Goal: Task Accomplishment & Management: Use online tool/utility

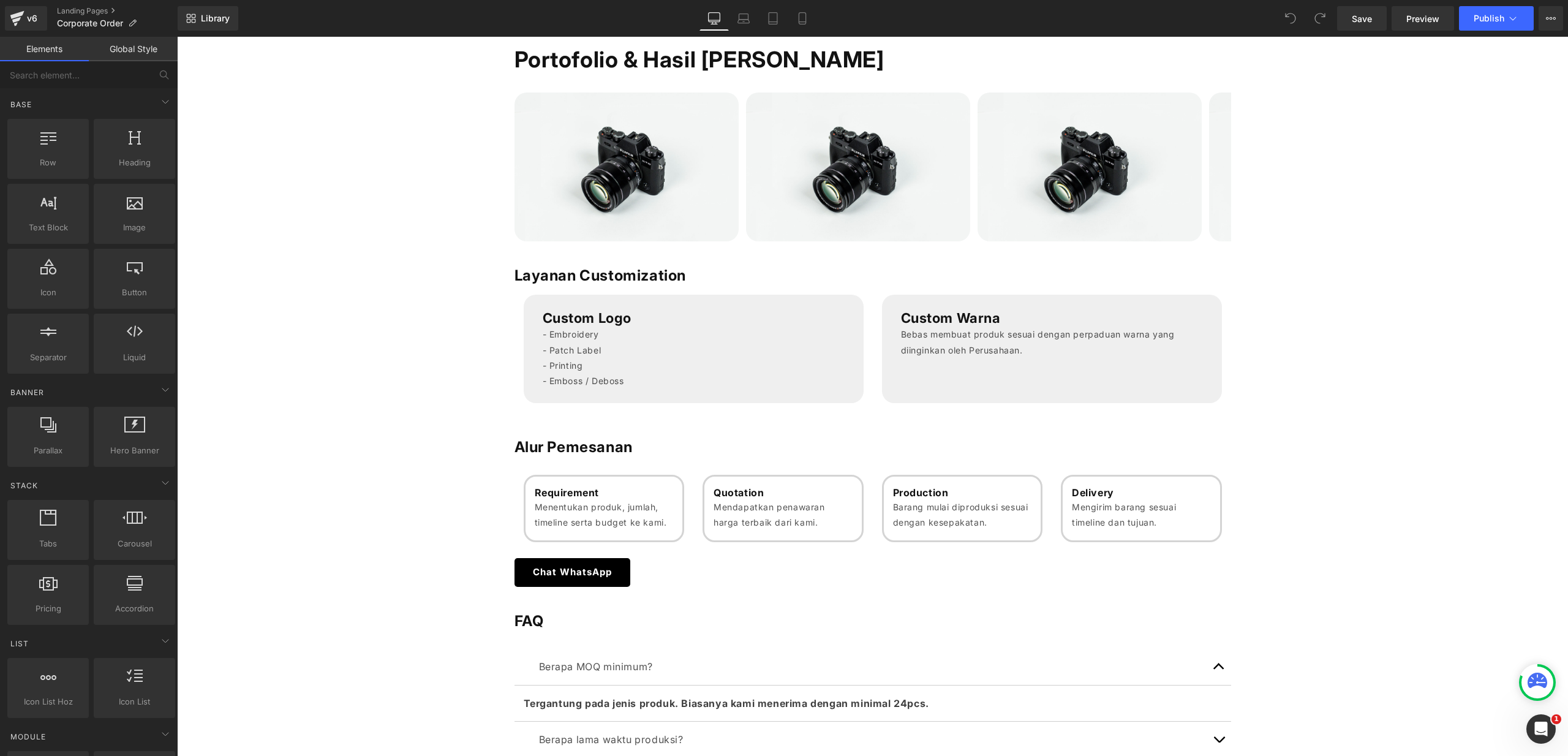
scroll to position [747, 0]
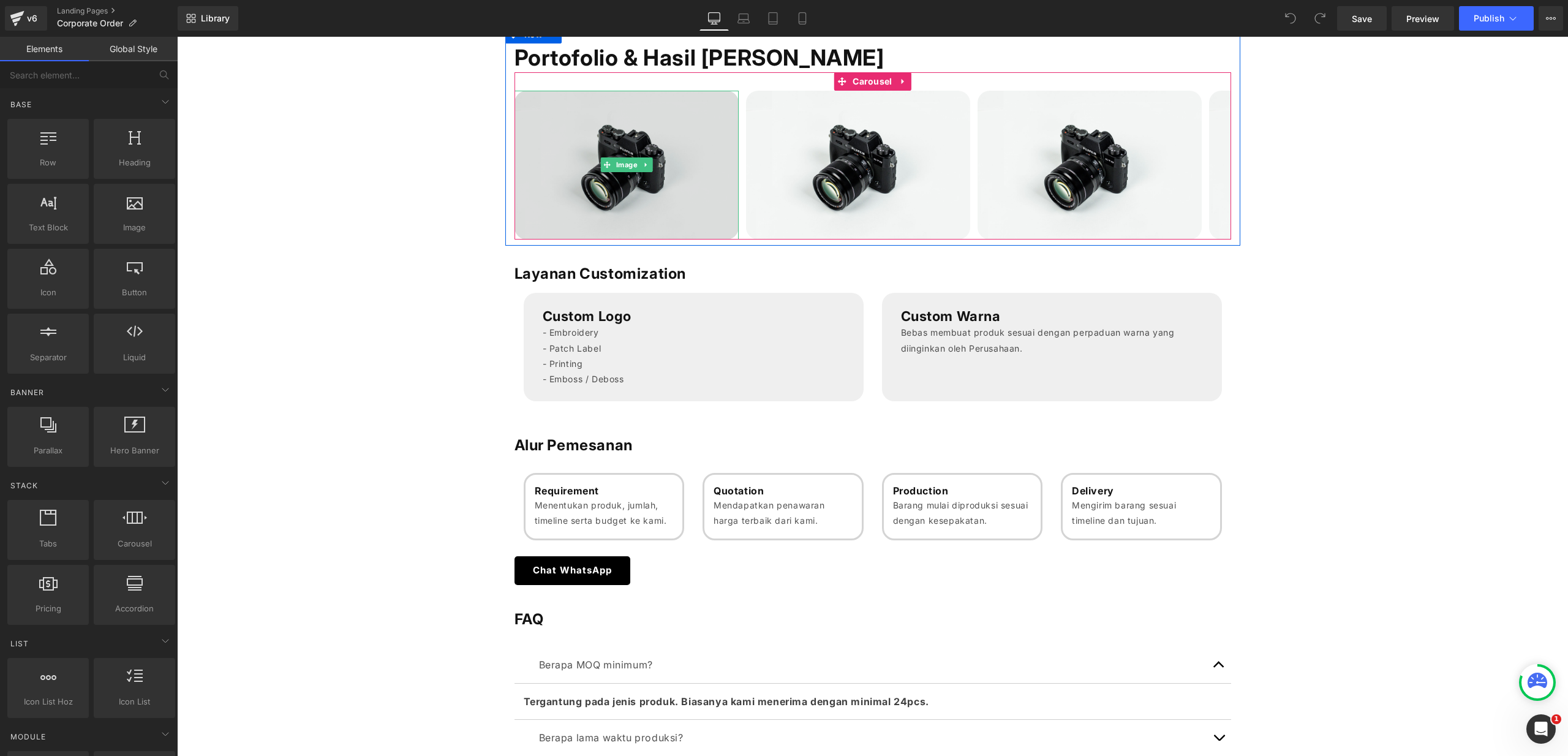
click at [616, 147] on img at bounding box center [626, 165] width 224 height 148
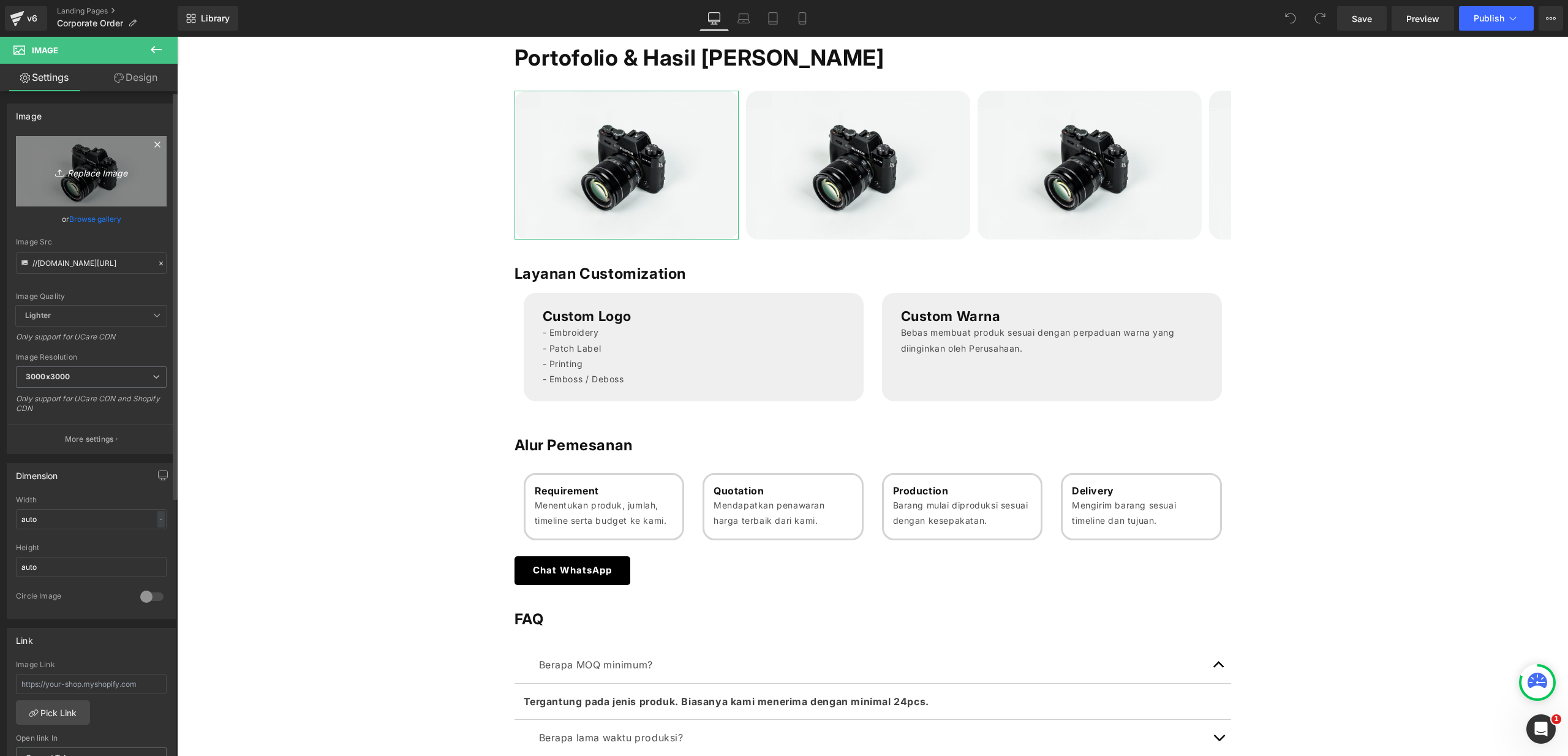
click at [77, 171] on icon "Replace Image" at bounding box center [91, 171] width 98 height 16
type input "C:\fakepath\Logo SONY.png"
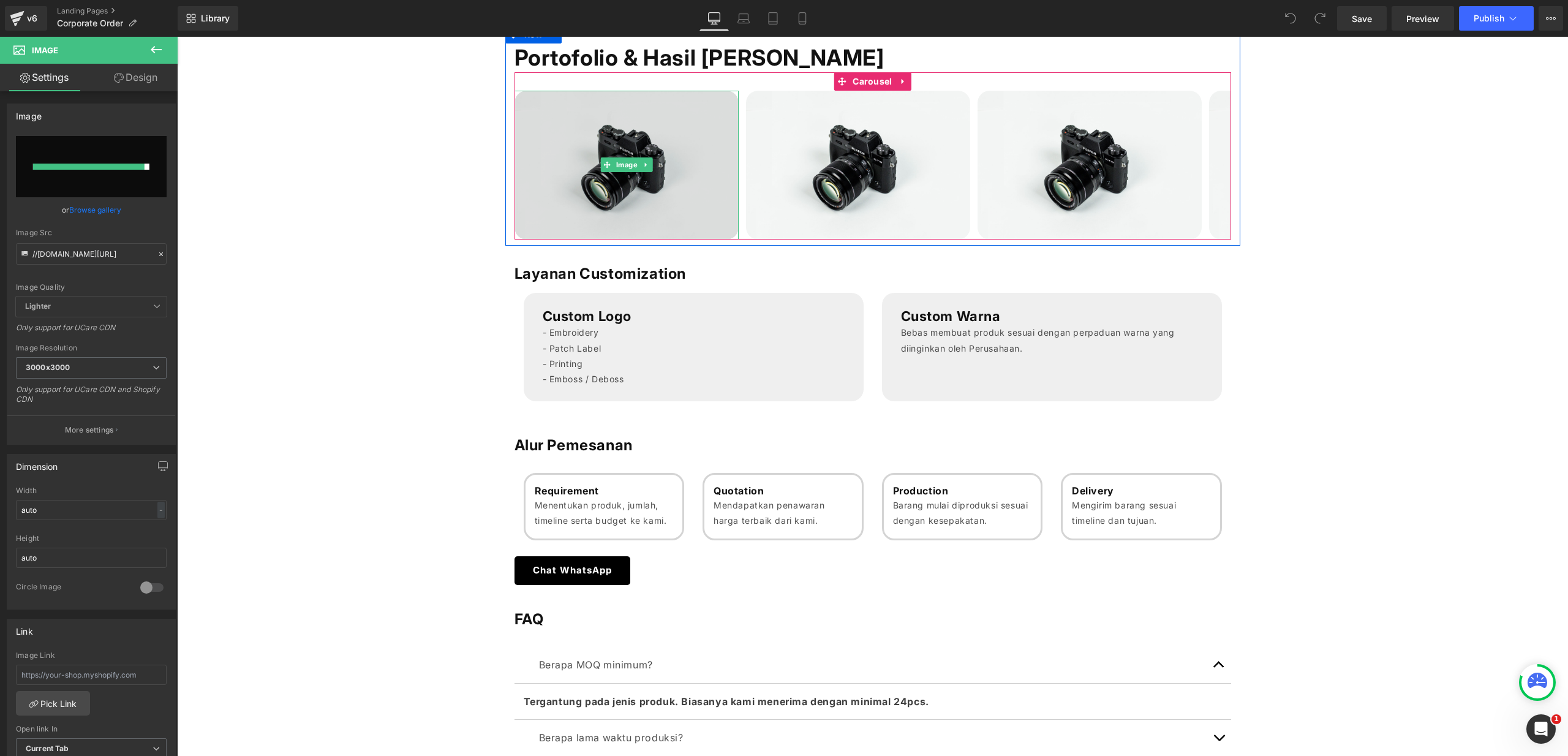
type input "[URL][DOMAIN_NAME]"
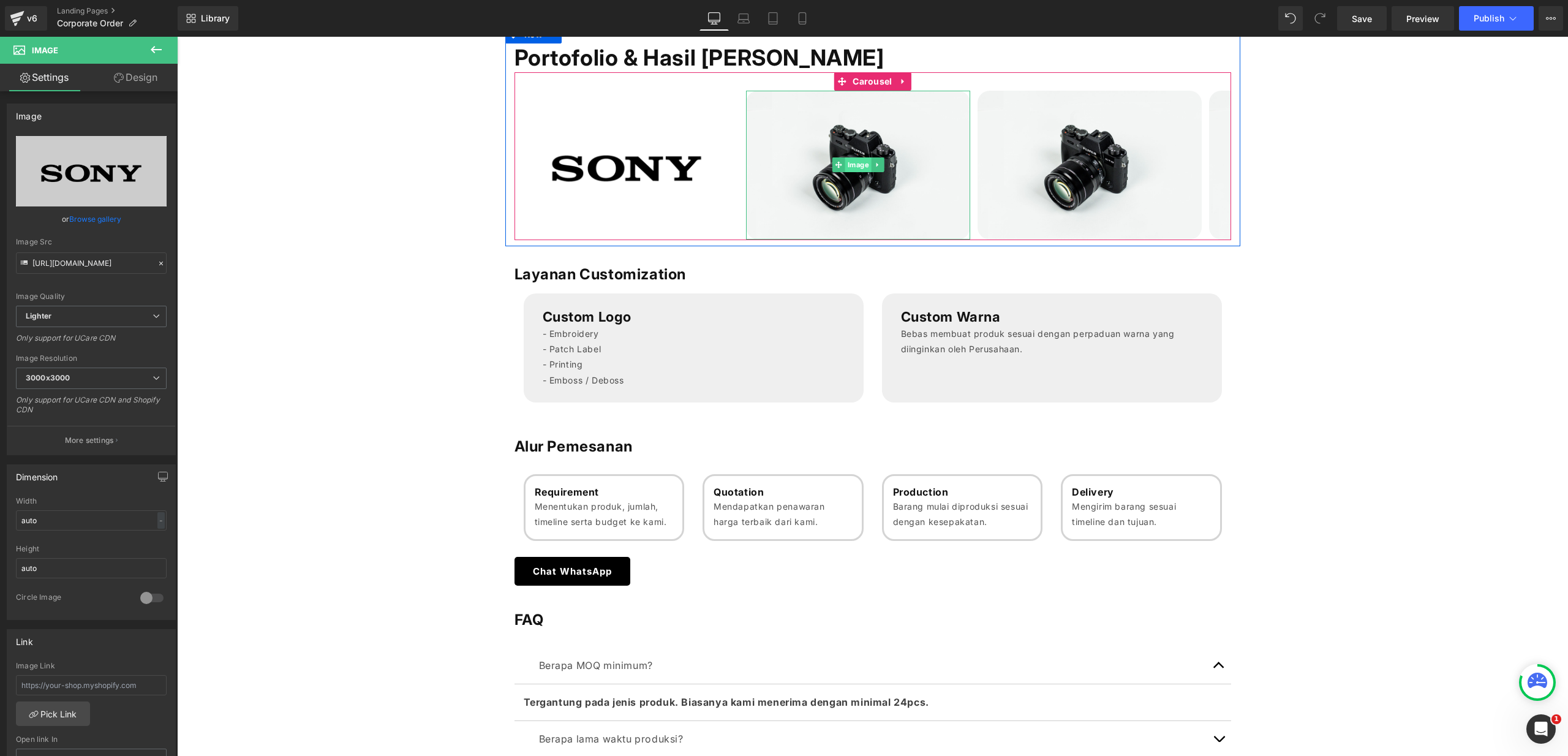
click at [857, 163] on span "Image" at bounding box center [858, 164] width 26 height 15
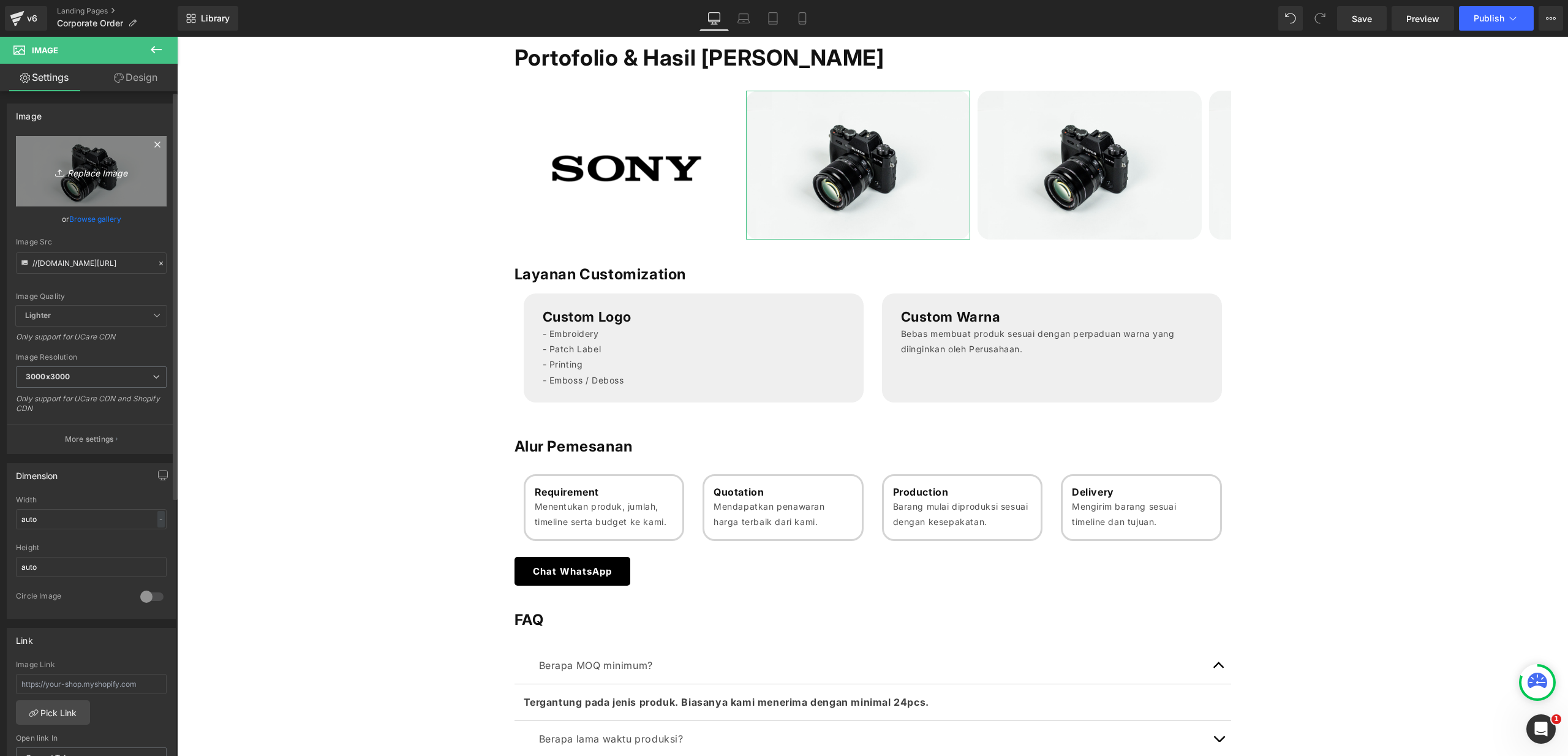
click at [106, 175] on icon "Replace Image" at bounding box center [91, 171] width 98 height 16
type input "C:\fakepath\Logo Pertamina.png"
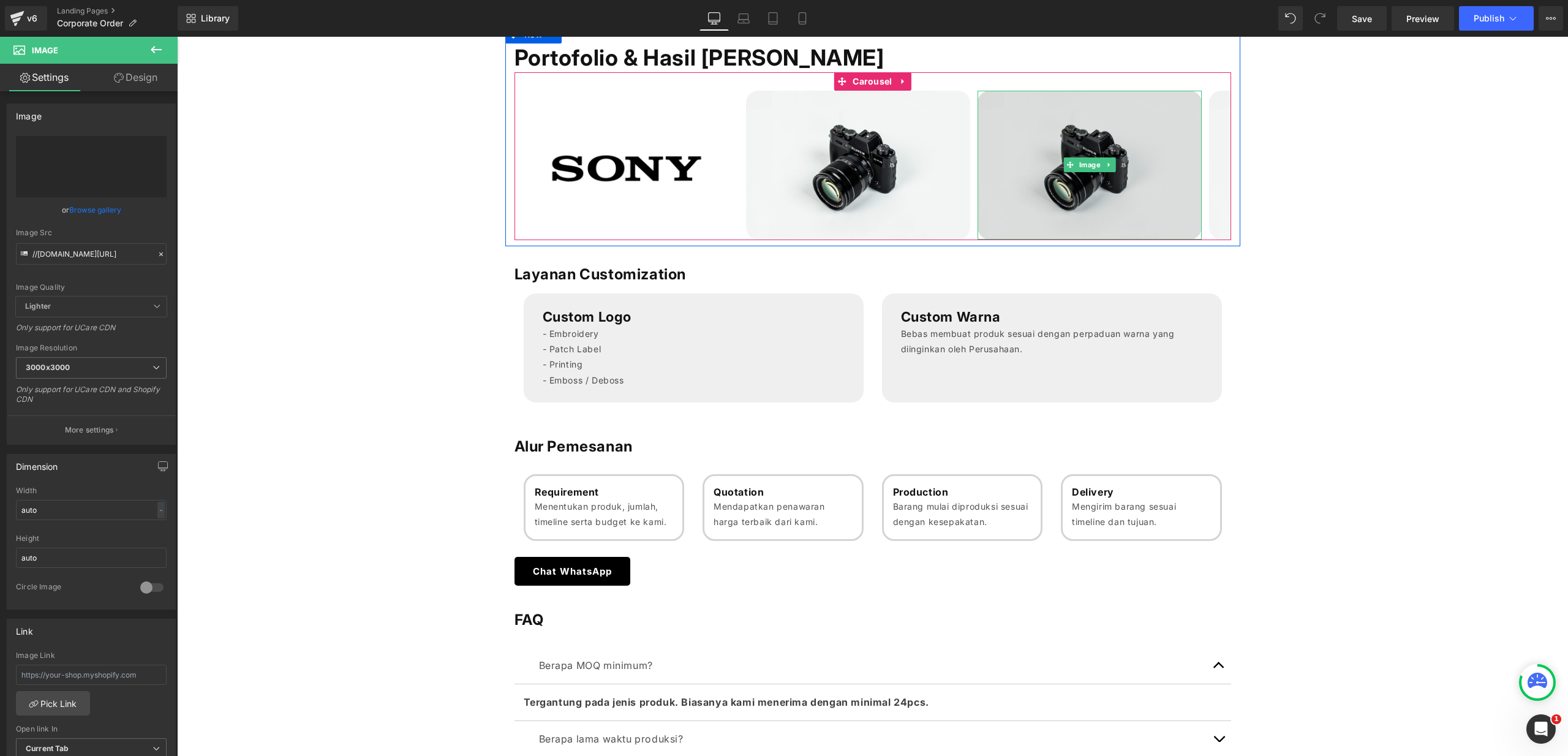
type input "[URL][DOMAIN_NAME]"
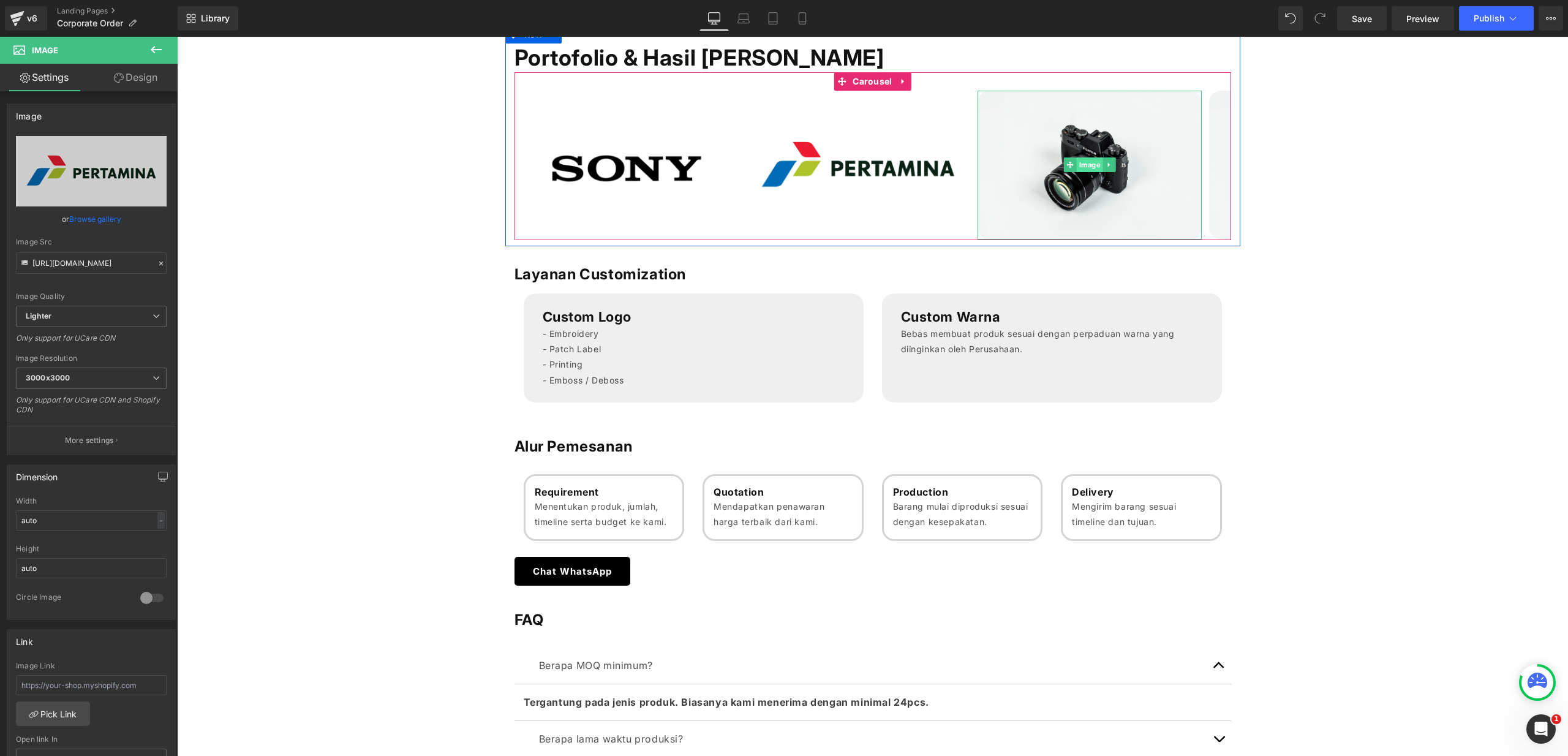
click at [1083, 164] on span "Image" at bounding box center [1089, 164] width 26 height 15
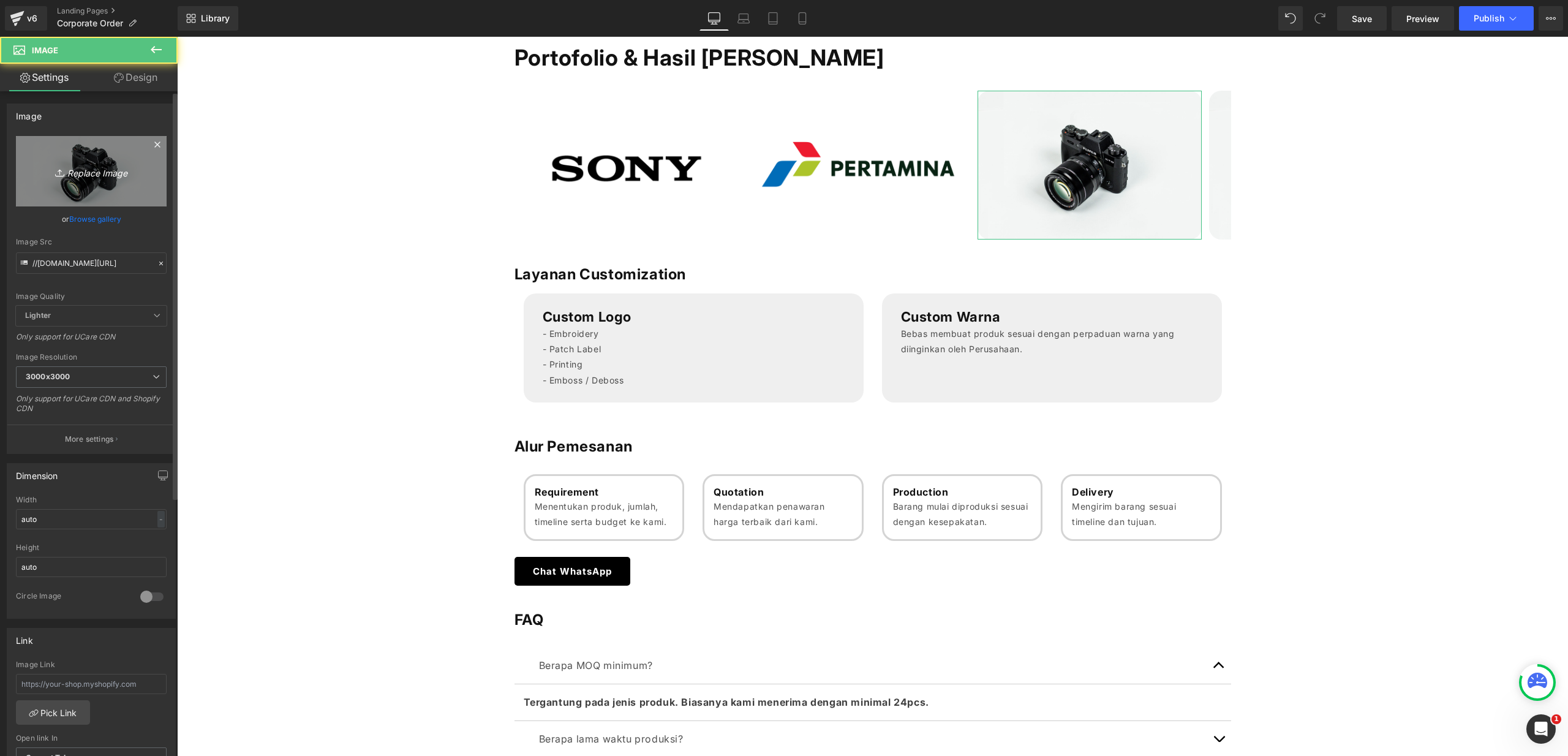
click at [89, 171] on icon "Replace Image" at bounding box center [91, 171] width 98 height 16
type input "C:\fakepath\Logo Mandiri.png"
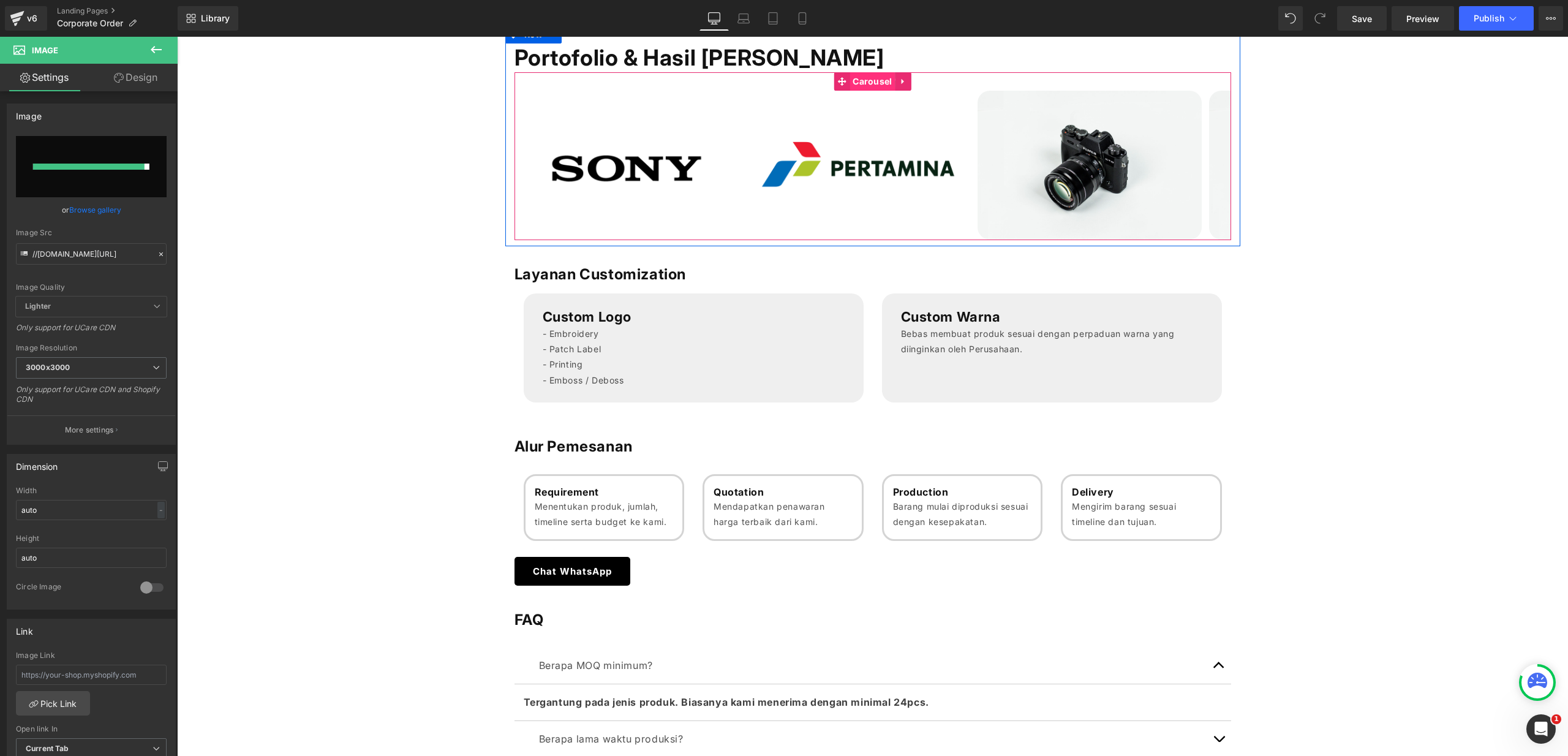
type input "[URL][DOMAIN_NAME]"
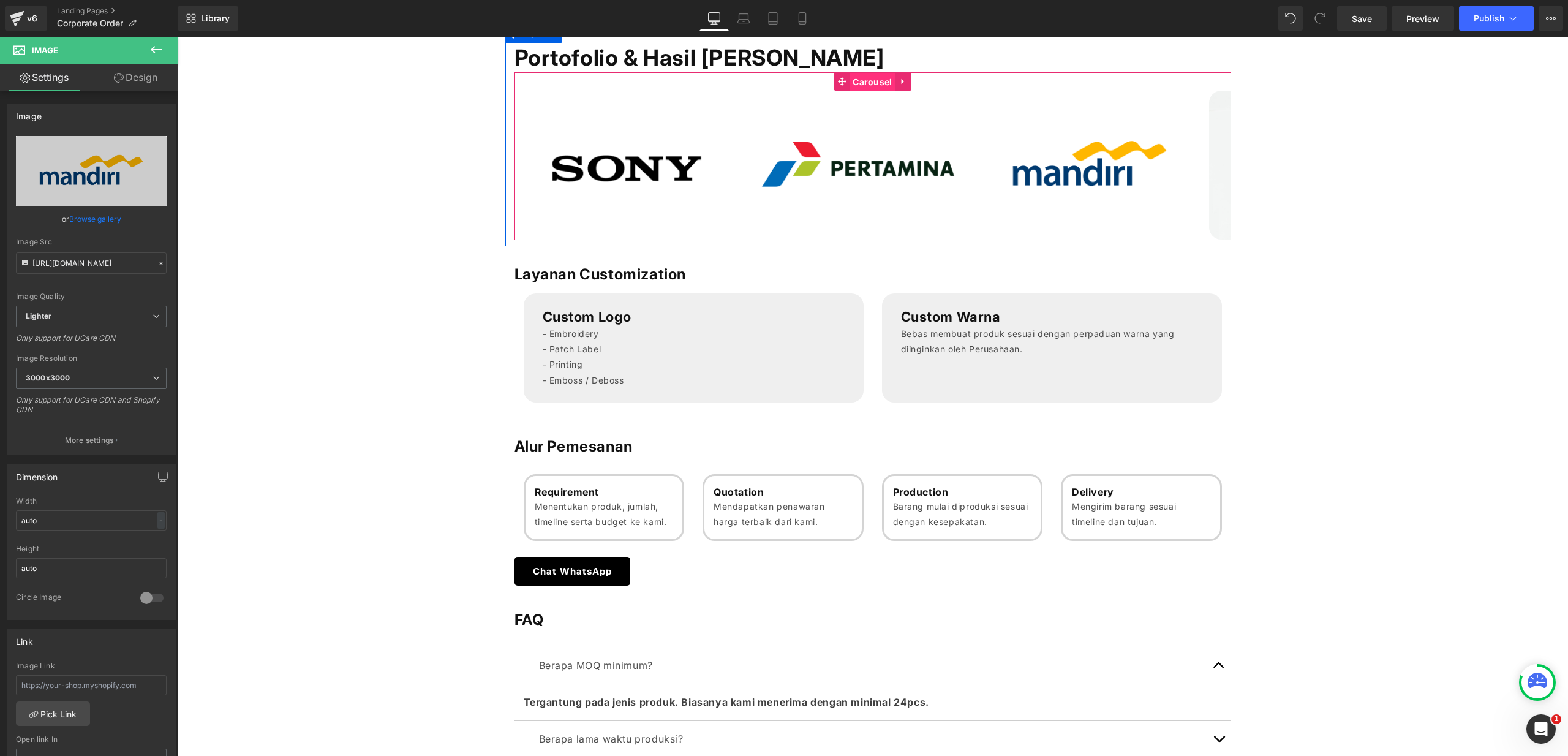
click at [856, 80] on span "Carousel" at bounding box center [872, 82] width 45 height 18
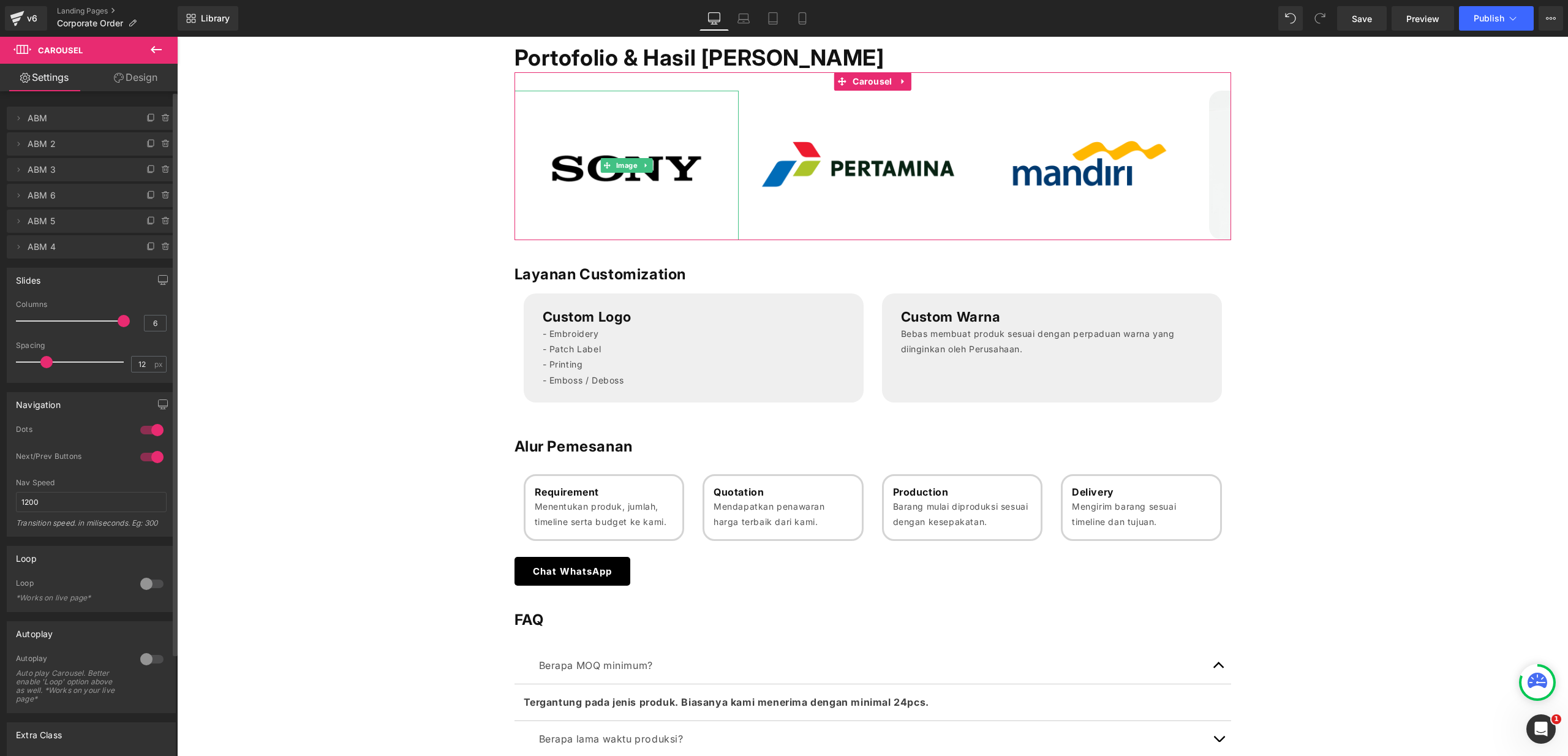
click at [46, 123] on span "ABM" at bounding box center [79, 118] width 103 height 23
click at [43, 118] on span "ABM" at bounding box center [79, 118] width 103 height 23
click at [45, 118] on span "ABM" at bounding box center [79, 118] width 103 height 23
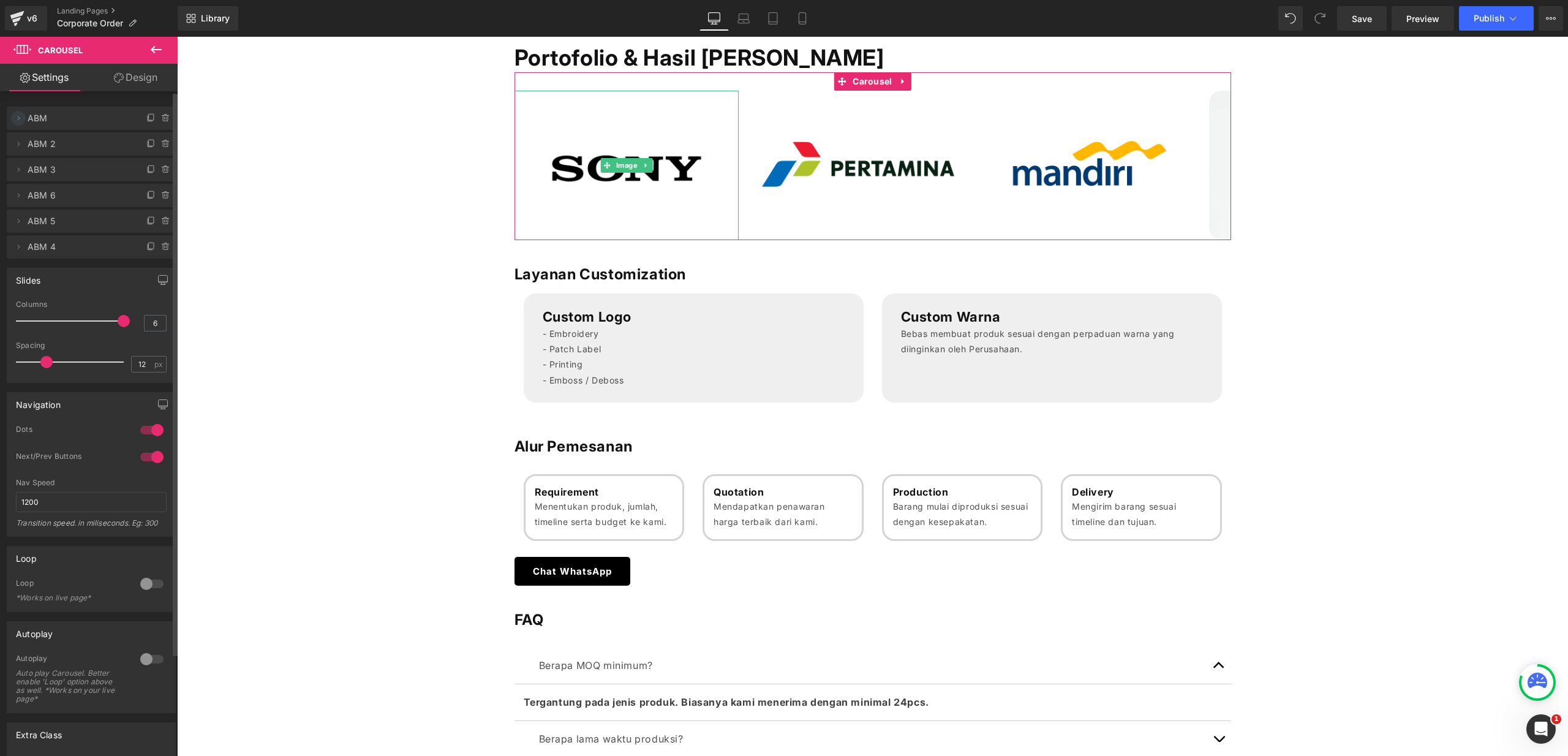
click at [20, 119] on icon at bounding box center [18, 118] width 10 height 10
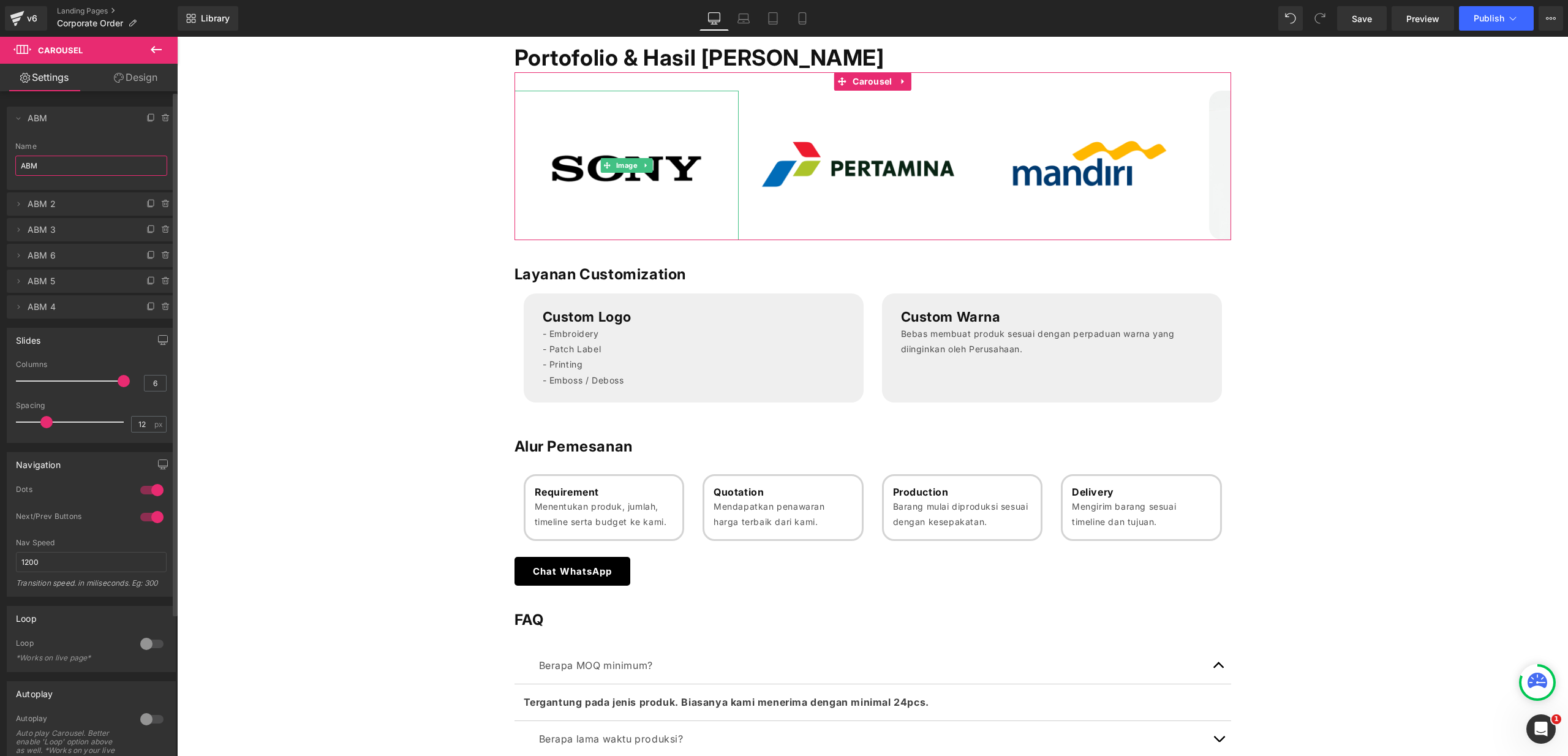
click at [69, 163] on input "ABM" at bounding box center [92, 166] width 152 height 20
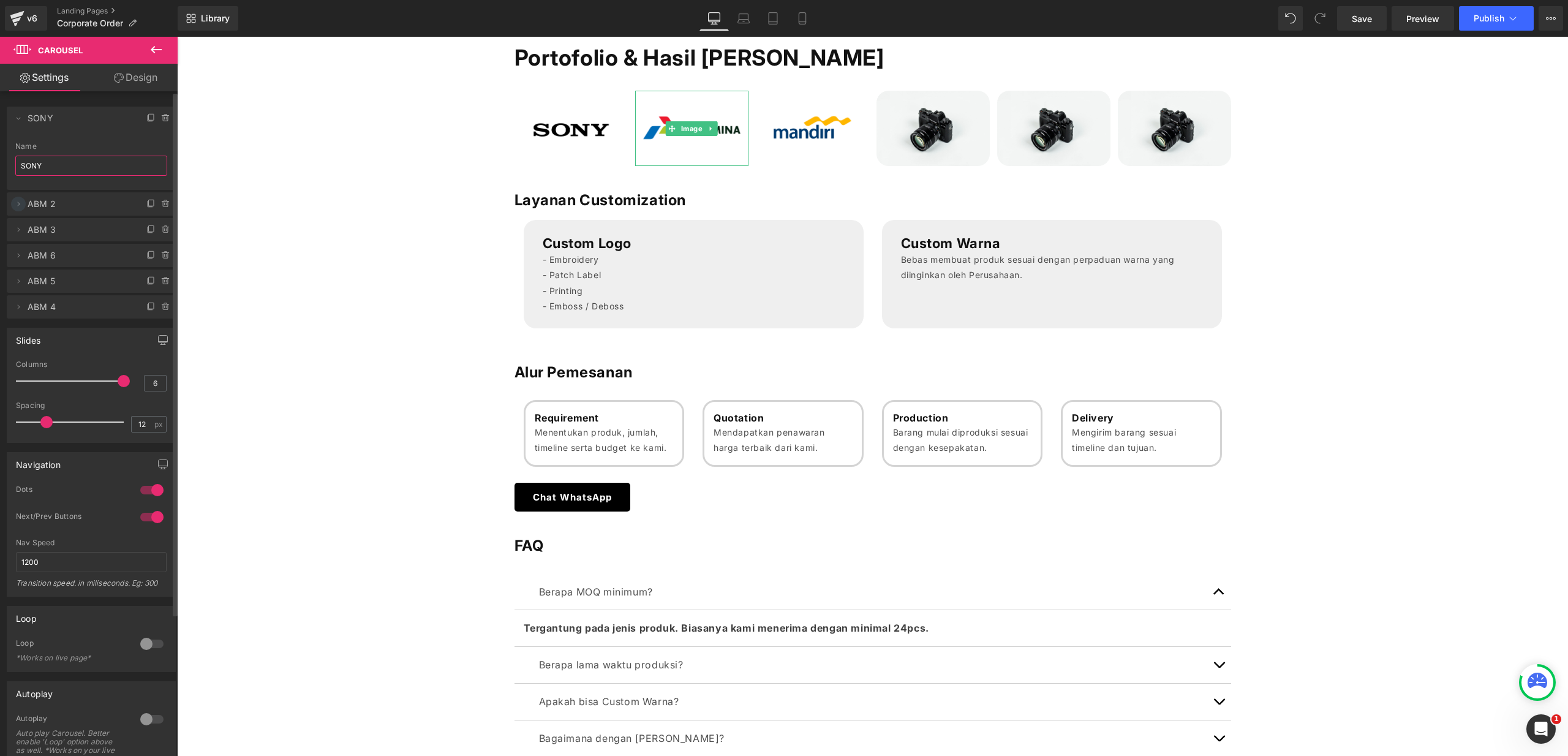
type input "SONY"
click at [15, 204] on icon at bounding box center [18, 204] width 10 height 10
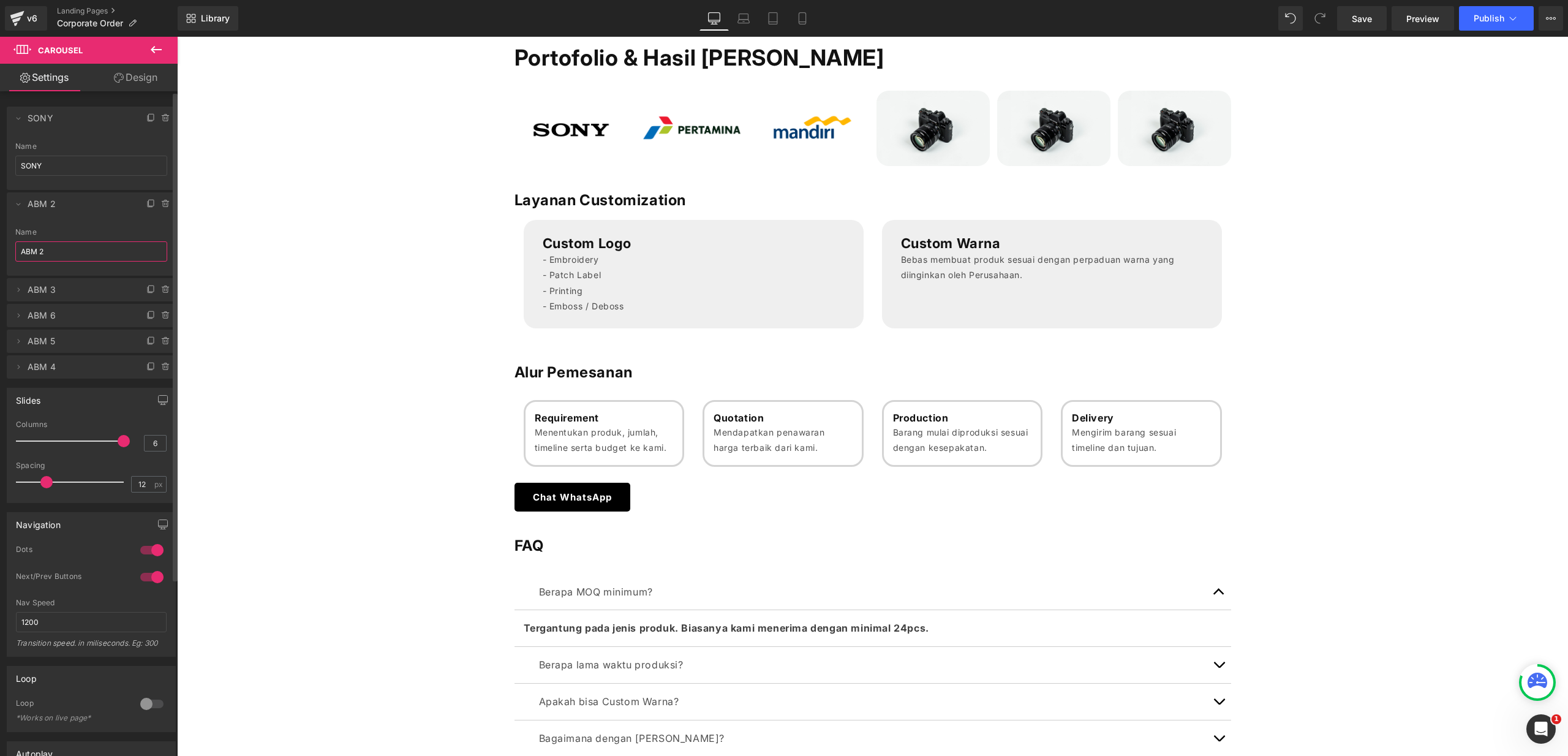
click at [56, 247] on input "ABM 2" at bounding box center [92, 251] width 152 height 20
type input "Pertamina"
click at [106, 228] on div "Name" at bounding box center [92, 232] width 152 height 8
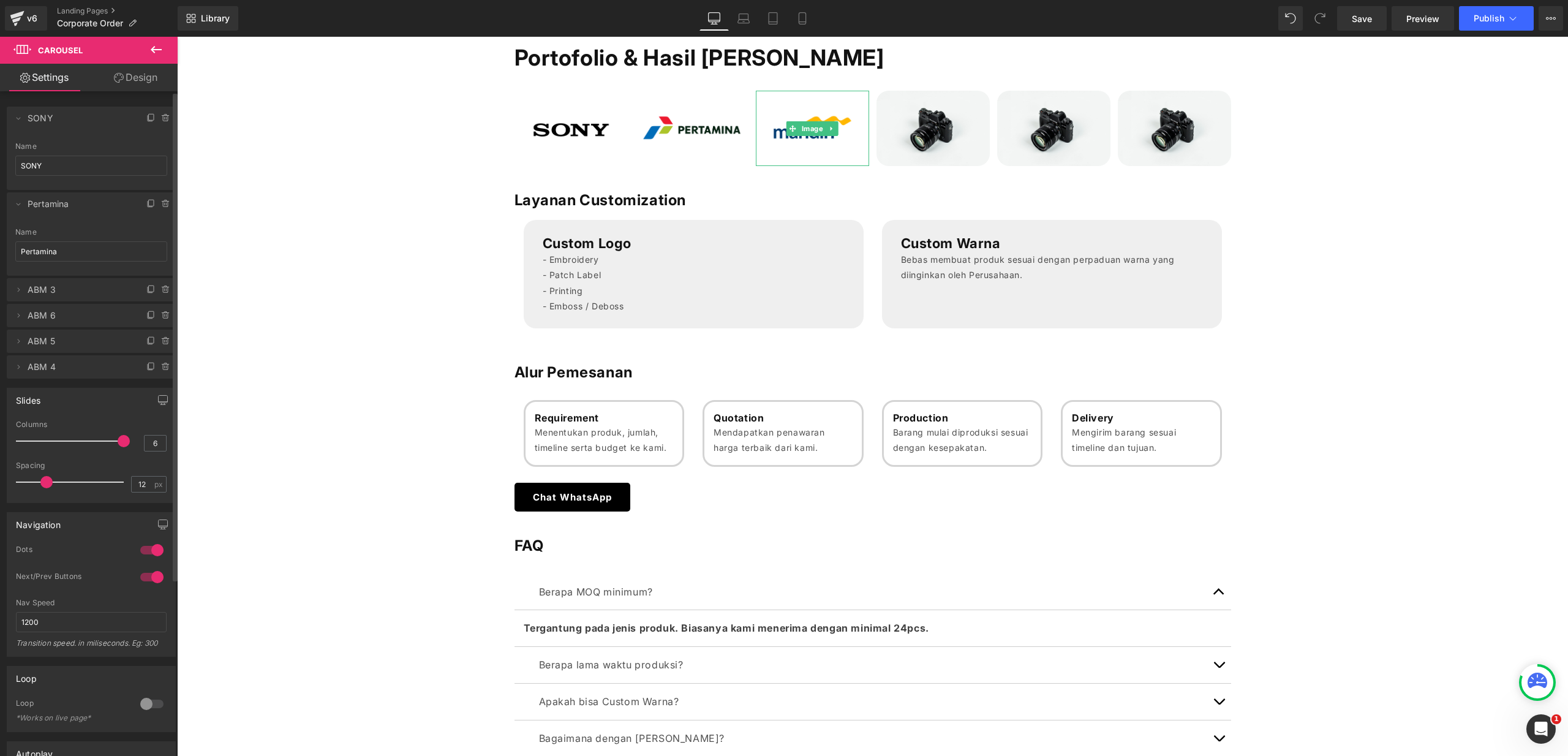
click at [56, 278] on span "ABM 3" at bounding box center [79, 290] width 103 height 23
click at [50, 287] on span "ABM 3" at bounding box center [79, 290] width 103 height 23
click at [47, 161] on input "SONY" at bounding box center [92, 166] width 152 height 20
type input "Sony"
click at [21, 289] on icon at bounding box center [18, 290] width 10 height 10
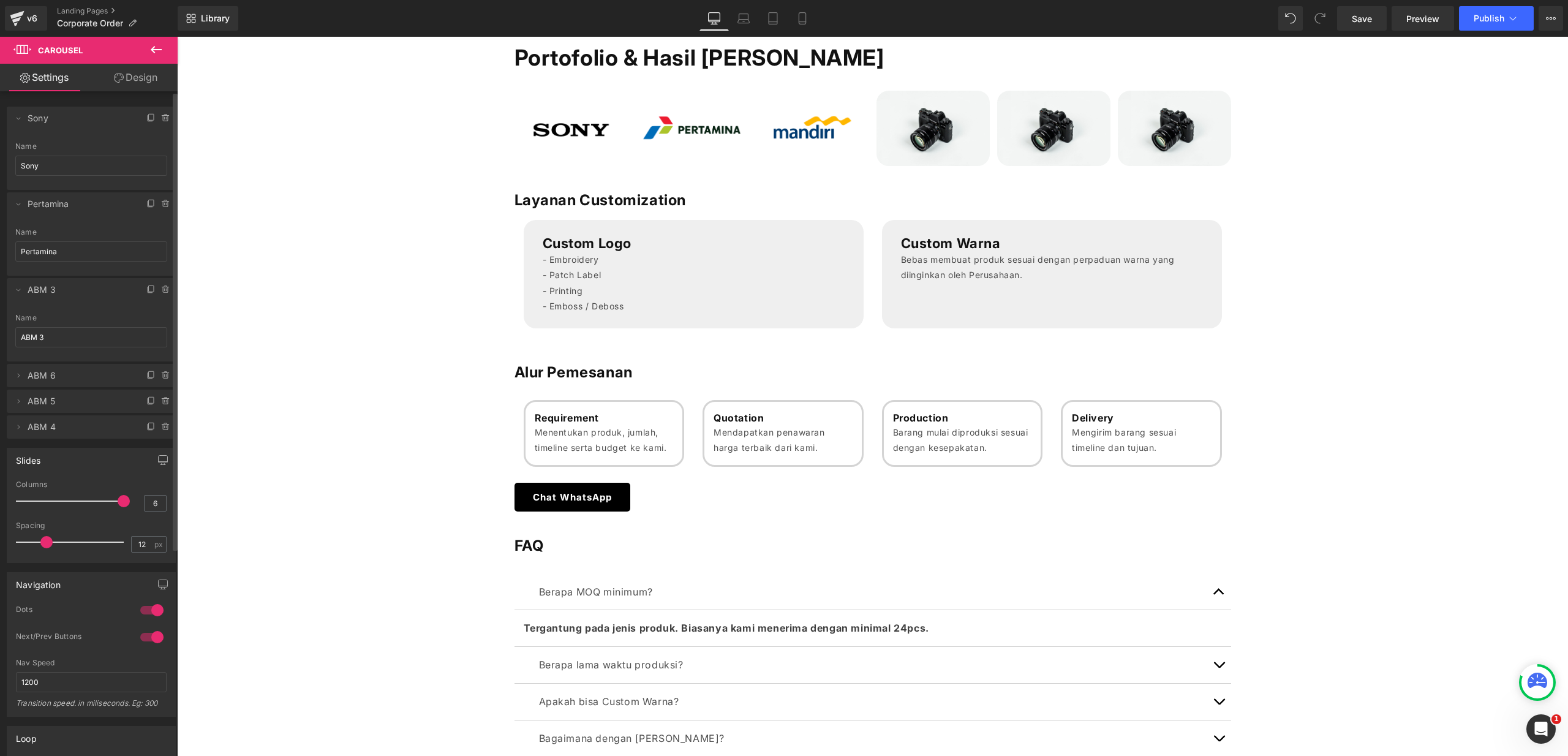
click at [49, 286] on span "ABM 3" at bounding box center [79, 290] width 103 height 23
click at [51, 330] on input "ABM 3" at bounding box center [92, 337] width 152 height 20
click at [55, 335] on input "ABM 3" at bounding box center [92, 337] width 152 height 20
type input "Mandiri"
click at [15, 376] on icon at bounding box center [18, 376] width 10 height 10
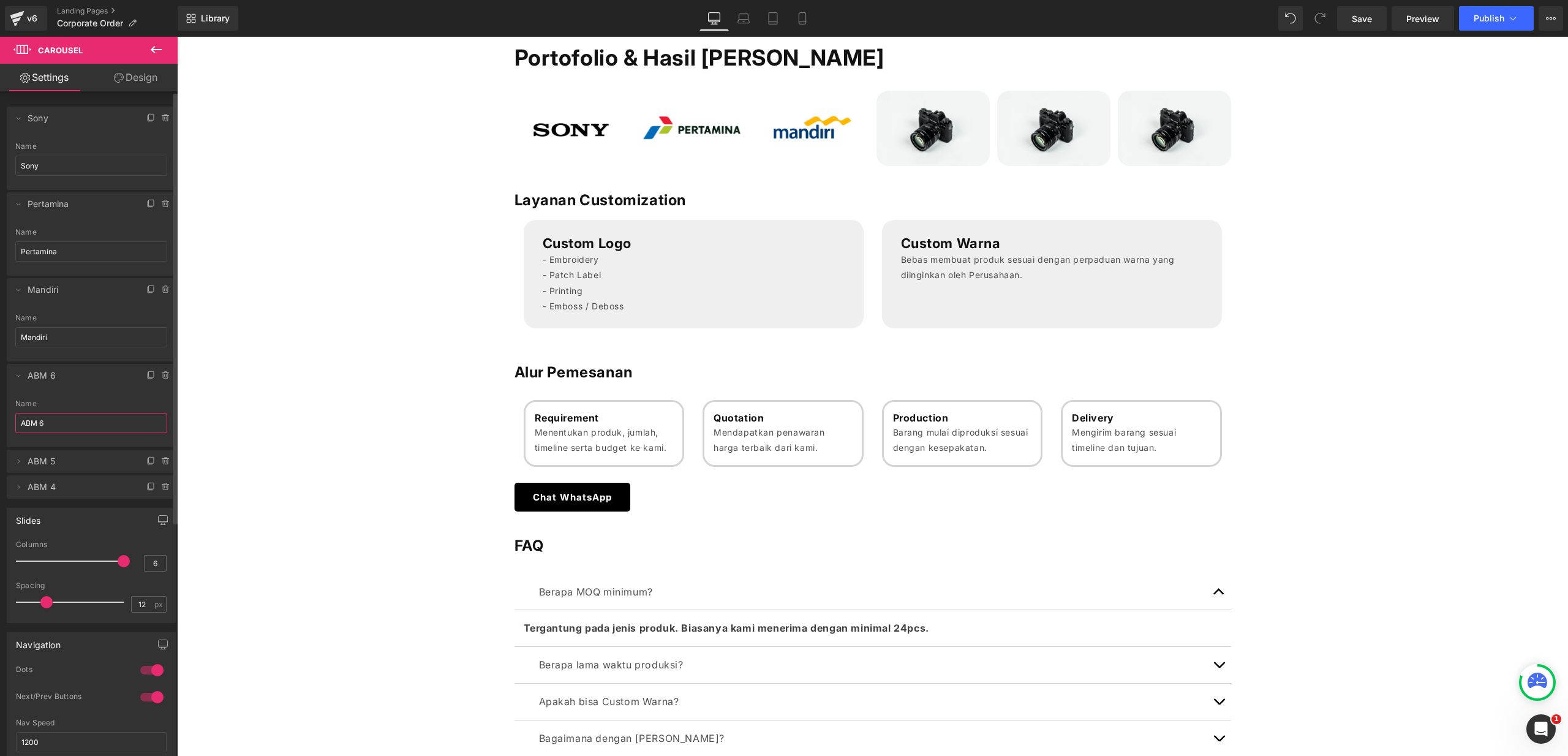
click at [77, 428] on input "ABM 6" at bounding box center [92, 423] width 152 height 20
click at [76, 428] on input "ABM 6" at bounding box center [92, 423] width 152 height 20
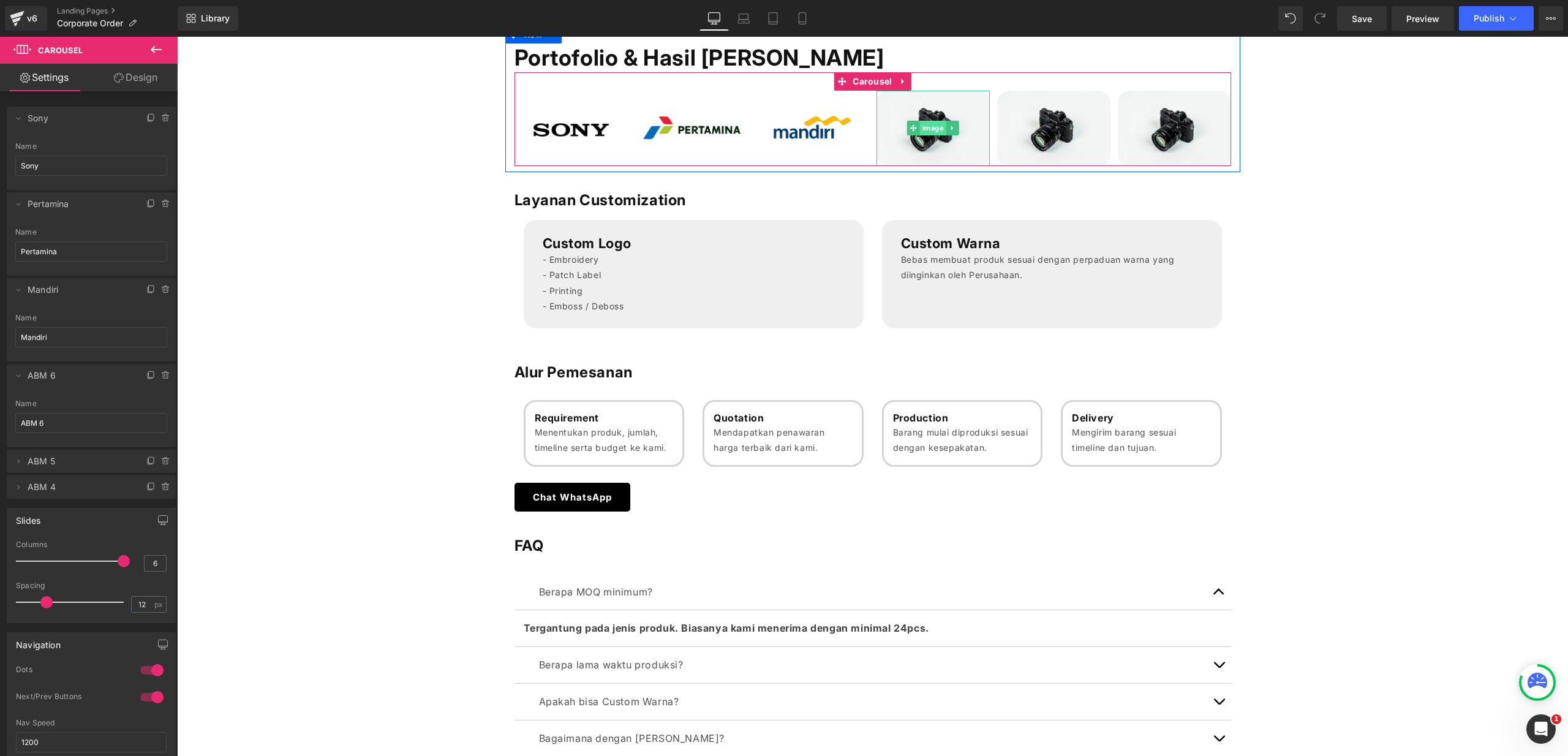
click at [923, 126] on span "Image" at bounding box center [932, 128] width 26 height 15
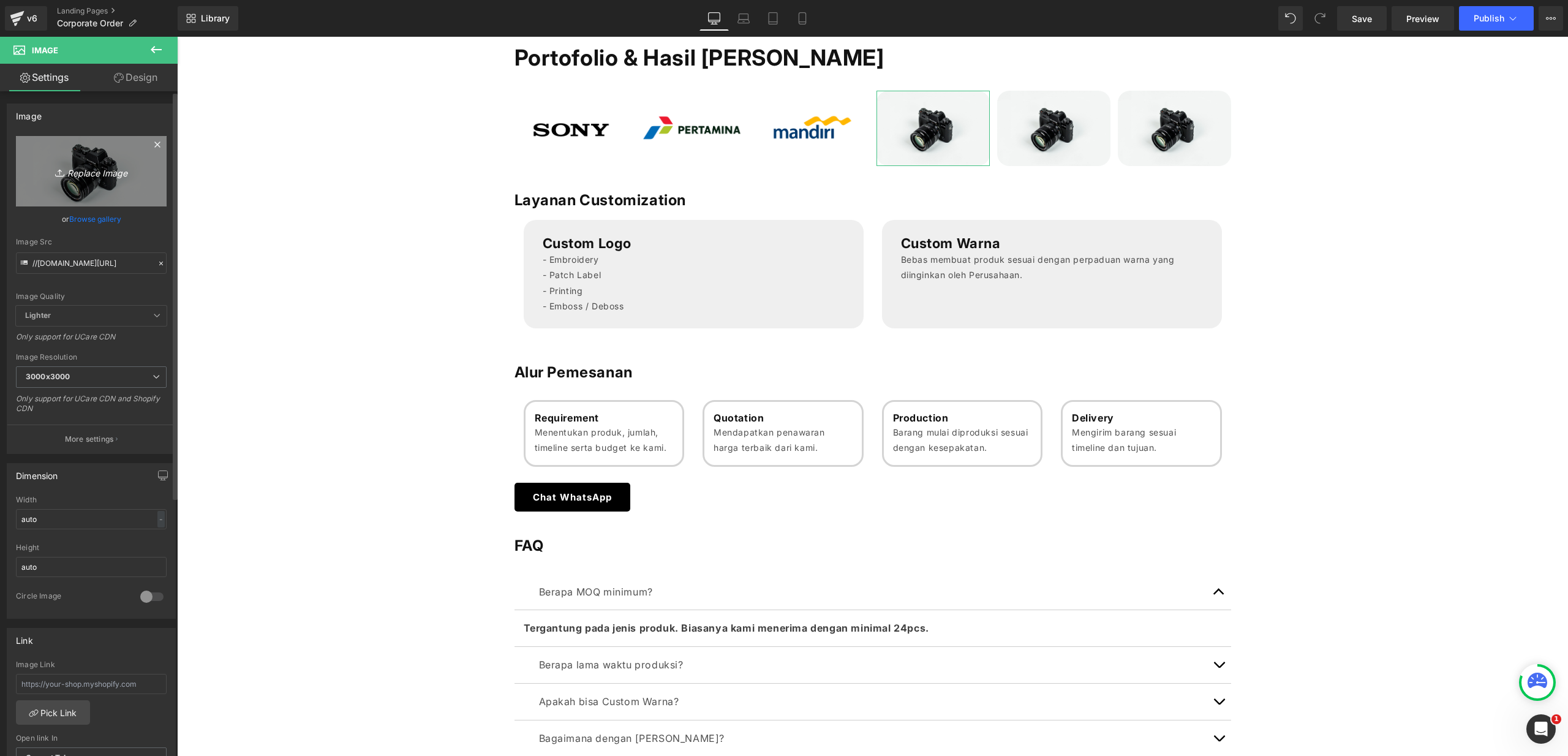
click at [68, 173] on icon "Replace Image" at bounding box center [91, 171] width 98 height 16
type input "C:\fakepath\Logo BARDI.png"
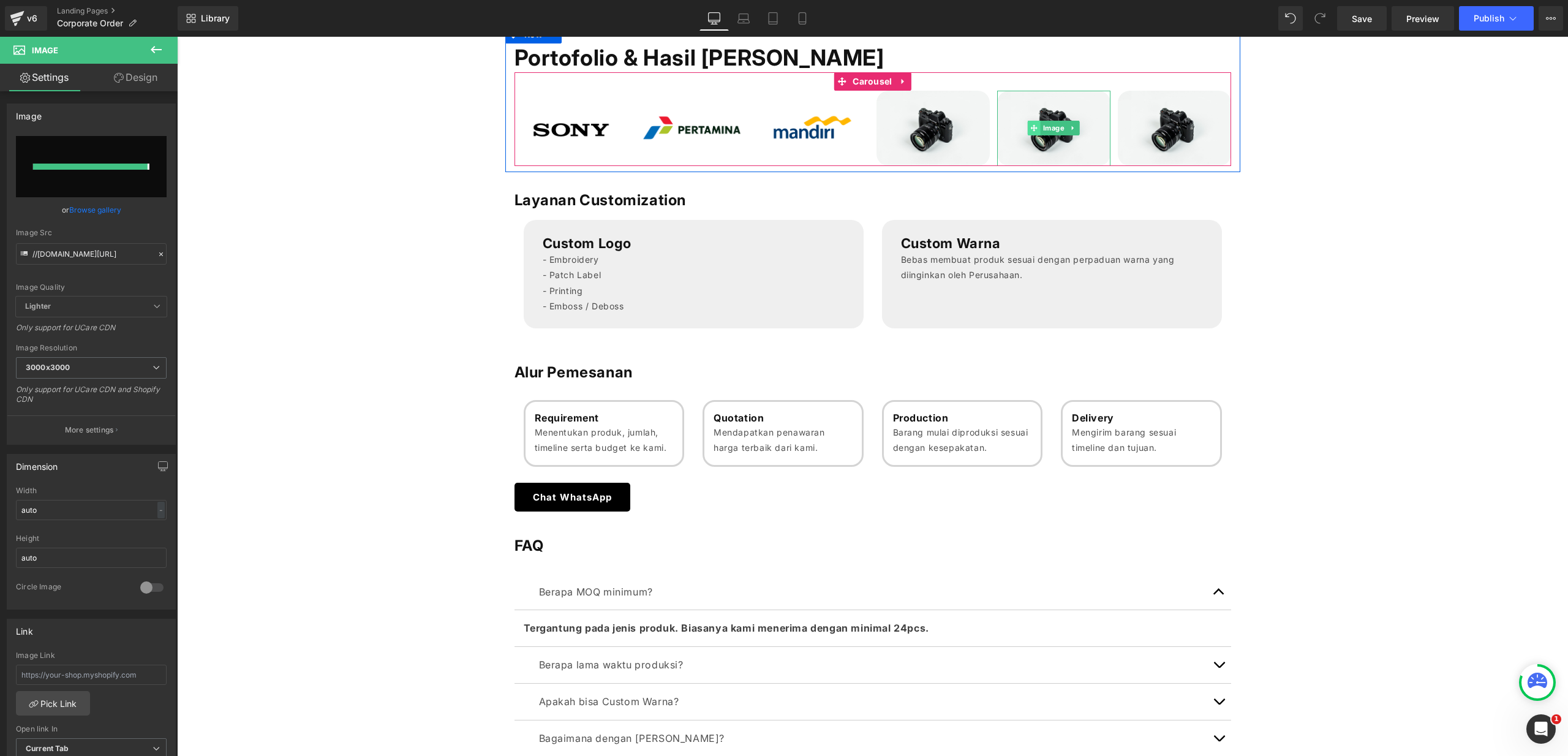
type input "[URL][DOMAIN_NAME]"
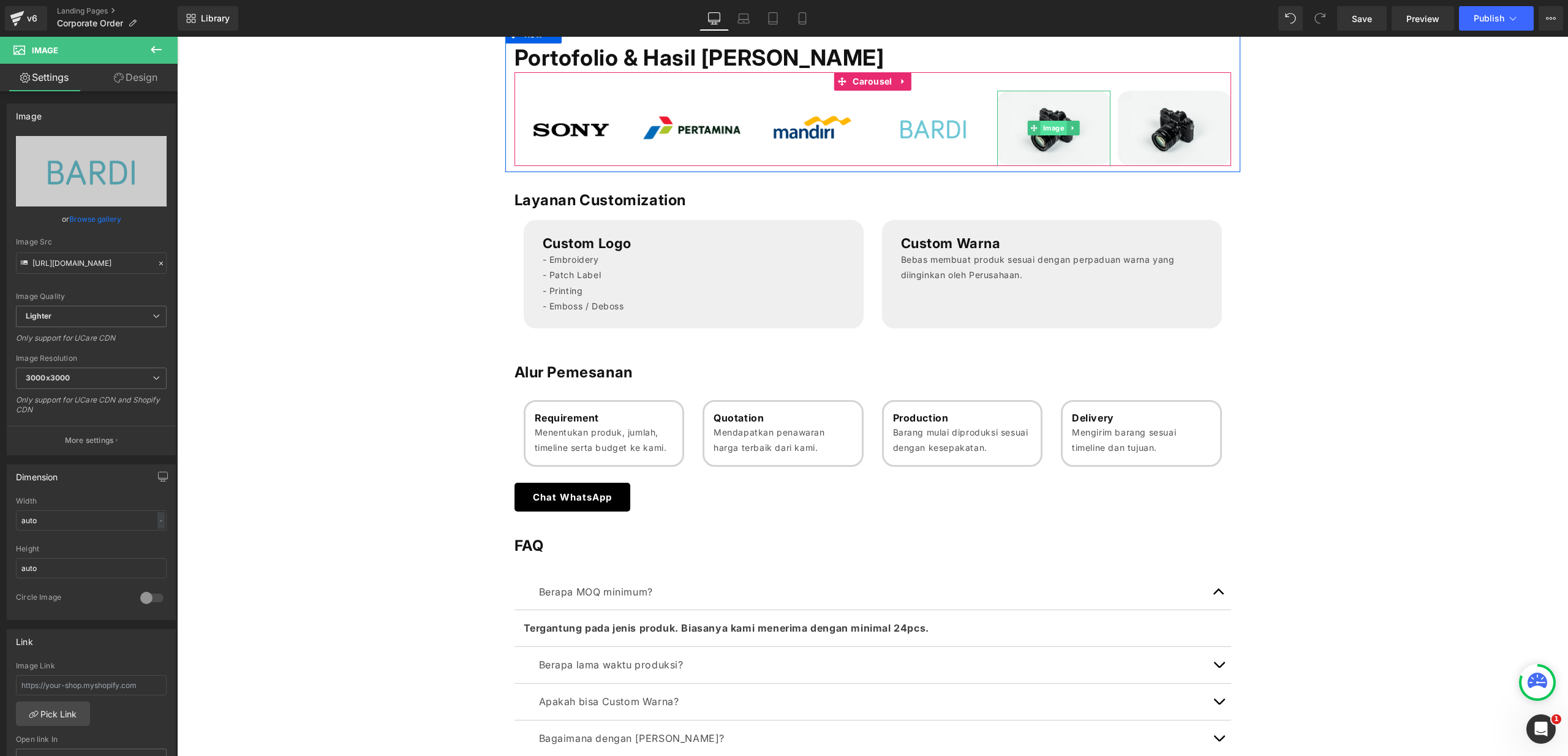
click at [1046, 129] on span "Image" at bounding box center [1054, 128] width 26 height 15
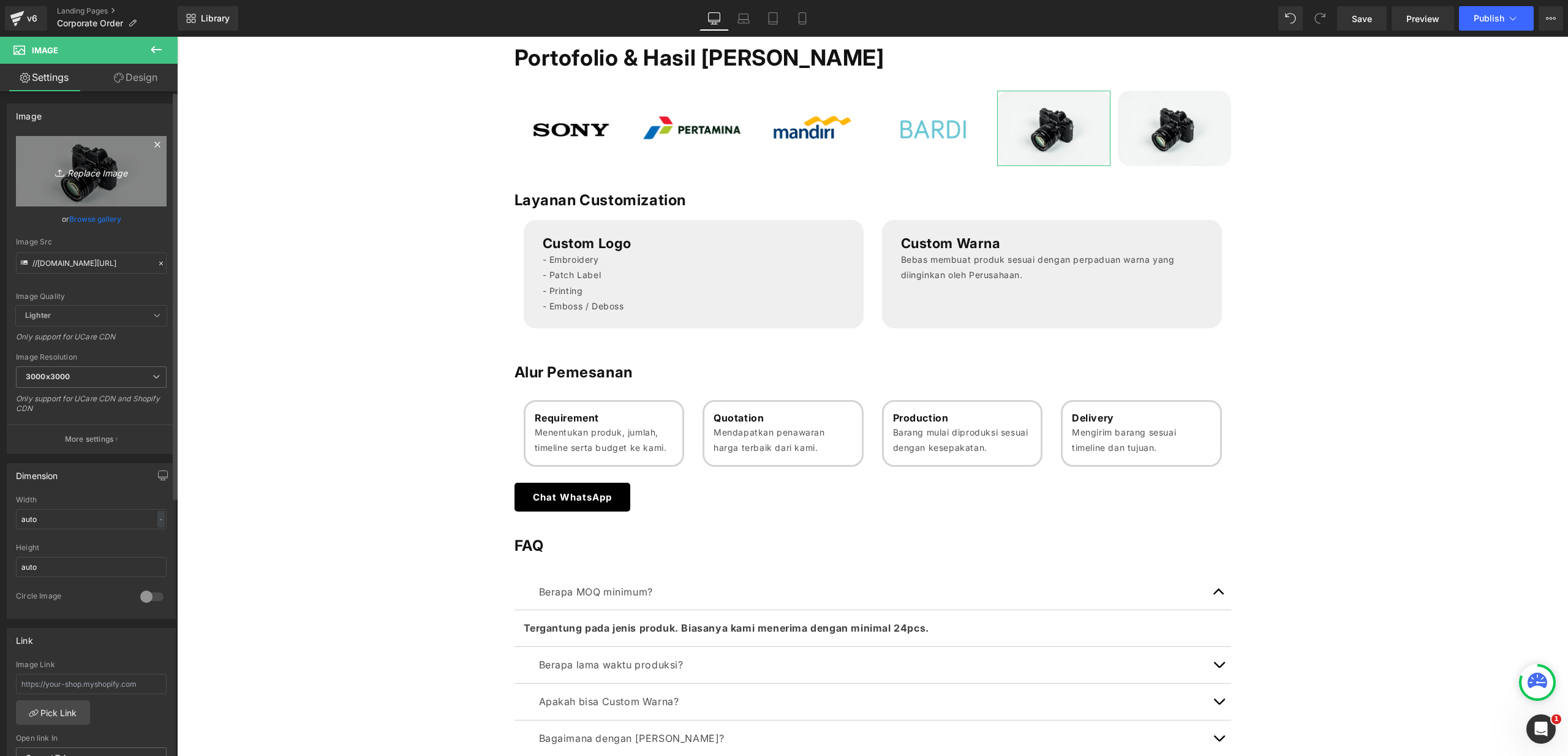
click at [106, 169] on icon "Replace Image" at bounding box center [91, 171] width 98 height 16
type input "C:\fakepath\Logo BCA.png"
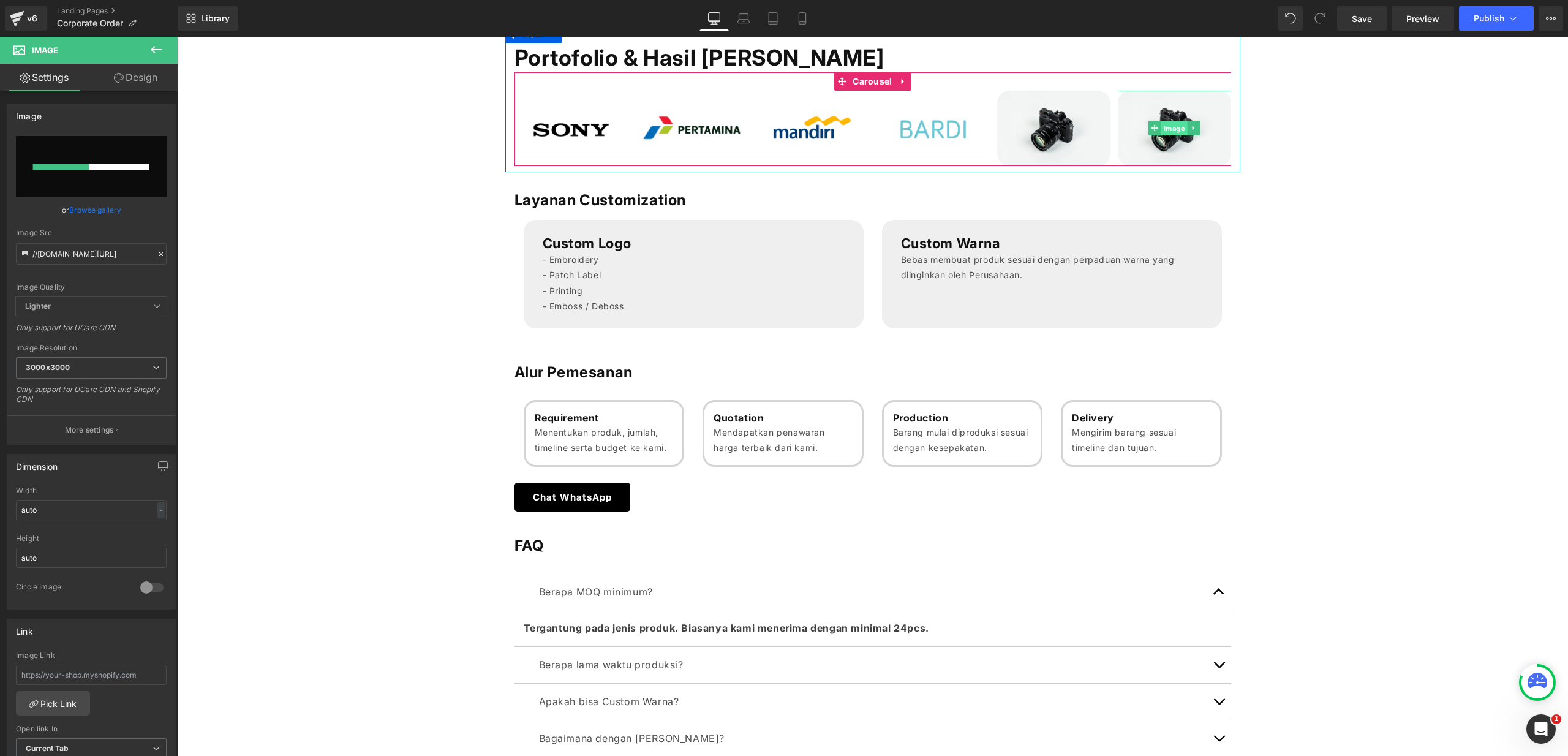
click at [1168, 129] on span "Image" at bounding box center [1174, 128] width 26 height 15
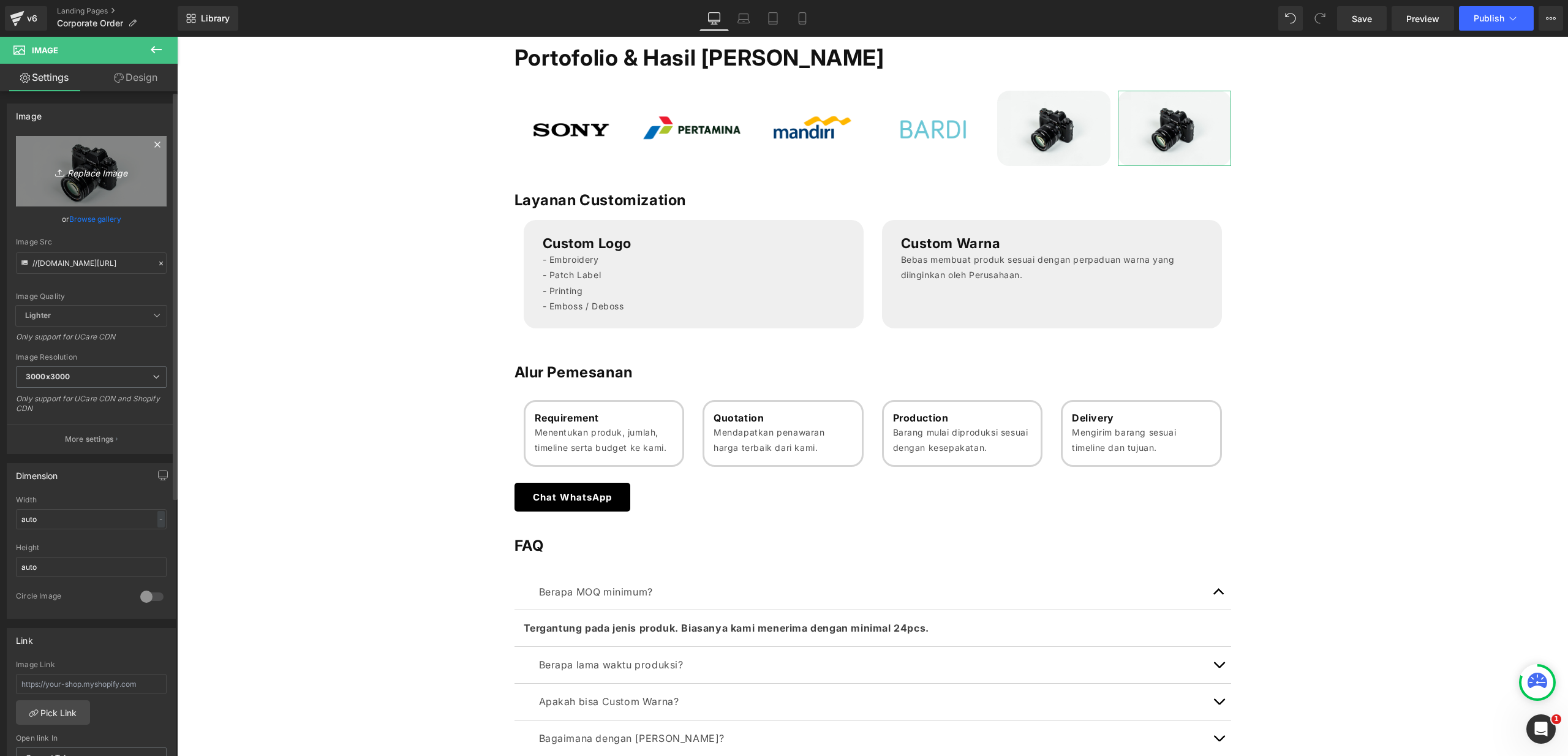
click at [108, 177] on icon "Replace Image" at bounding box center [91, 171] width 98 height 16
type input "C:\fakepath\Logo ABM.png"
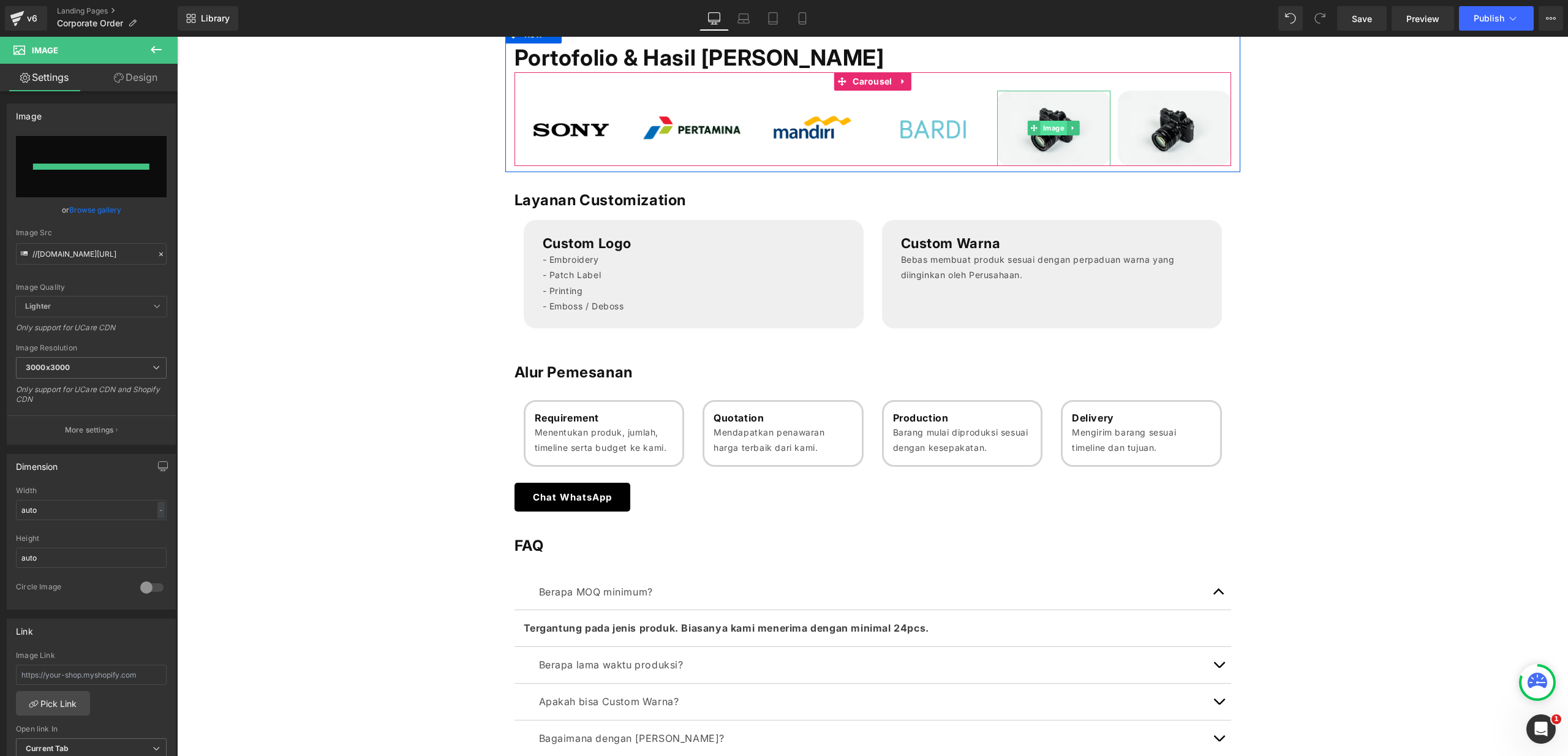
type input "[URL][DOMAIN_NAME]"
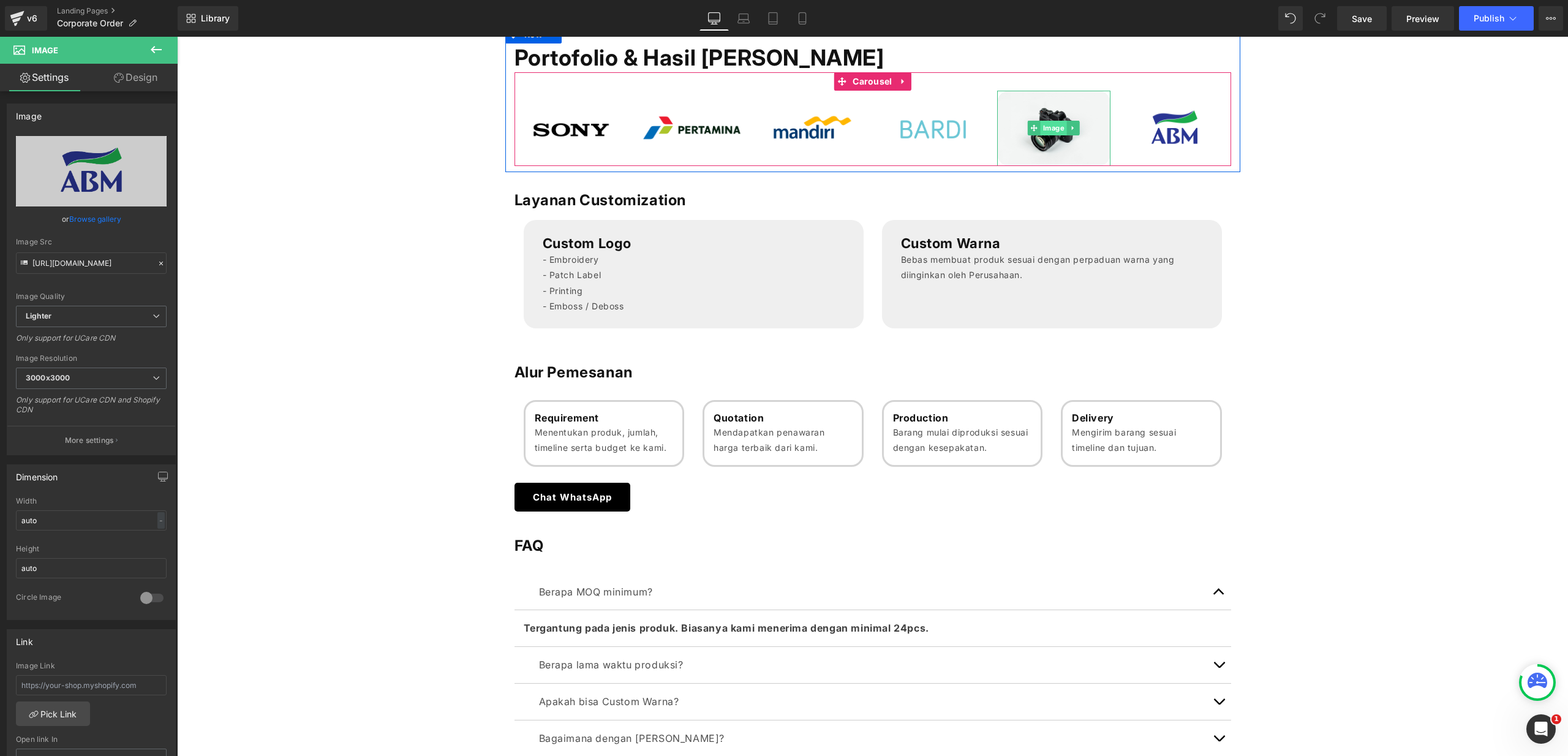
click at [1048, 128] on span "Image" at bounding box center [1054, 128] width 26 height 15
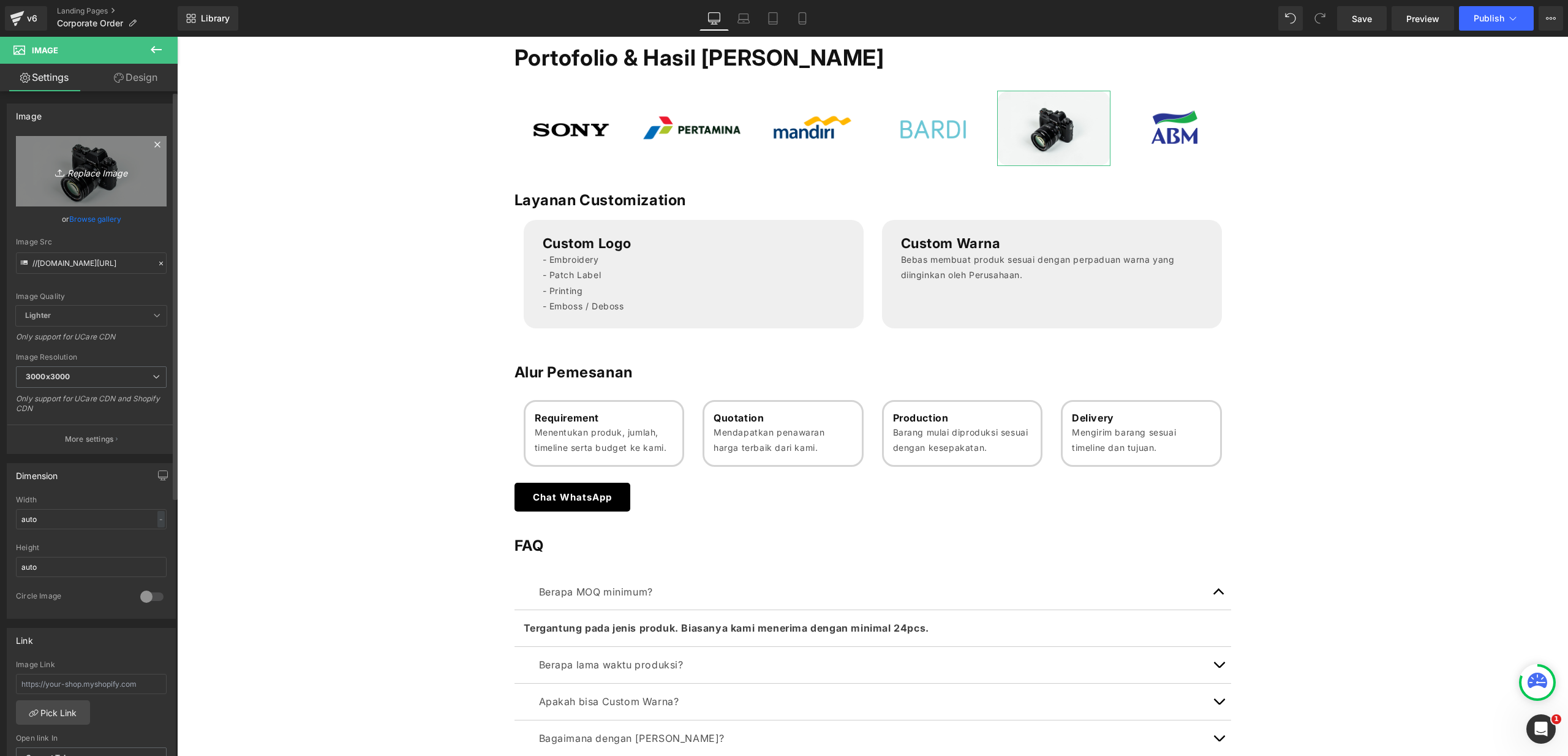
click at [110, 172] on icon "Replace Image" at bounding box center [91, 171] width 98 height 16
type input "C:\fakepath\Logo BCA.png"
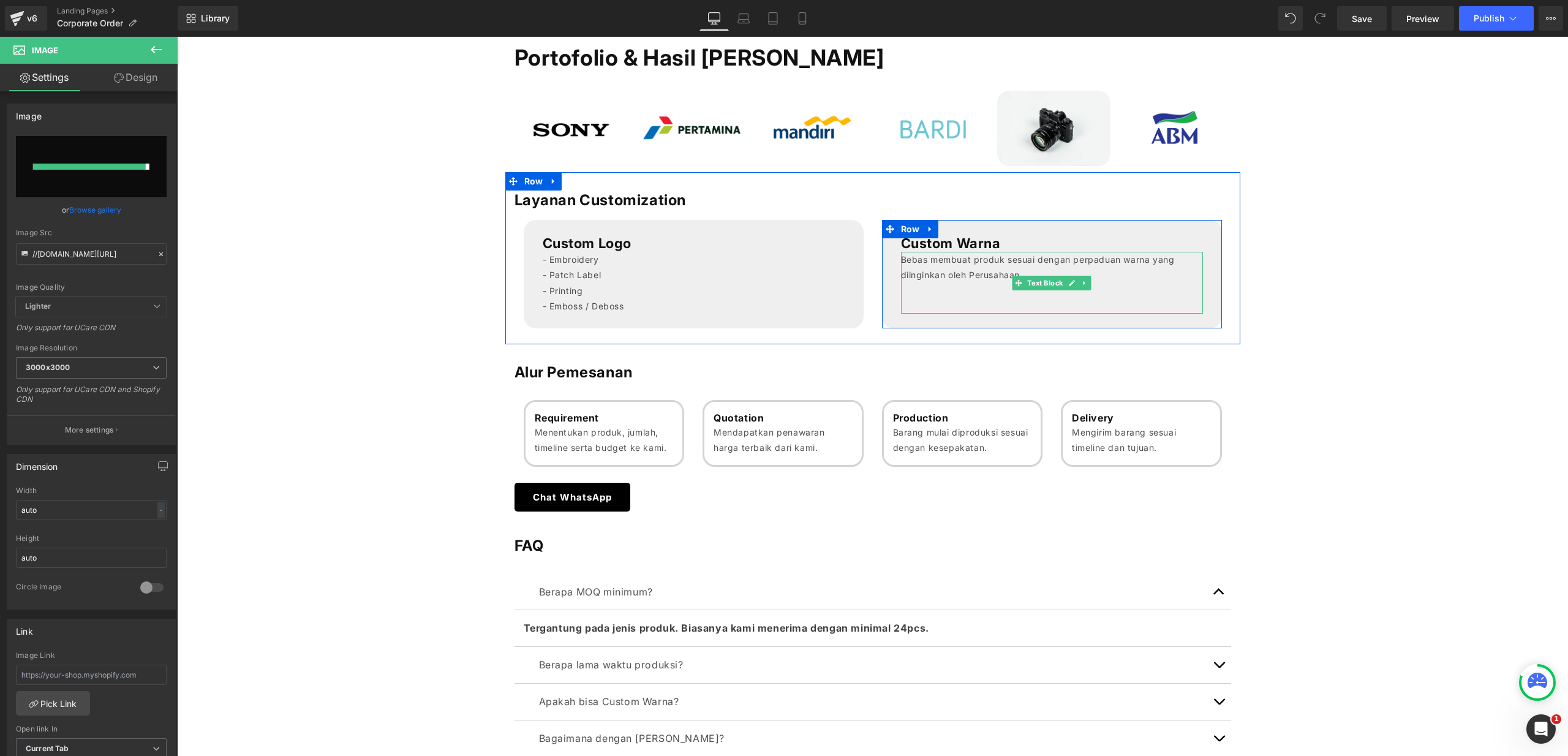
type input "[URL][DOMAIN_NAME]"
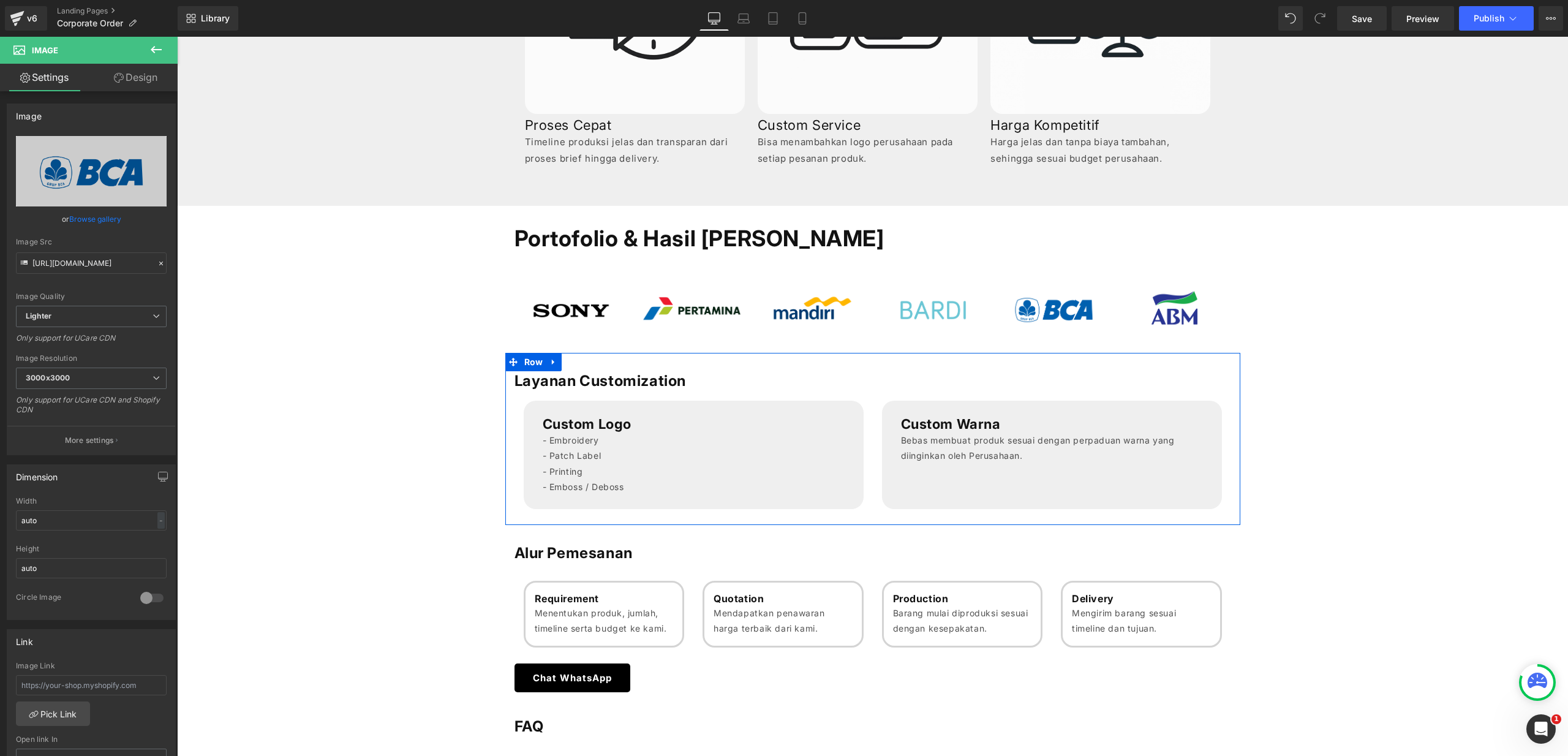
scroll to position [564, 0]
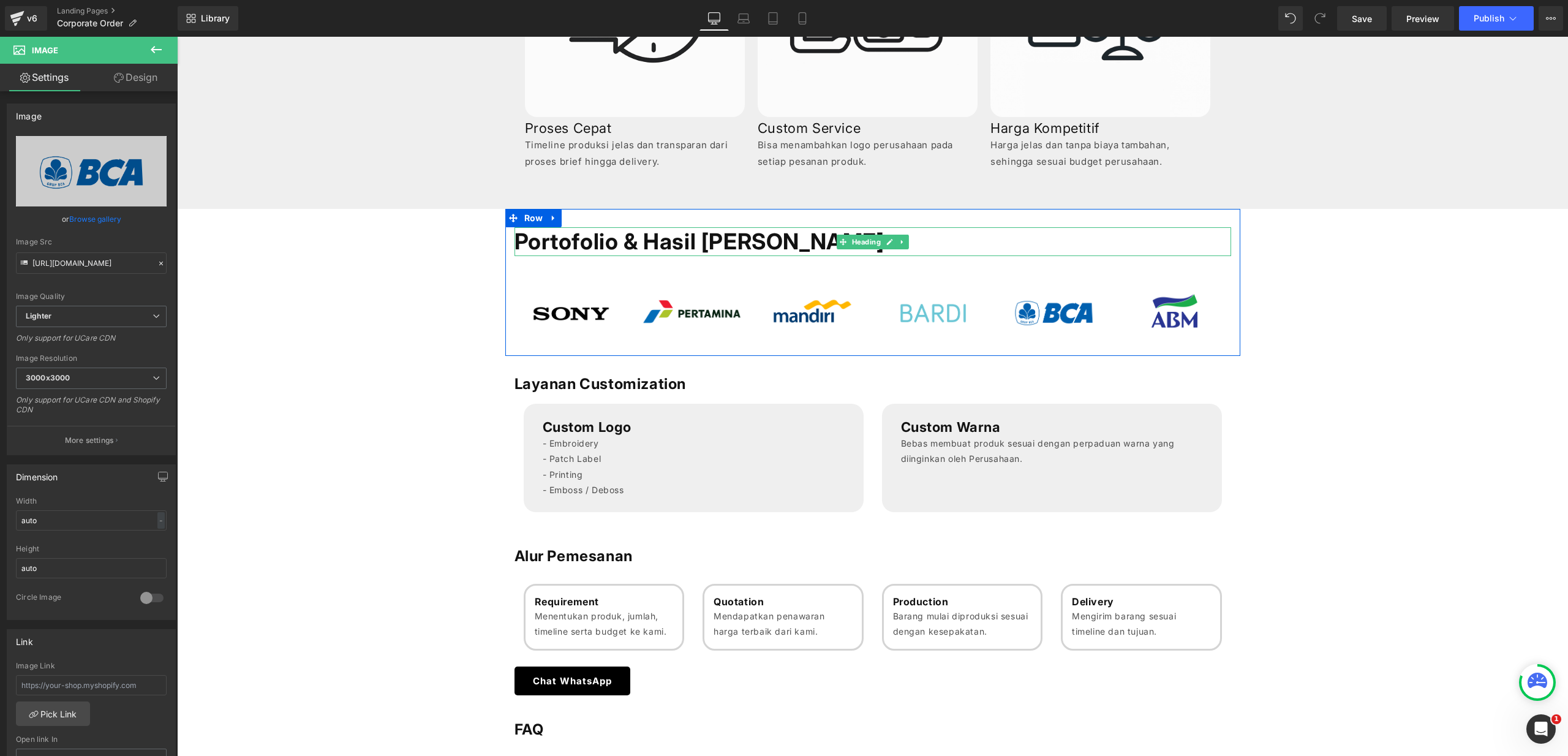
click at [723, 249] on h1 "Portofolio & Hasil [PERSON_NAME]" at bounding box center [872, 241] width 717 height 29
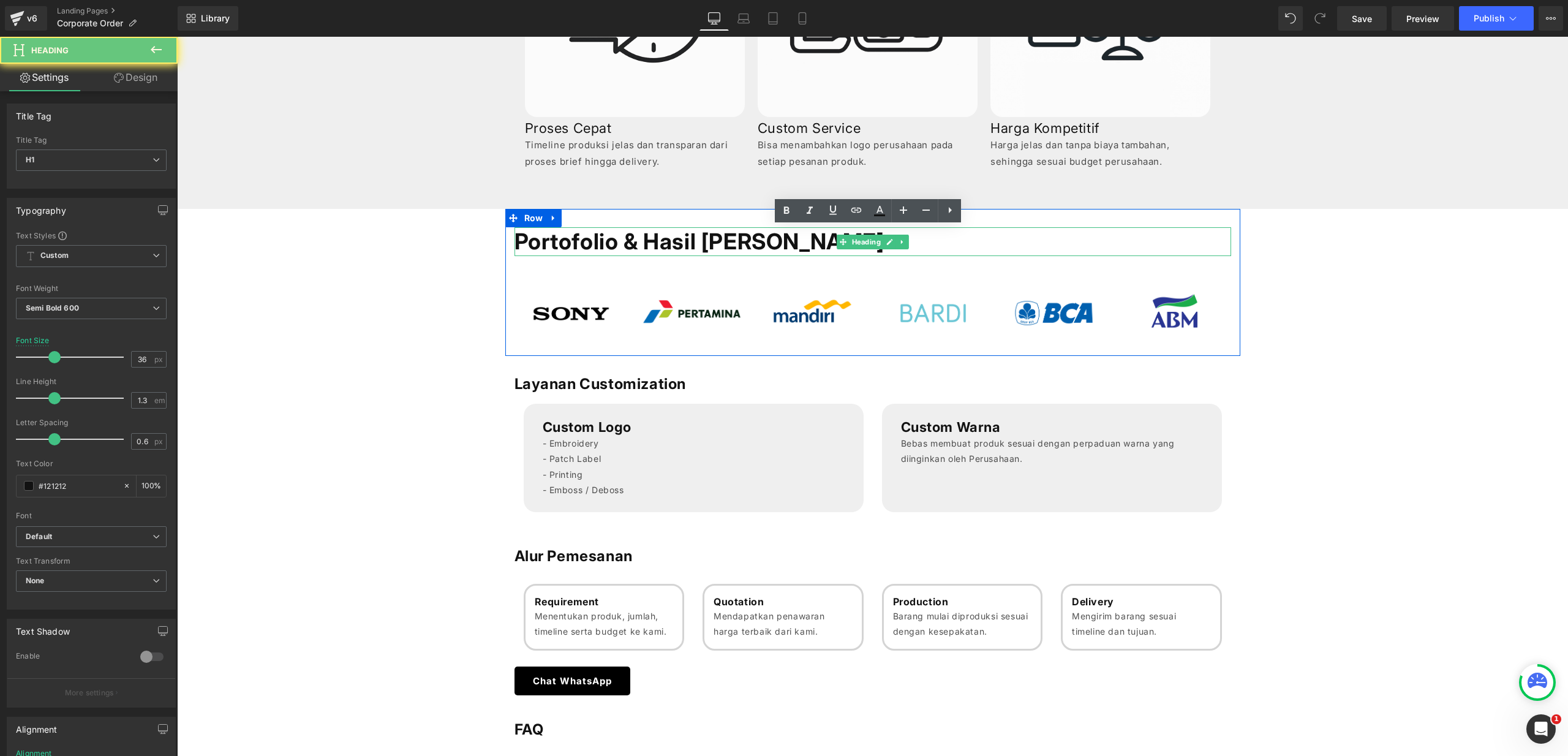
click at [723, 249] on h1 "Portofolio & Hasil [PERSON_NAME]" at bounding box center [872, 241] width 717 height 29
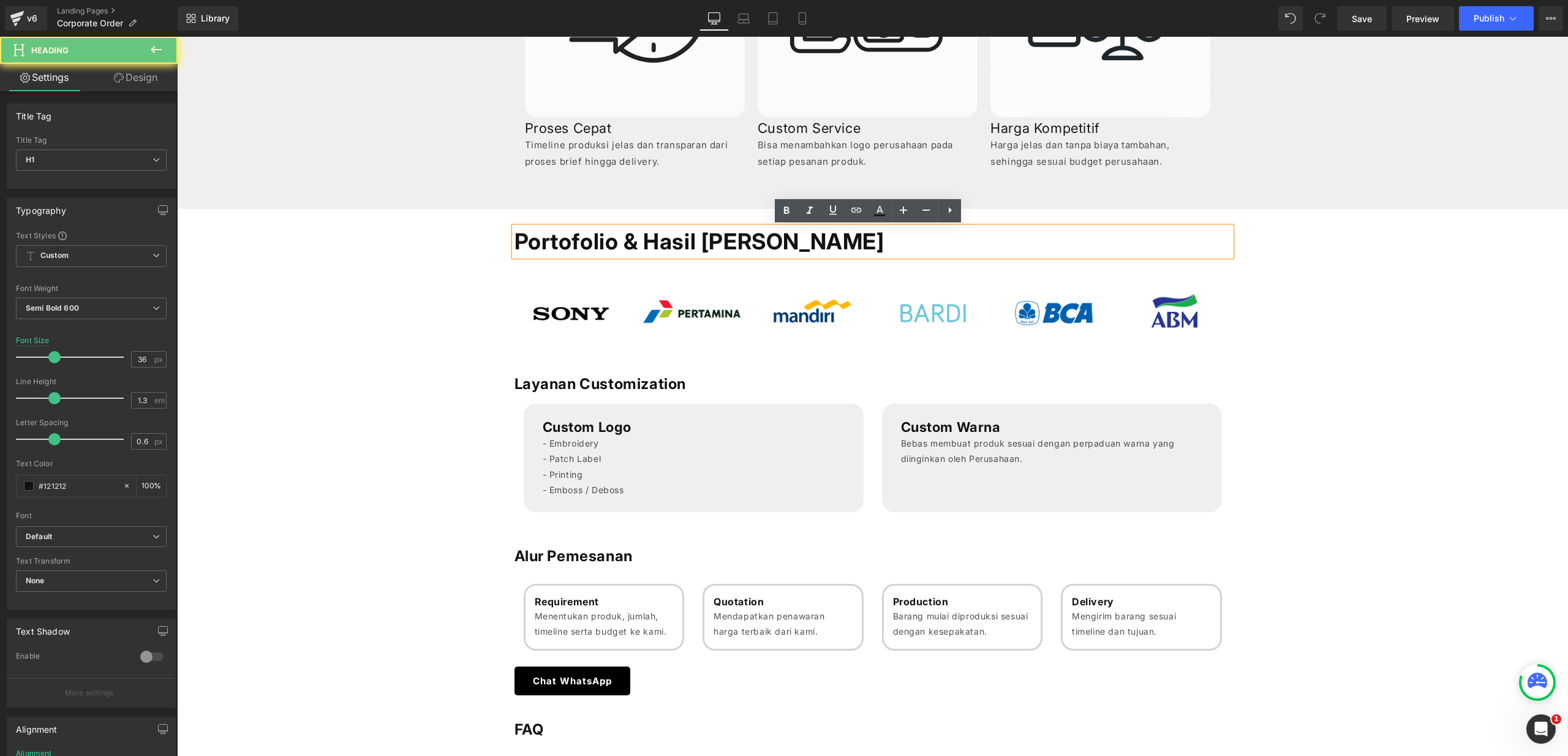
click at [723, 249] on h1 "Portofolio & Hasil [PERSON_NAME]" at bounding box center [872, 241] width 717 height 29
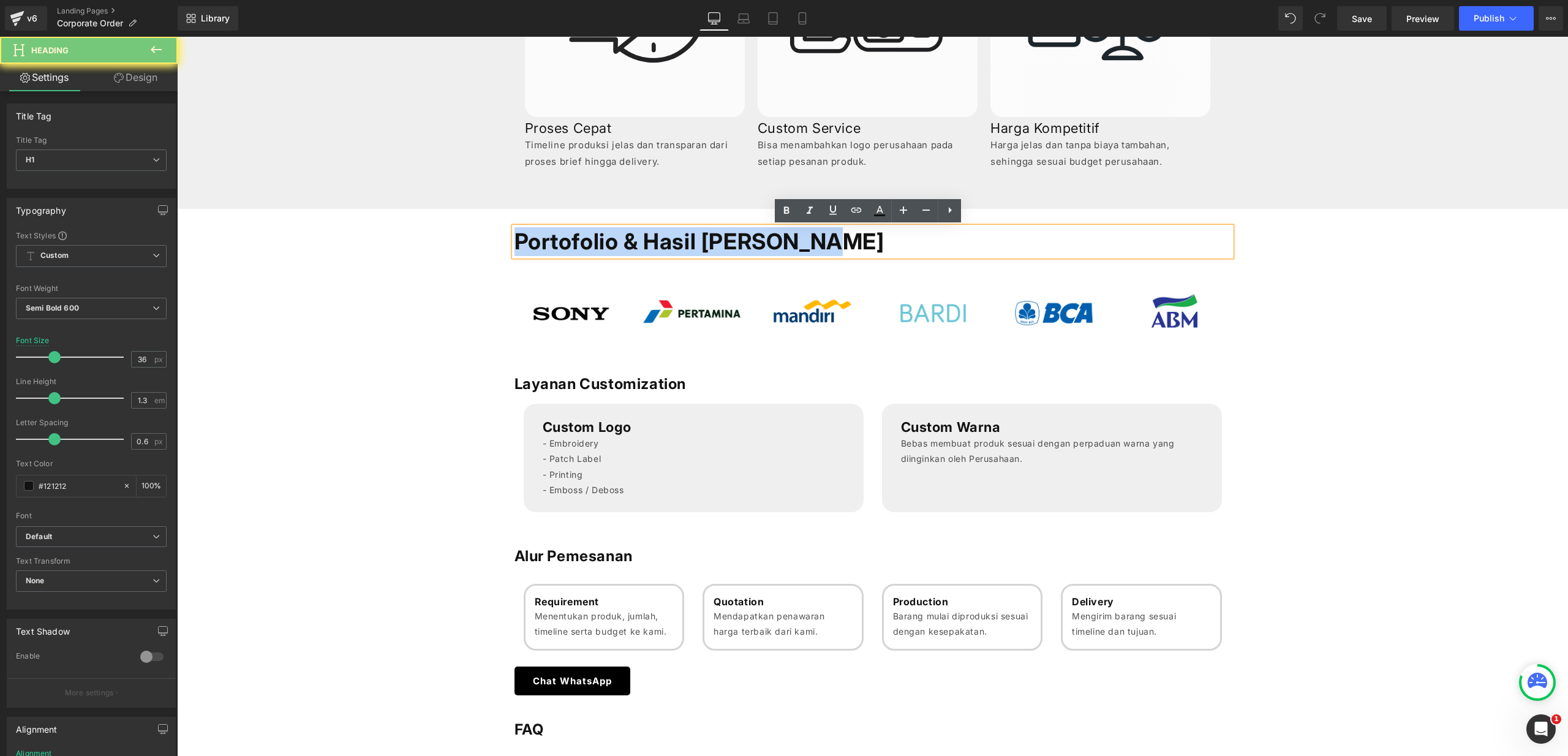
click at [723, 249] on h1 "Portofolio & Hasil [PERSON_NAME]" at bounding box center [872, 241] width 717 height 29
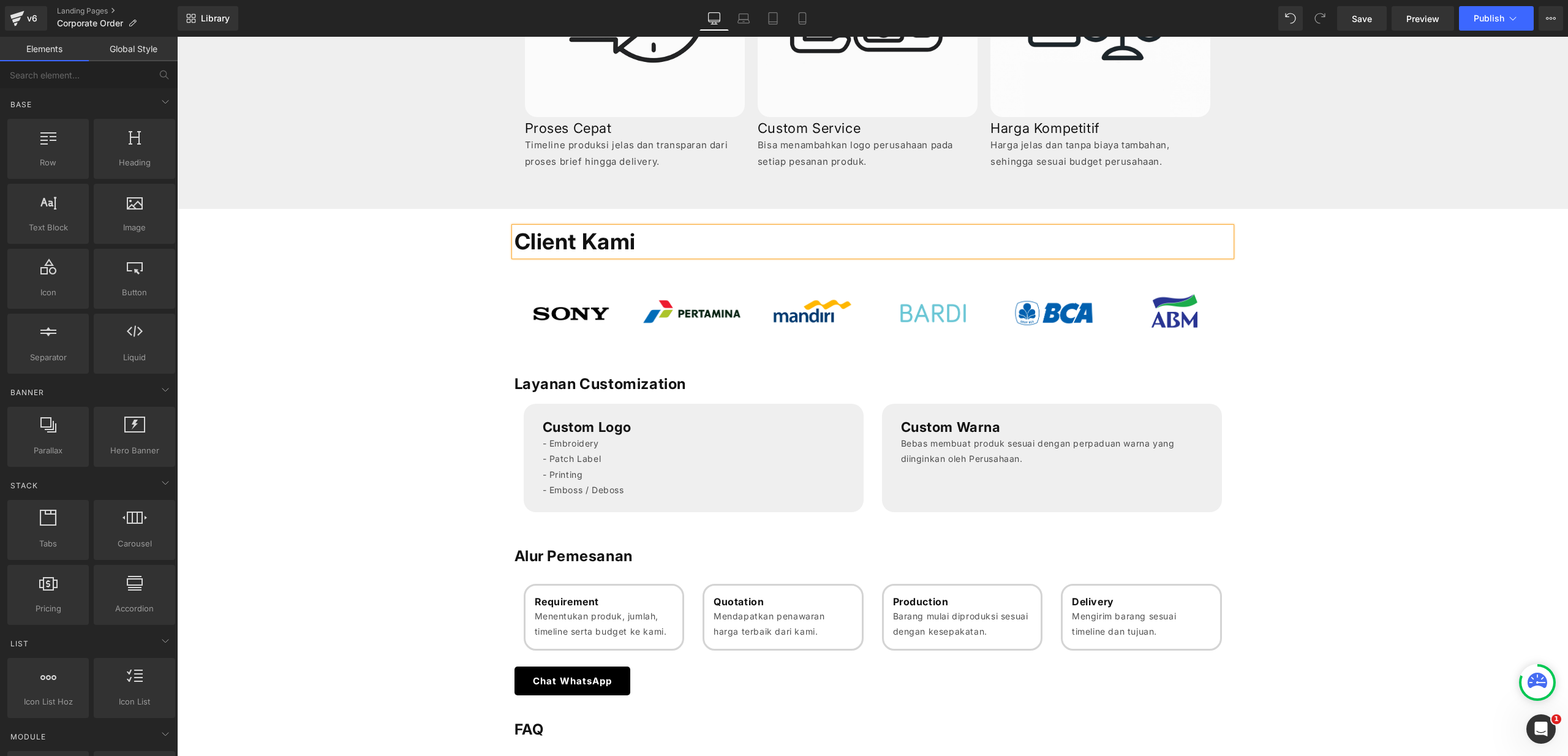
click at [368, 558] on div "Customization, Merchandising, and Bulk Orders Services Heading Solusi pengadaan…" at bounding box center [872, 400] width 1391 height 1691
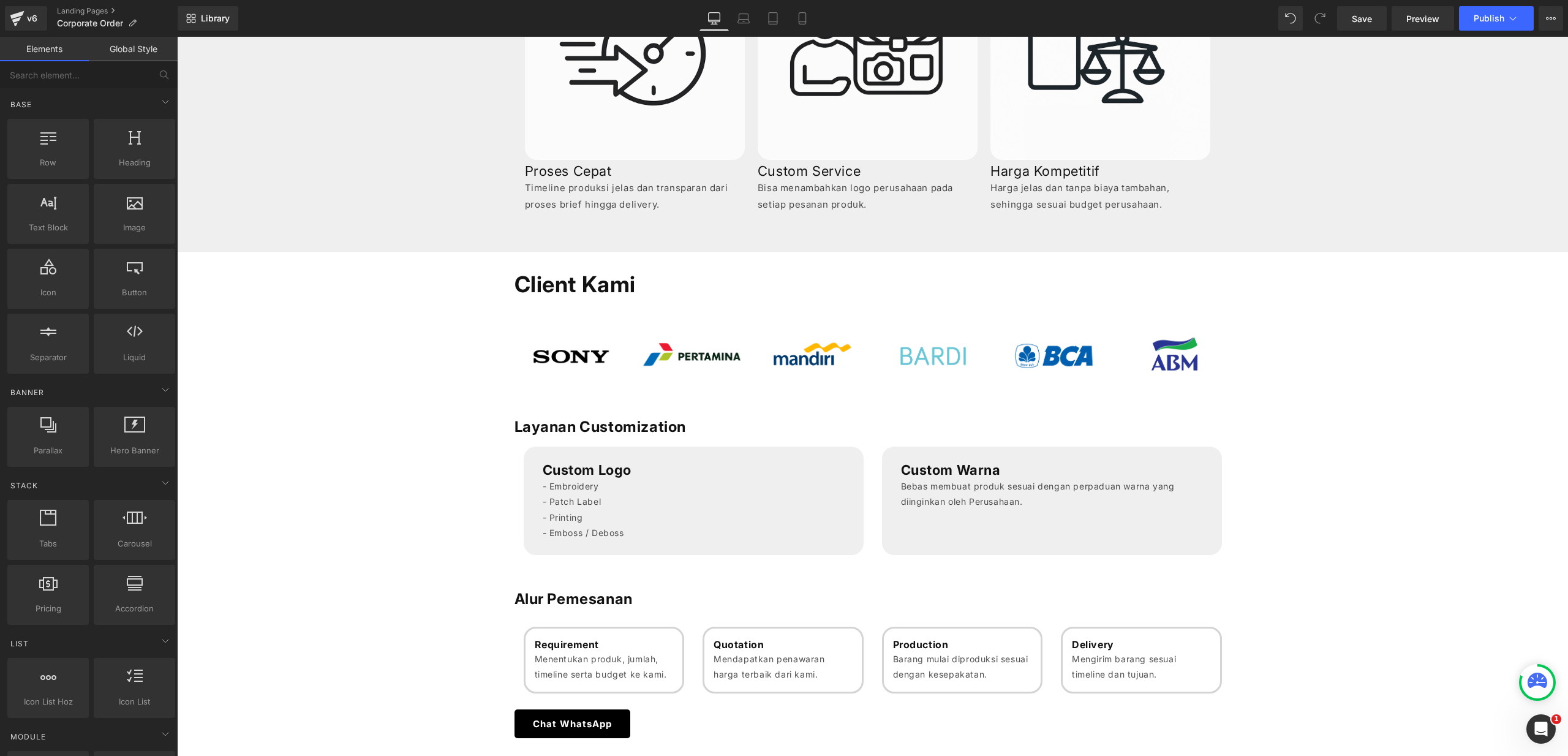
scroll to position [534, 0]
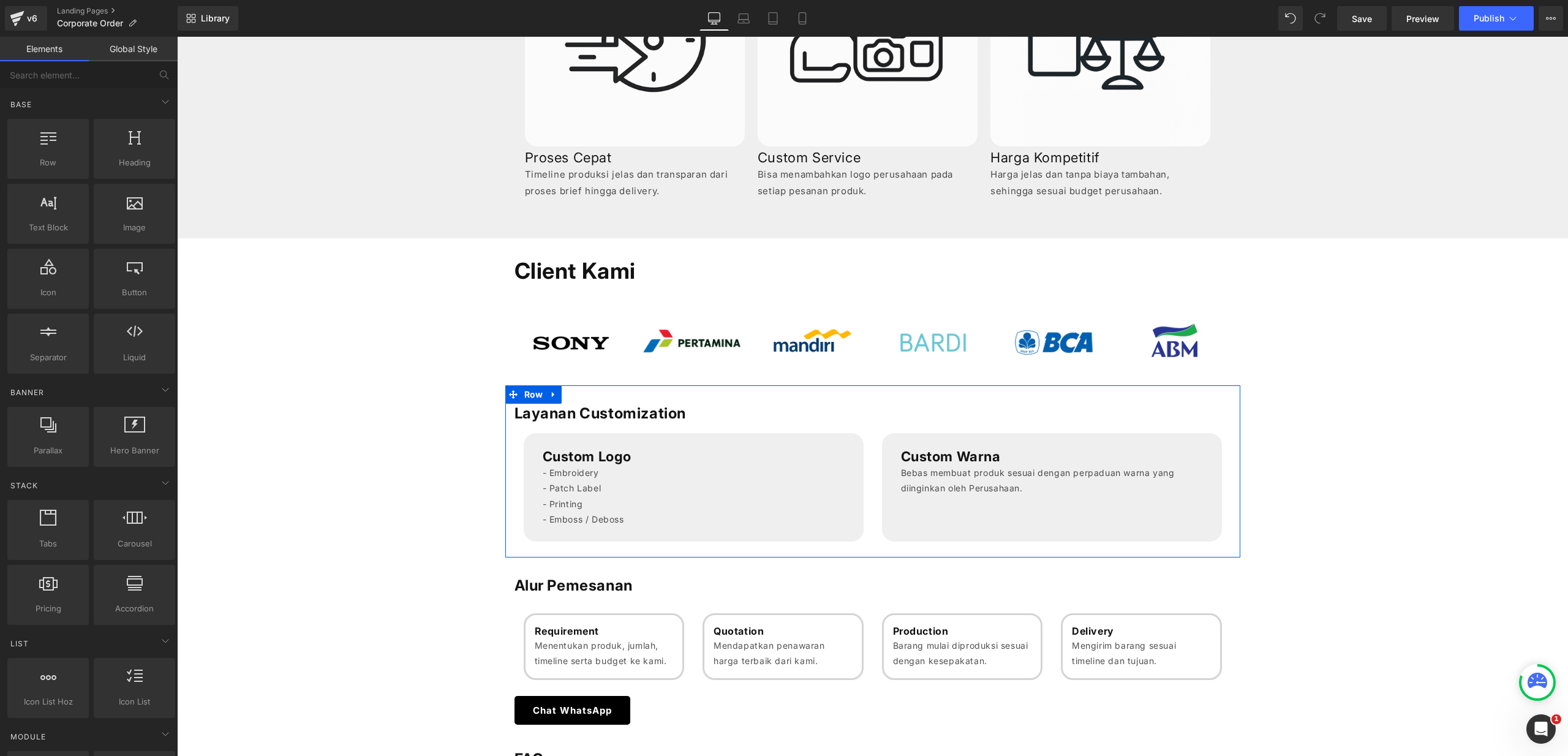
click at [593, 417] on h1 "Layanan Customization" at bounding box center [872, 413] width 717 height 19
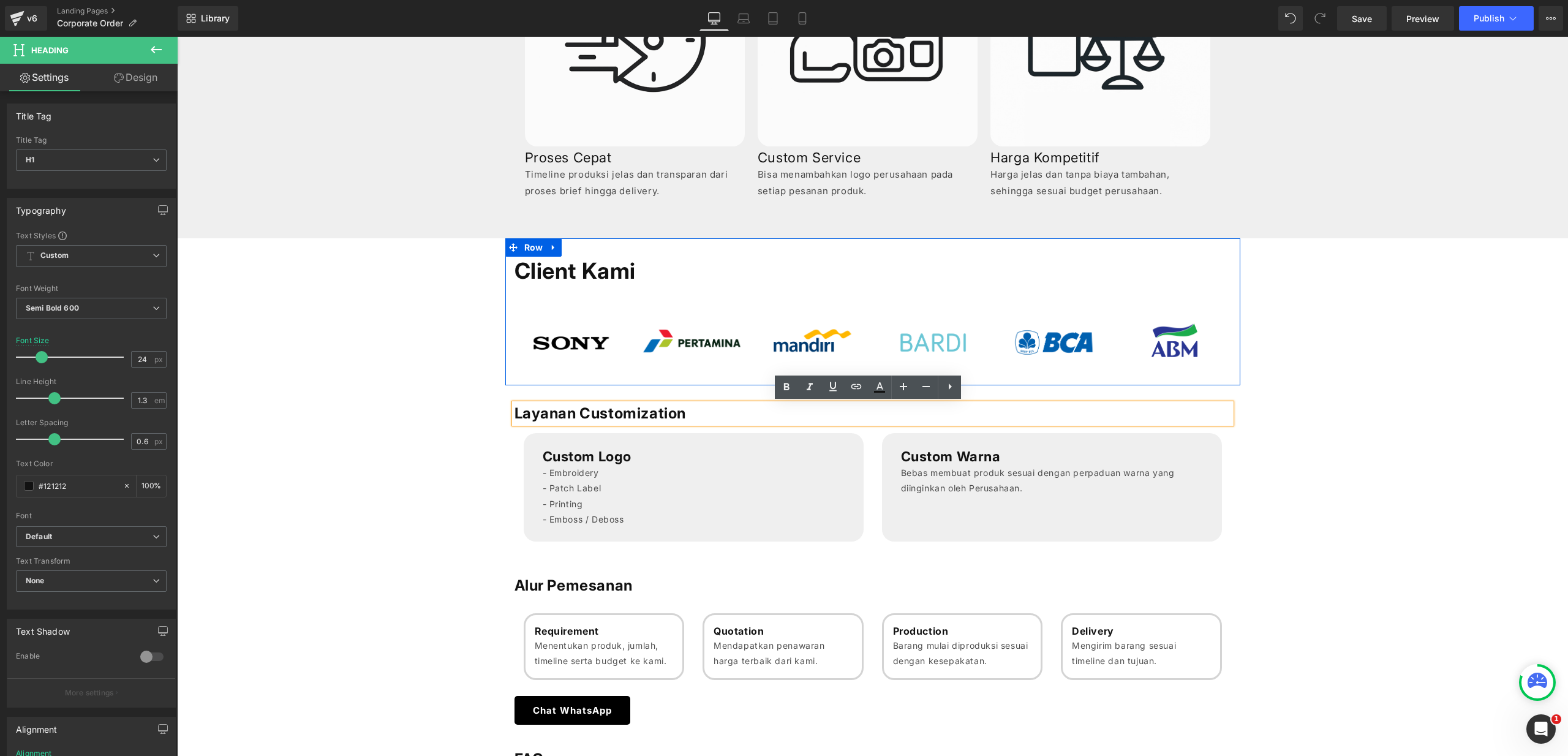
click at [598, 280] on h1 "Client Kami" at bounding box center [872, 271] width 717 height 29
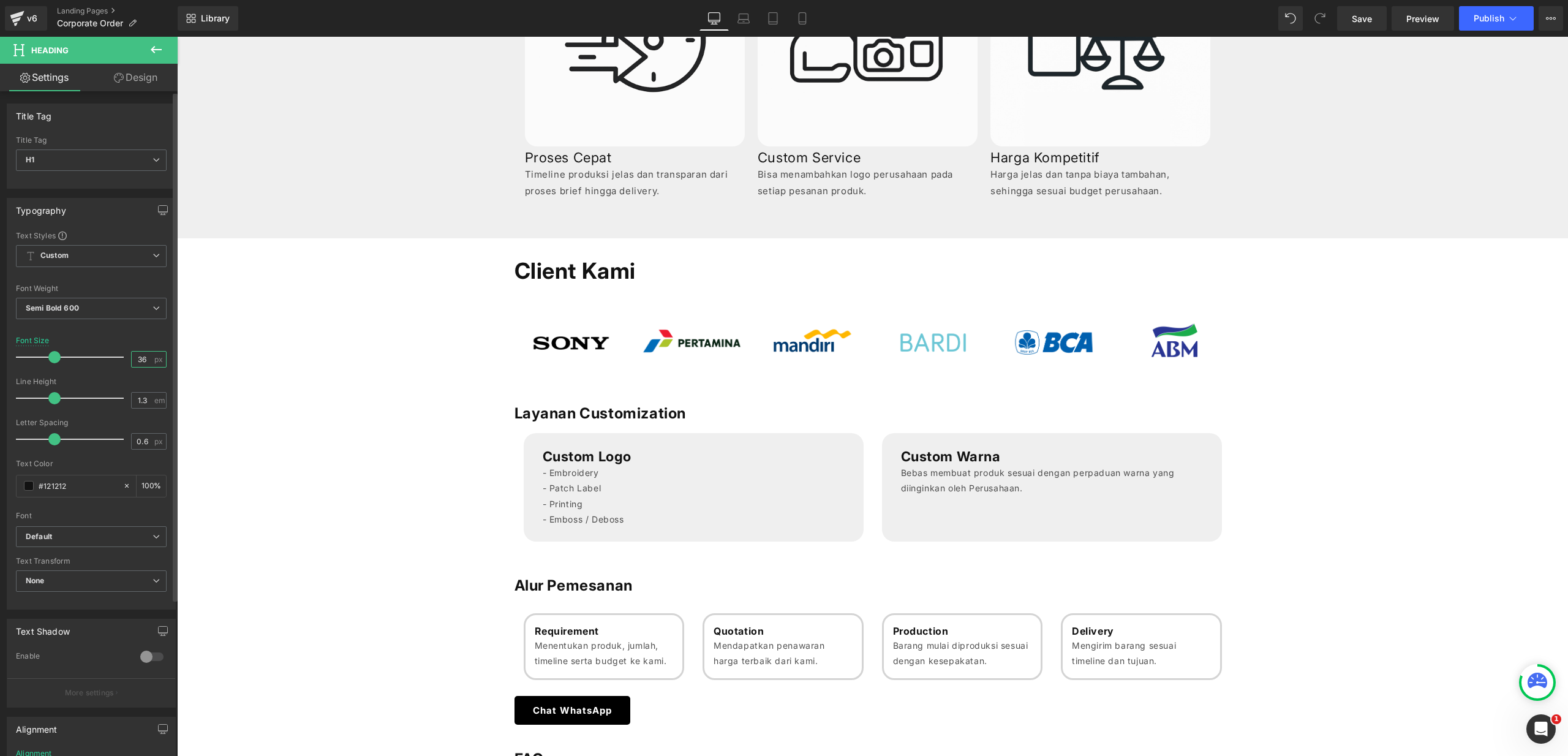
click at [144, 364] on input "36" at bounding box center [142, 359] width 21 height 16
click at [140, 363] on input "362" at bounding box center [142, 359] width 21 height 16
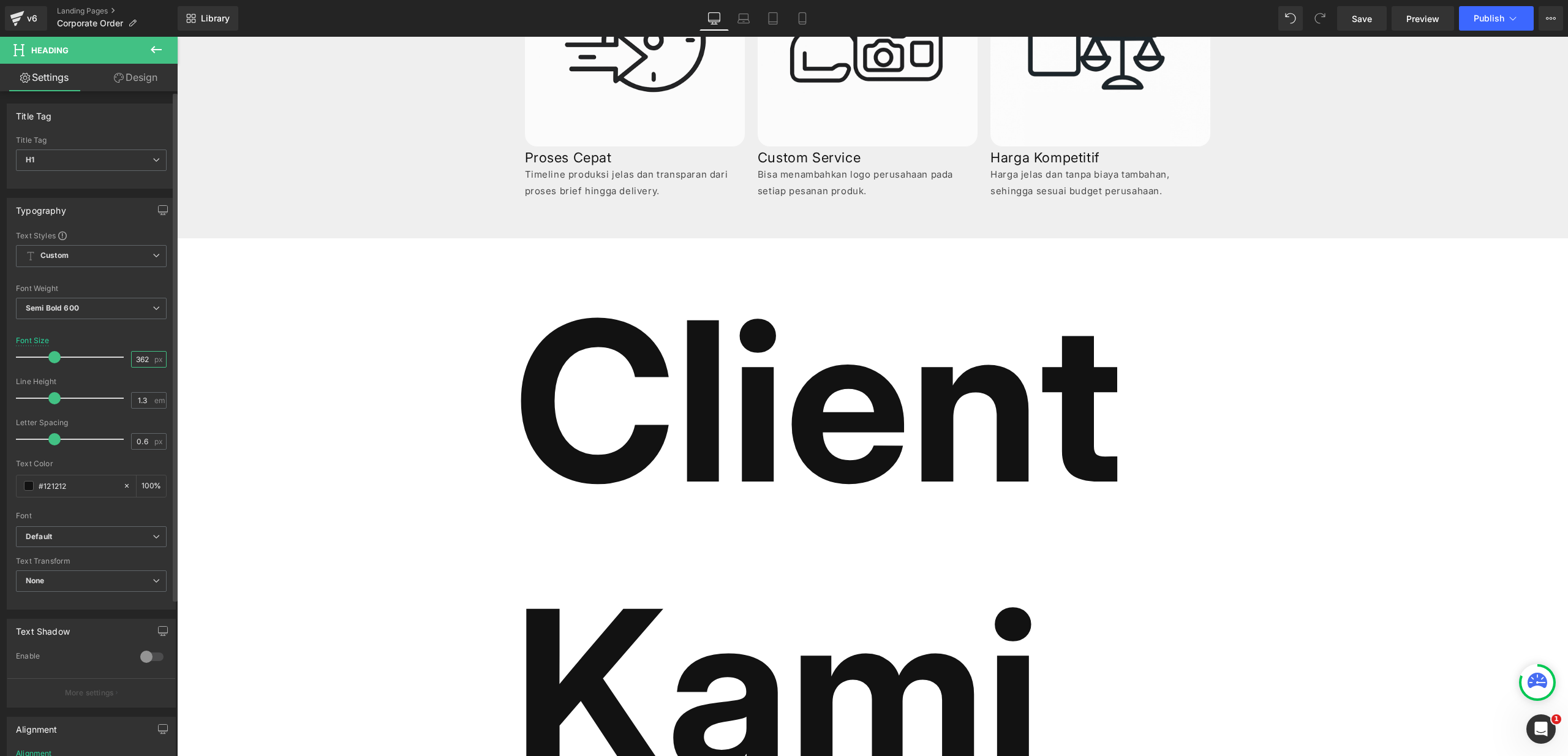
click at [140, 363] on input "362" at bounding box center [142, 359] width 21 height 16
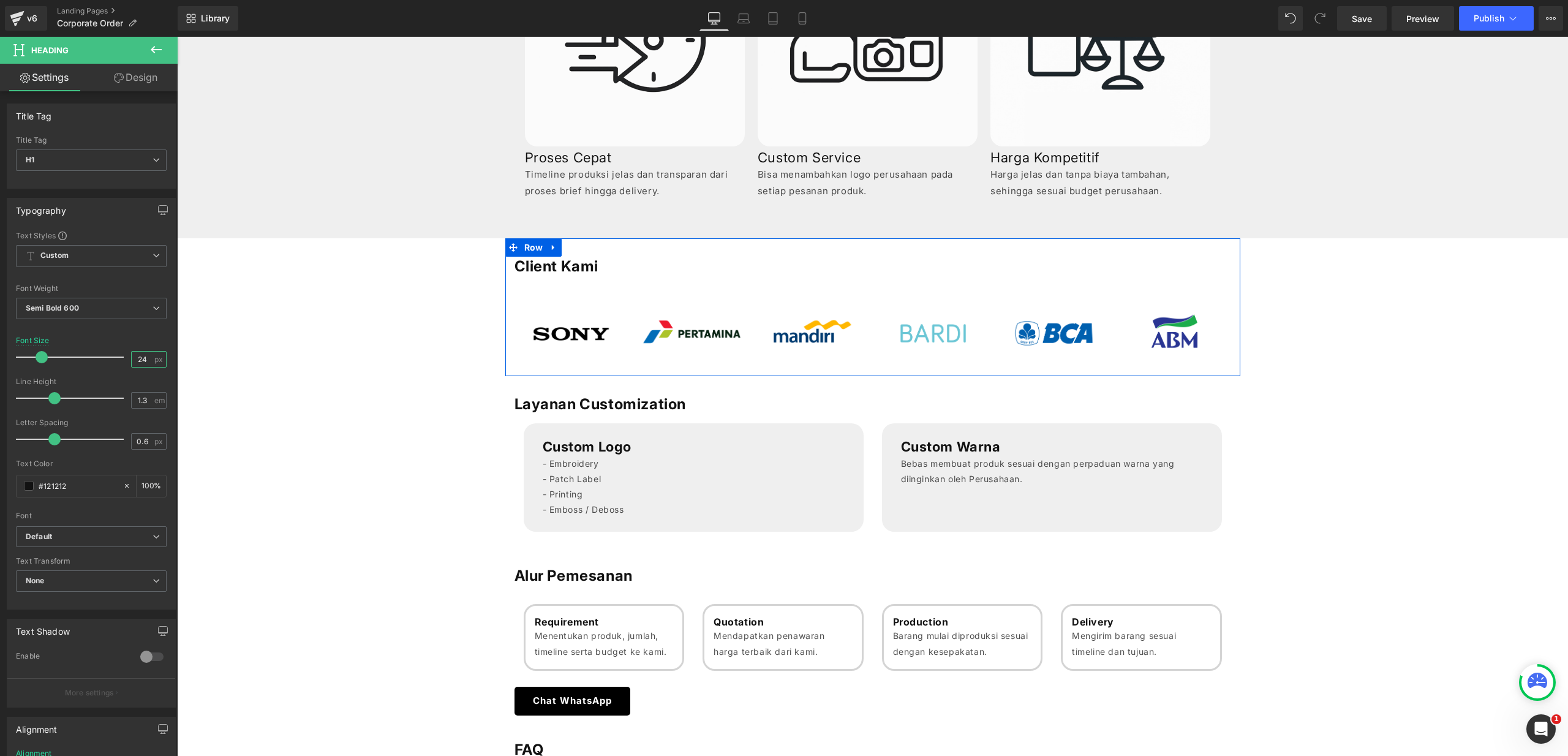
type input "24"
click at [585, 266] on h1 "Client Kami" at bounding box center [872, 266] width 717 height 19
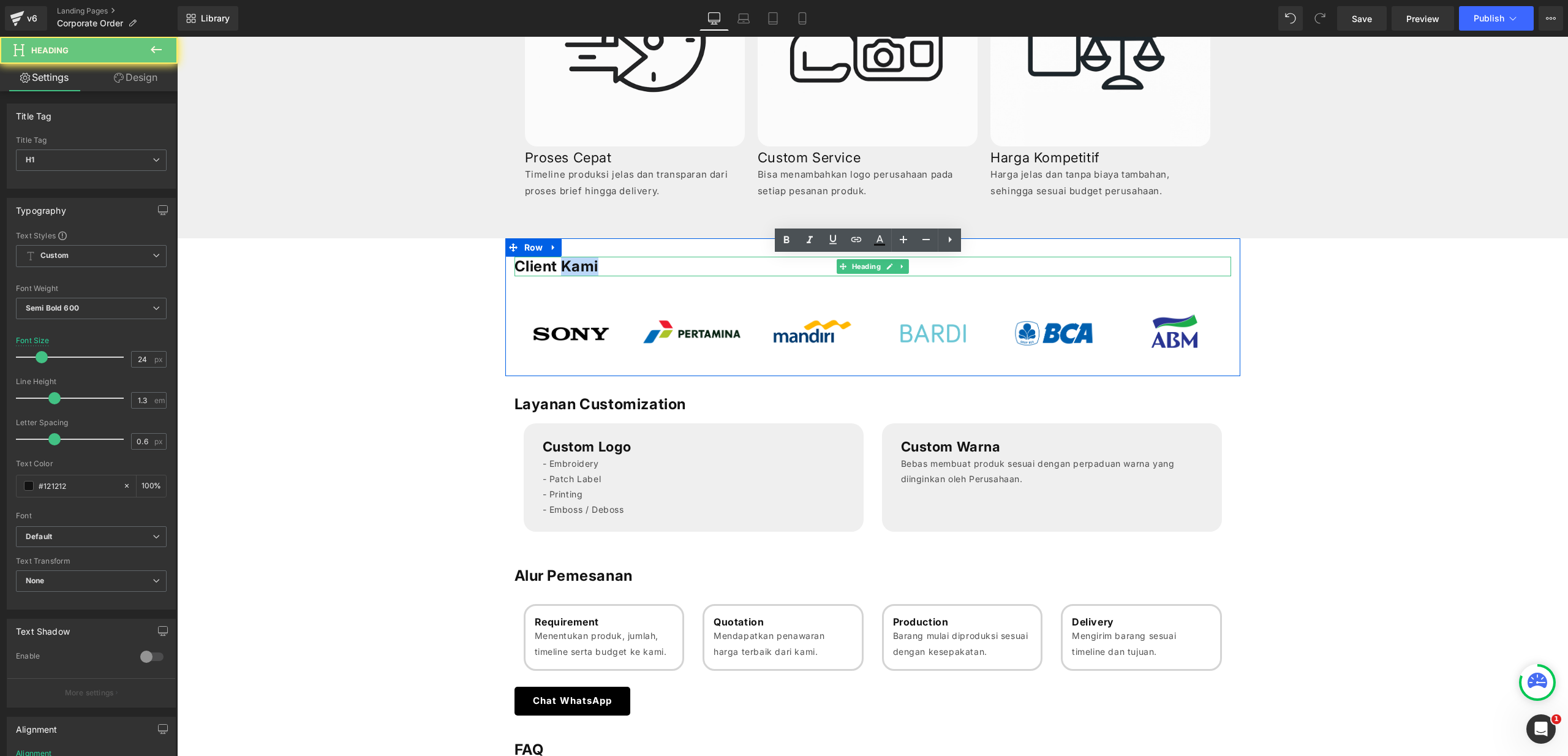
click at [585, 266] on h1 "Client Kami" at bounding box center [872, 266] width 717 height 19
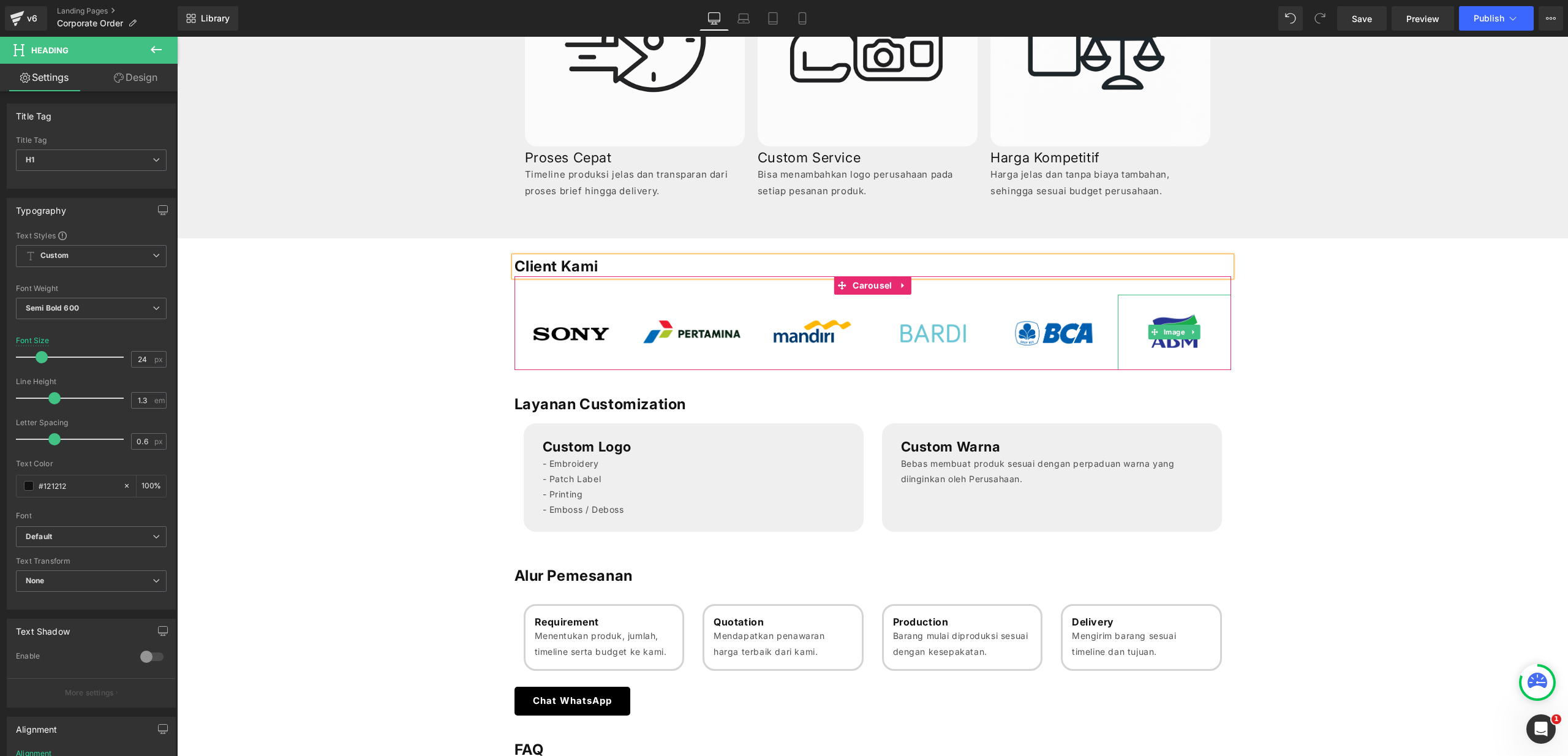
click at [1354, 310] on div "Customization, Merchandising, and Bulk Orders Services Heading Solusi pengadaan…" at bounding box center [872, 425] width 1391 height 1681
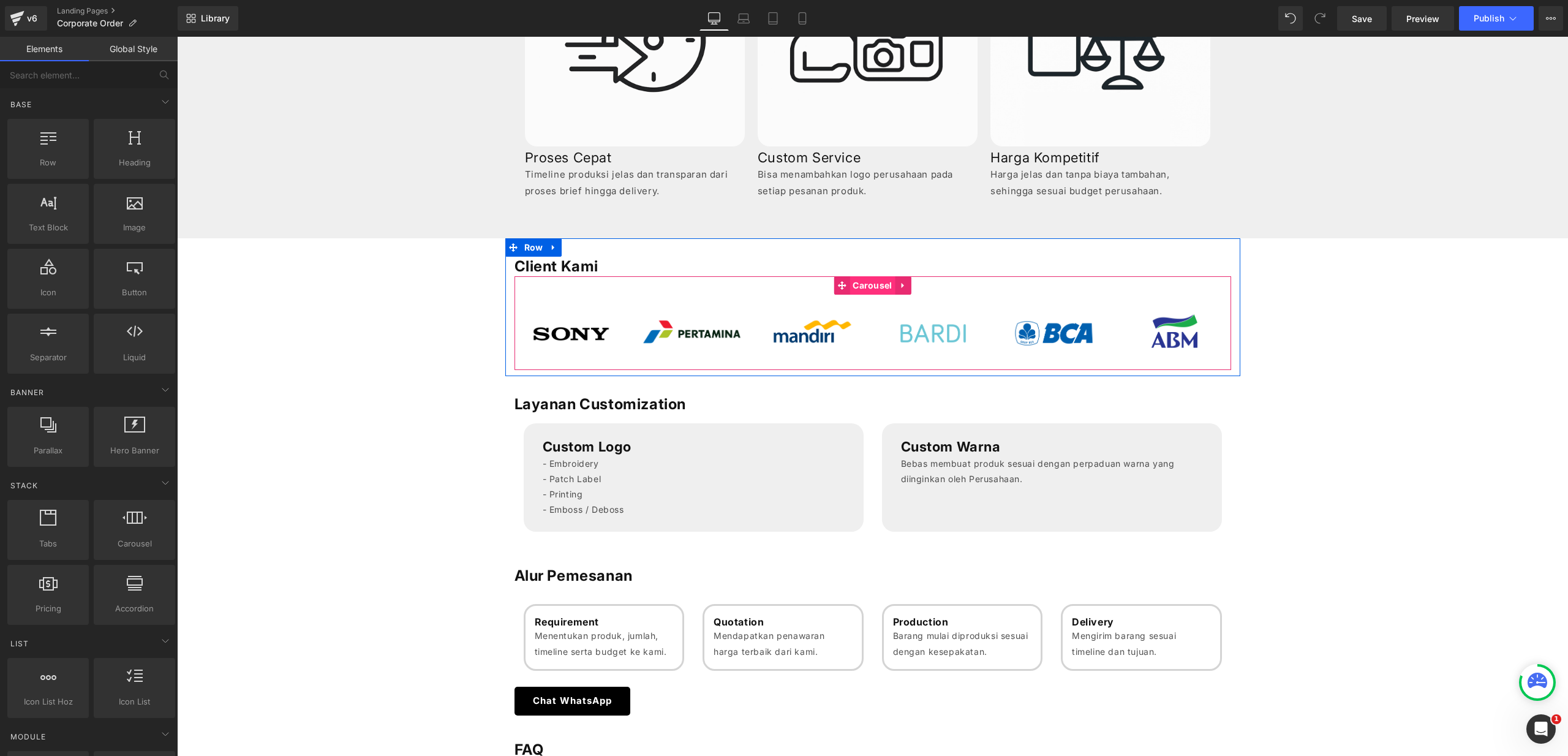
click at [877, 290] on span "Carousel" at bounding box center [872, 285] width 45 height 18
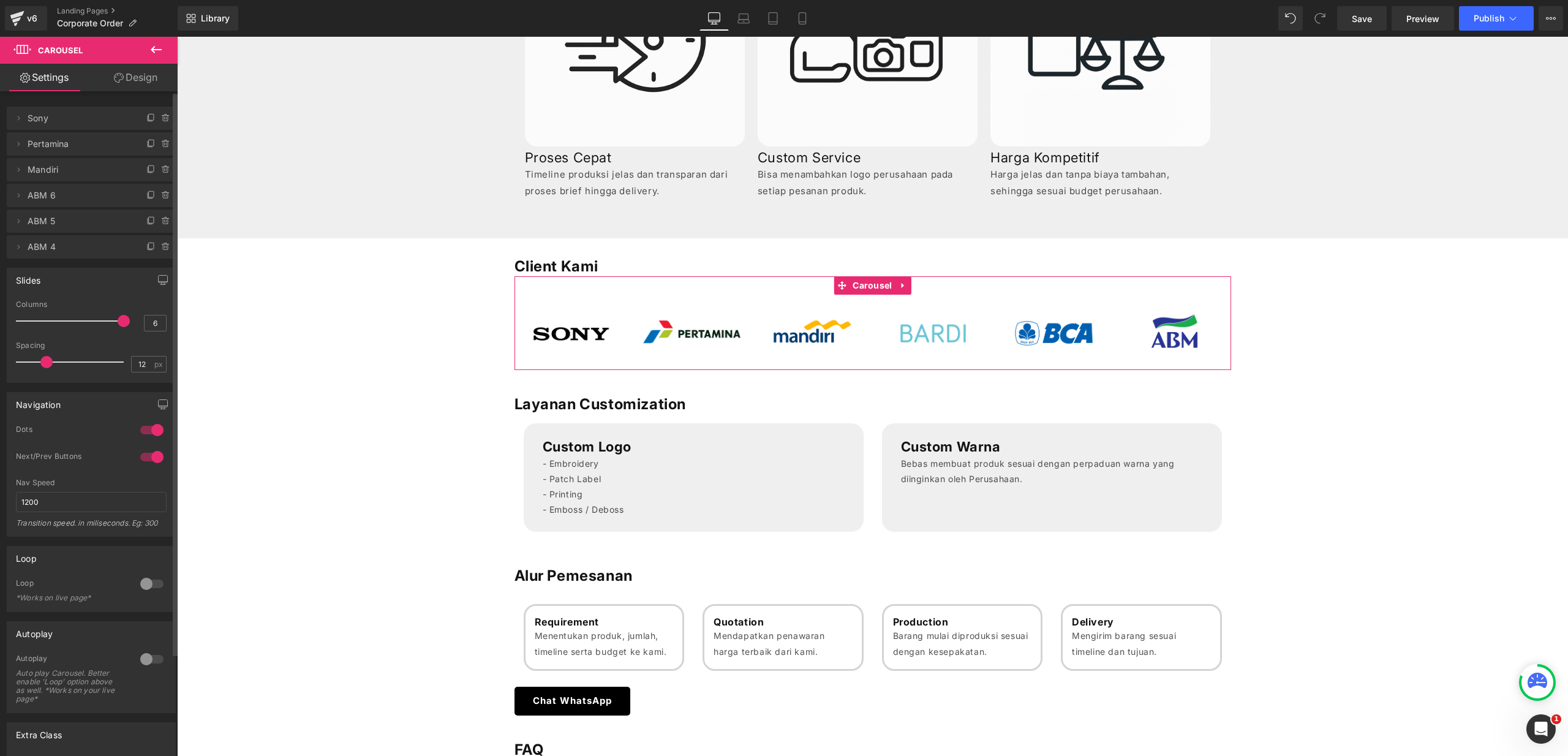
click at [47, 202] on span "ABM 6" at bounding box center [79, 195] width 103 height 23
click at [20, 197] on icon at bounding box center [18, 195] width 10 height 10
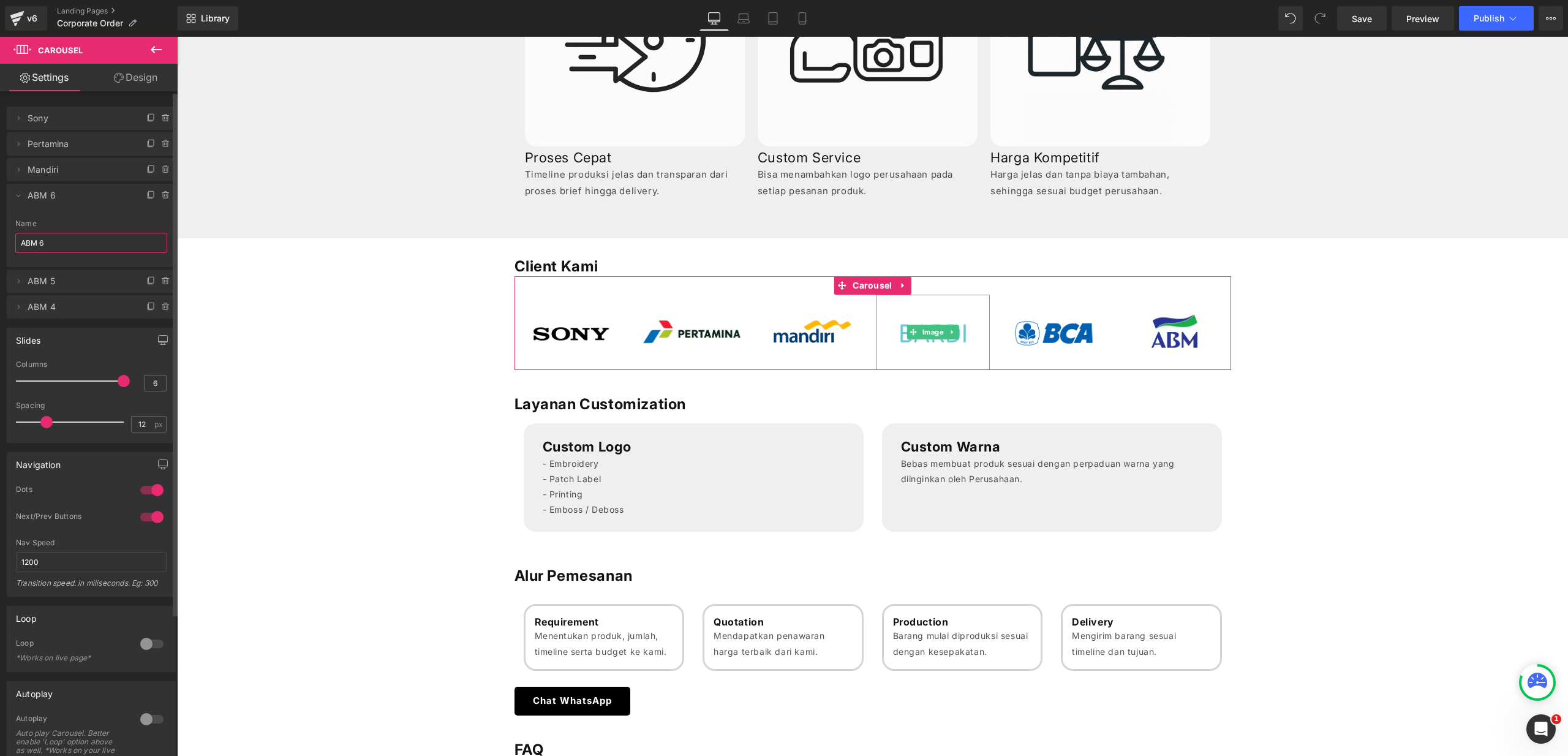
click at [62, 241] on input "ABM 6" at bounding box center [92, 242] width 152 height 20
type input "Bardi"
click at [18, 281] on icon at bounding box center [18, 281] width 10 height 10
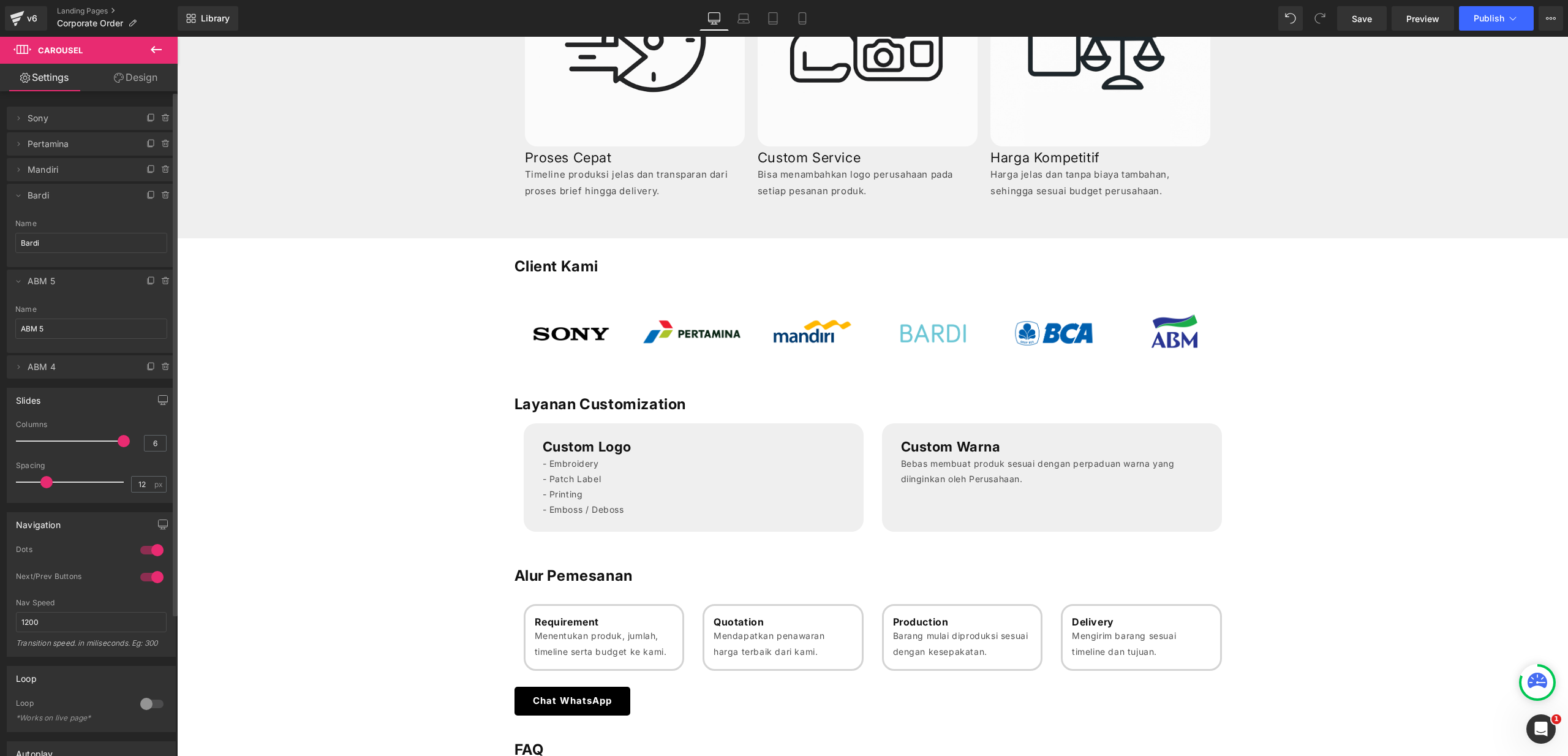
click at [42, 285] on span "ABM 5" at bounding box center [79, 280] width 103 height 23
click at [56, 326] on input "ABM 5" at bounding box center [92, 328] width 152 height 20
type input "BCA"
click at [21, 371] on icon at bounding box center [18, 367] width 10 height 10
click at [37, 374] on span "ABM 4" at bounding box center [79, 366] width 103 height 23
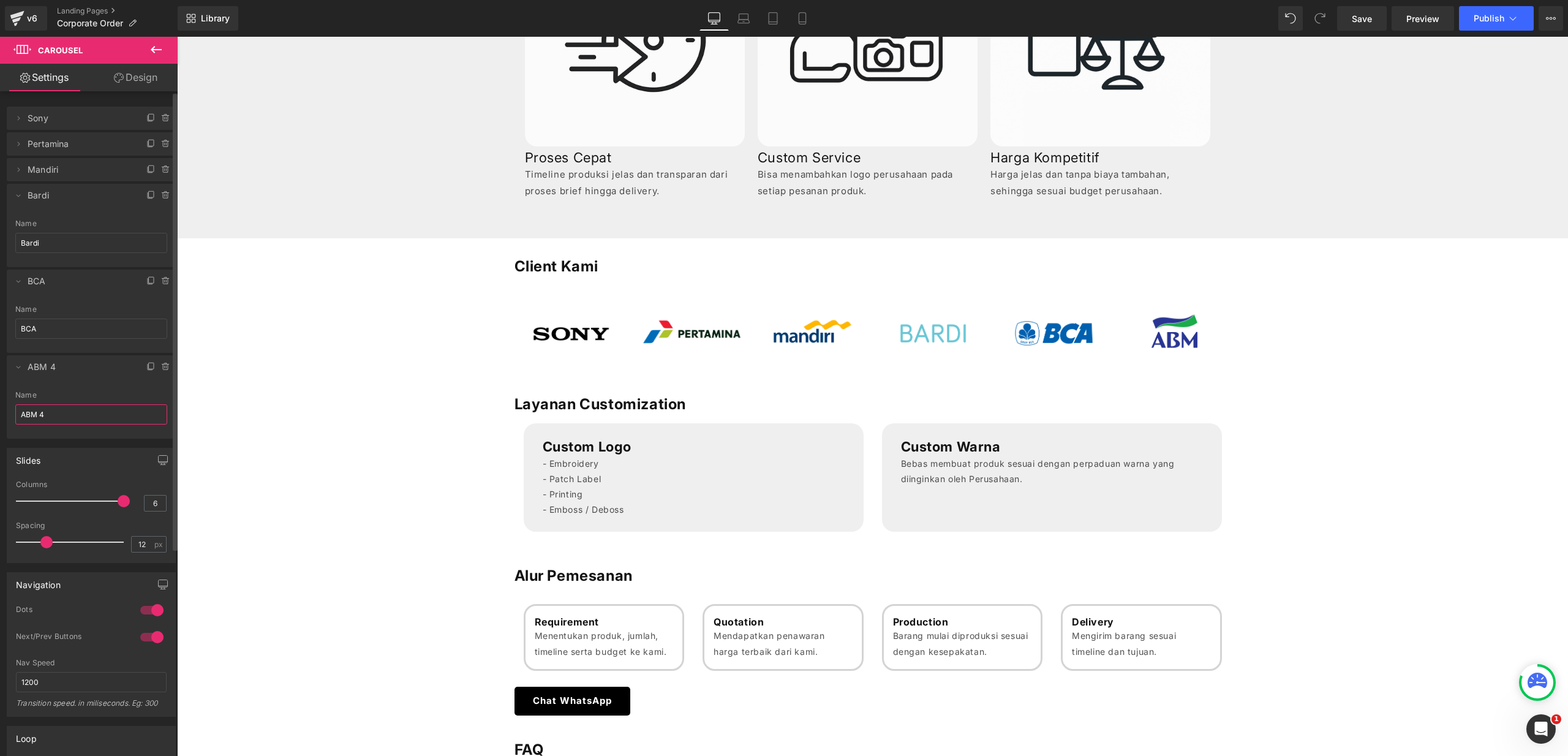
click at [46, 407] on input "ABM 4" at bounding box center [92, 414] width 152 height 20
type input "ABM"
click at [25, 371] on li "Delete Cancel ABM ABM Name ABM" at bounding box center [92, 397] width 169 height 83
click at [20, 284] on icon at bounding box center [18, 281] width 10 height 10
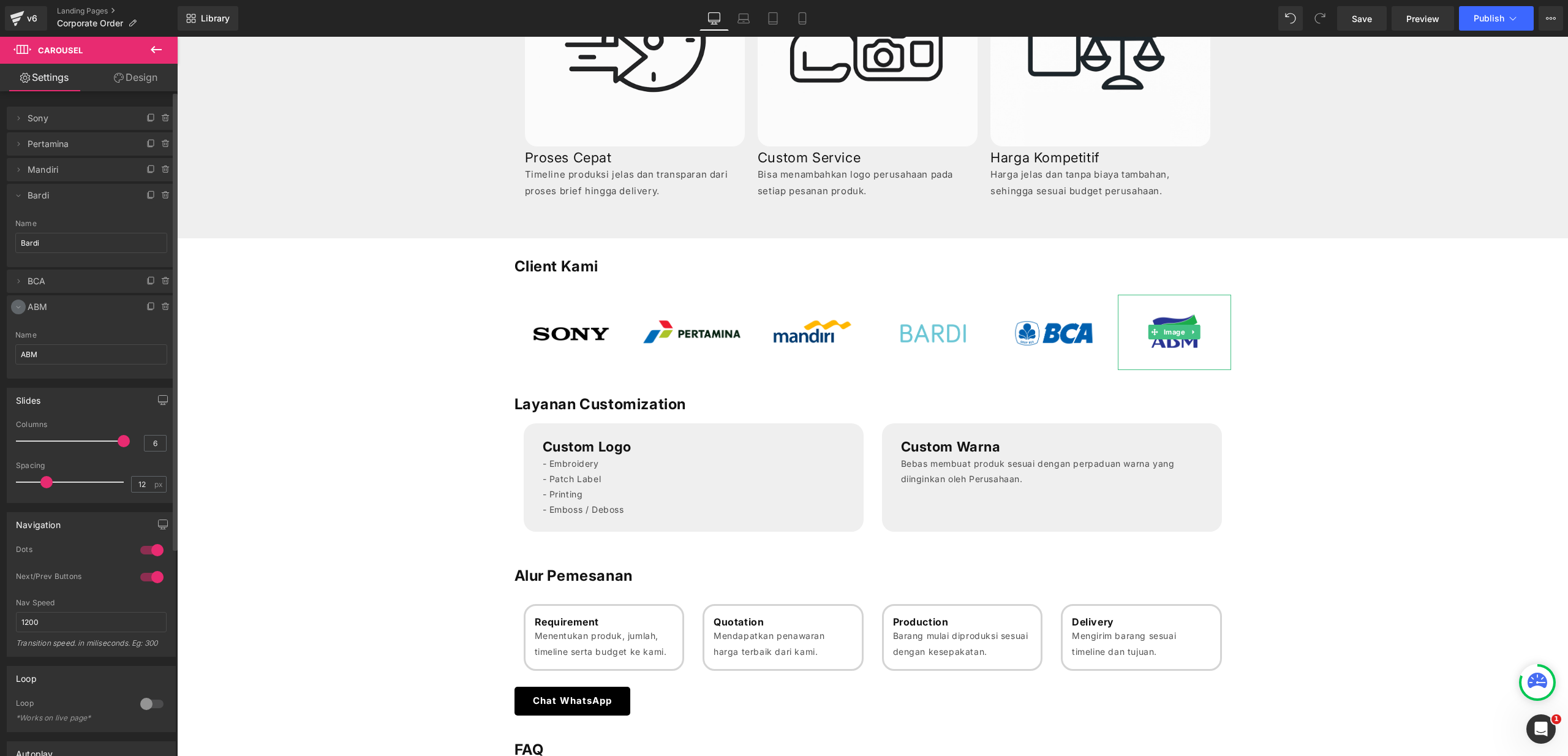
click at [17, 304] on icon at bounding box center [18, 306] width 10 height 10
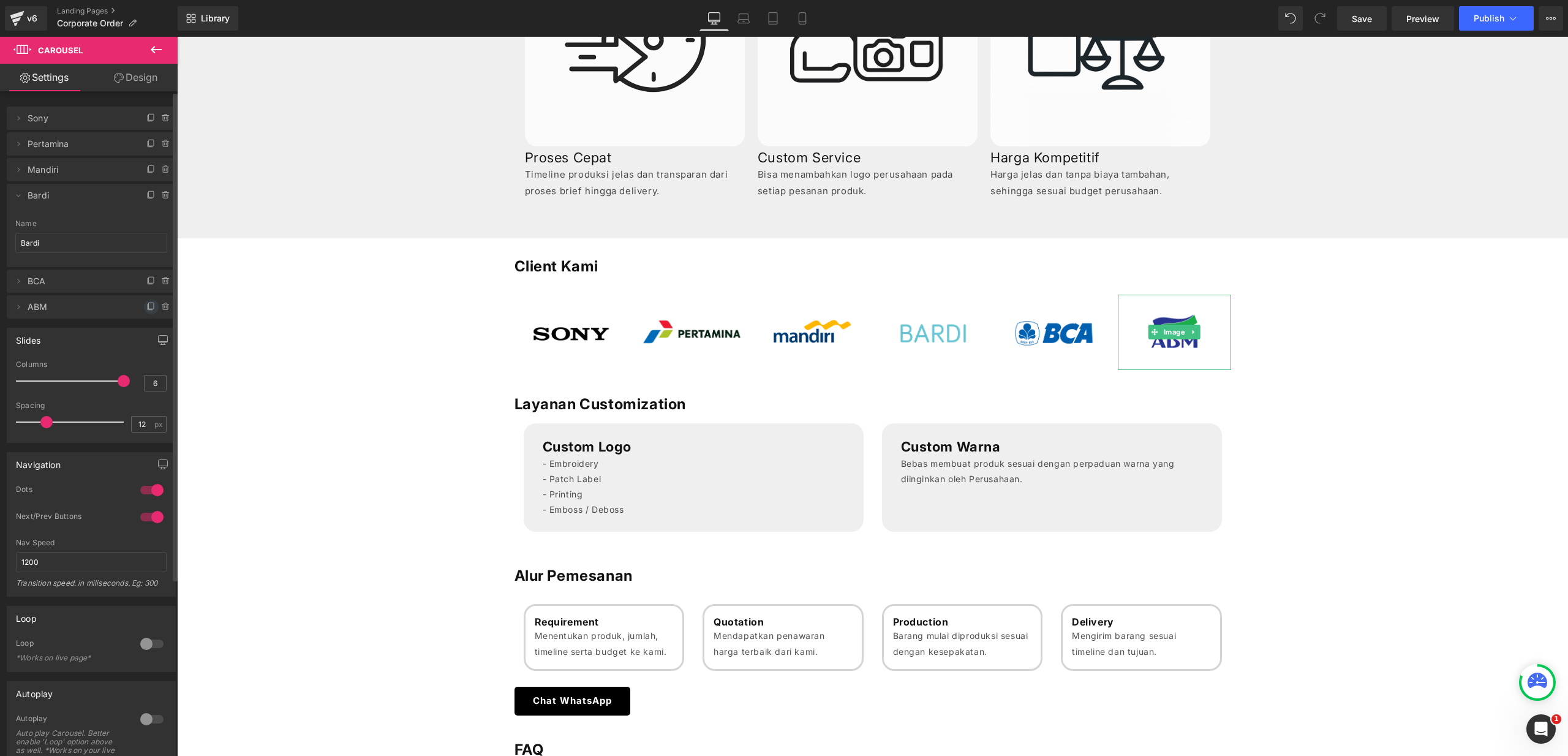
click at [147, 306] on icon at bounding box center [152, 306] width 10 height 10
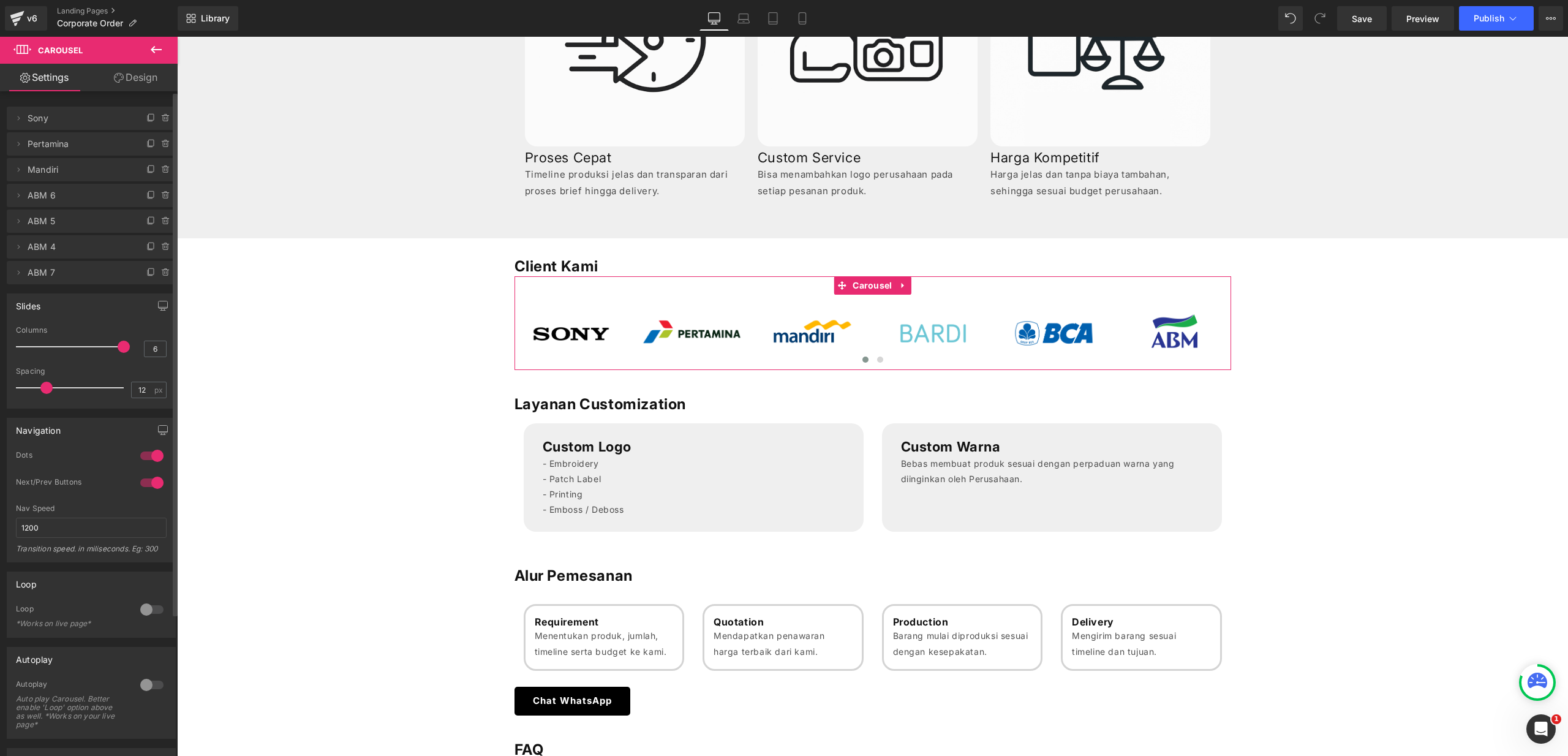
click at [78, 281] on span "ABM 7" at bounding box center [79, 272] width 103 height 23
click at [44, 274] on span "ABM 7" at bounding box center [79, 272] width 103 height 23
click at [46, 273] on span "ABM 7" at bounding box center [79, 272] width 103 height 23
click at [16, 274] on icon at bounding box center [18, 273] width 10 height 10
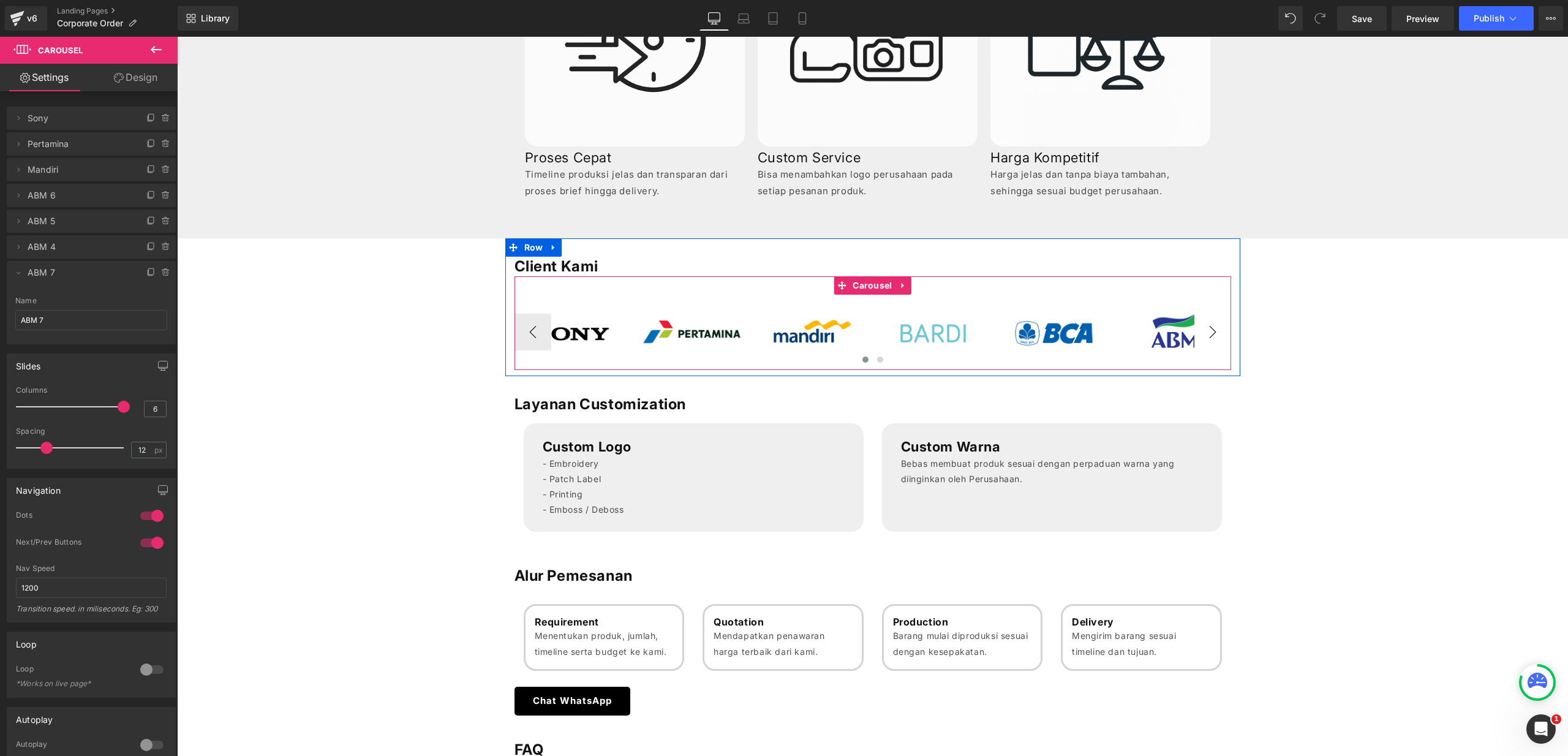
click at [1218, 329] on button "›" at bounding box center [1213, 332] width 37 height 37
click at [1163, 332] on span "Image" at bounding box center [1174, 332] width 26 height 15
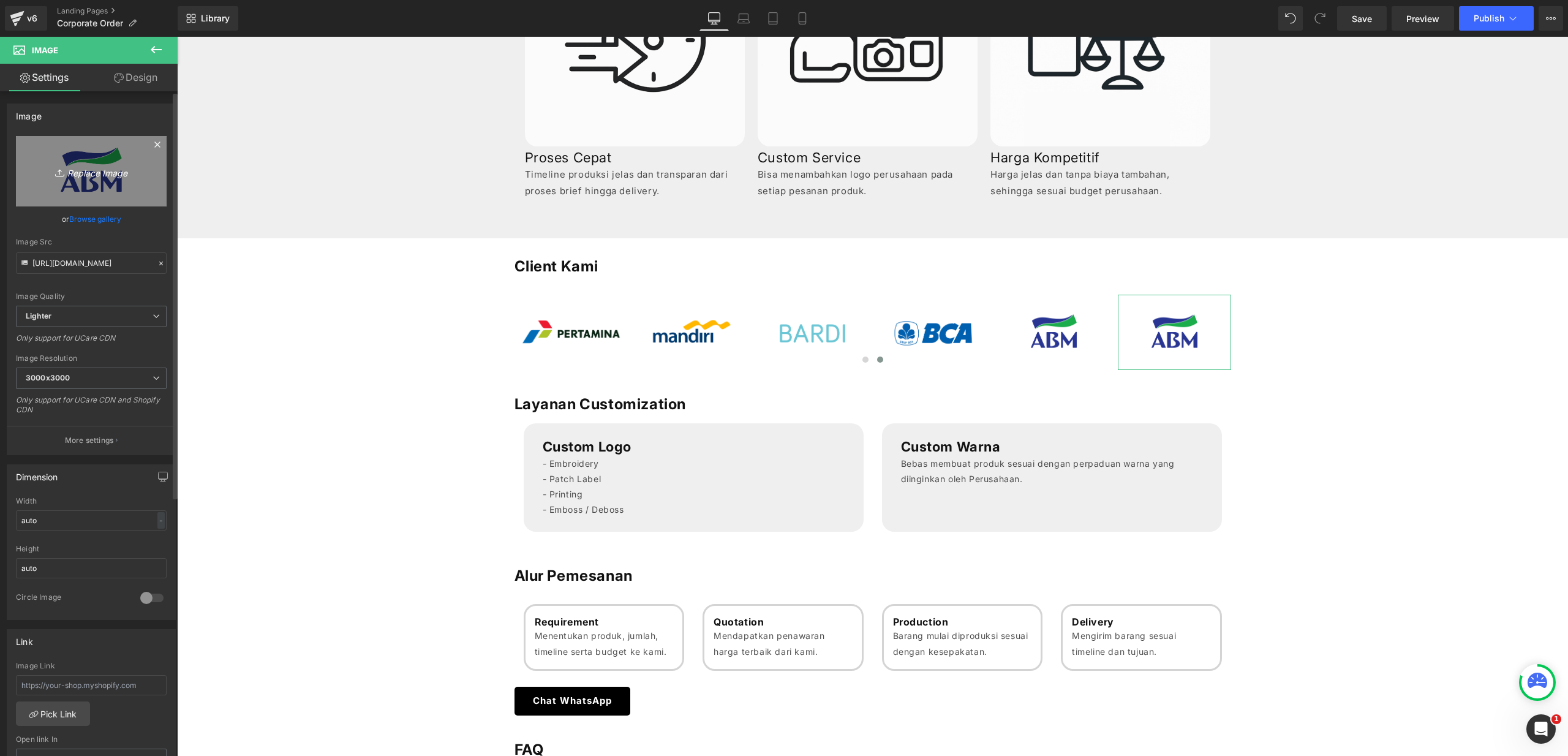
click at [115, 173] on icon "Replace Image" at bounding box center [91, 171] width 98 height 16
type input "C:\fakepath\Logo BCA Prioritas.png"
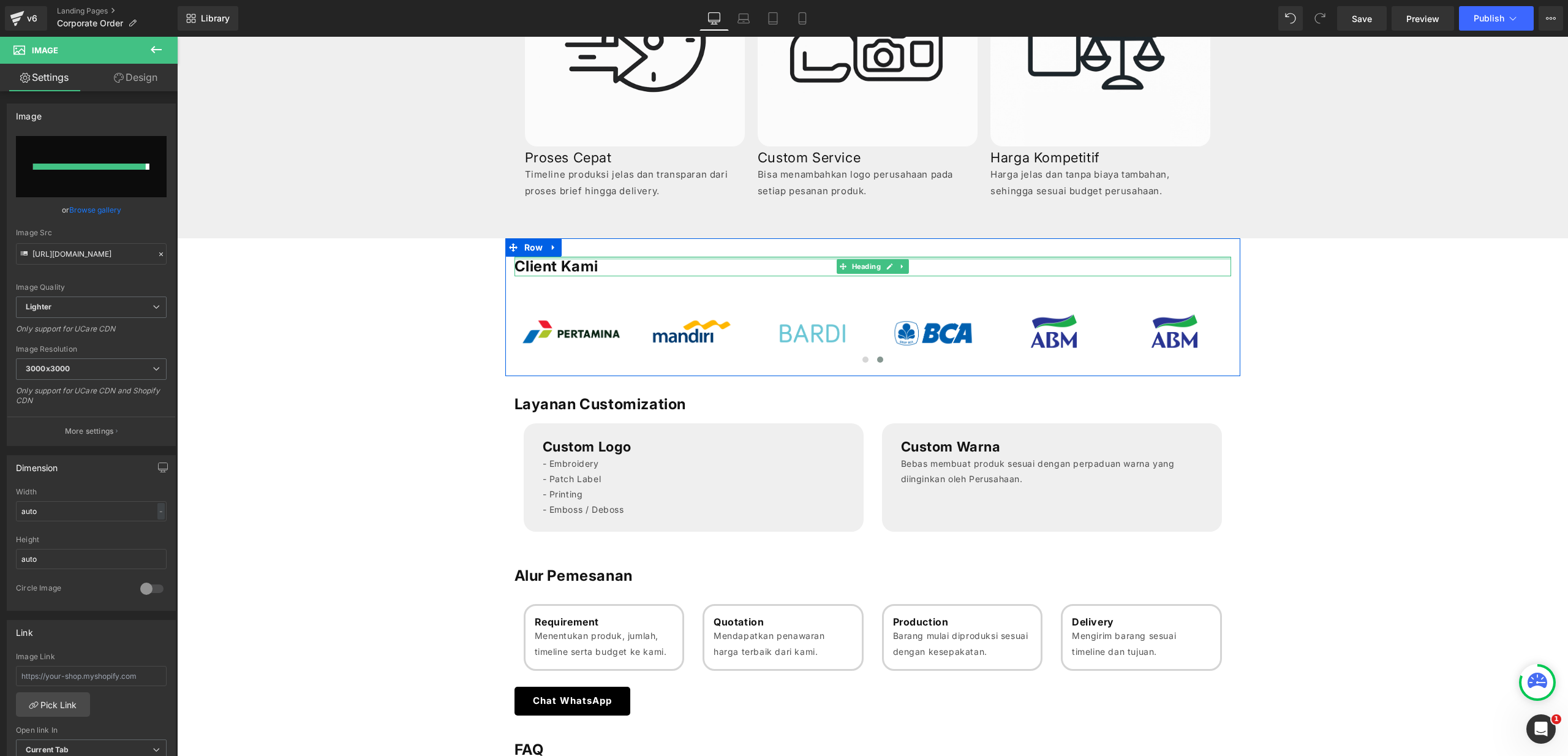
type input "[URL][DOMAIN_NAME]"
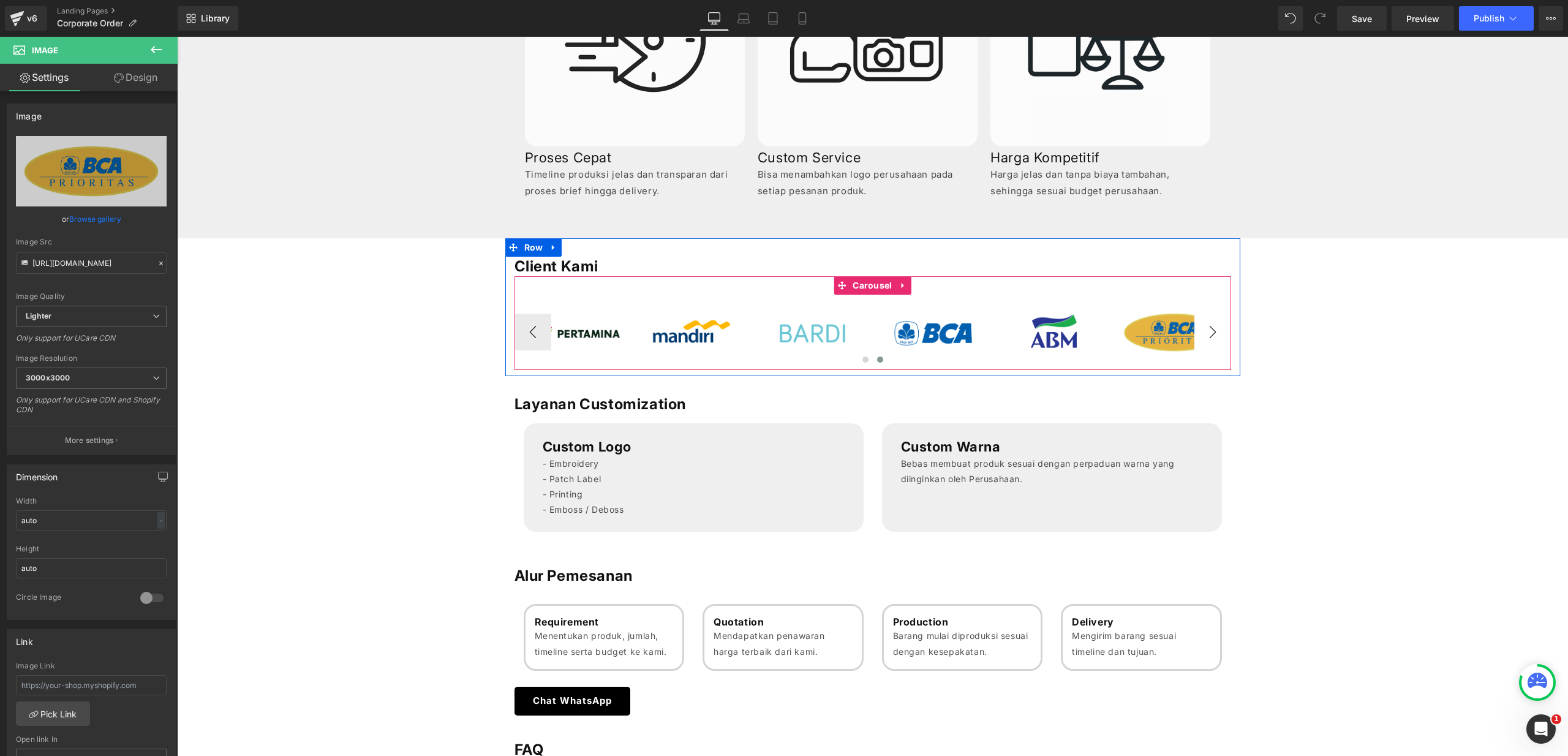
click at [1214, 329] on button "›" at bounding box center [1213, 332] width 37 height 37
click at [1209, 328] on button "›" at bounding box center [1213, 332] width 37 height 37
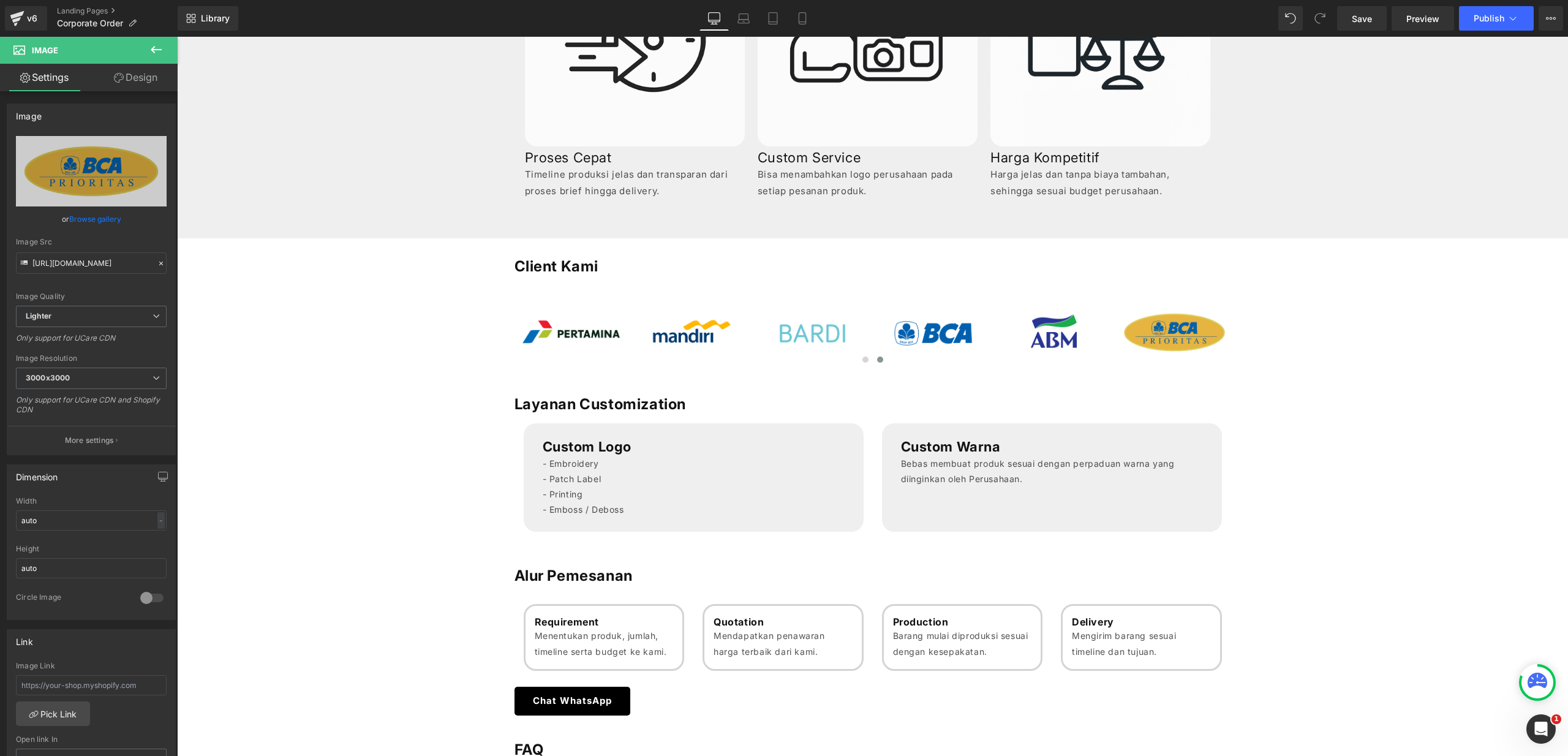
click at [326, 307] on div "Customization, Merchandising, and Bulk Orders Services Heading Solusi pengadaan…" at bounding box center [872, 425] width 1391 height 1681
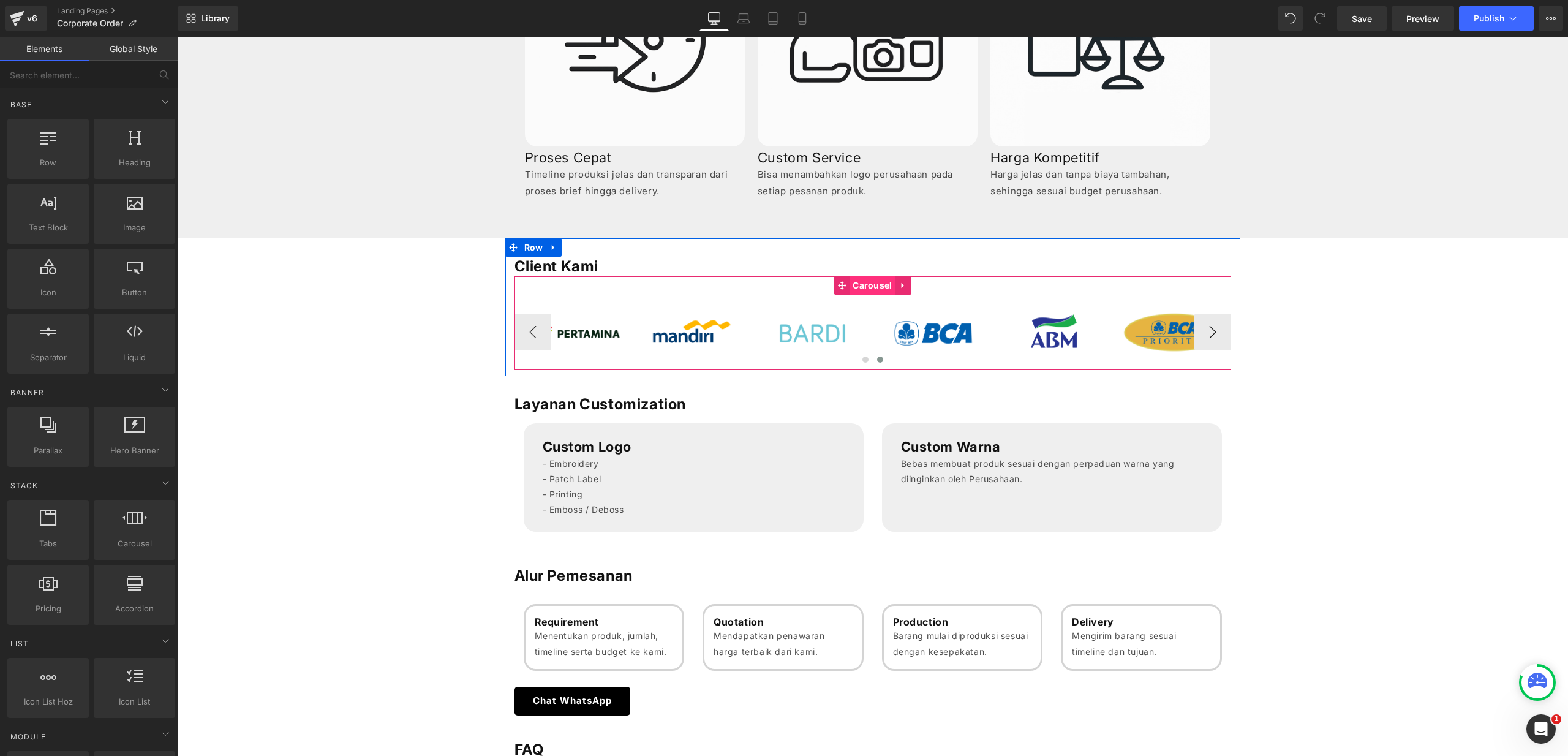
click at [863, 290] on span "Carousel" at bounding box center [872, 285] width 45 height 18
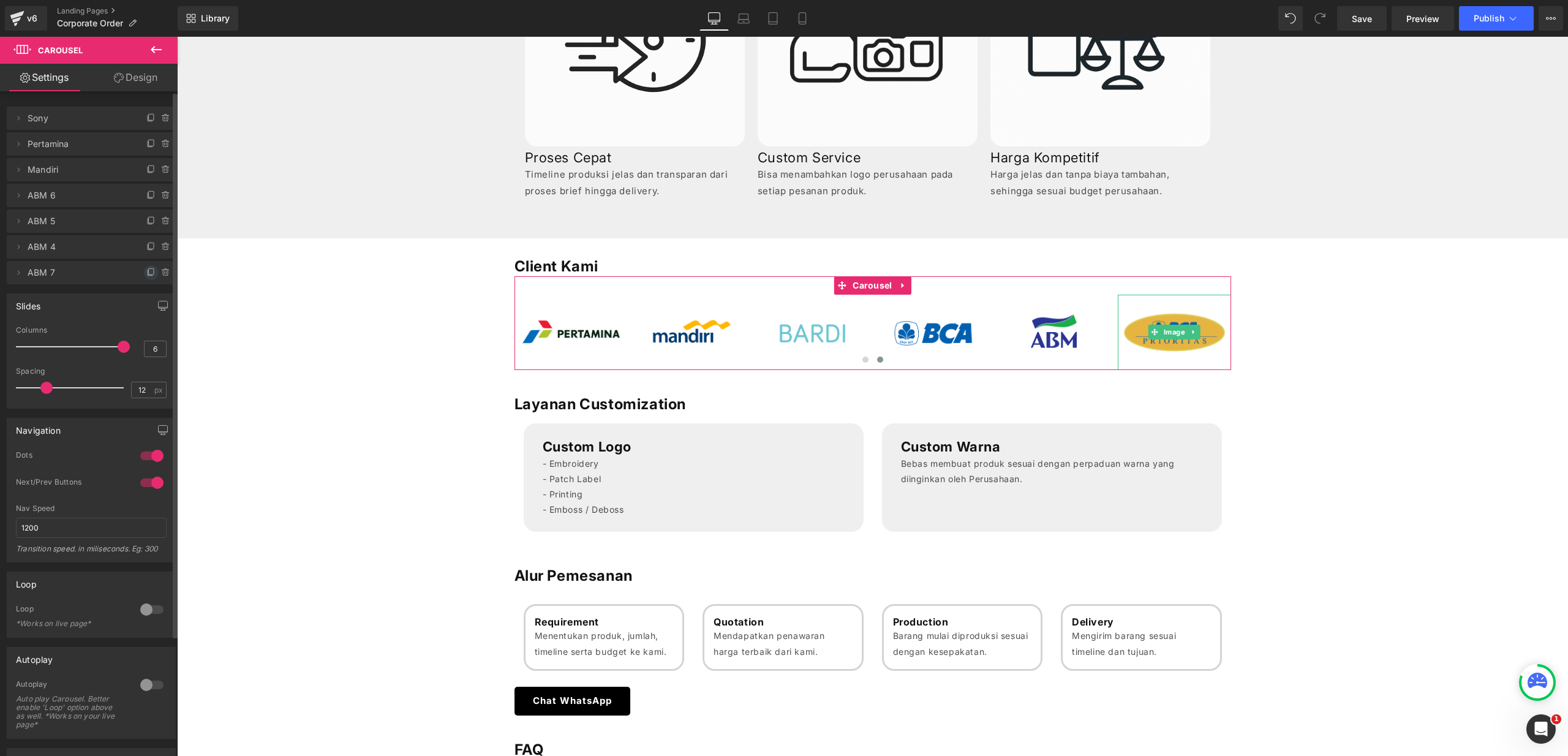
click at [147, 272] on icon at bounding box center [152, 273] width 10 height 10
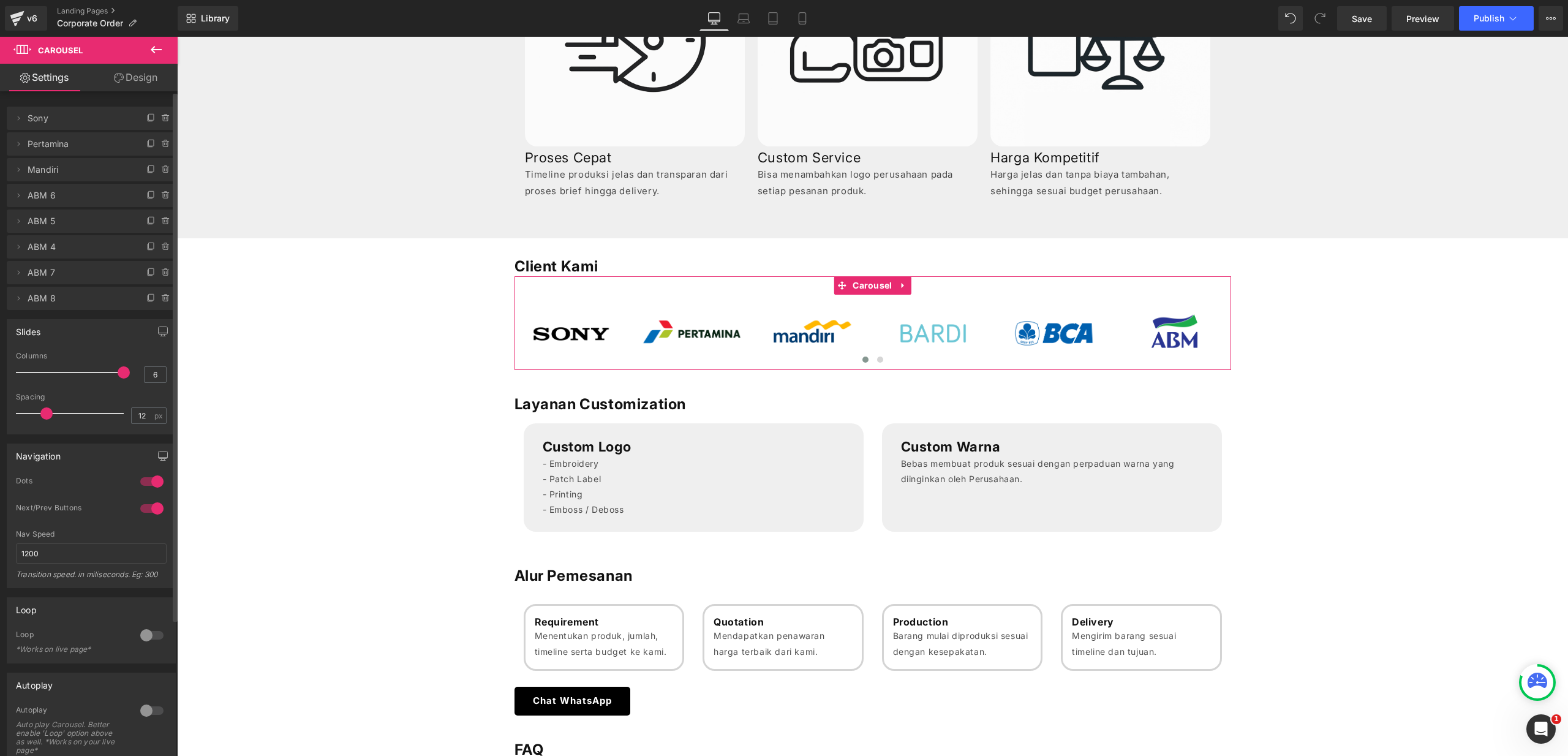
click at [85, 299] on span "ABM 8" at bounding box center [79, 298] width 103 height 23
click at [21, 300] on icon at bounding box center [18, 298] width 10 height 10
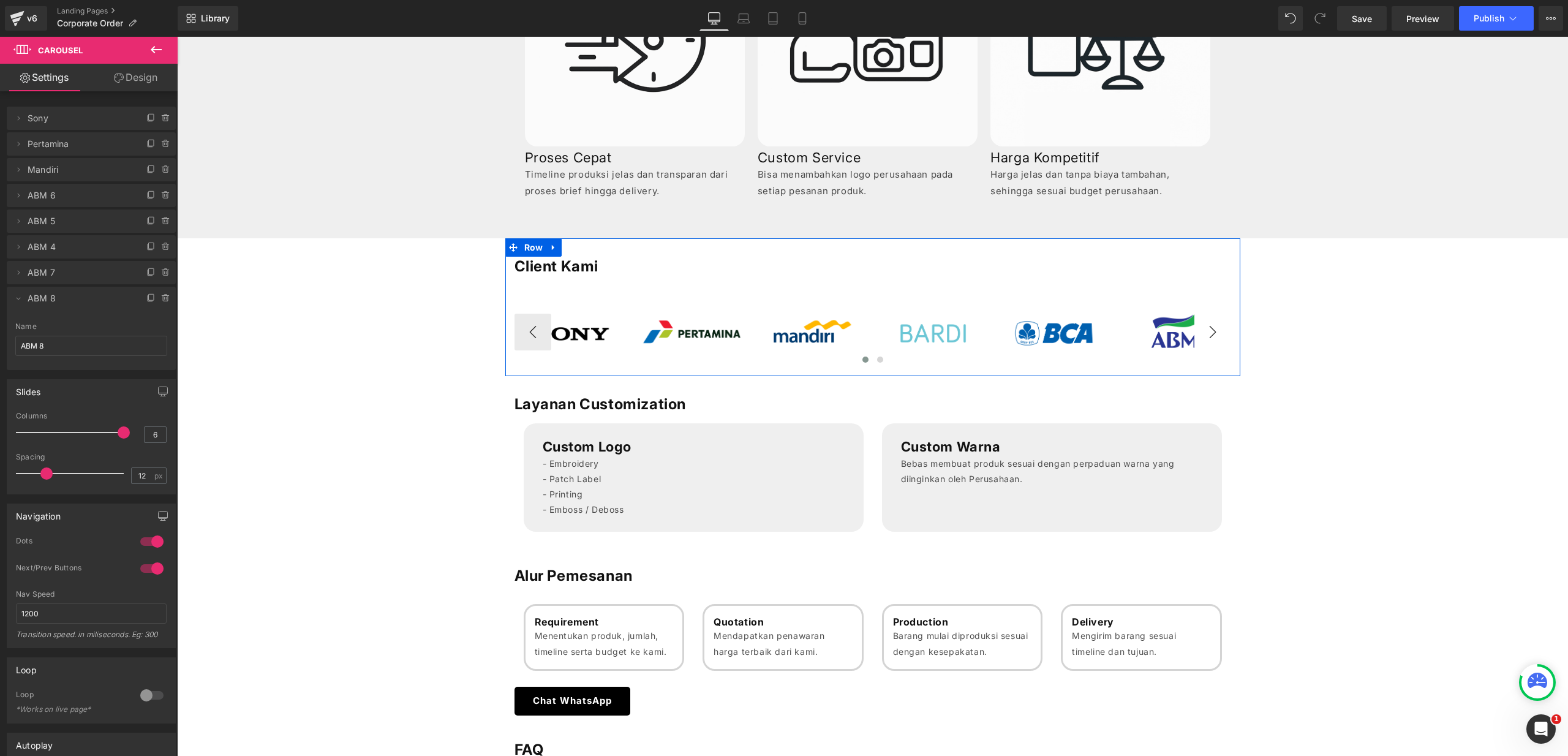
click at [1217, 328] on button "›" at bounding box center [1213, 332] width 37 height 37
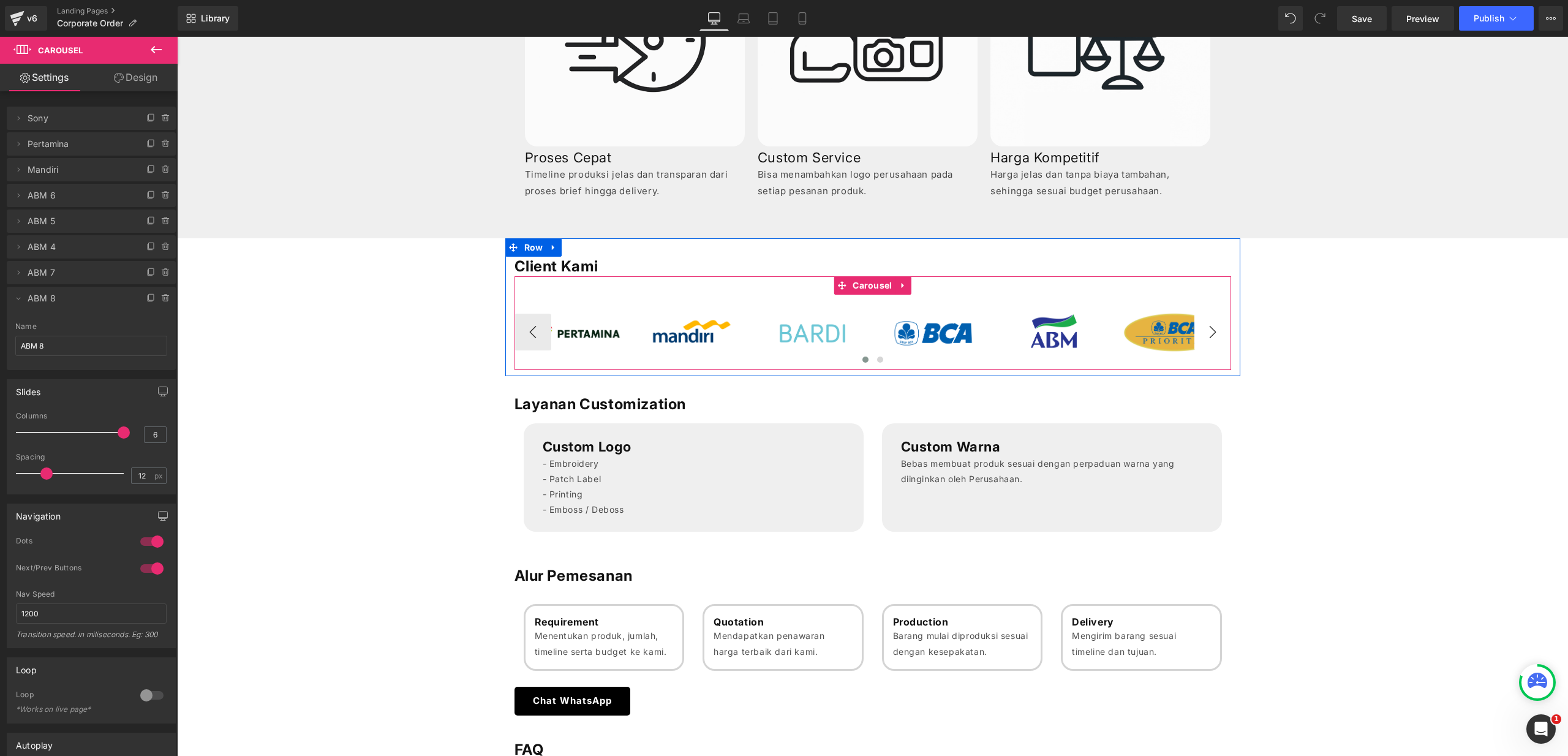
click at [1214, 330] on button "›" at bounding box center [1213, 332] width 37 height 37
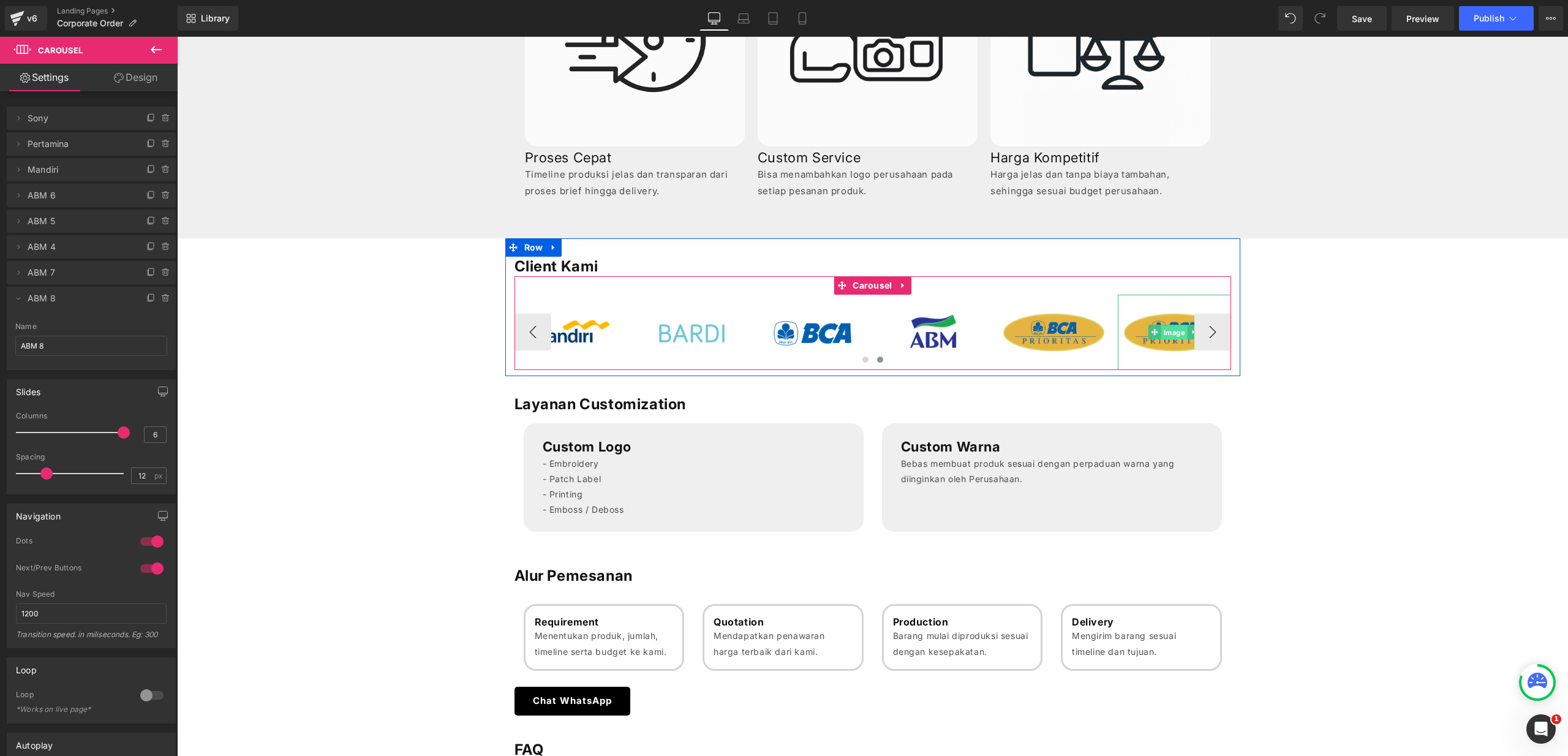
click at [1168, 330] on span "Image" at bounding box center [1174, 333] width 26 height 15
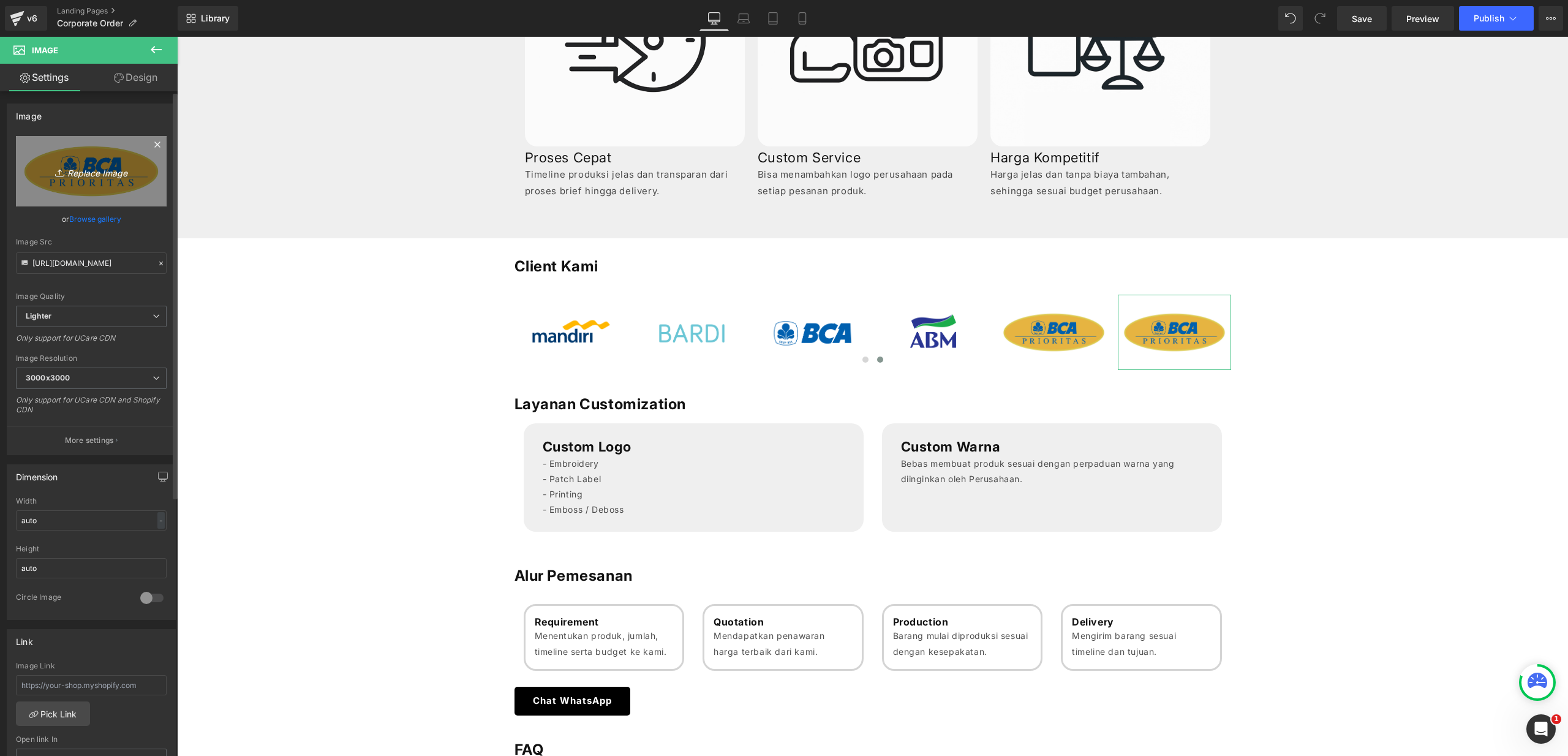
click at [73, 173] on icon "Replace Image" at bounding box center [91, 171] width 98 height 16
type input "C:\fakepath\Logo BPJS Kesehatan.png"
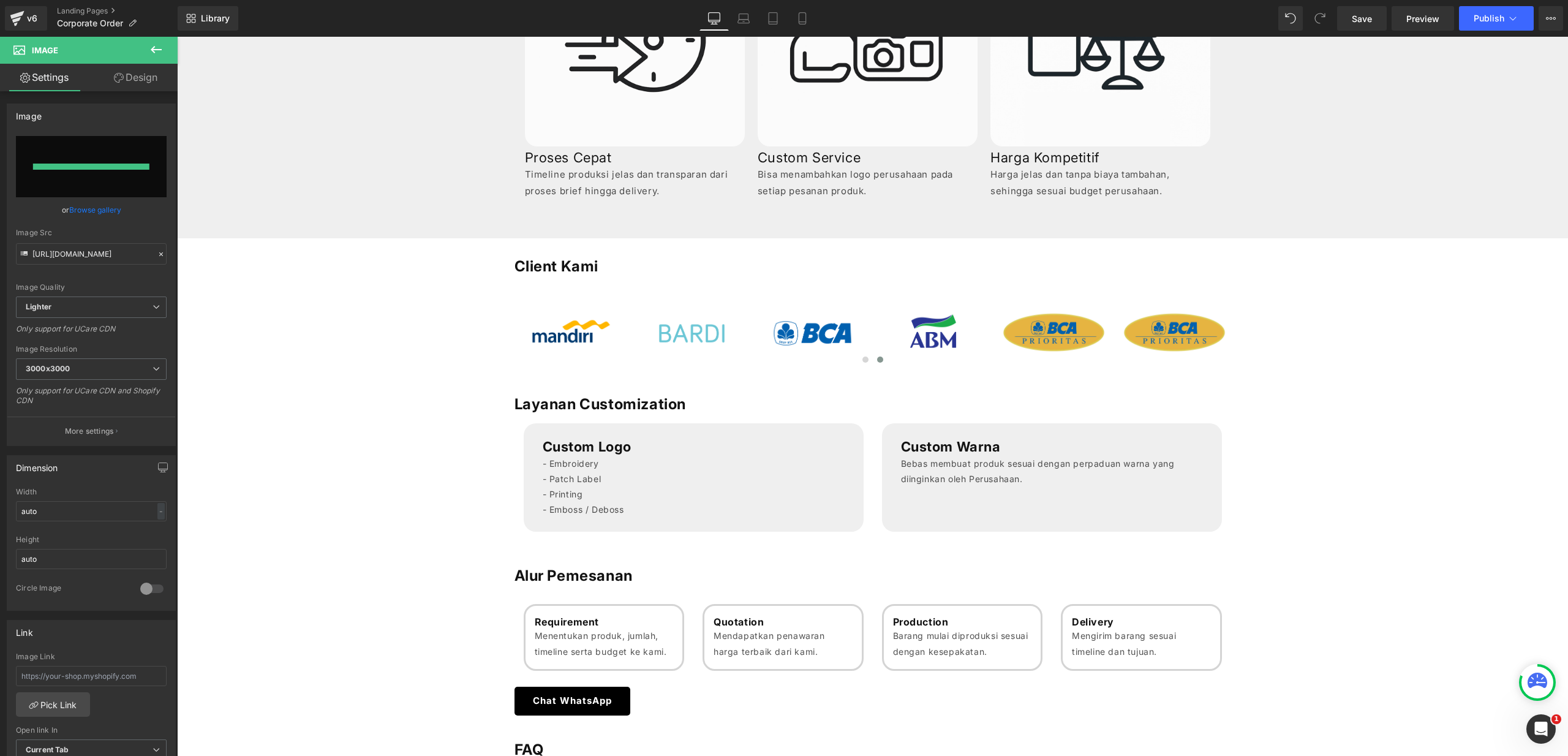
type input "[URL][DOMAIN_NAME]"
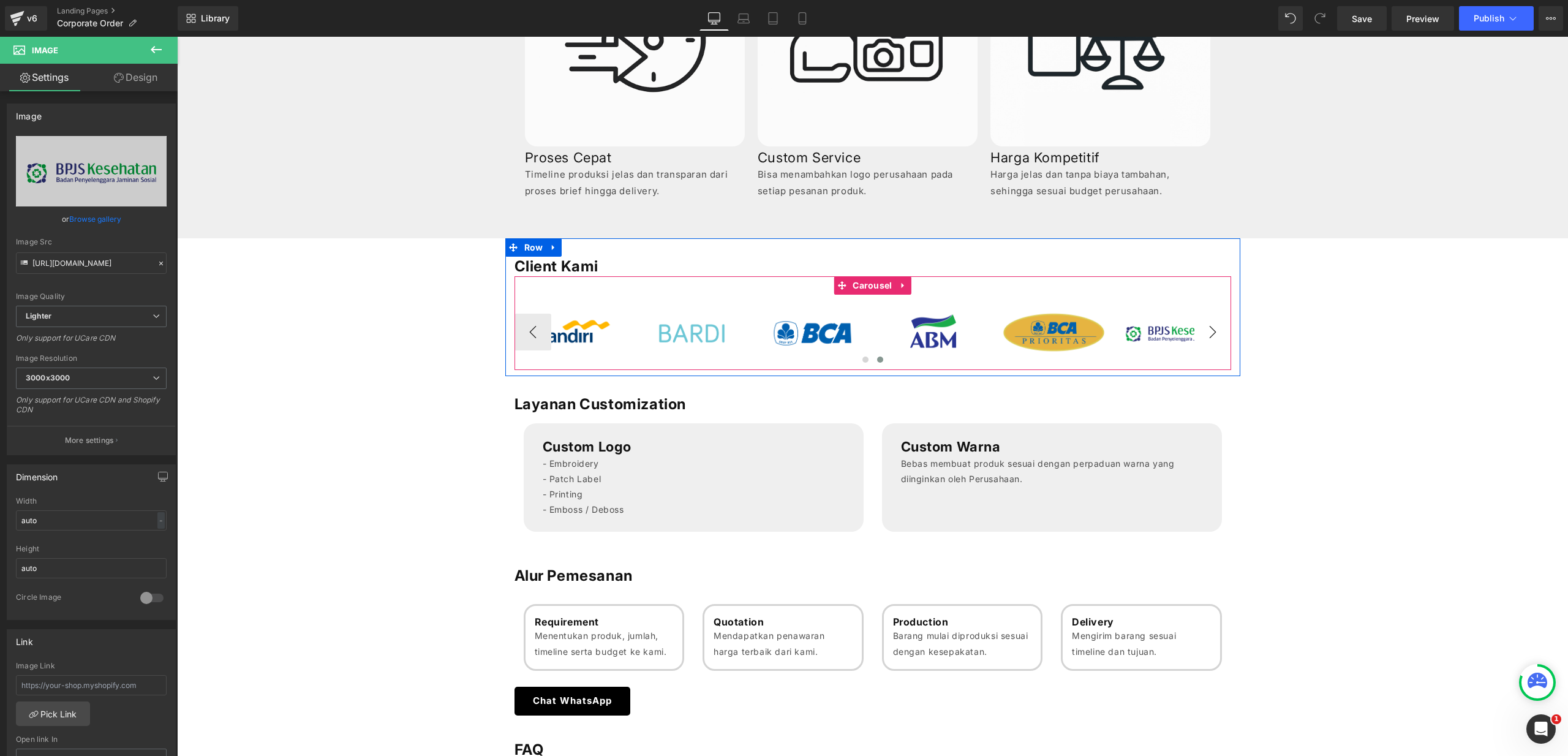
click at [1216, 331] on button "›" at bounding box center [1213, 332] width 37 height 37
click at [1210, 331] on button "›" at bounding box center [1213, 332] width 37 height 37
click at [1207, 330] on button "›" at bounding box center [1213, 332] width 37 height 37
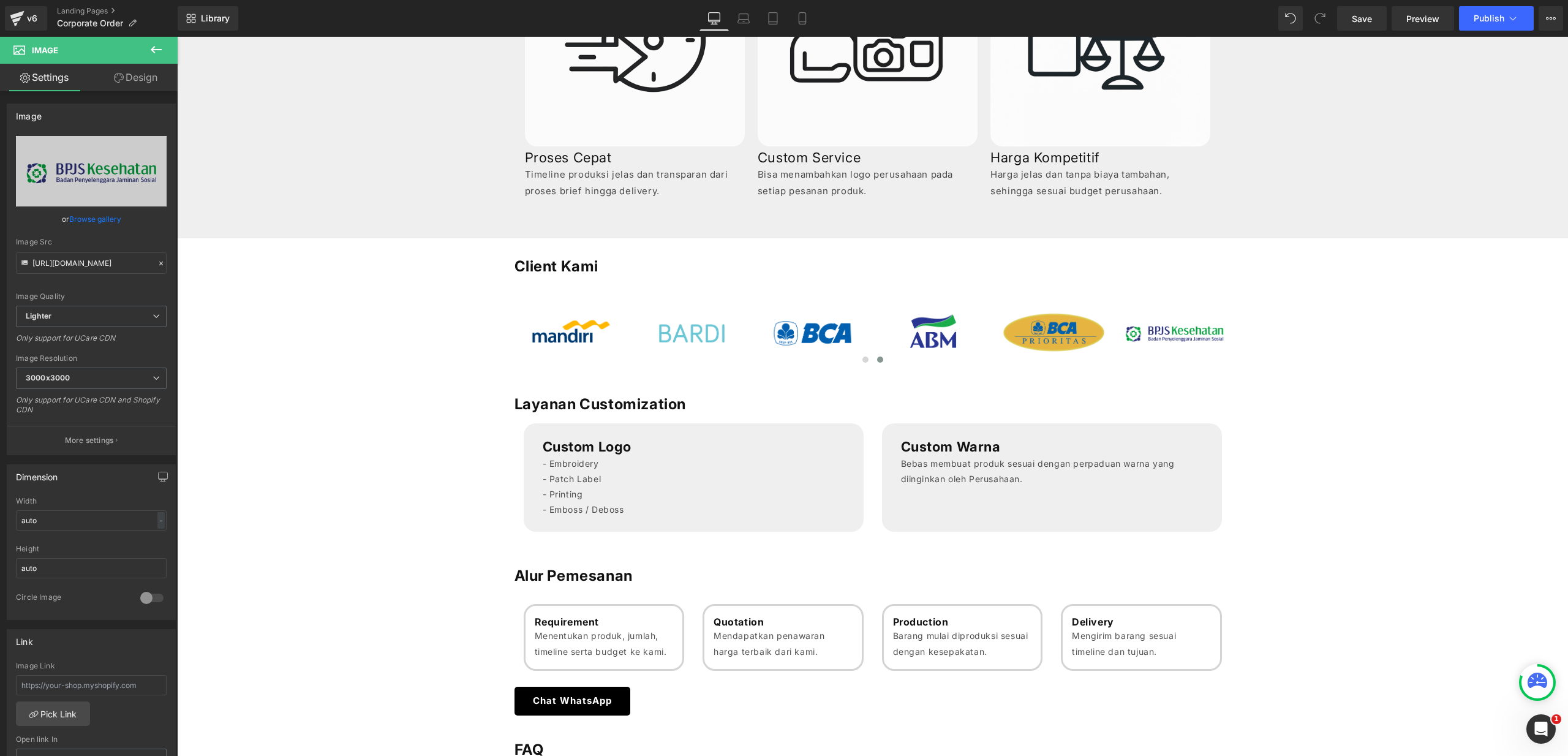
click at [259, 307] on div "Customization, Merchandising, and Bulk Orders Services Heading Solusi pengadaan…" at bounding box center [872, 425] width 1391 height 1681
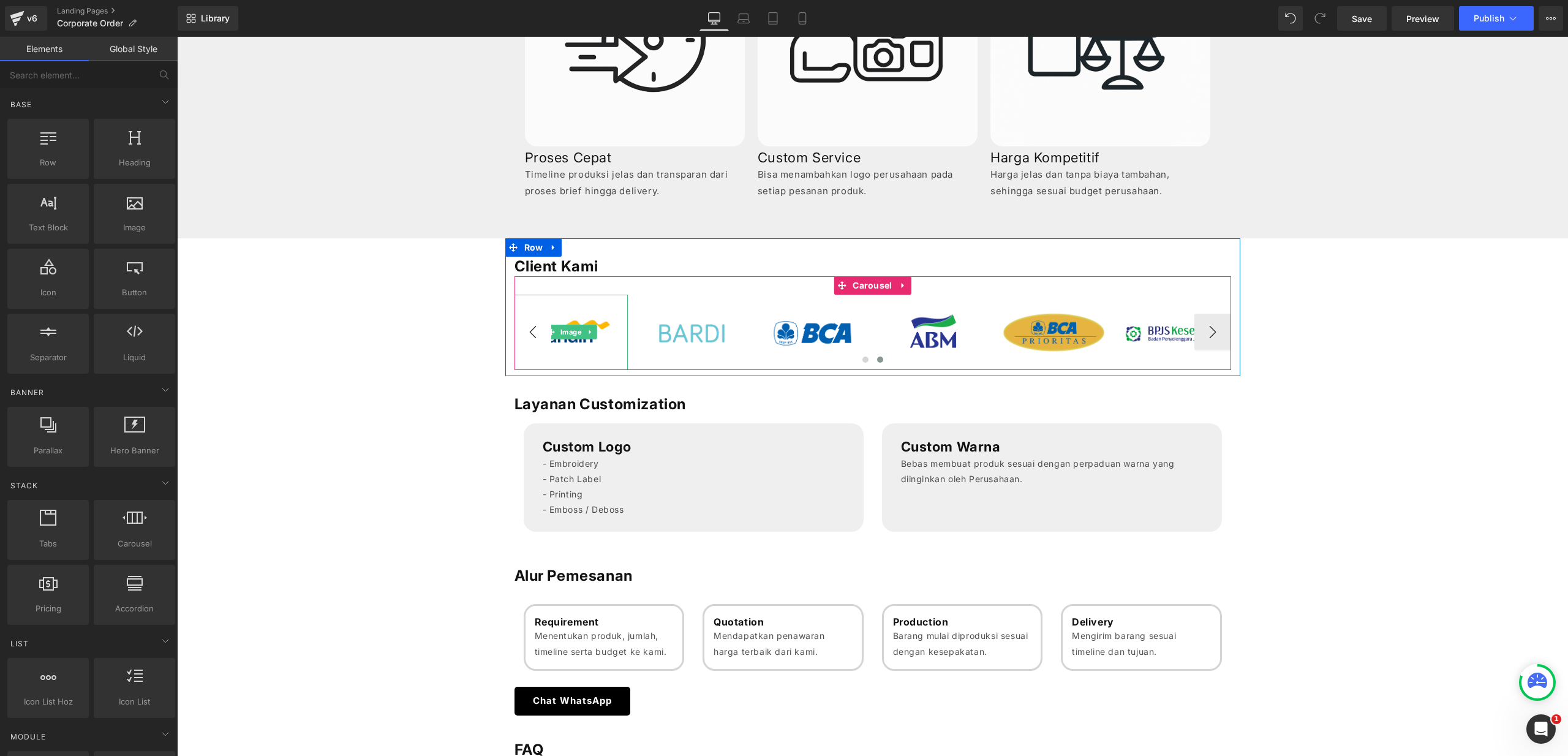
click at [544, 330] on button "‹" at bounding box center [533, 332] width 37 height 37
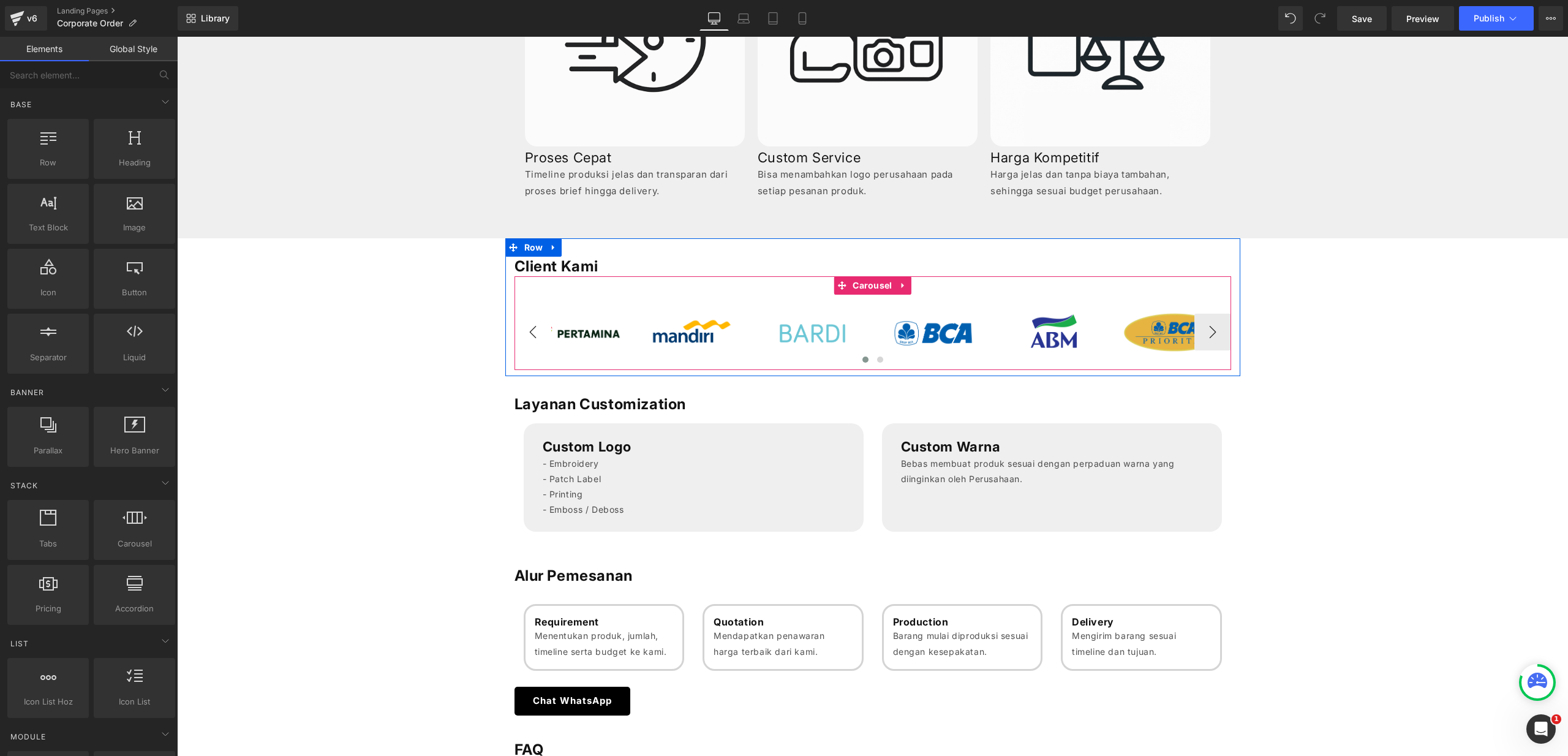
click at [544, 330] on button "‹" at bounding box center [533, 332] width 37 height 37
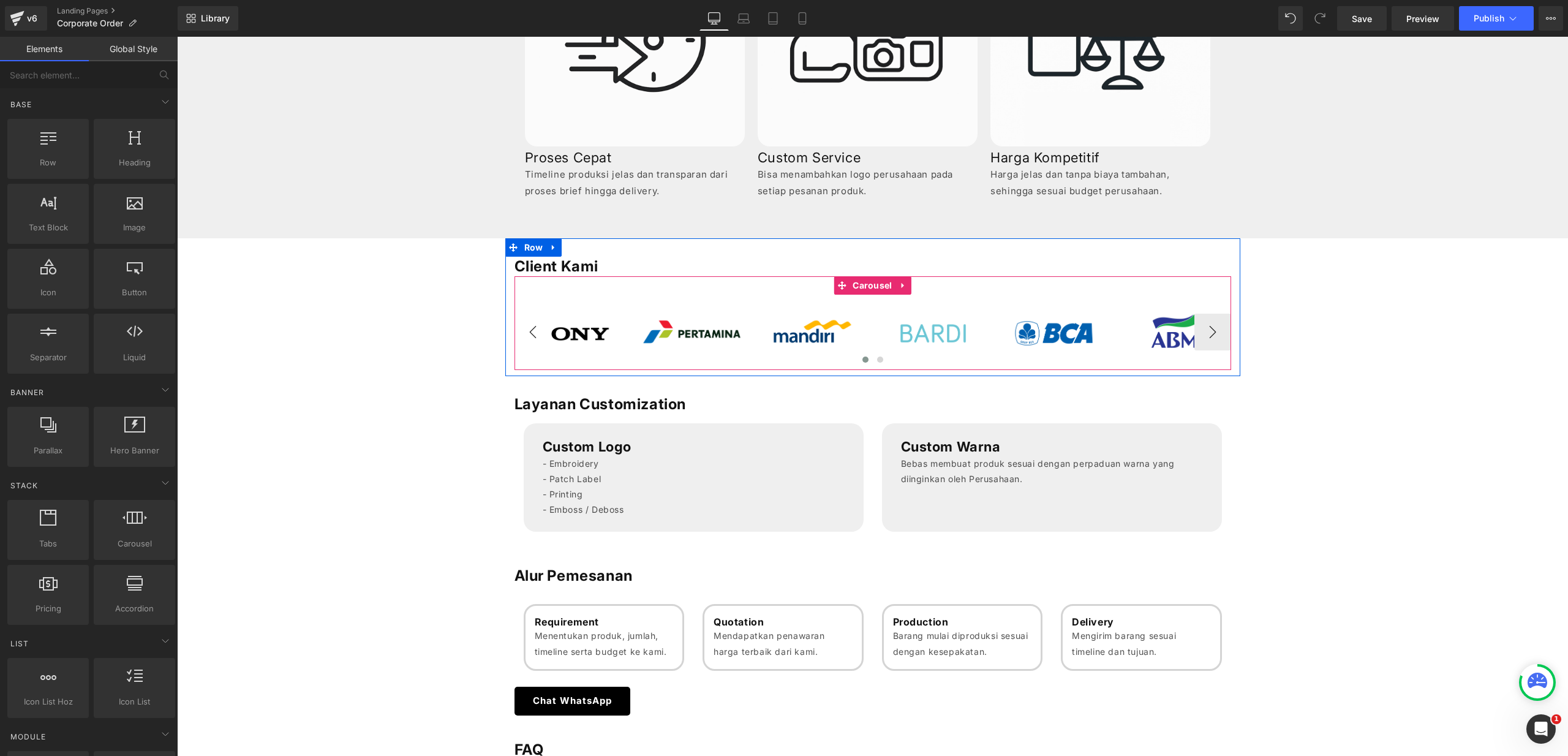
click at [544, 330] on button "‹" at bounding box center [533, 332] width 37 height 37
click at [1204, 329] on button "›" at bounding box center [1213, 332] width 37 height 37
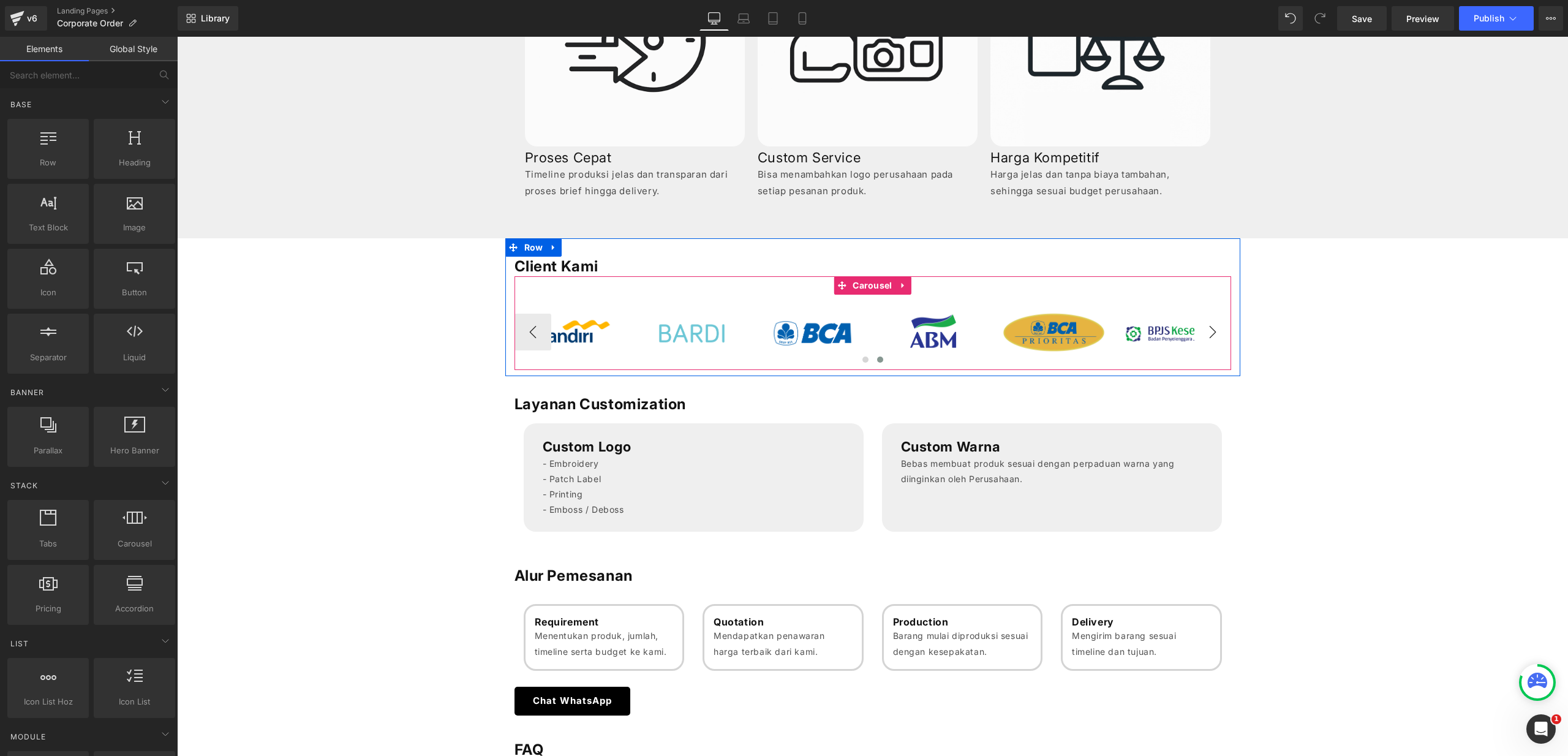
click at [1204, 329] on button "›" at bounding box center [1213, 332] width 37 height 37
click at [875, 281] on span "Carousel" at bounding box center [872, 286] width 45 height 18
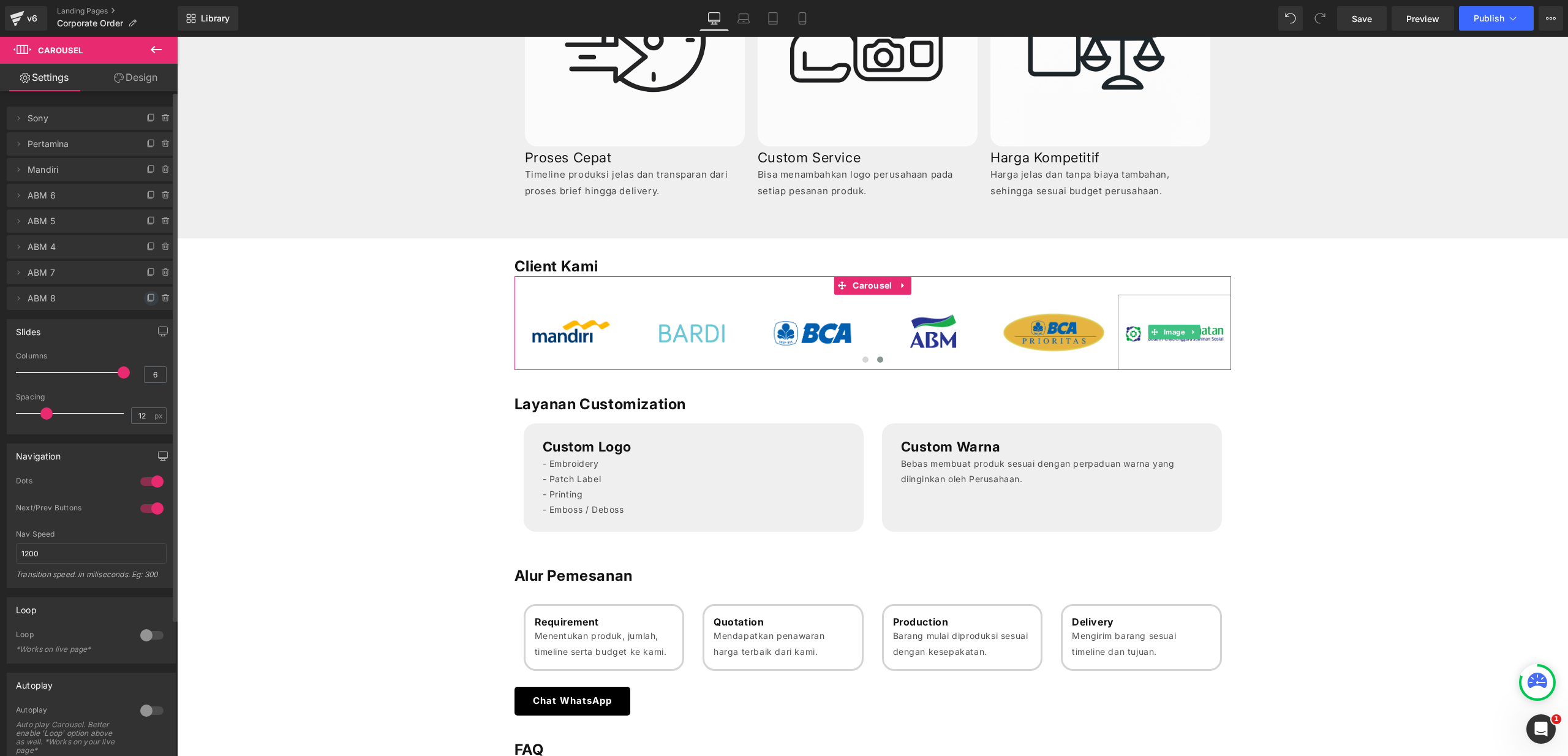
click at [147, 297] on icon at bounding box center [152, 298] width 10 height 10
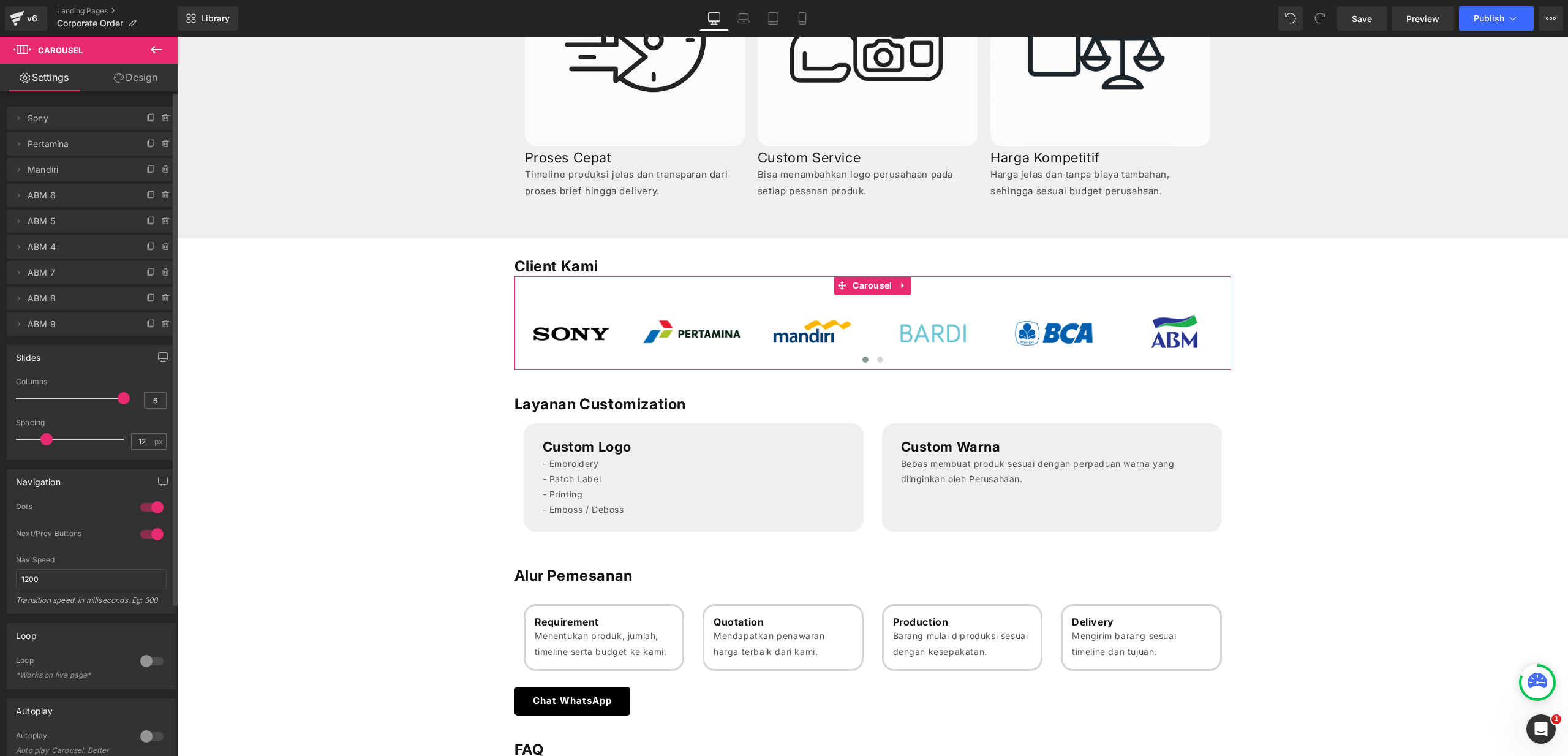
click at [47, 326] on span "ABM 9" at bounding box center [79, 323] width 103 height 23
click at [1197, 335] on button "›" at bounding box center [1213, 332] width 37 height 37
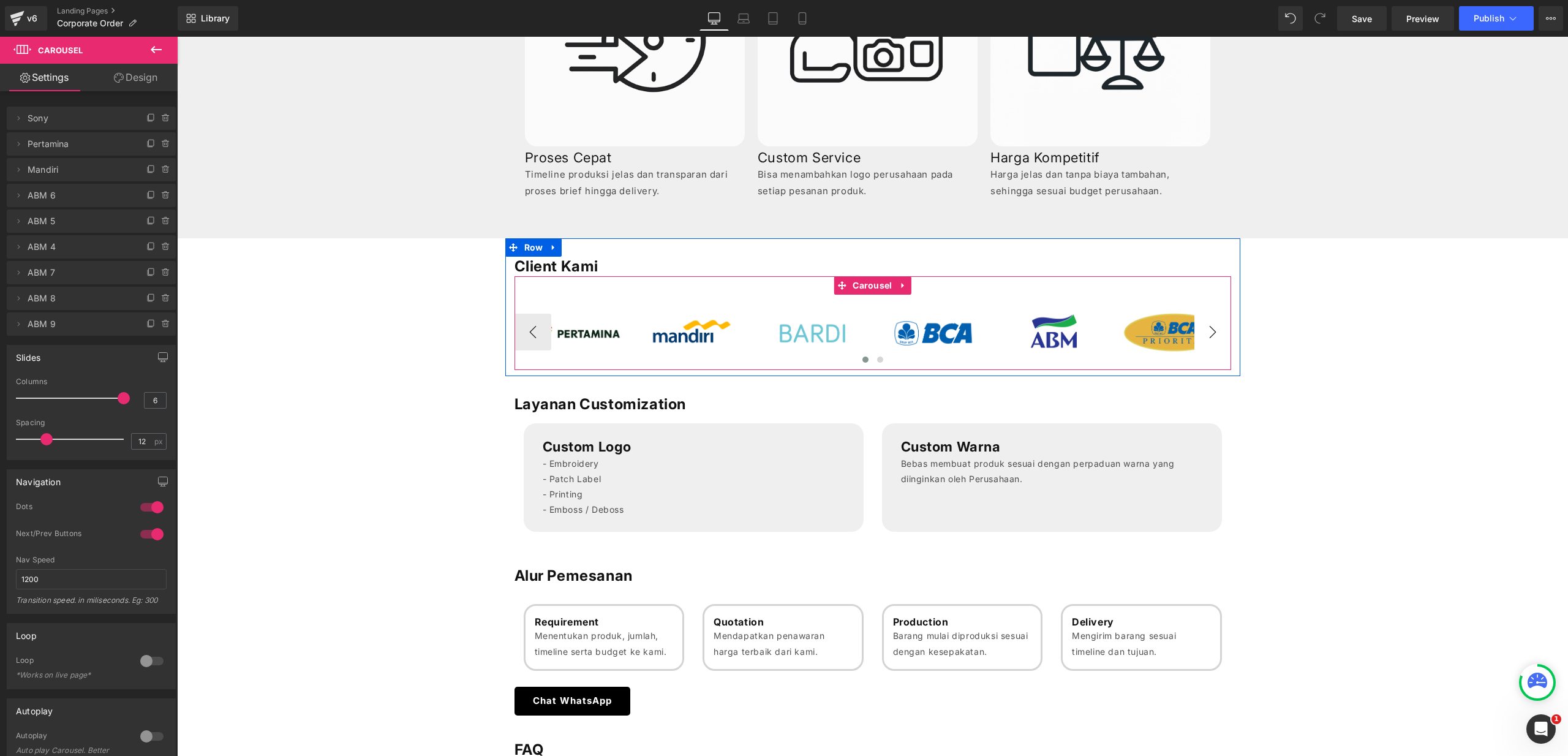
click at [1197, 335] on button "›" at bounding box center [1213, 332] width 37 height 37
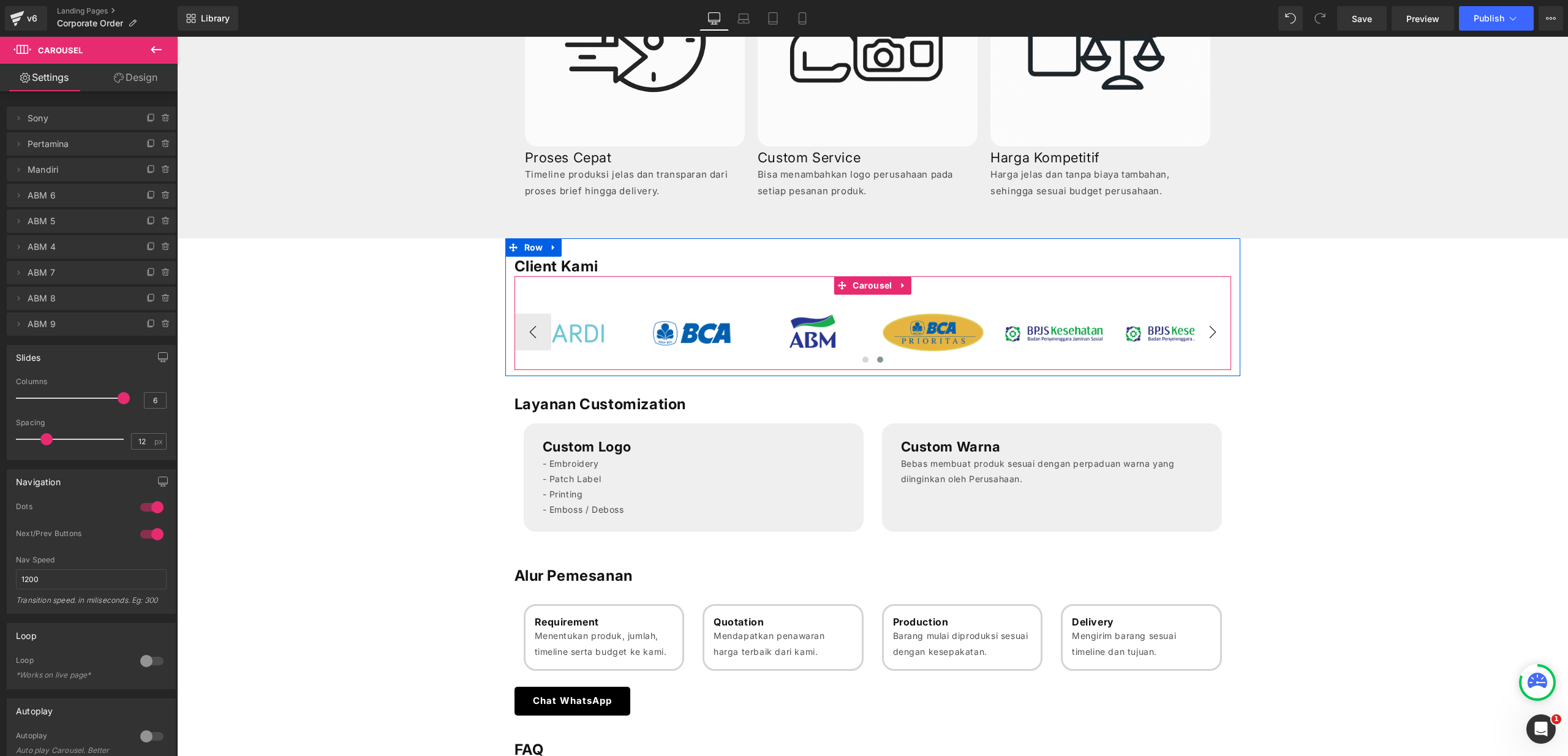
click at [1197, 335] on button "›" at bounding box center [1213, 332] width 37 height 37
click at [1152, 335] on icon at bounding box center [1155, 332] width 7 height 7
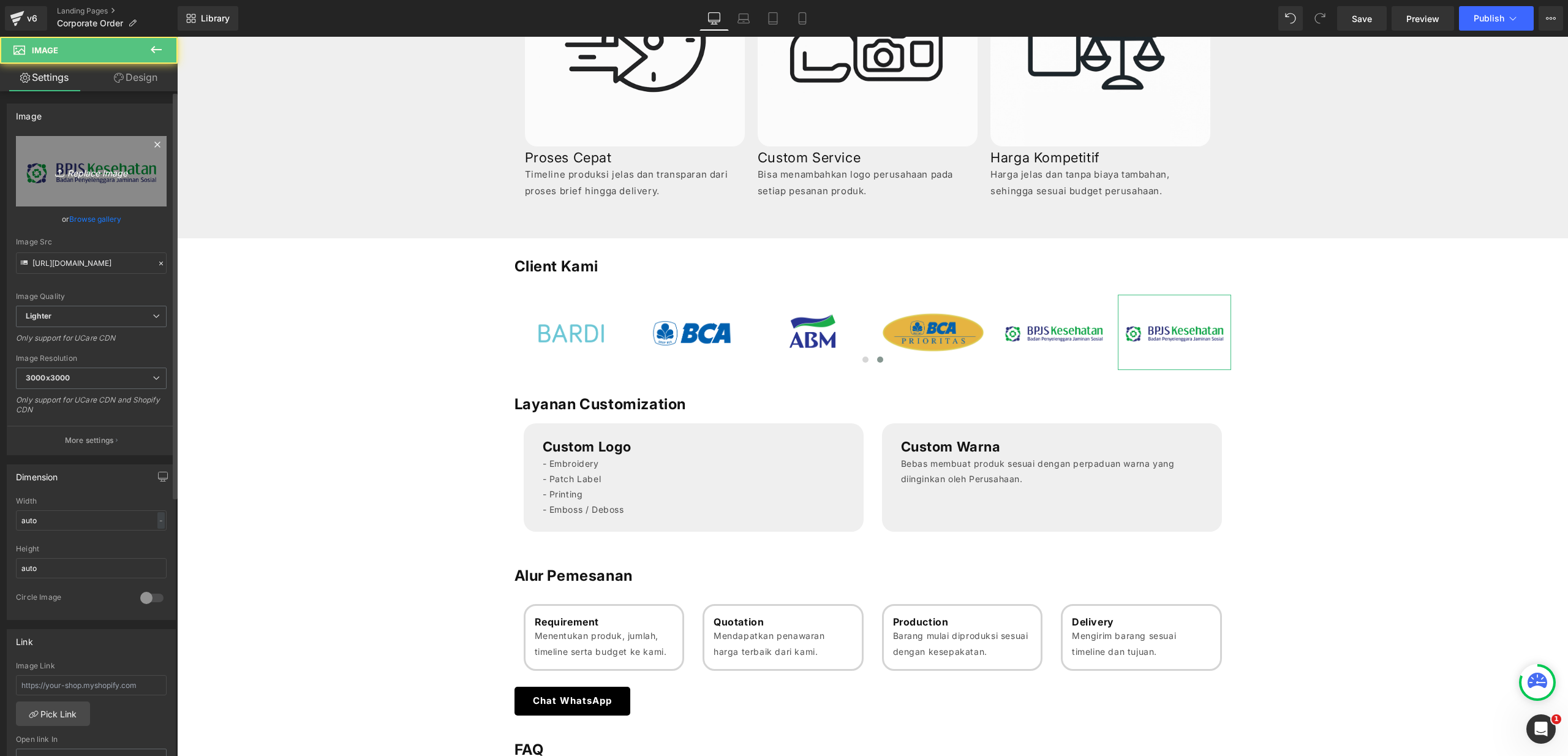
click at [106, 171] on icon "Replace Image" at bounding box center [91, 171] width 98 height 16
type input "C:\fakepath\Logo HIPDI.png"
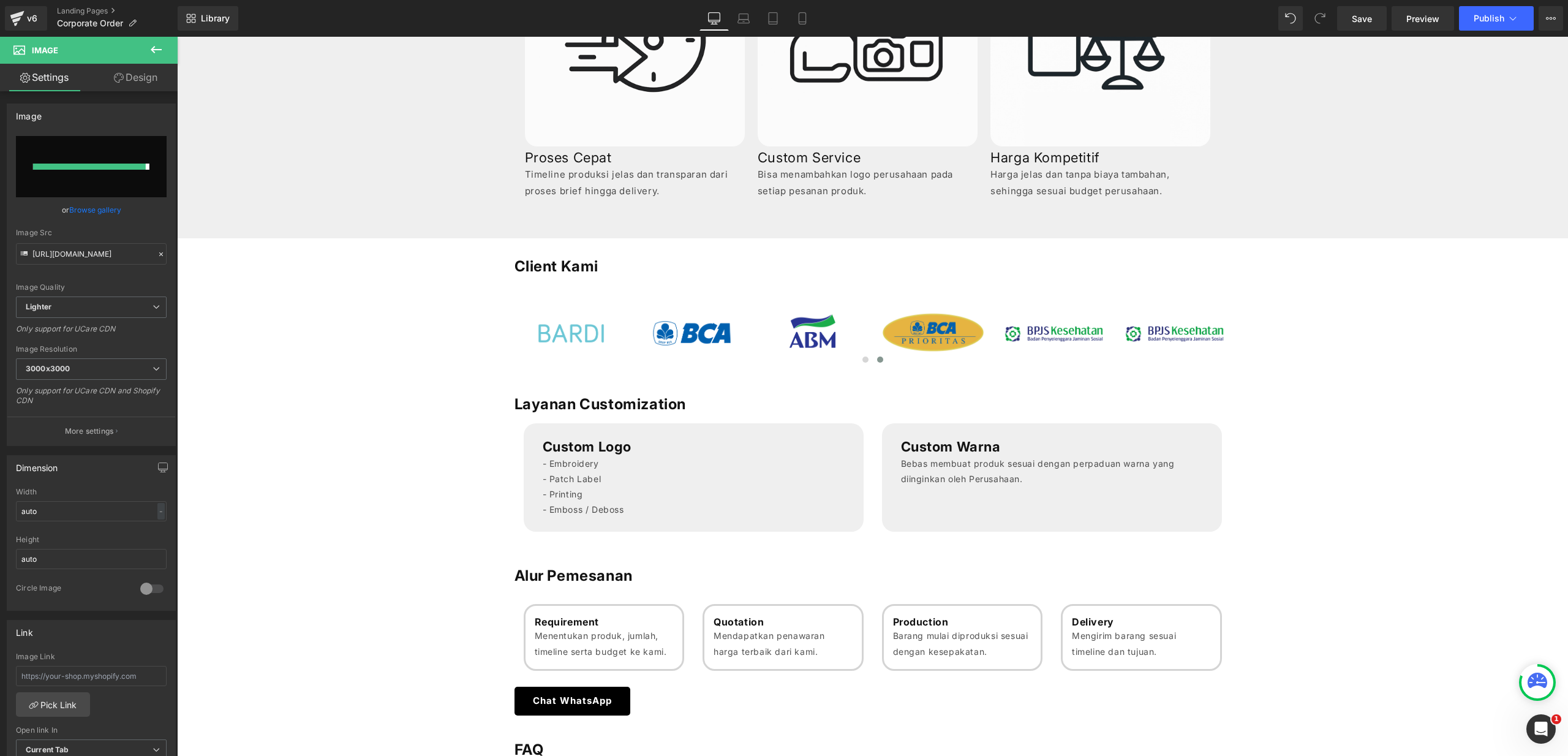
type input "[URL][DOMAIN_NAME]"
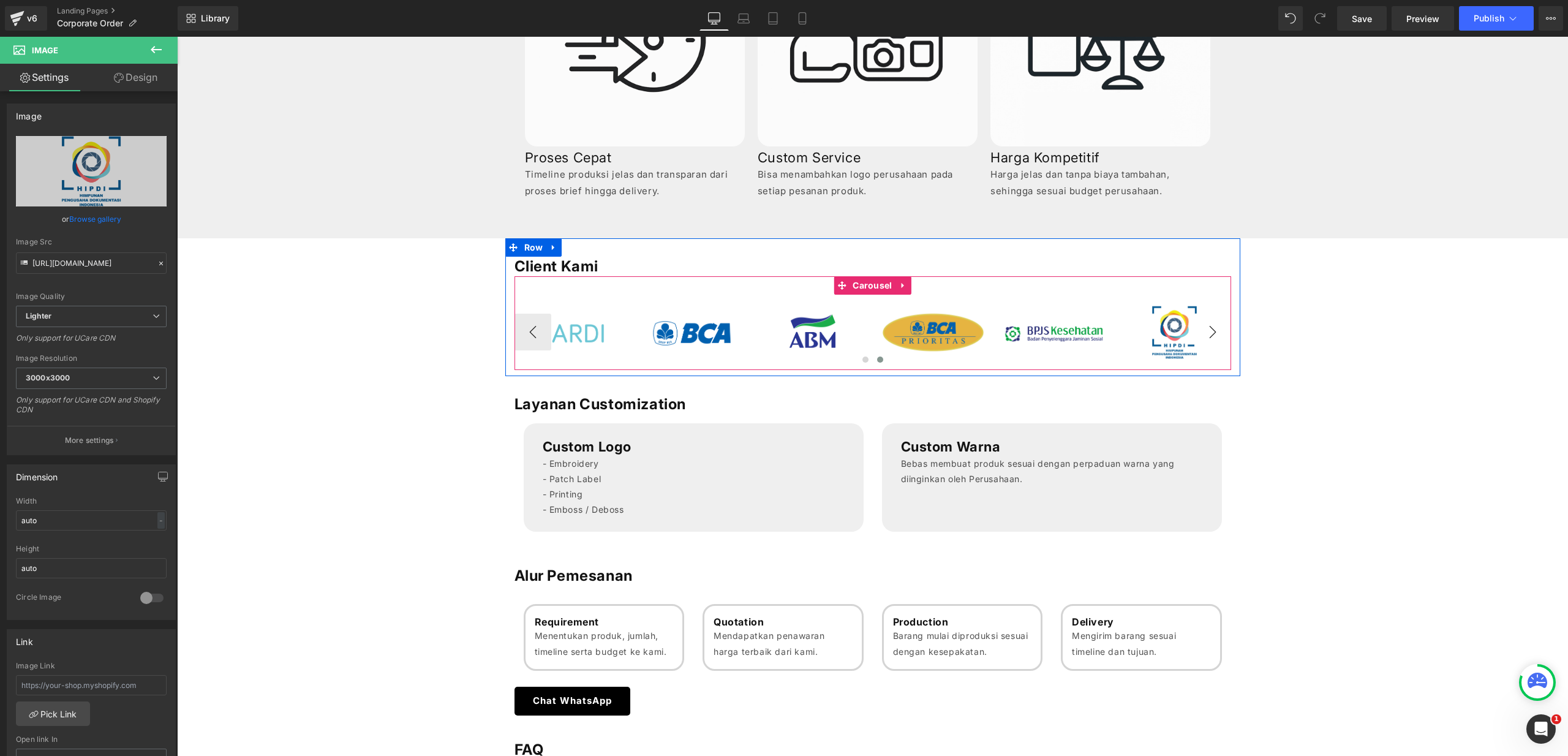
click at [1204, 335] on button "›" at bounding box center [1213, 332] width 37 height 37
click at [1201, 337] on button "›" at bounding box center [1213, 332] width 37 height 37
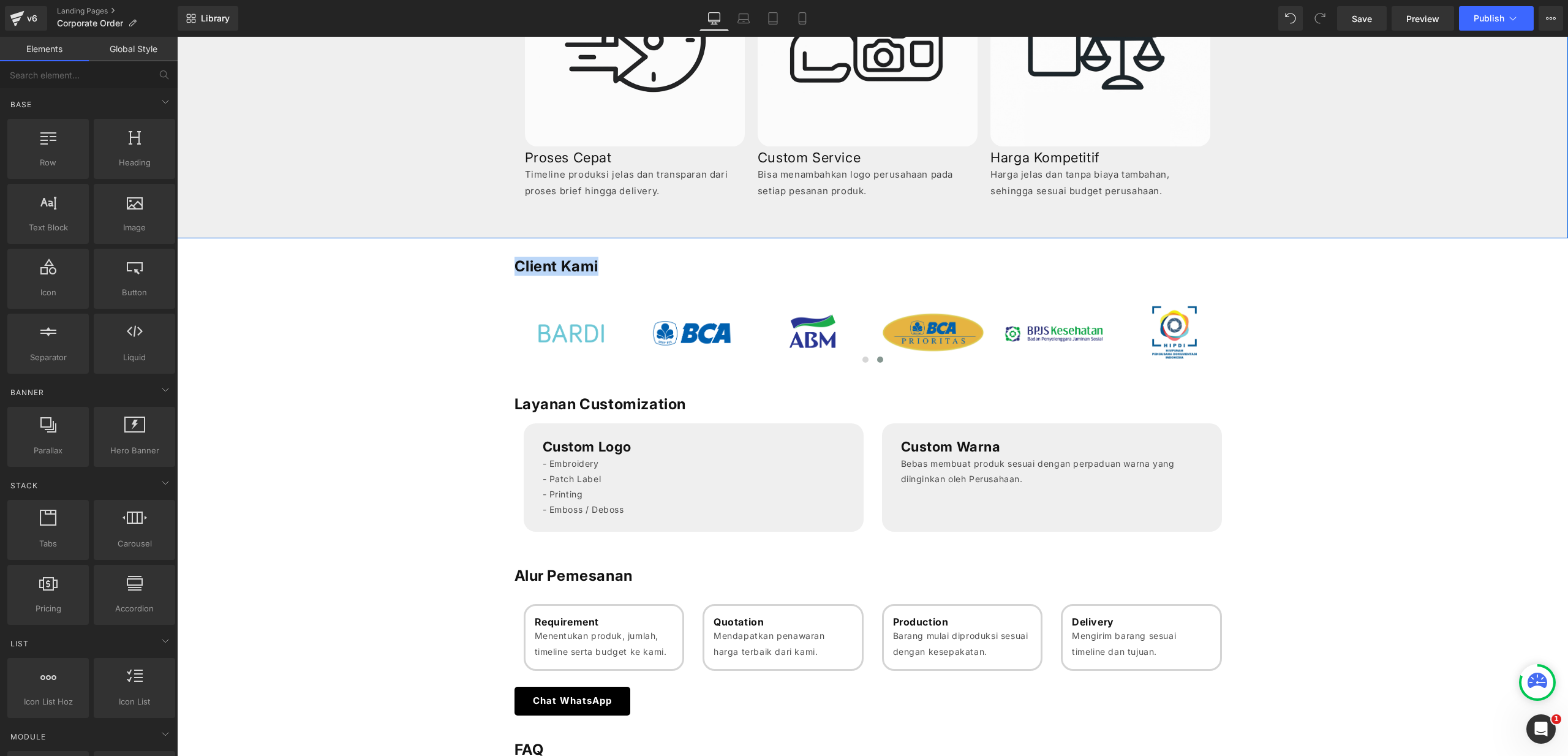
click at [309, 282] on div "Customization, Merchandising, and Bulk Orders Services Heading Solusi pengadaan…" at bounding box center [872, 425] width 1391 height 1681
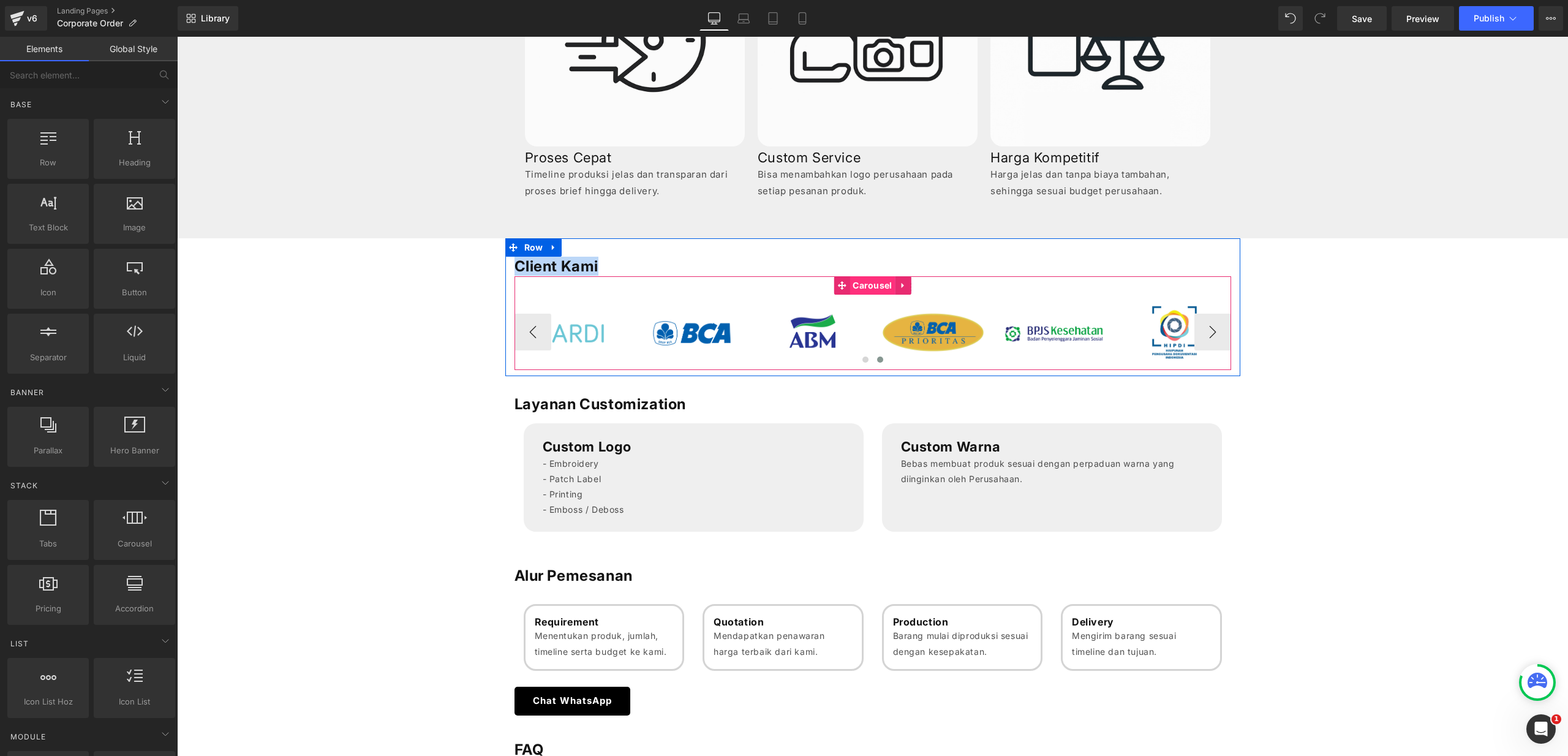
click at [854, 278] on span "Carousel" at bounding box center [872, 285] width 45 height 18
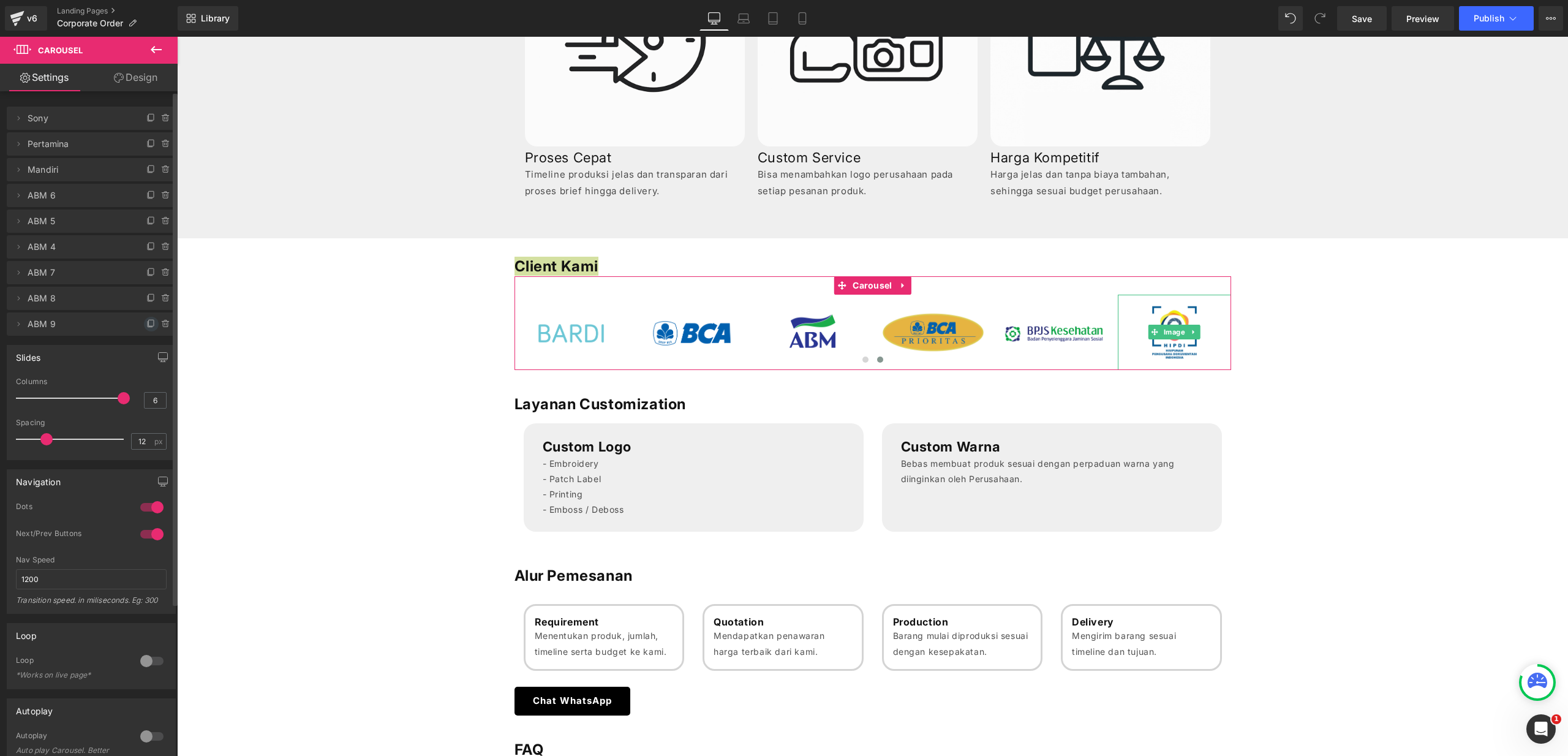
click at [147, 326] on icon at bounding box center [152, 324] width 10 height 10
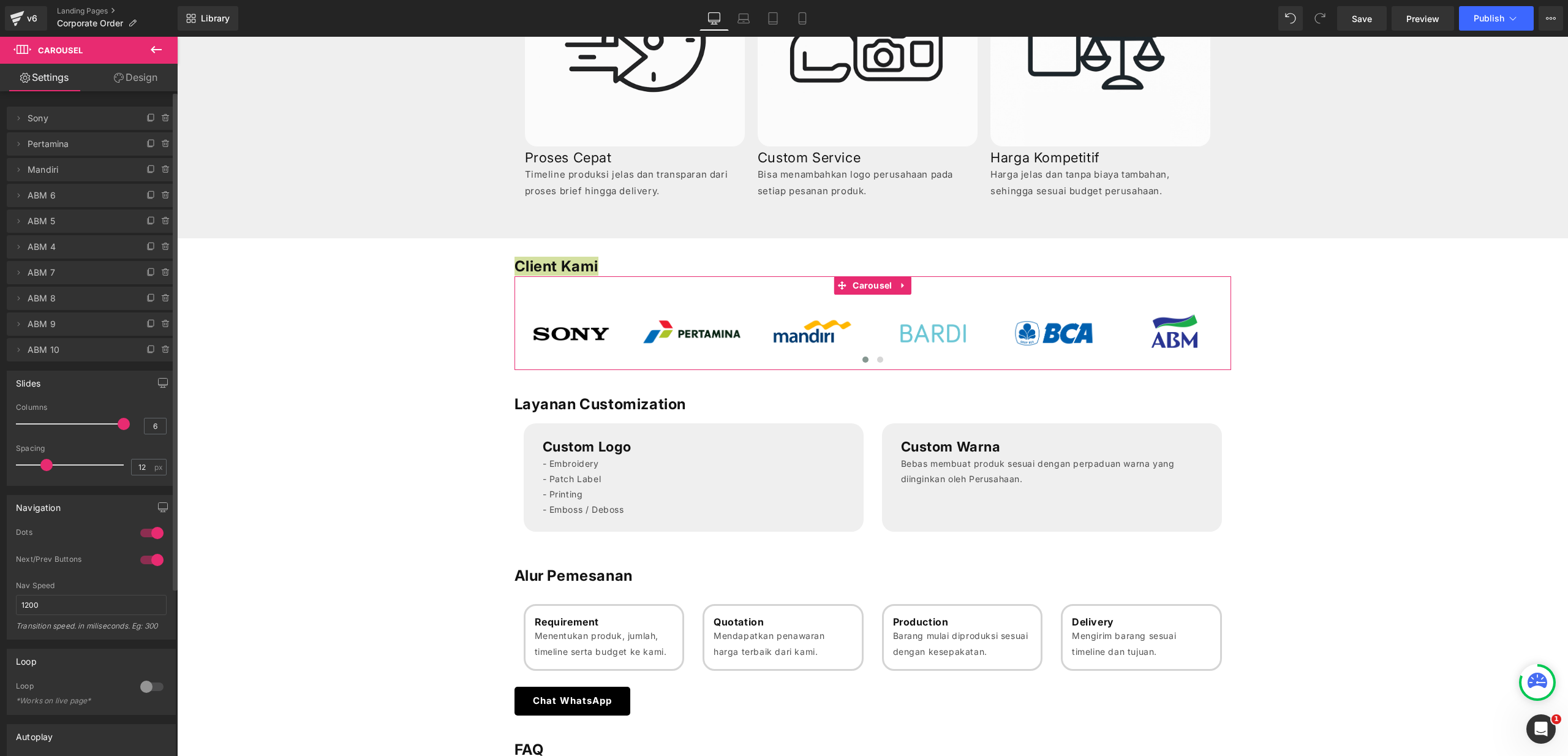
click at [66, 350] on span "ABM 10" at bounding box center [79, 349] width 103 height 23
click at [25, 352] on li "Delete Cancel ABM 10 ABM 10" at bounding box center [92, 349] width 169 height 23
click at [23, 352] on icon at bounding box center [18, 349] width 10 height 10
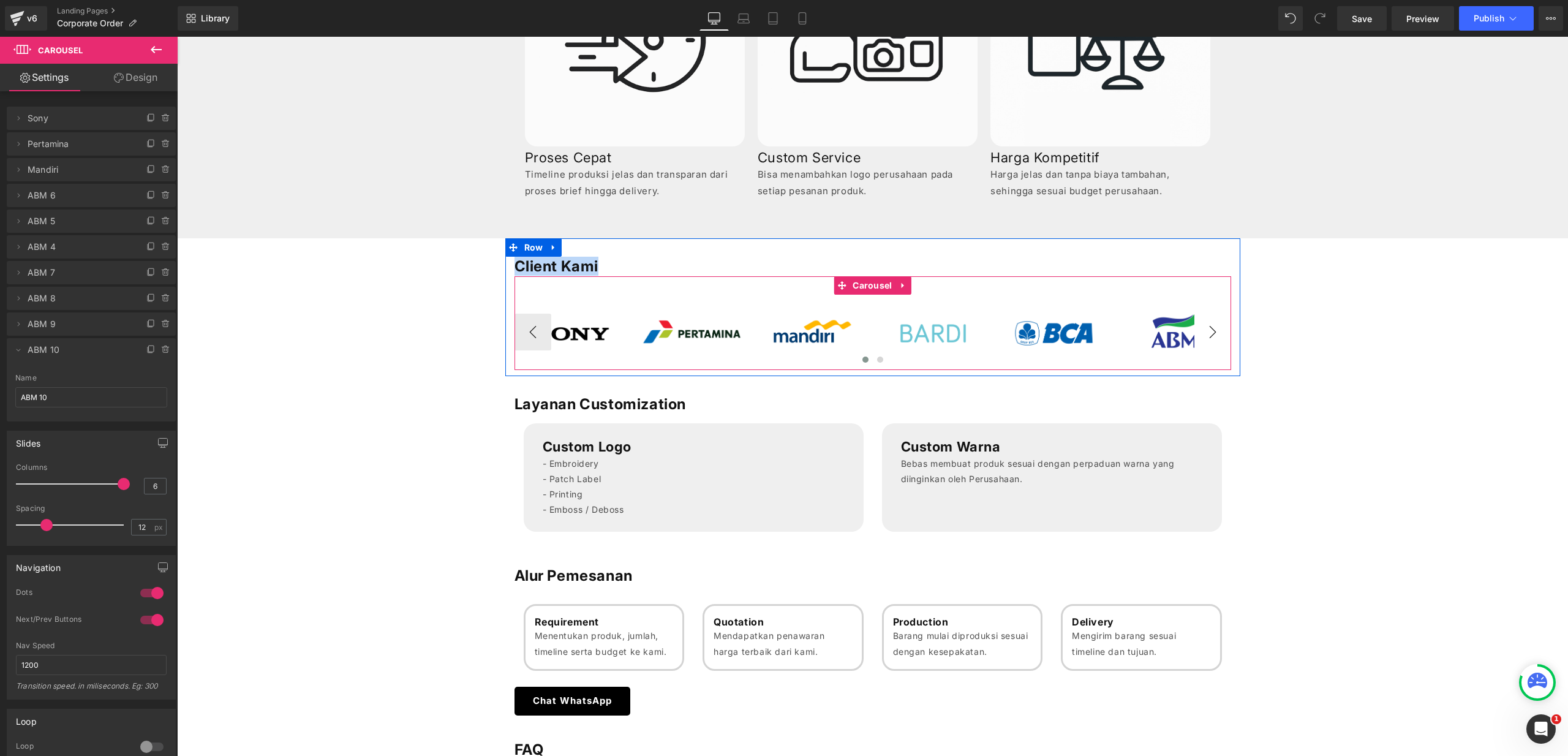
click at [1201, 333] on button "›" at bounding box center [1213, 332] width 37 height 37
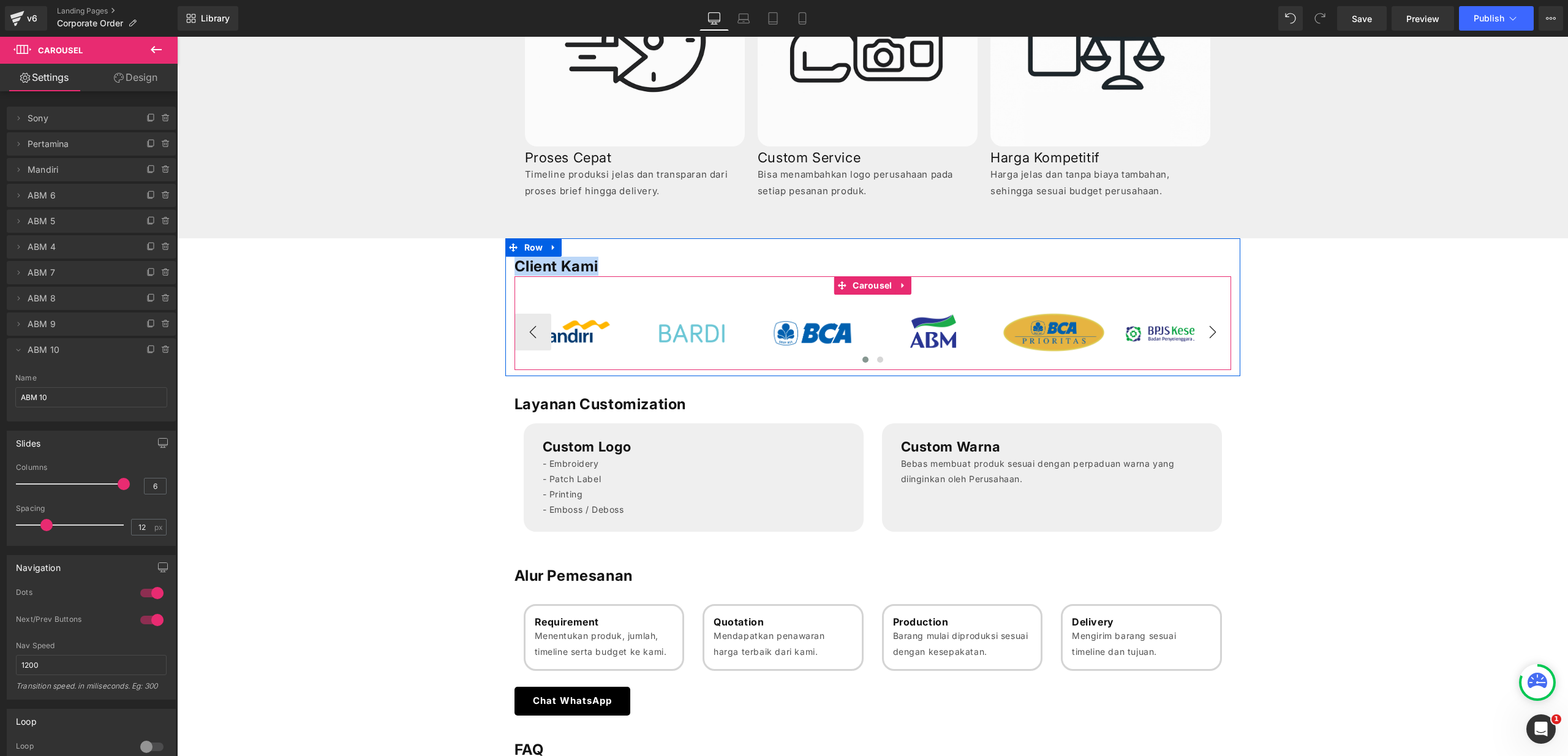
click at [1201, 333] on button "›" at bounding box center [1213, 332] width 37 height 37
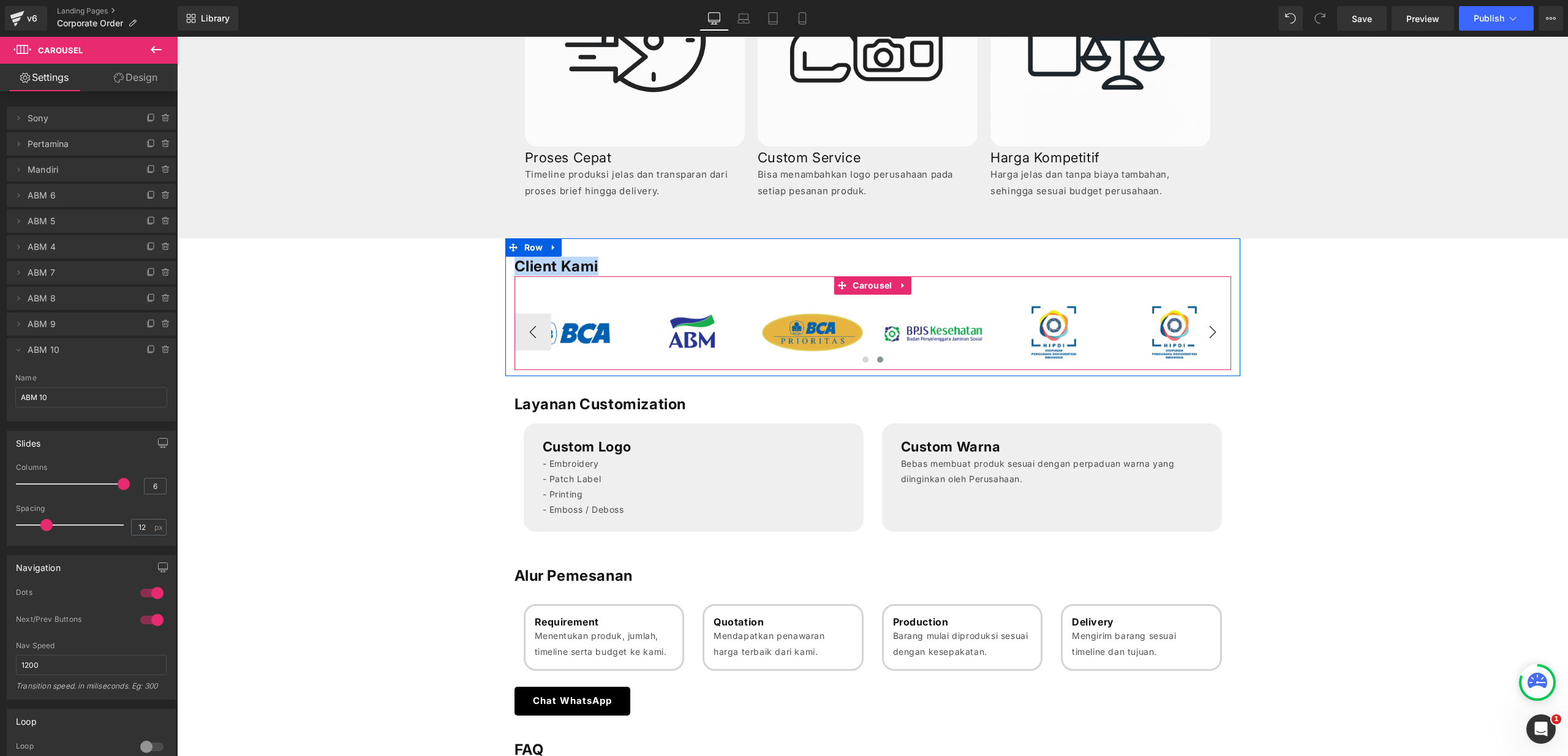
click at [1201, 333] on button "›" at bounding box center [1213, 332] width 37 height 37
click at [1167, 337] on span "Image" at bounding box center [1174, 332] width 26 height 15
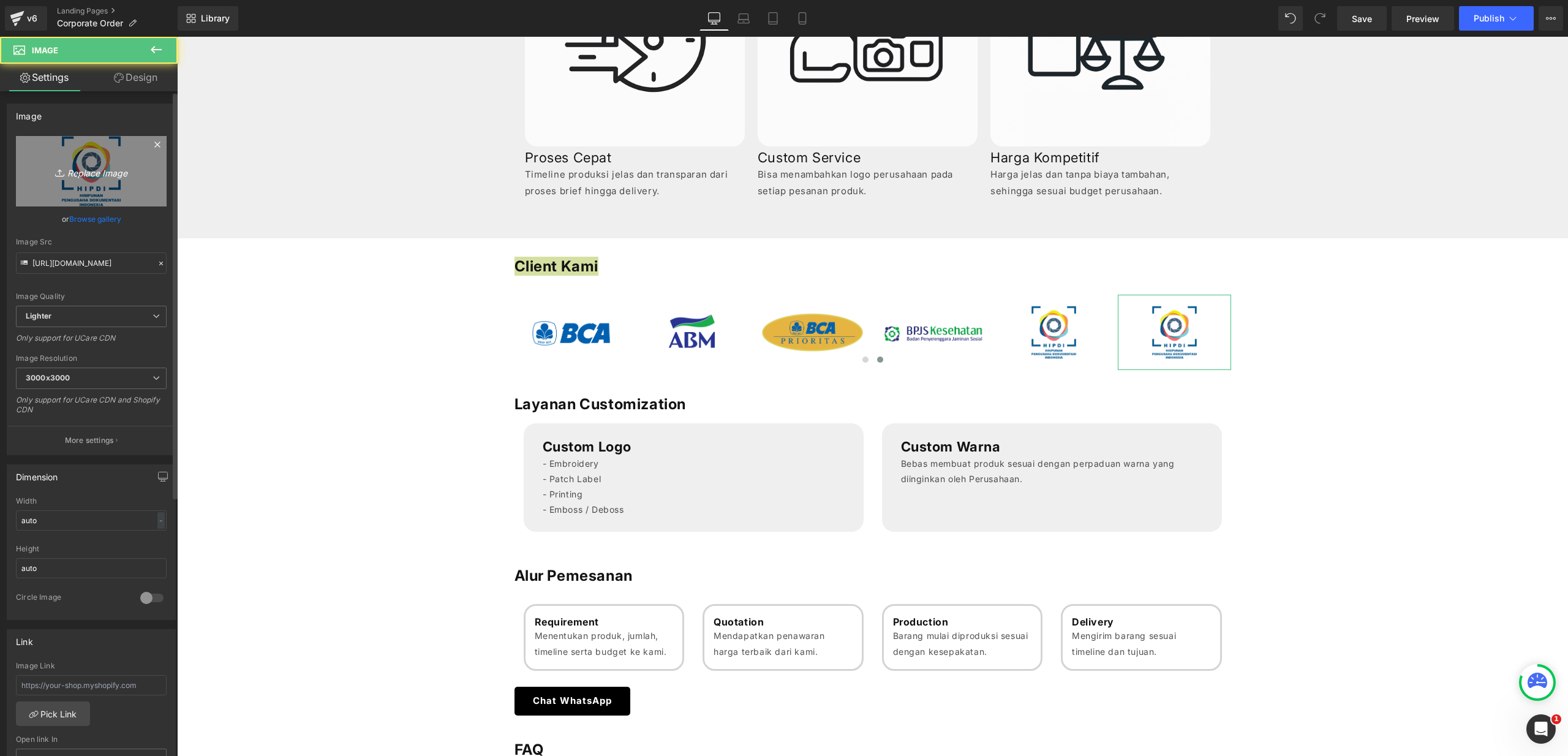
click at [105, 160] on link "Replace Image" at bounding box center [92, 171] width 151 height 70
type input "C:\fakepath\Logo Askrindo Syariah.png"
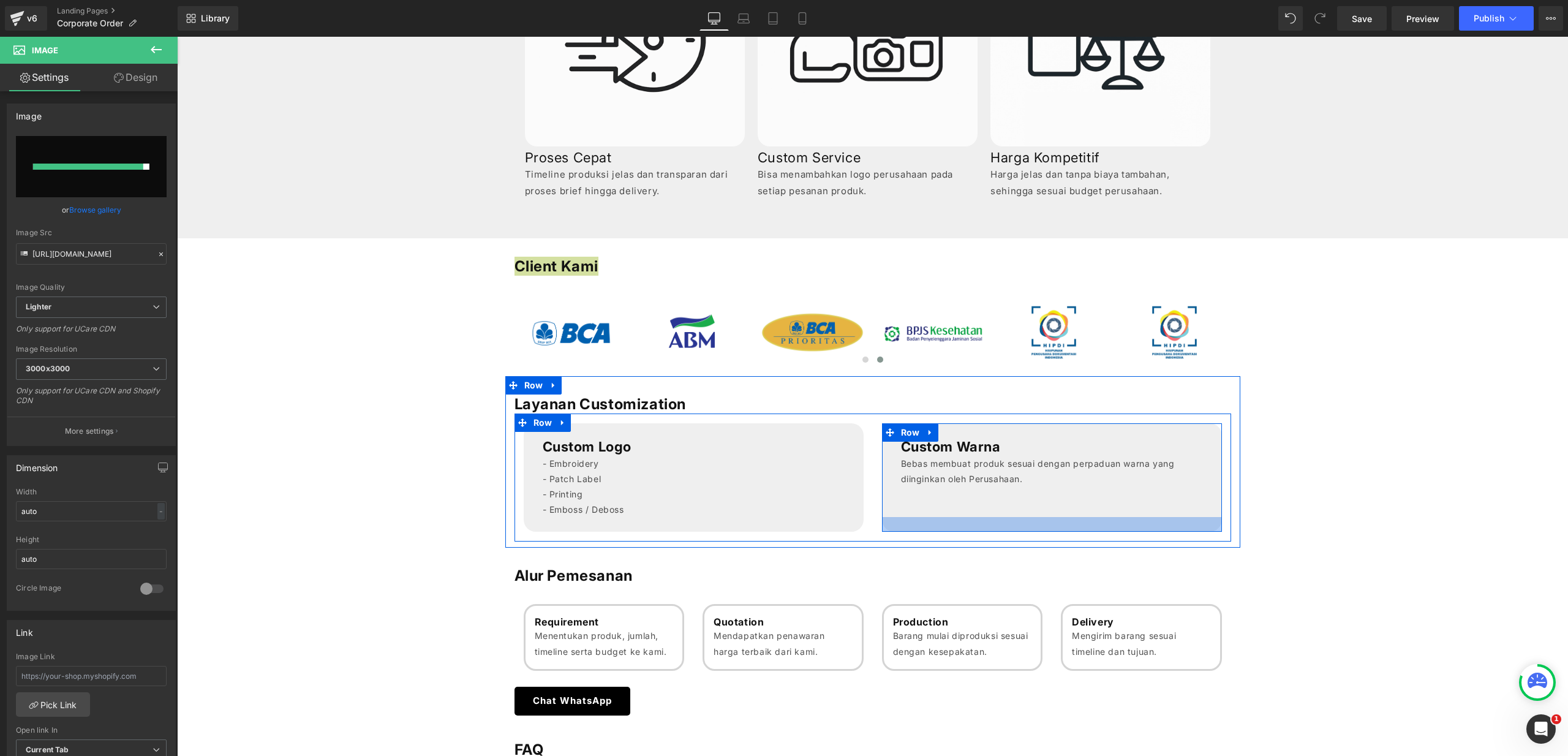
type input "[URL][DOMAIN_NAME]"
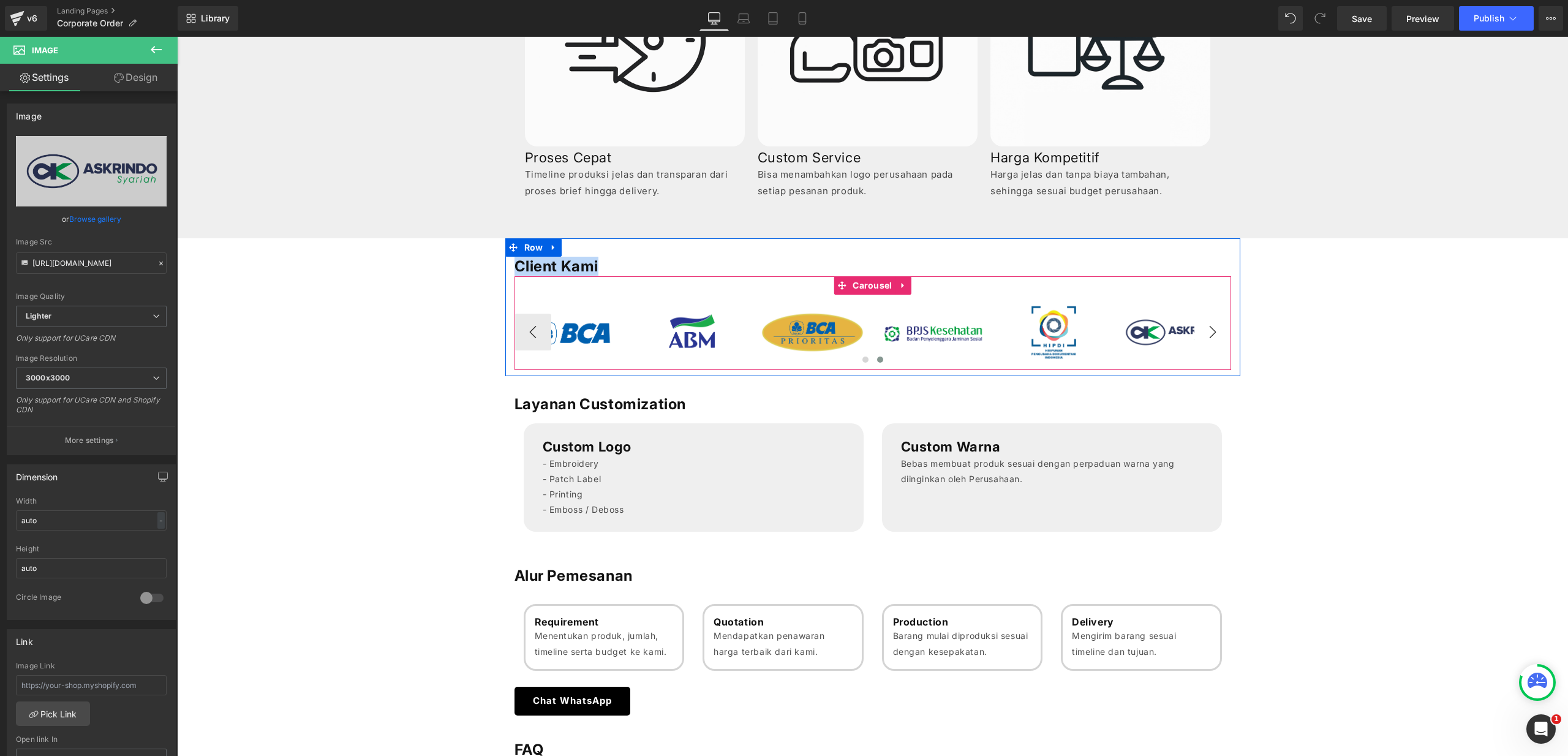
click at [1210, 328] on button "›" at bounding box center [1213, 332] width 37 height 37
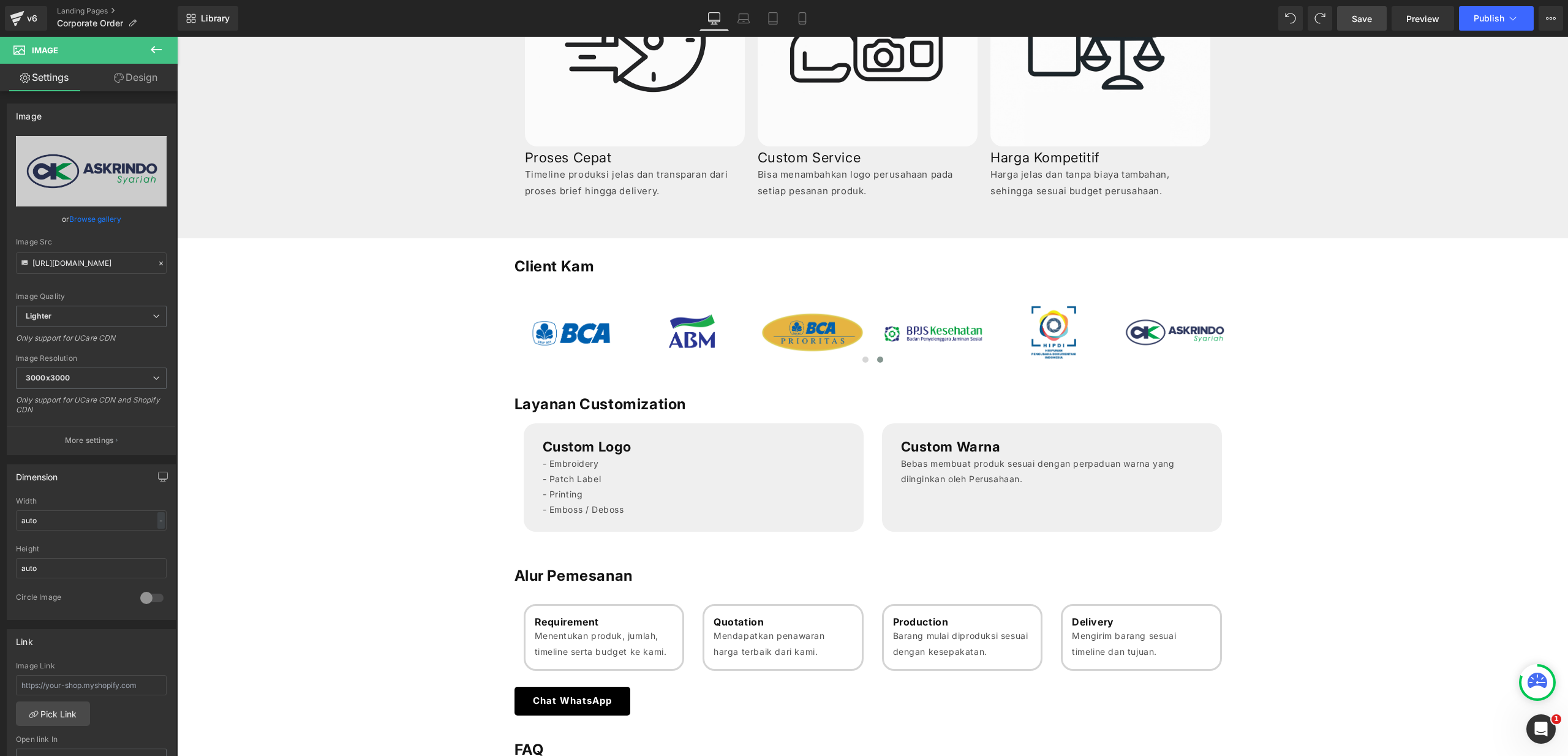
click at [1362, 22] on span "Save" at bounding box center [1362, 18] width 20 height 13
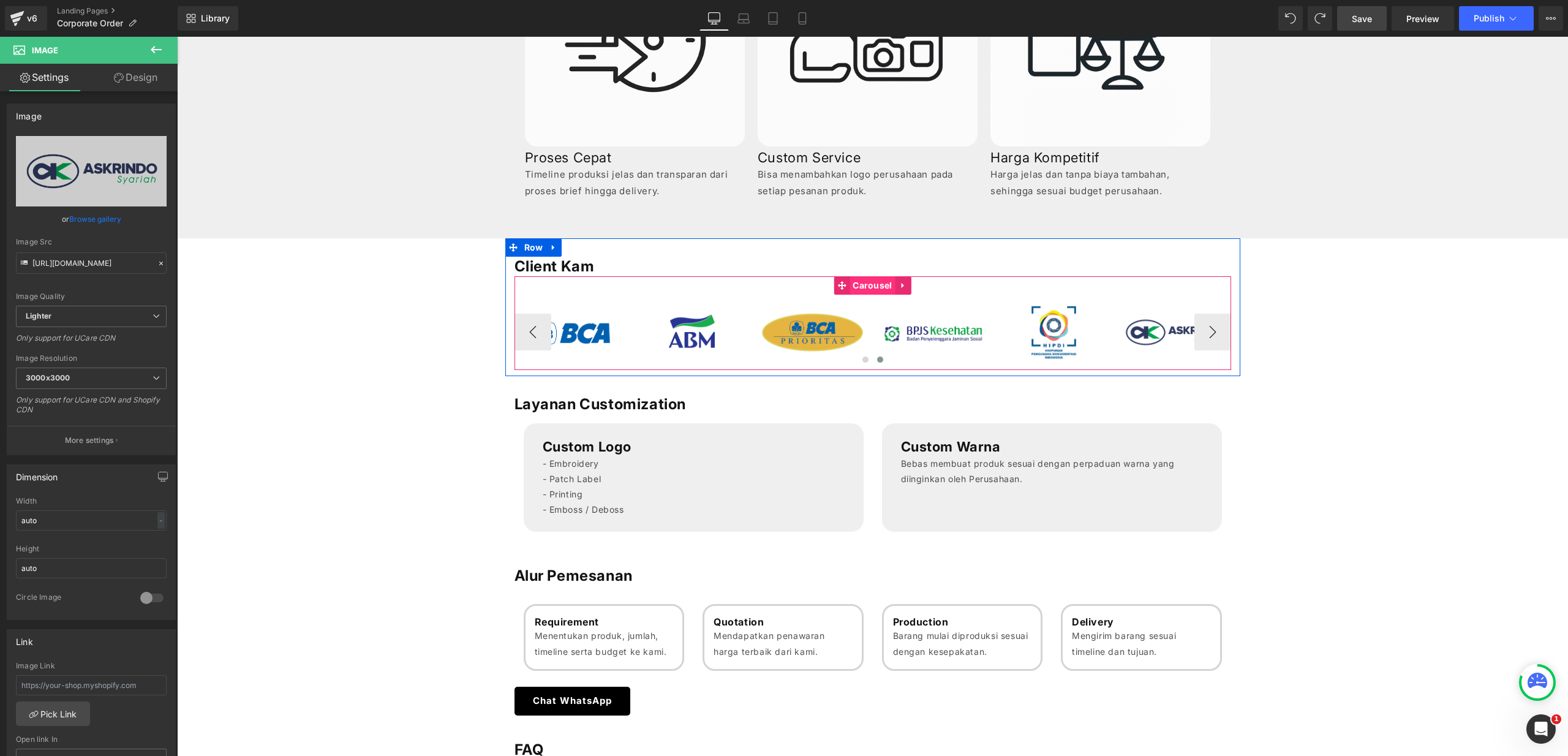
click at [865, 289] on span "Carousel" at bounding box center [872, 285] width 45 height 18
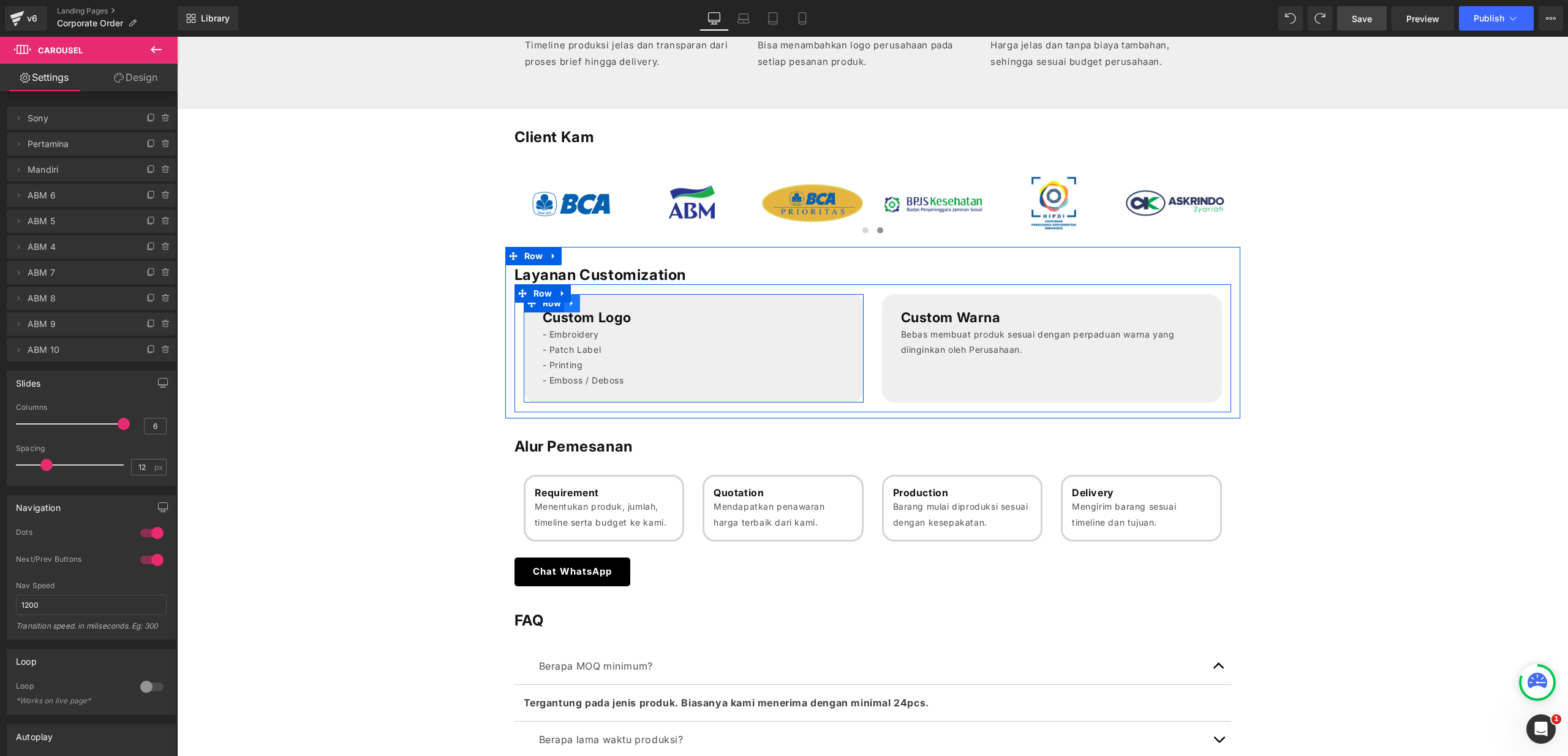
scroll to position [676, 0]
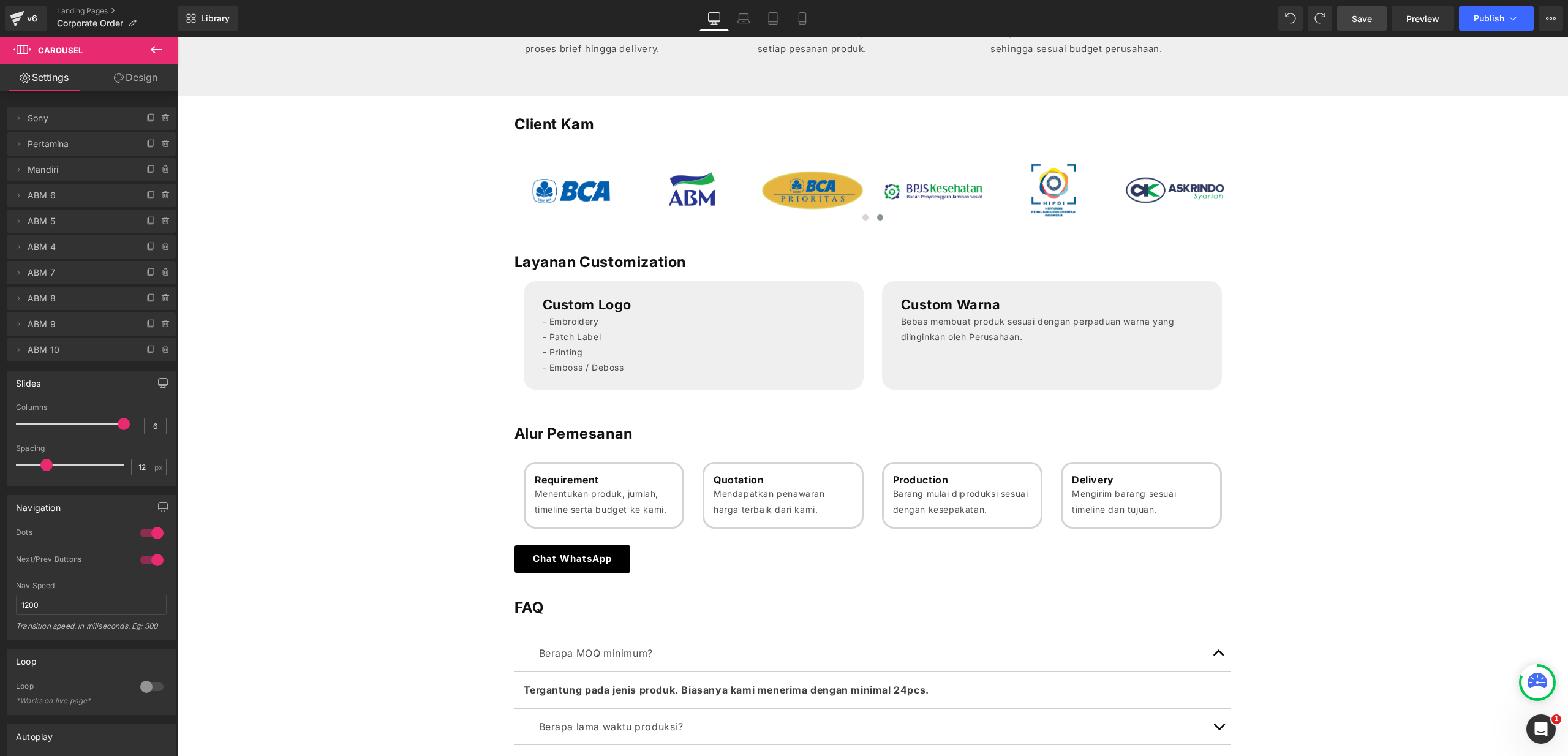
click at [567, 120] on h1 "Client Kam" at bounding box center [872, 124] width 717 height 19
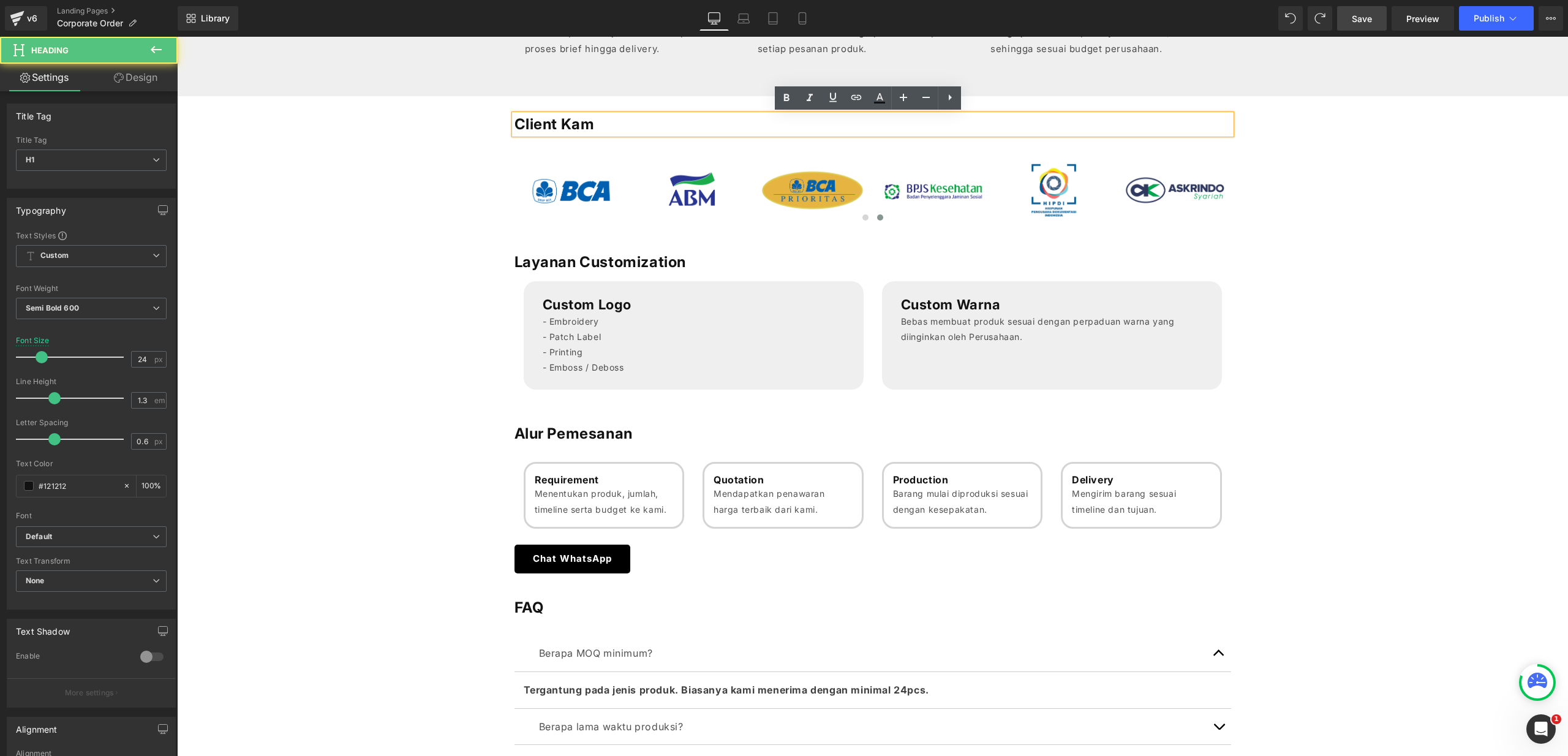
click at [586, 120] on h1 "Client Kam" at bounding box center [872, 124] width 717 height 19
click at [1366, 15] on span "Save" at bounding box center [1362, 18] width 20 height 13
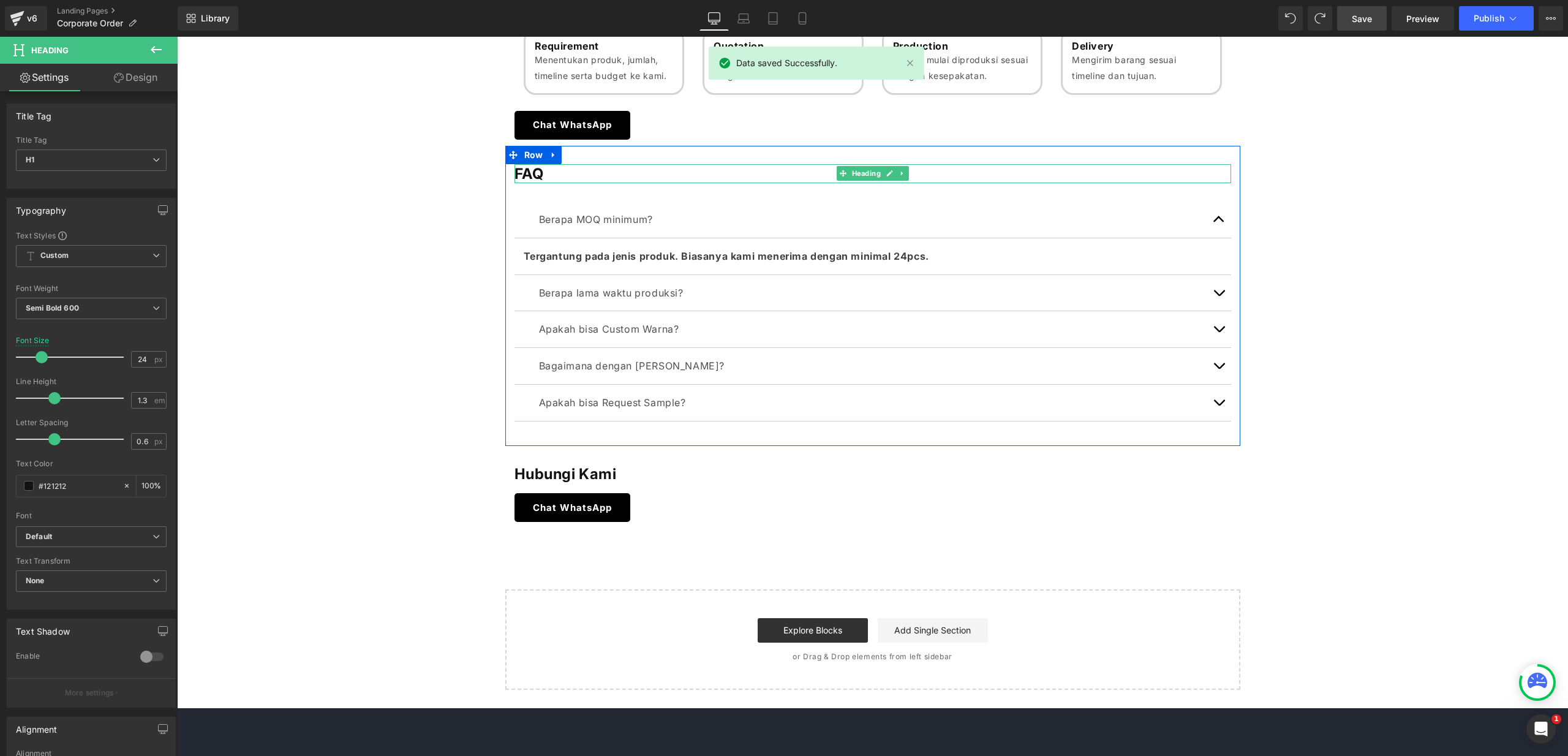
scroll to position [1134, 0]
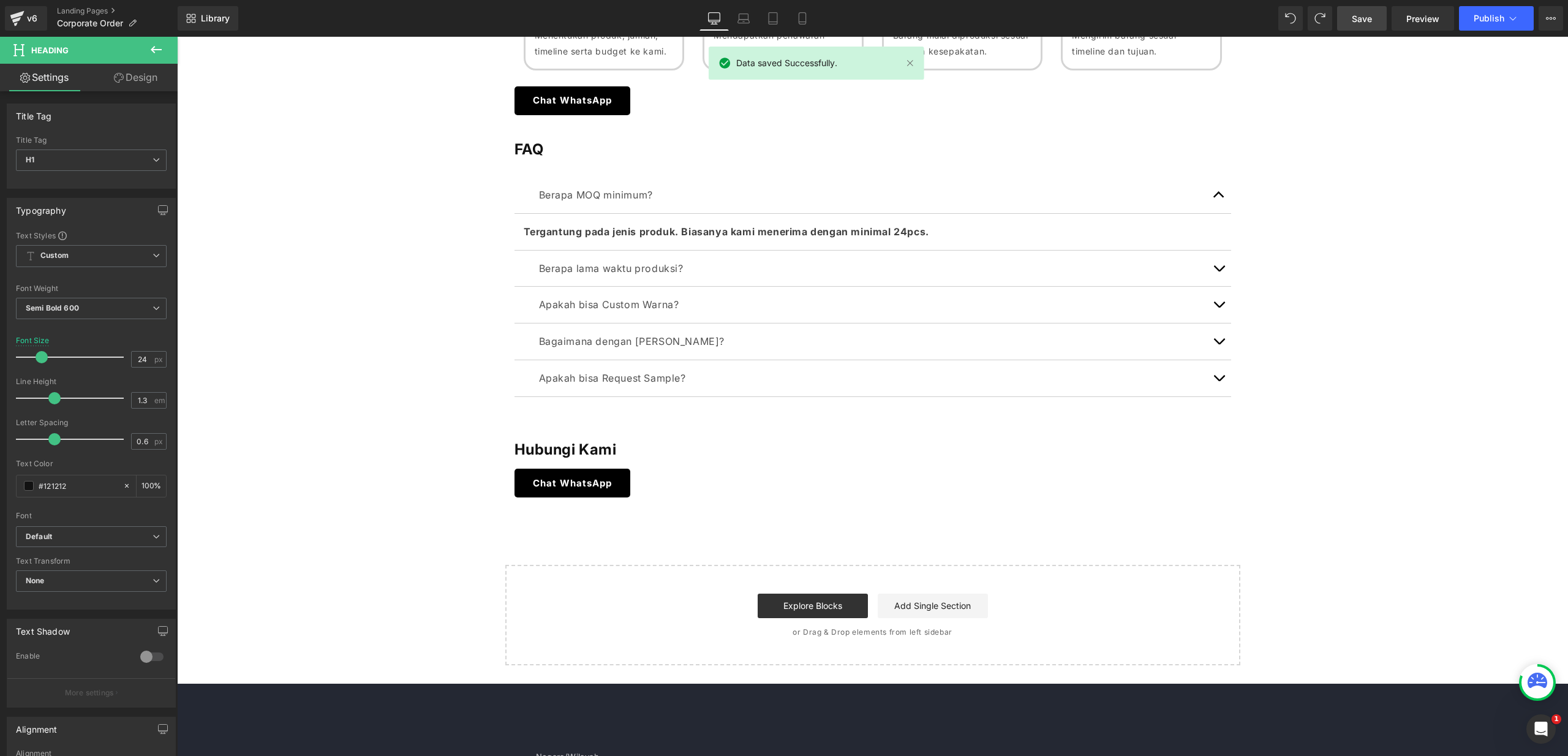
click at [1221, 194] on button "button" at bounding box center [1218, 194] width 25 height 36
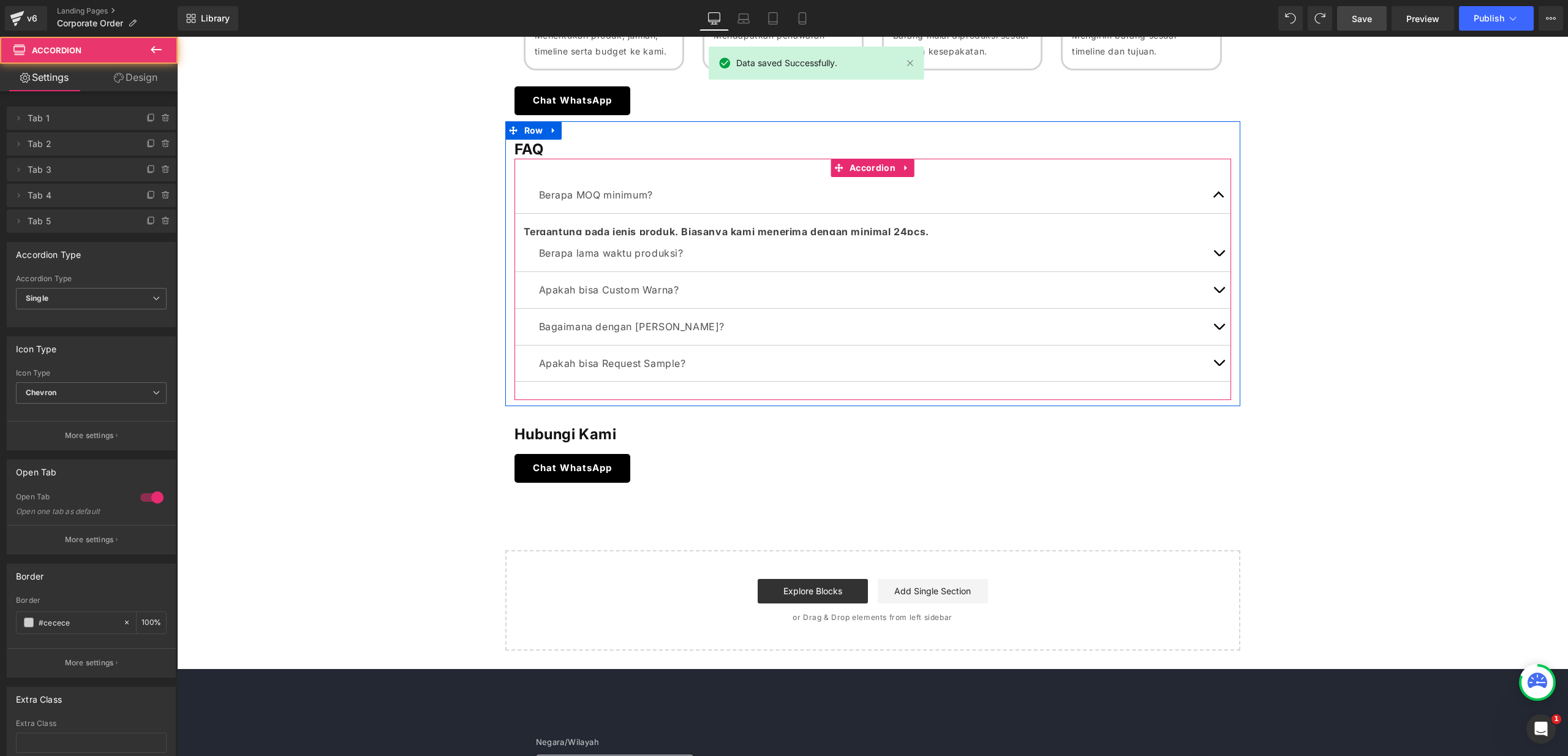
click at [1219, 198] on span "button" at bounding box center [1219, 198] width 0 height 0
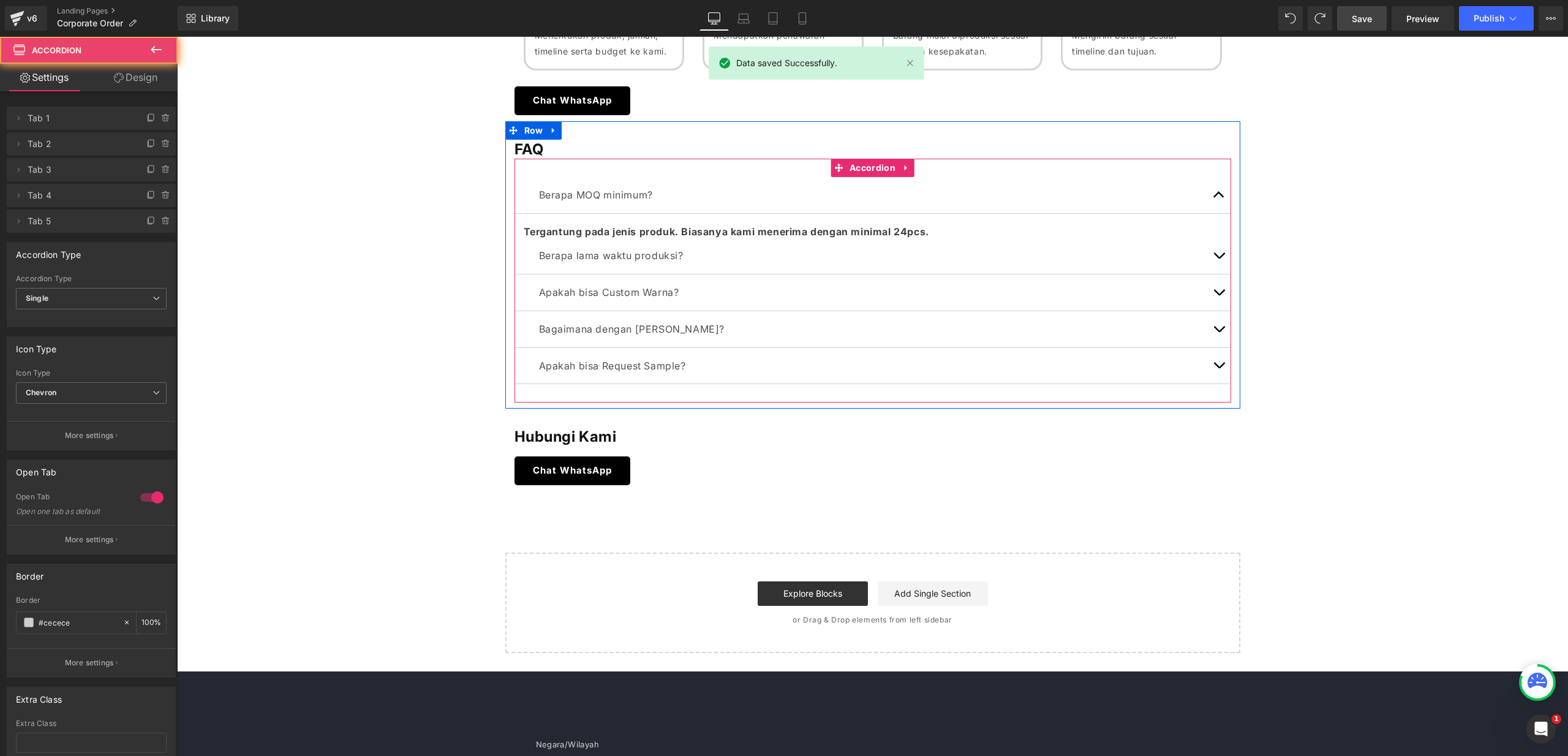
click at [1219, 198] on span "button" at bounding box center [1219, 198] width 0 height 0
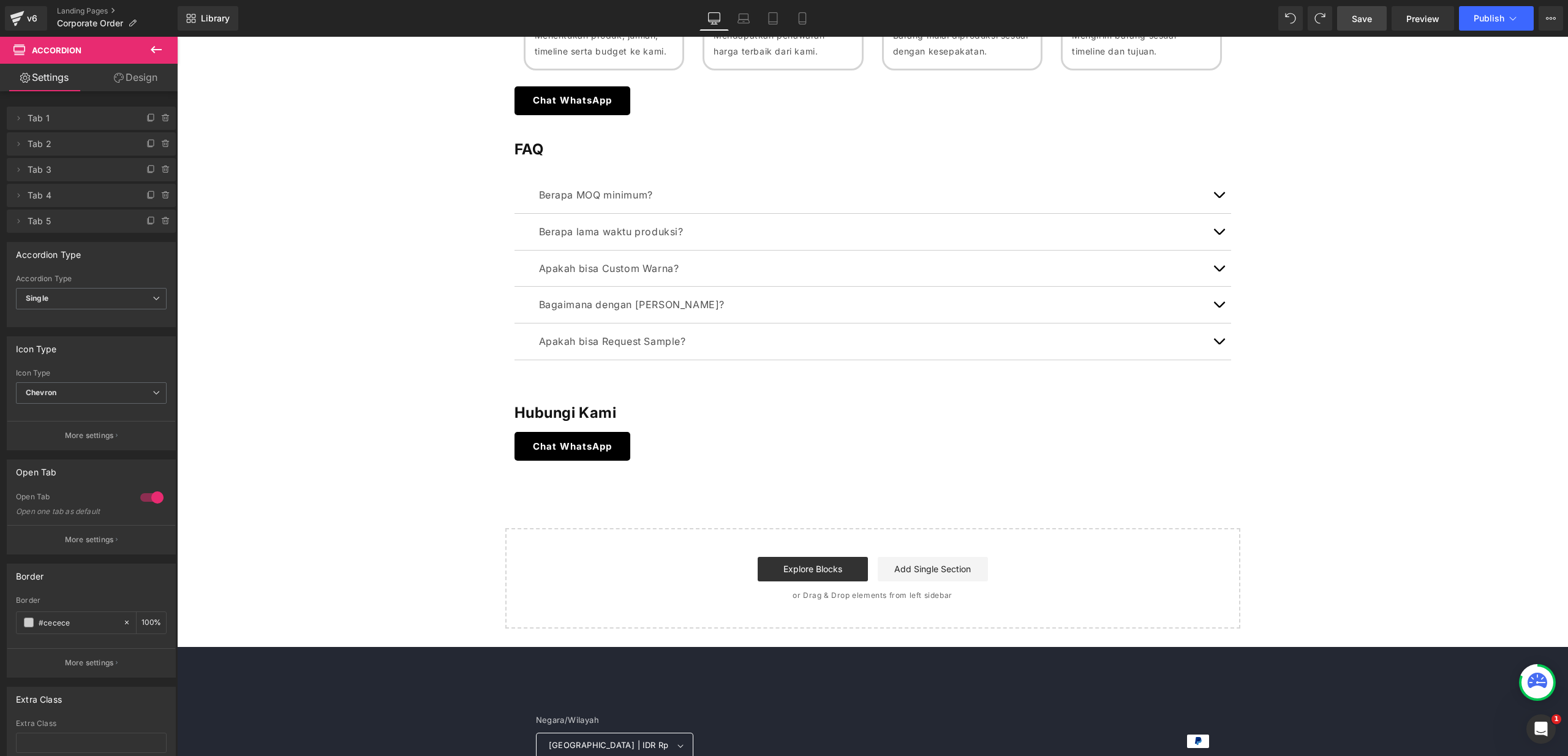
click at [1351, 18] on link "Save" at bounding box center [1362, 18] width 49 height 25
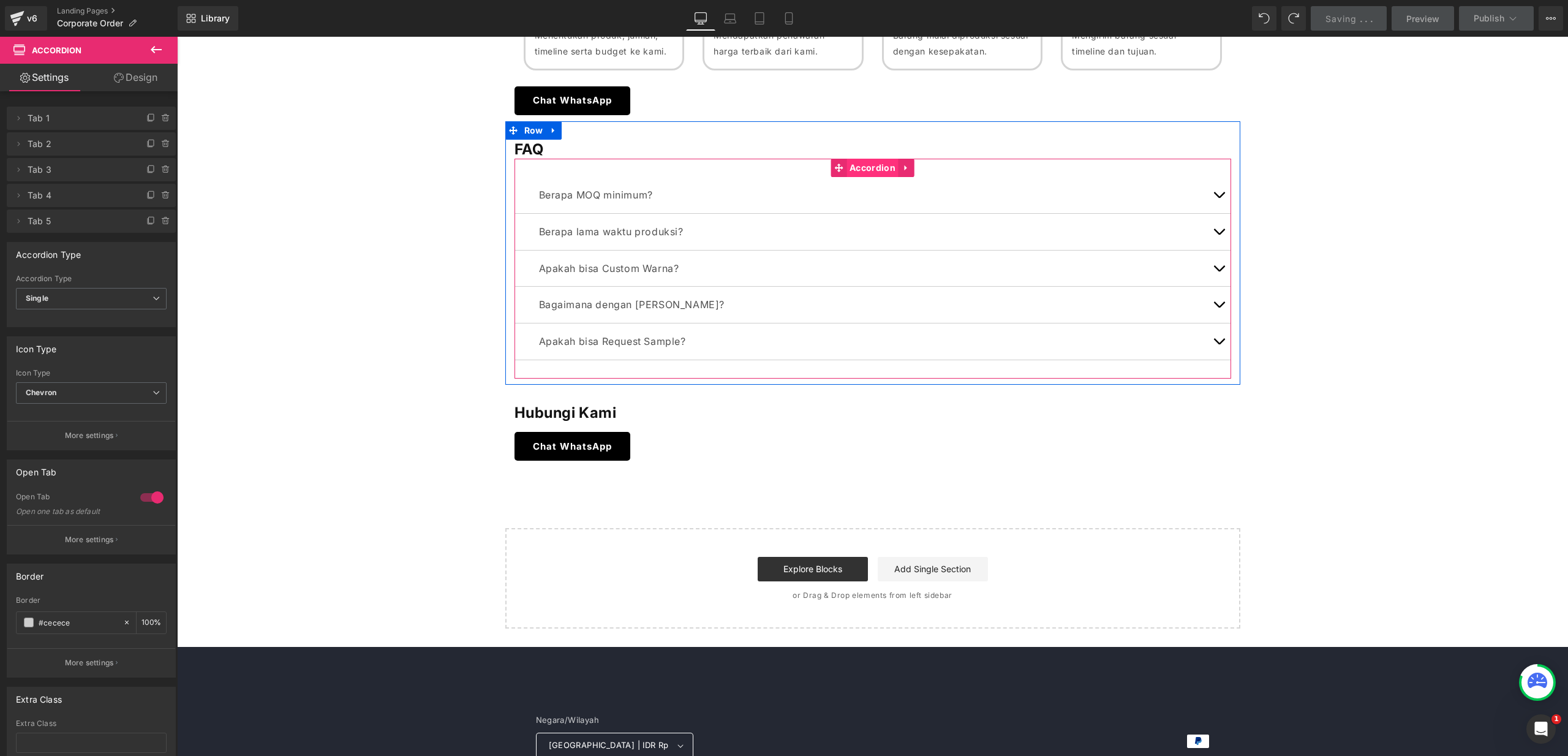
click at [873, 166] on span "Accordion" at bounding box center [872, 168] width 52 height 18
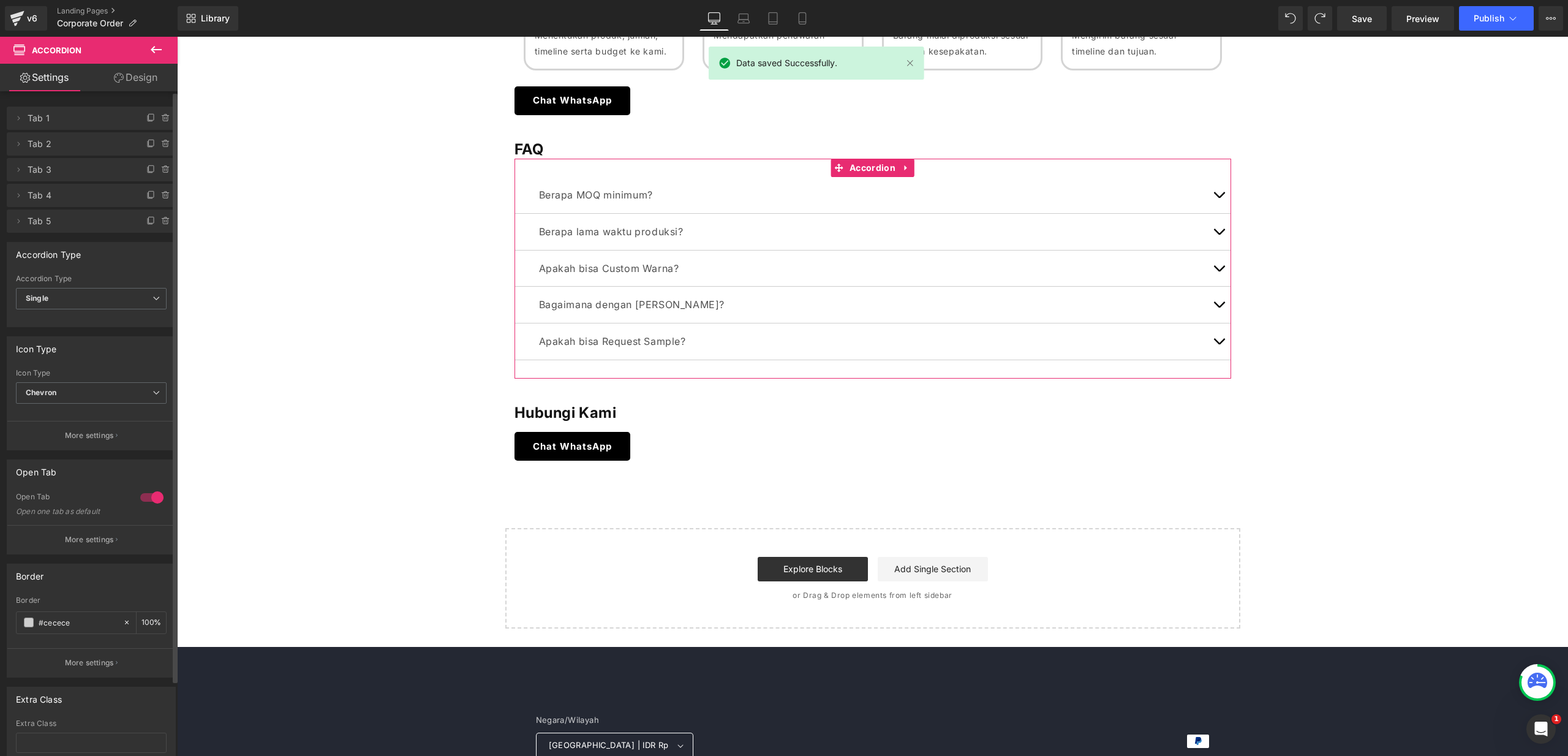
click at [150, 495] on div at bounding box center [152, 497] width 30 height 20
click at [1349, 21] on link "Save" at bounding box center [1362, 18] width 49 height 25
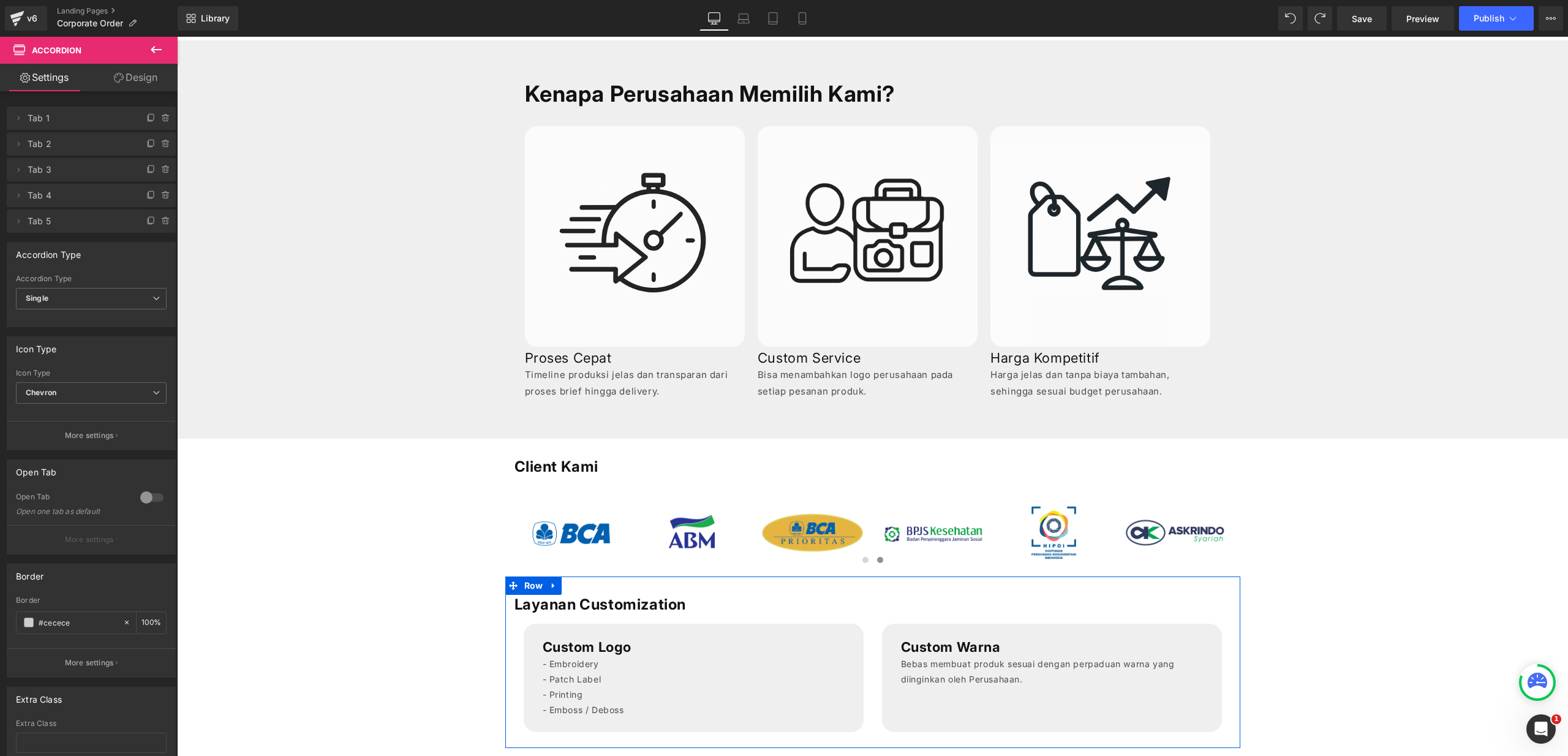
scroll to position [0, 0]
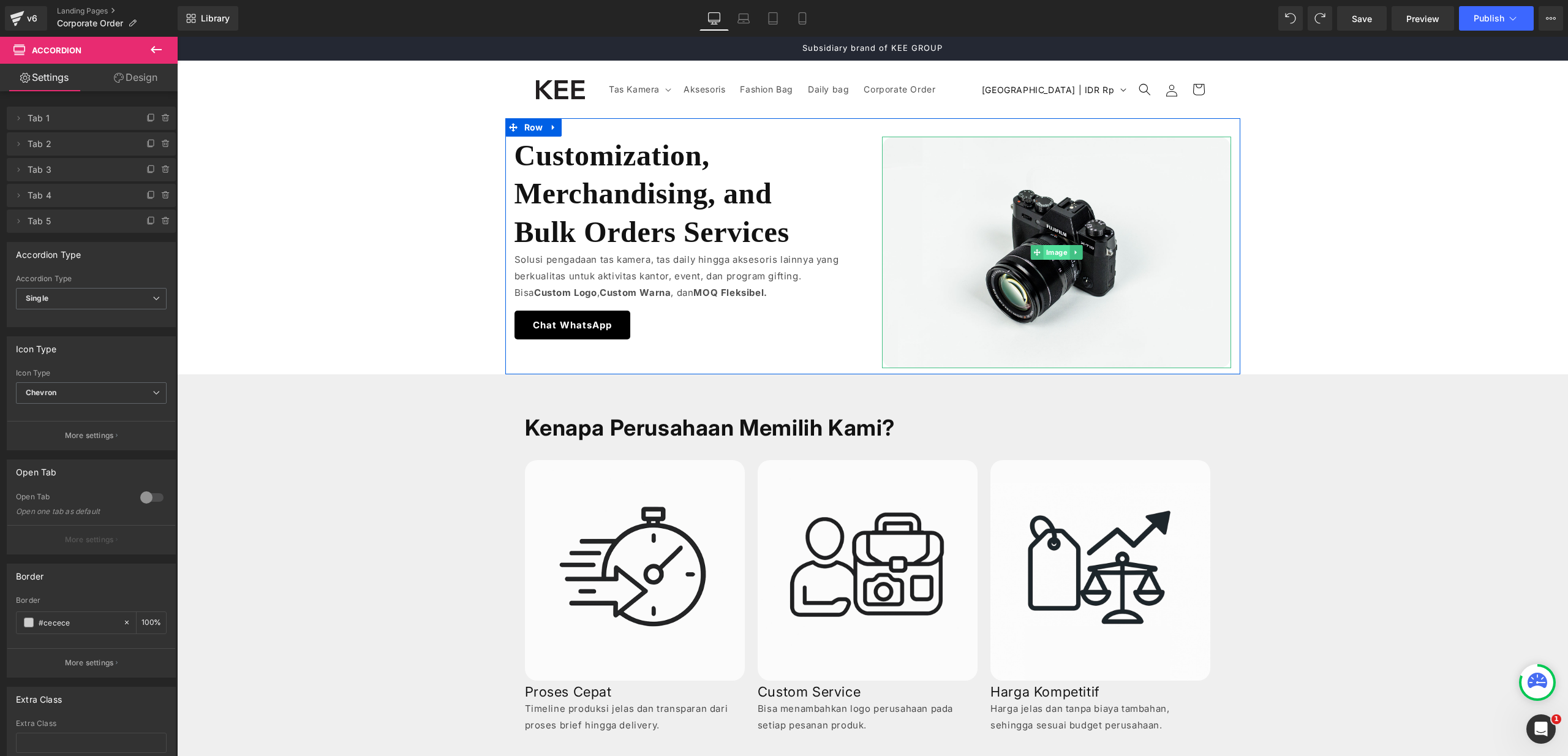
click at [1051, 251] on span "Image" at bounding box center [1056, 252] width 26 height 15
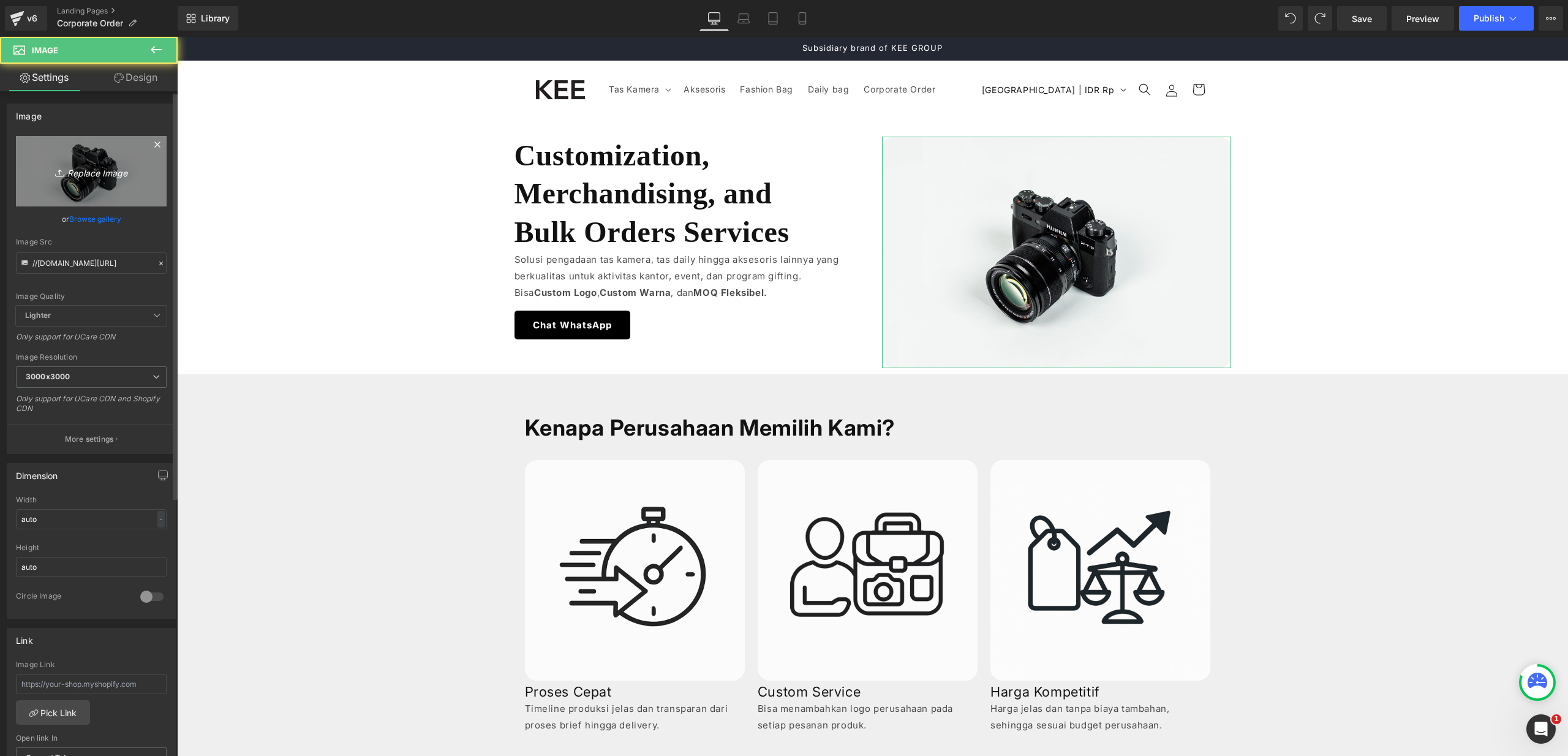
click at [116, 156] on link "Replace Image" at bounding box center [92, 171] width 151 height 70
type input "C:\fakepath\b2b-banner.png"
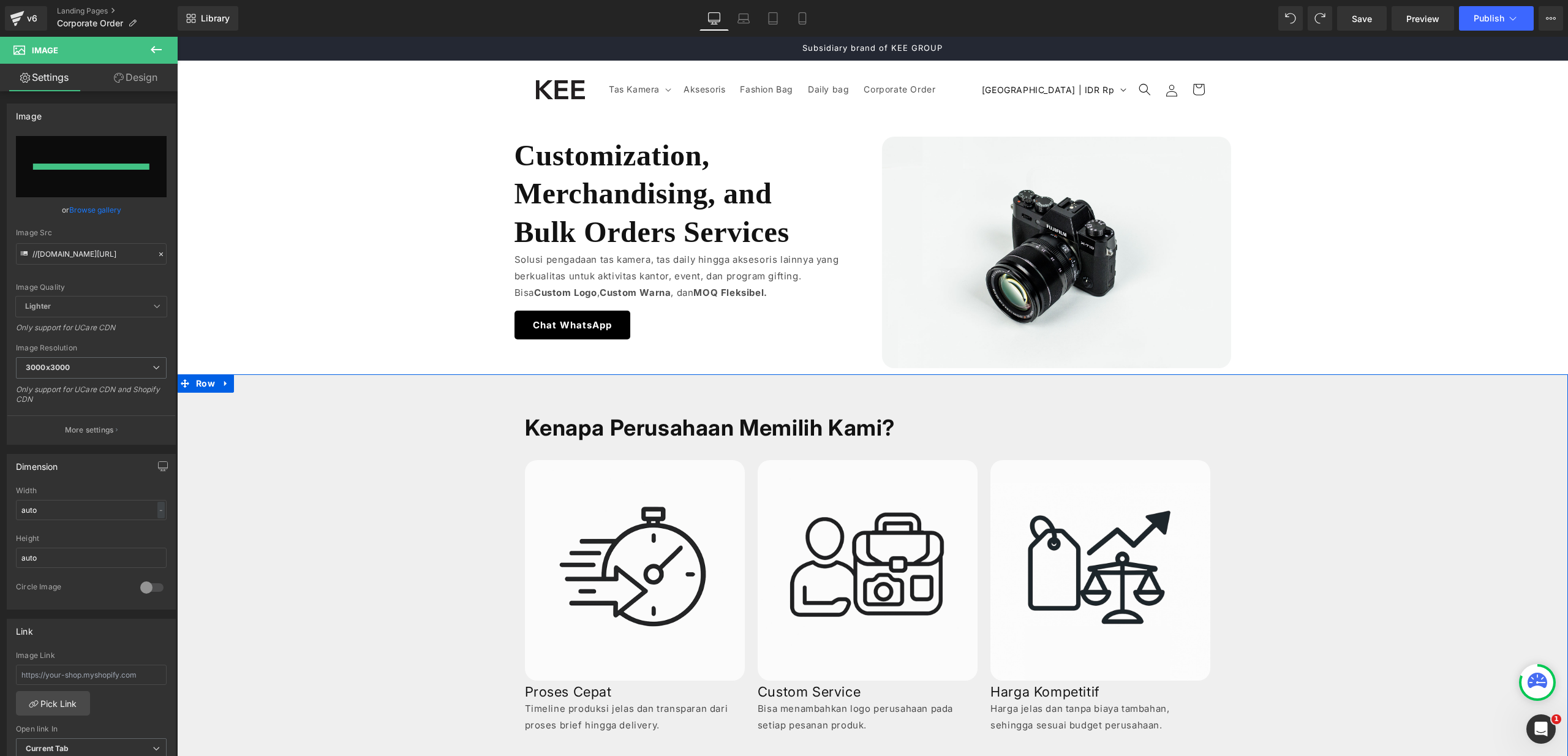
type input "[URL][DOMAIN_NAME]"
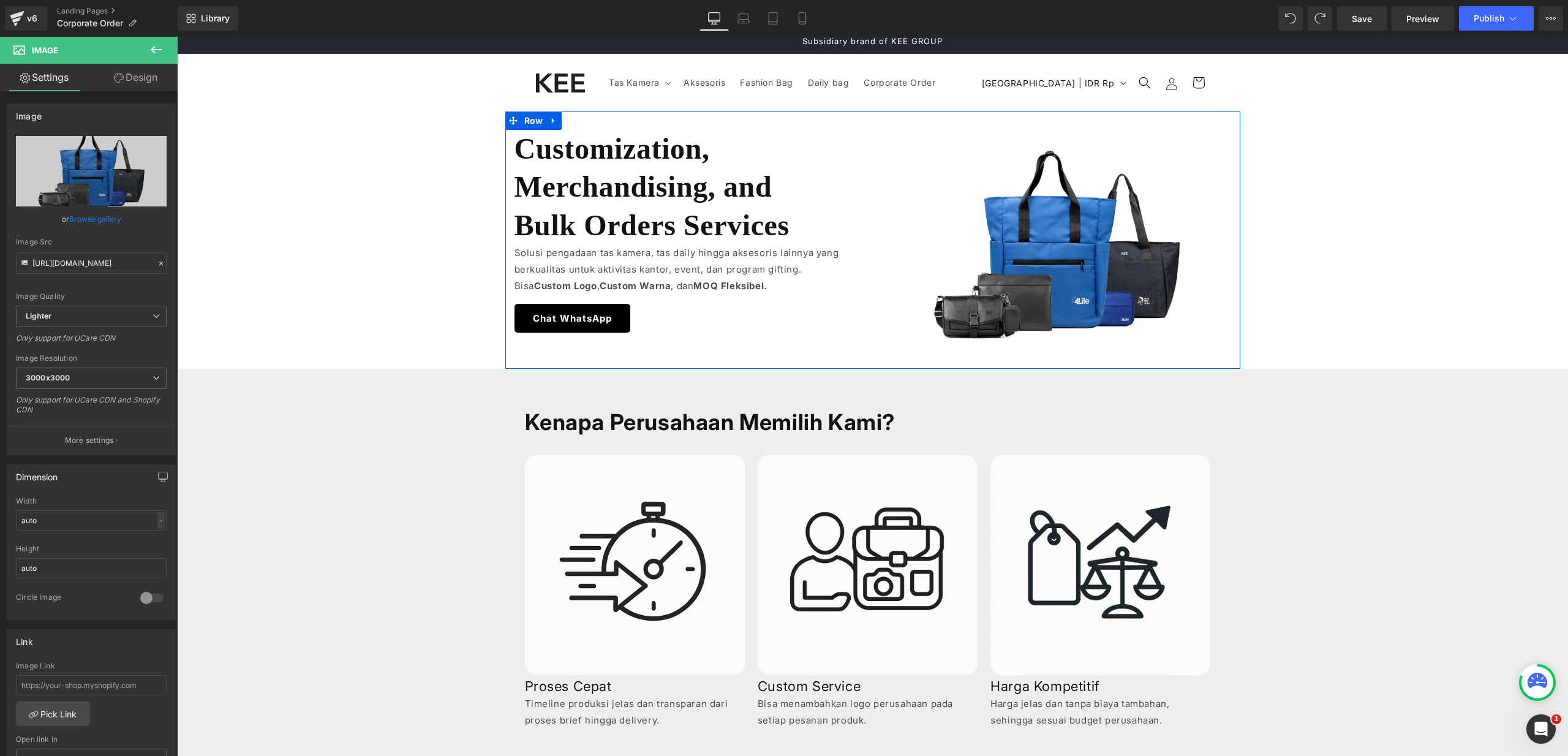
scroll to position [11, 0]
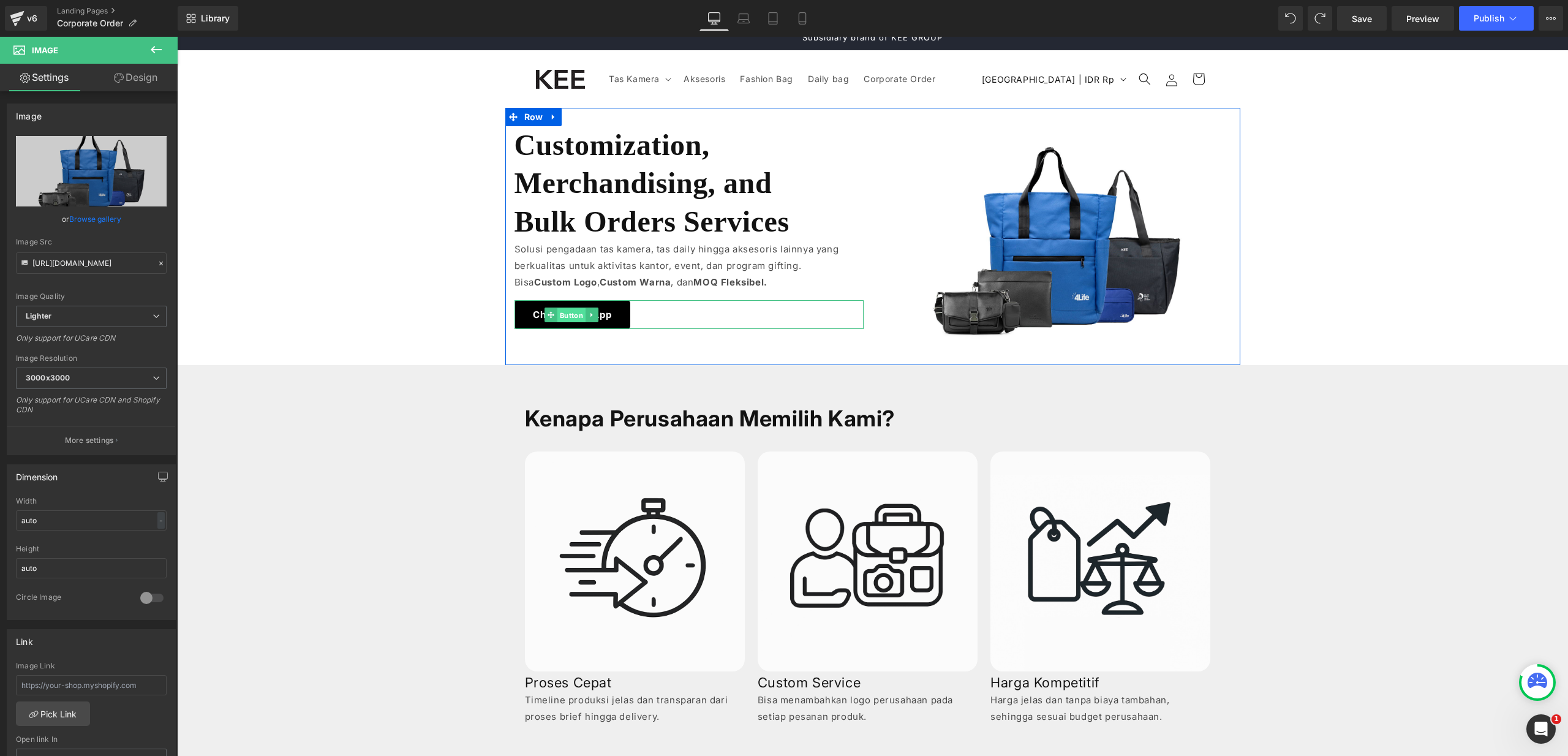
click at [572, 316] on span "Button" at bounding box center [572, 315] width 28 height 15
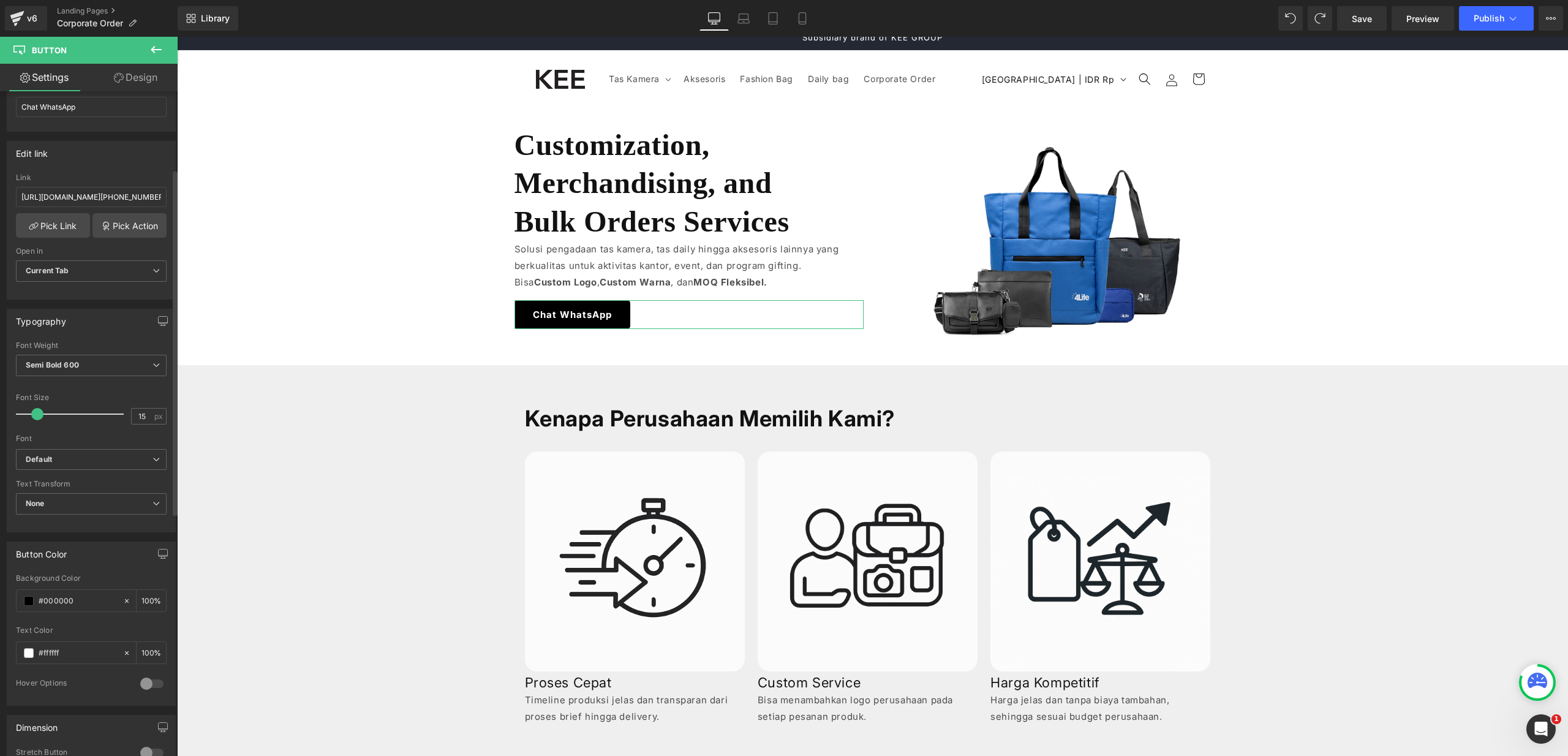
scroll to position [473, 0]
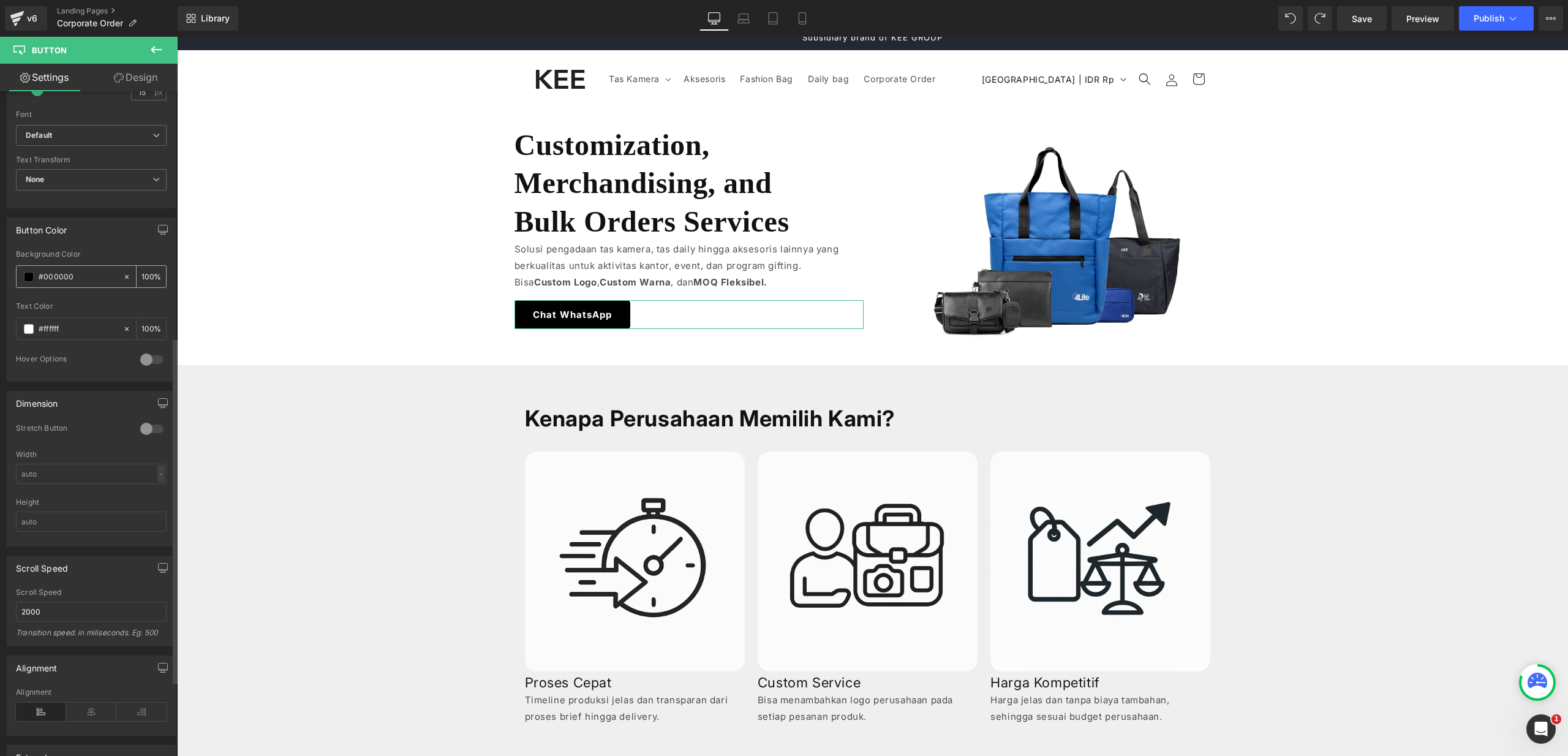
click at [30, 272] on span at bounding box center [29, 277] width 10 height 10
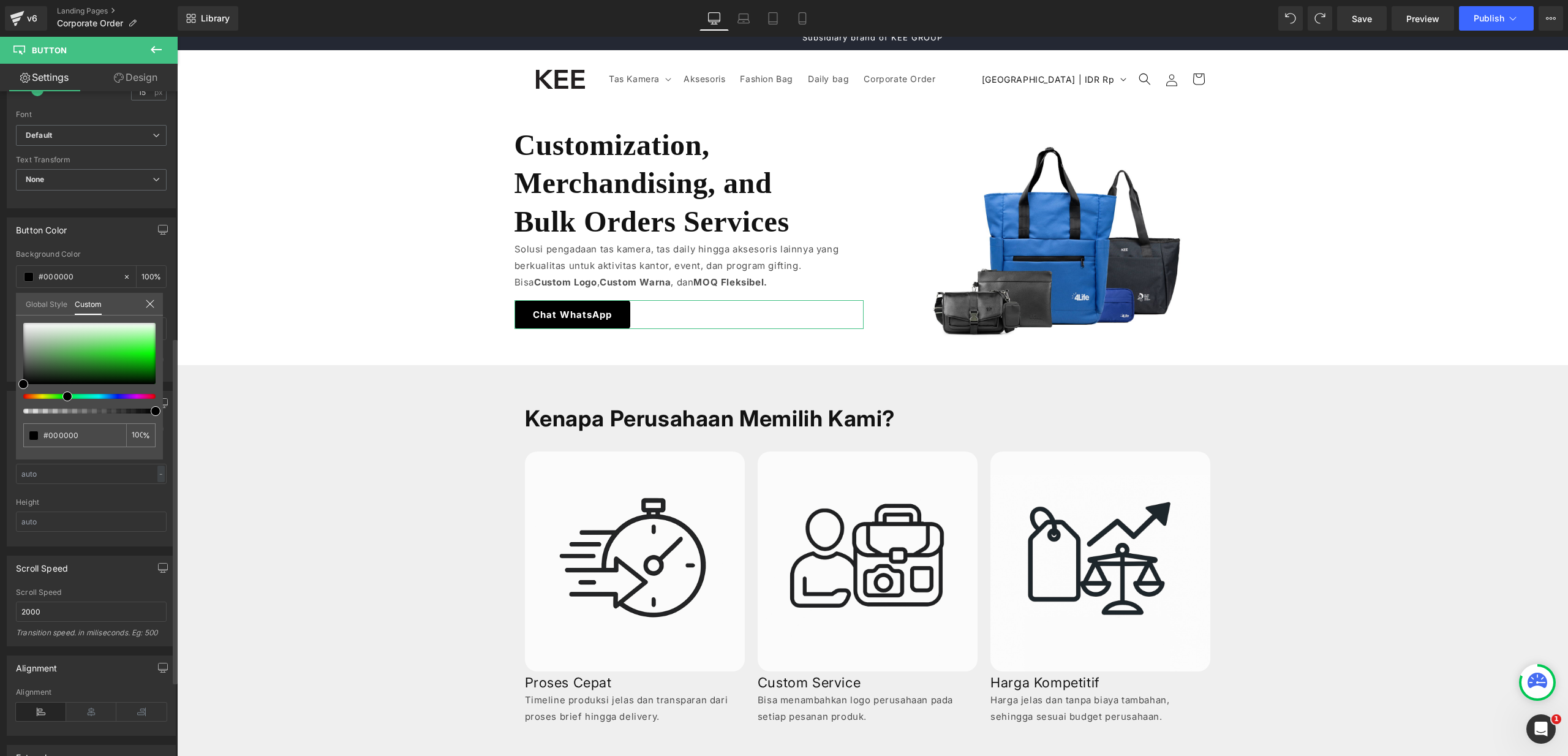
drag, startPoint x: 82, startPoint y: 393, endPoint x: 61, endPoint y: 397, distance: 21.4
click at [61, 397] on div at bounding box center [85, 396] width 132 height 5
type input "#26801e"
type input "#268a1d"
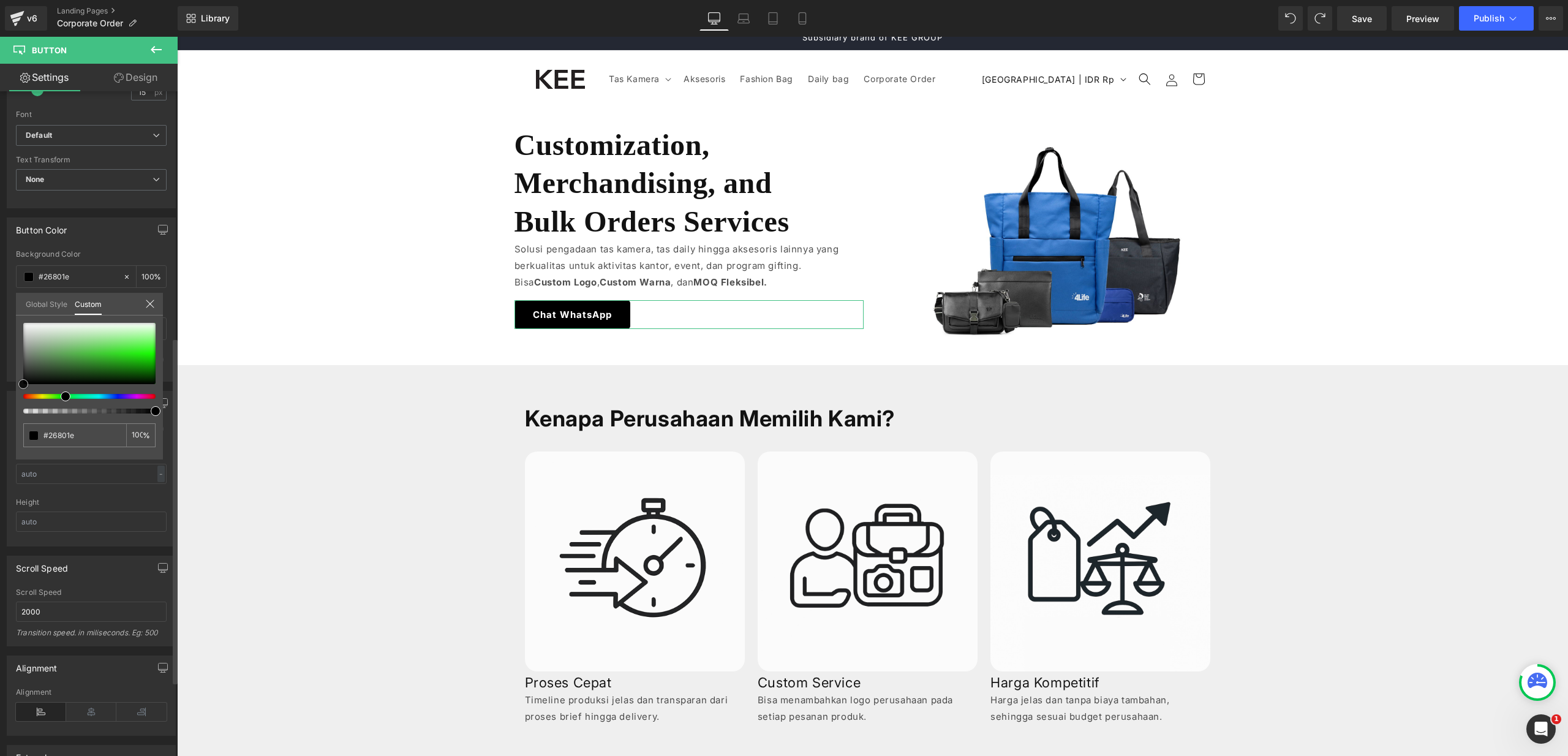
type input "#268a1d"
type input "#239419"
type input "#1f9315"
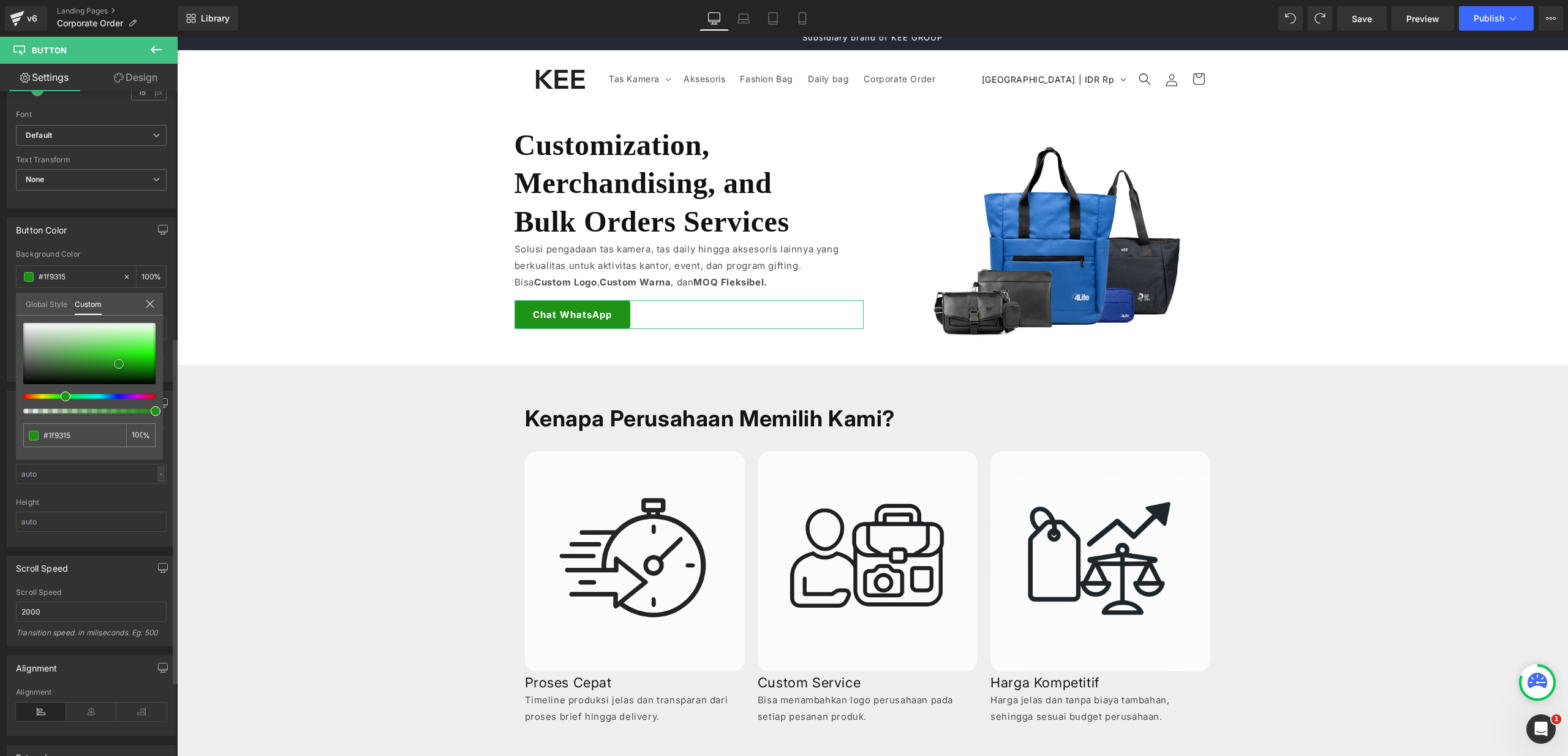
type input "#1a990f"
type input "#19990e"
type input "#159409"
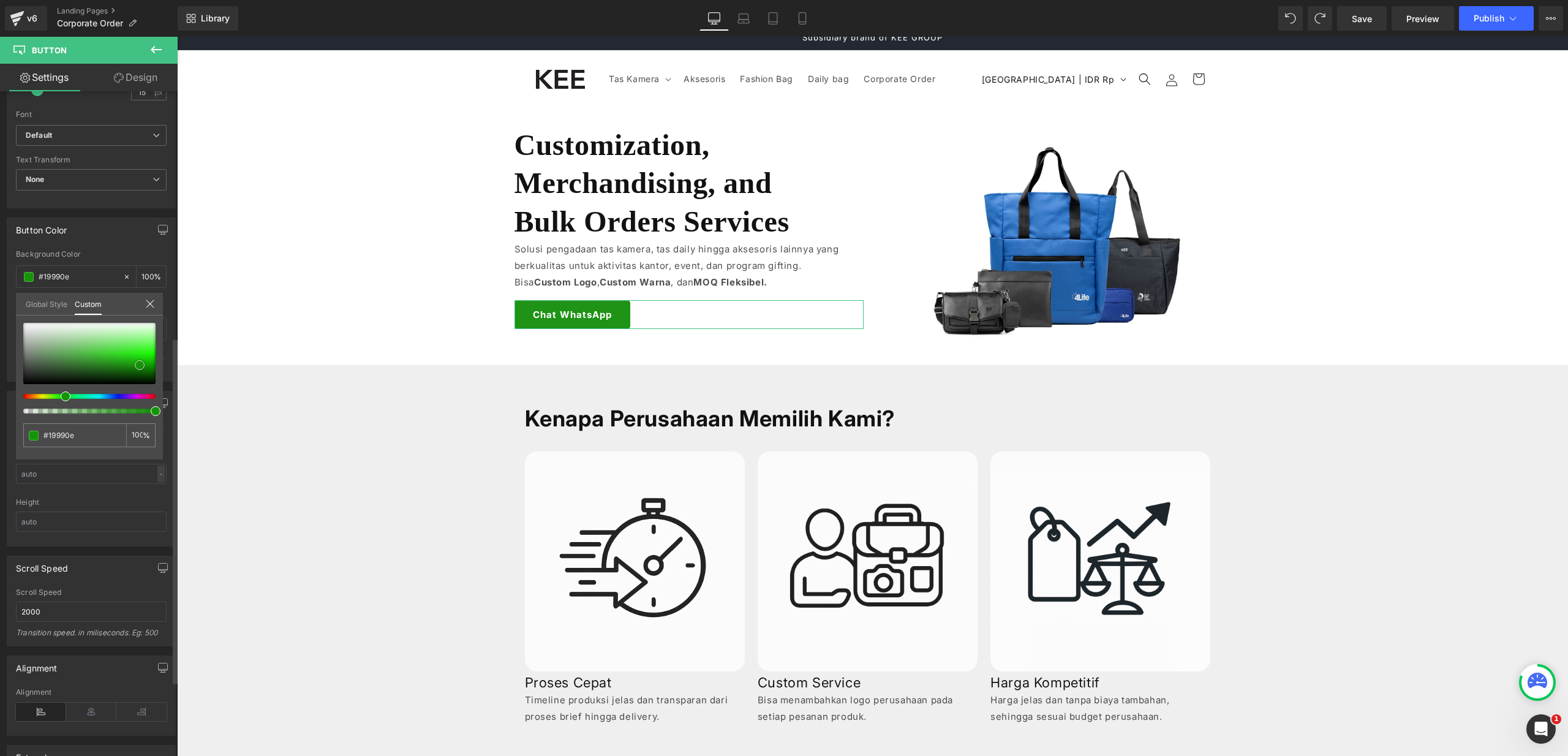
type input "#159409"
type input "#139607"
type input "#118d06"
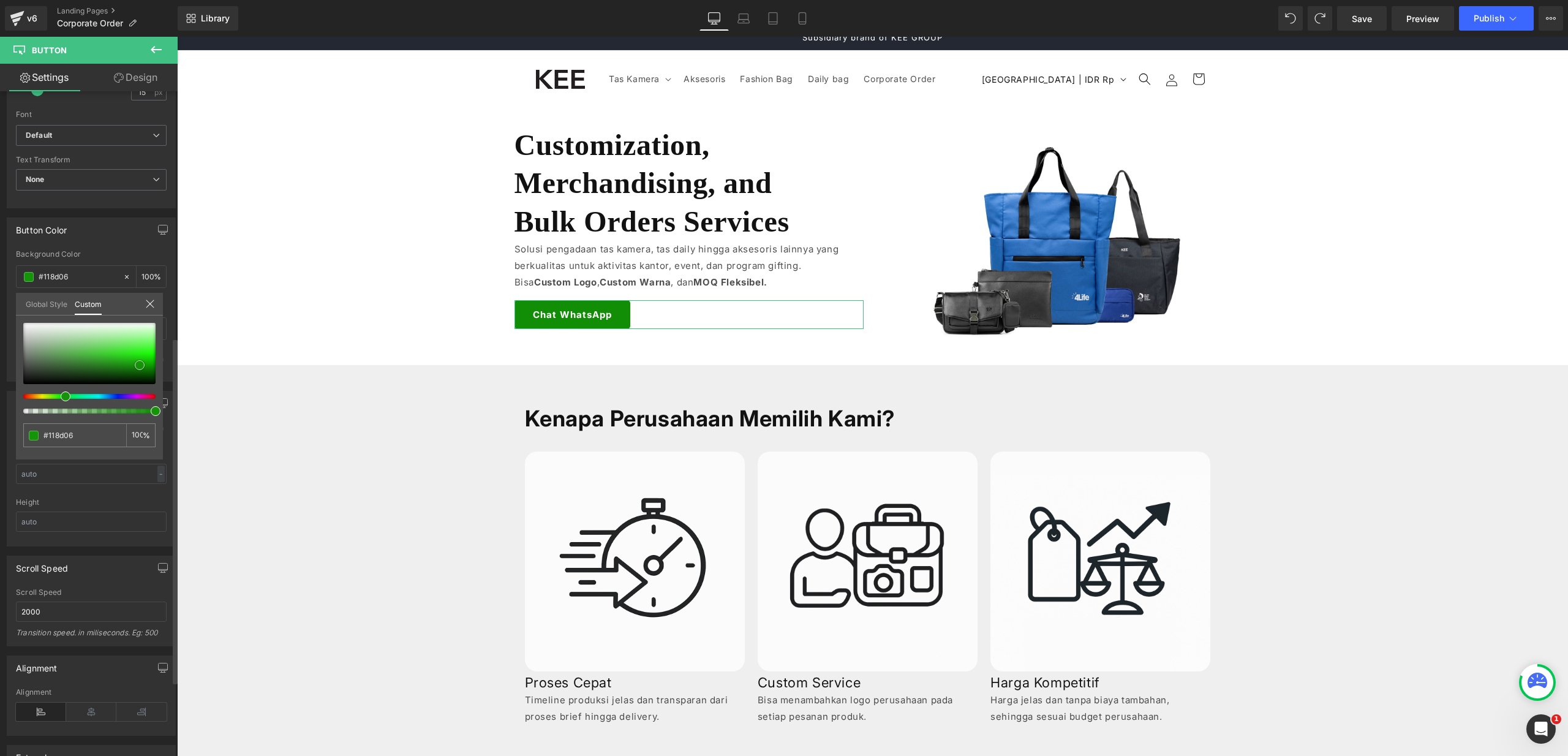
type input "#108904"
type input "#0a7400"
type input "#076b00"
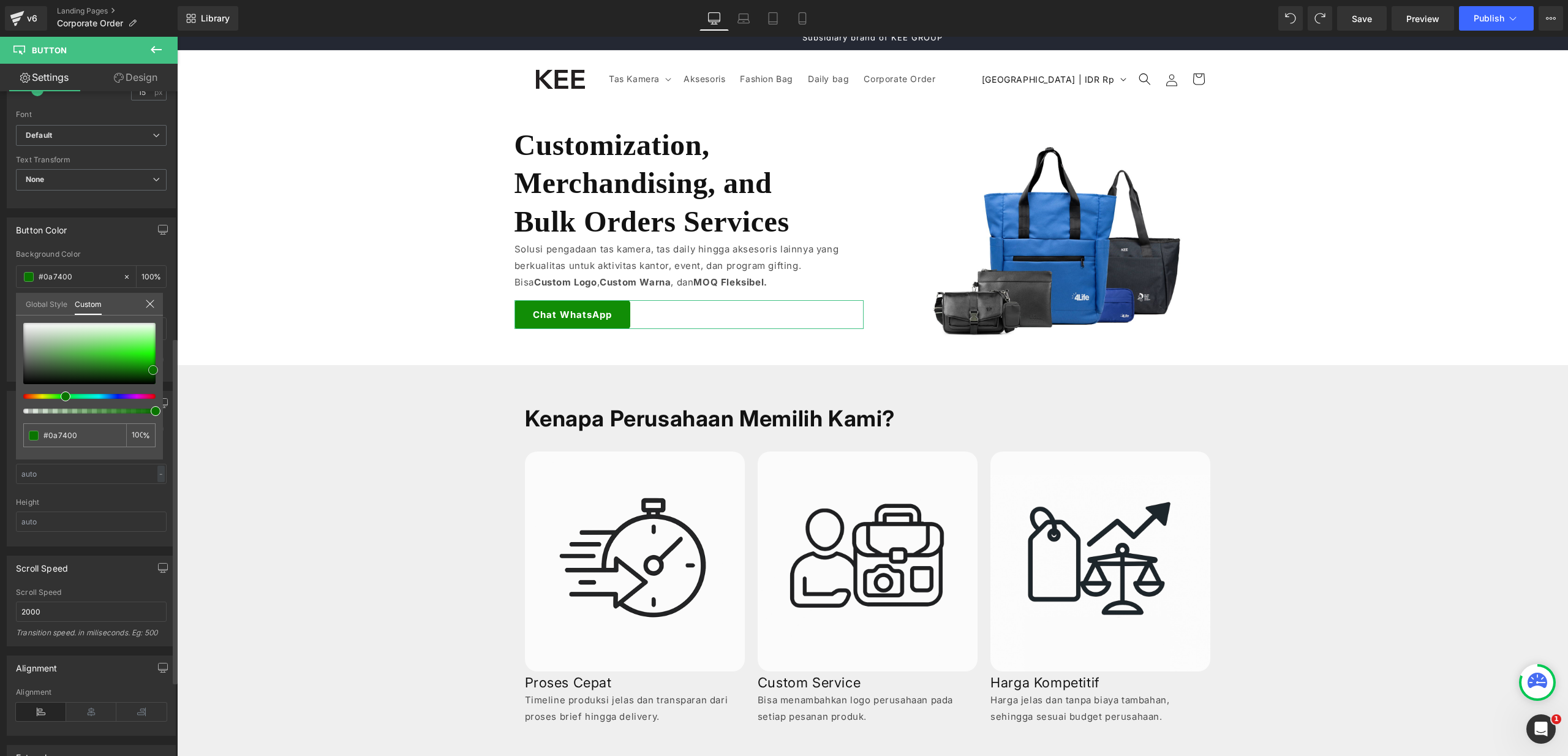
type input "#076b00"
type input "#066000"
type input "#065b00"
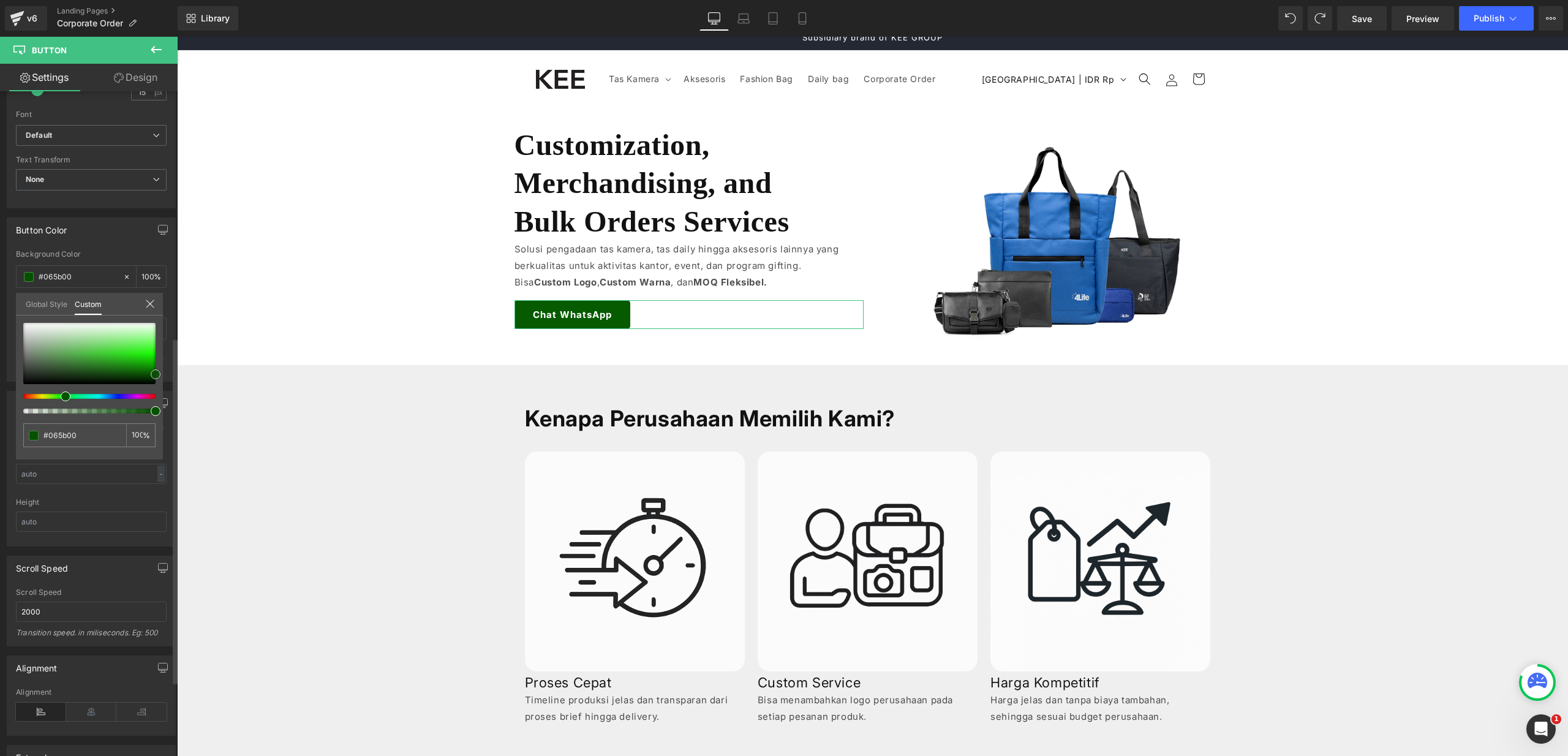
type input "#055100"
type input "#054c00"
type input "#065b00"
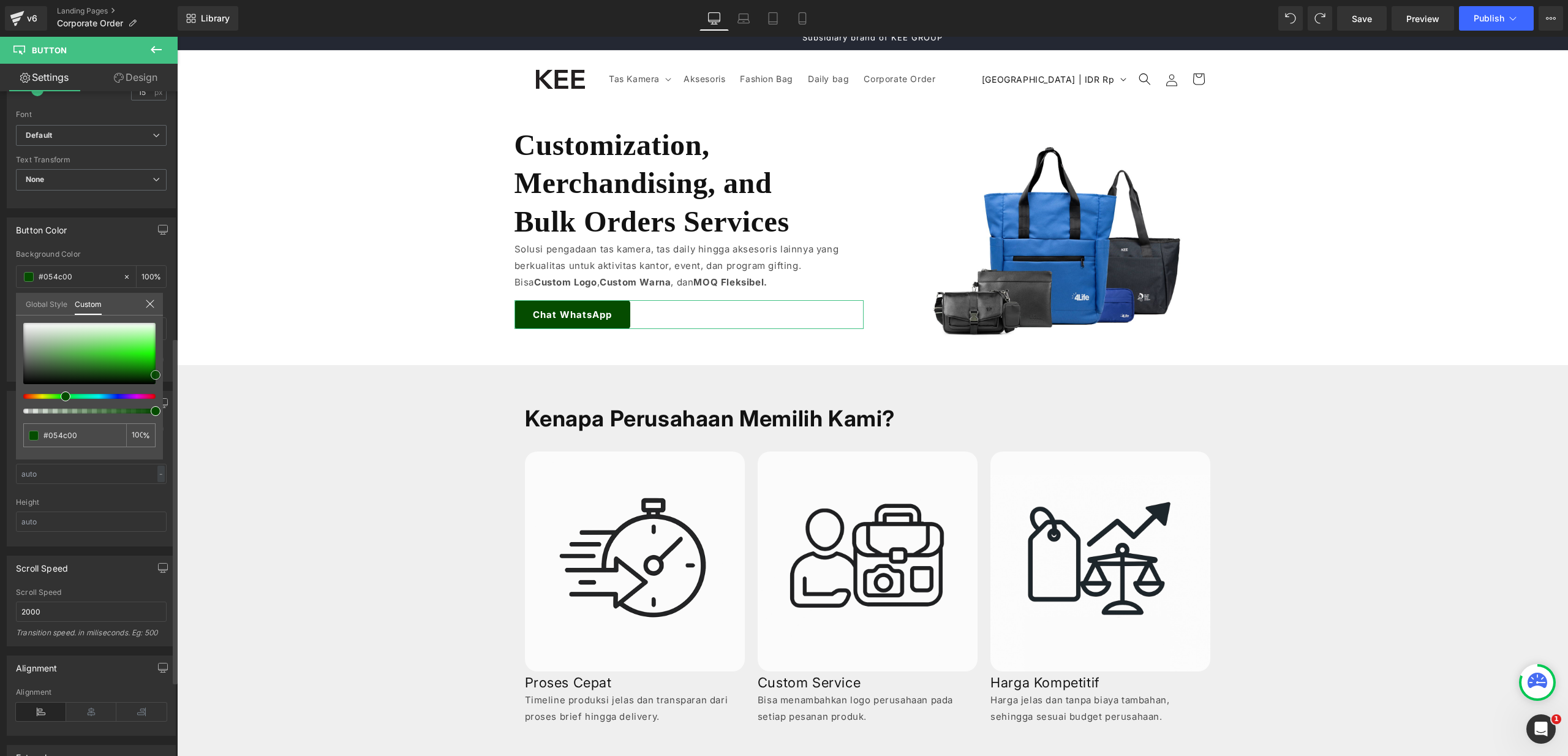
type input "#065b00"
type input "#066000"
type input "#066600"
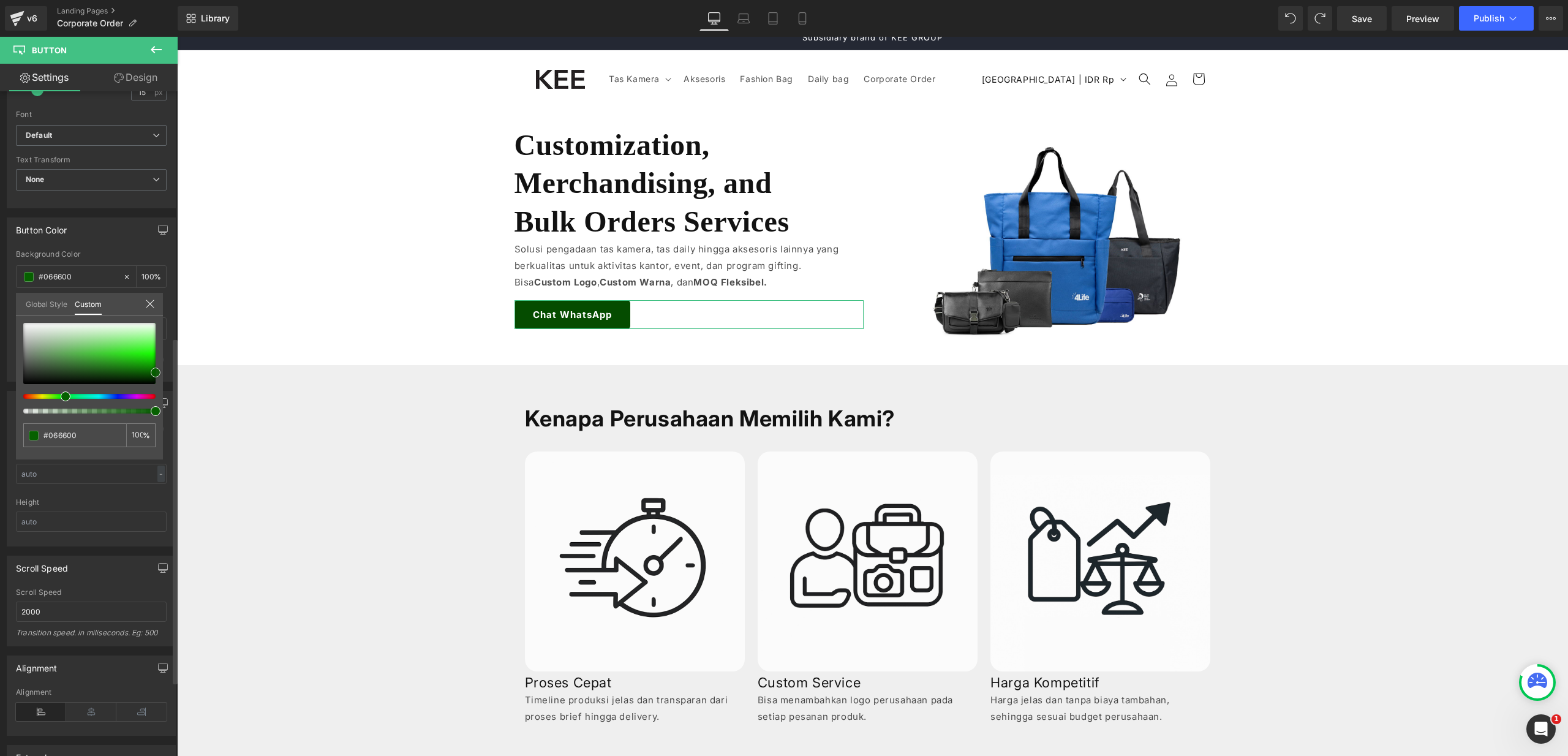
type input "#076b00"
type input "#077000"
type input "#076b00"
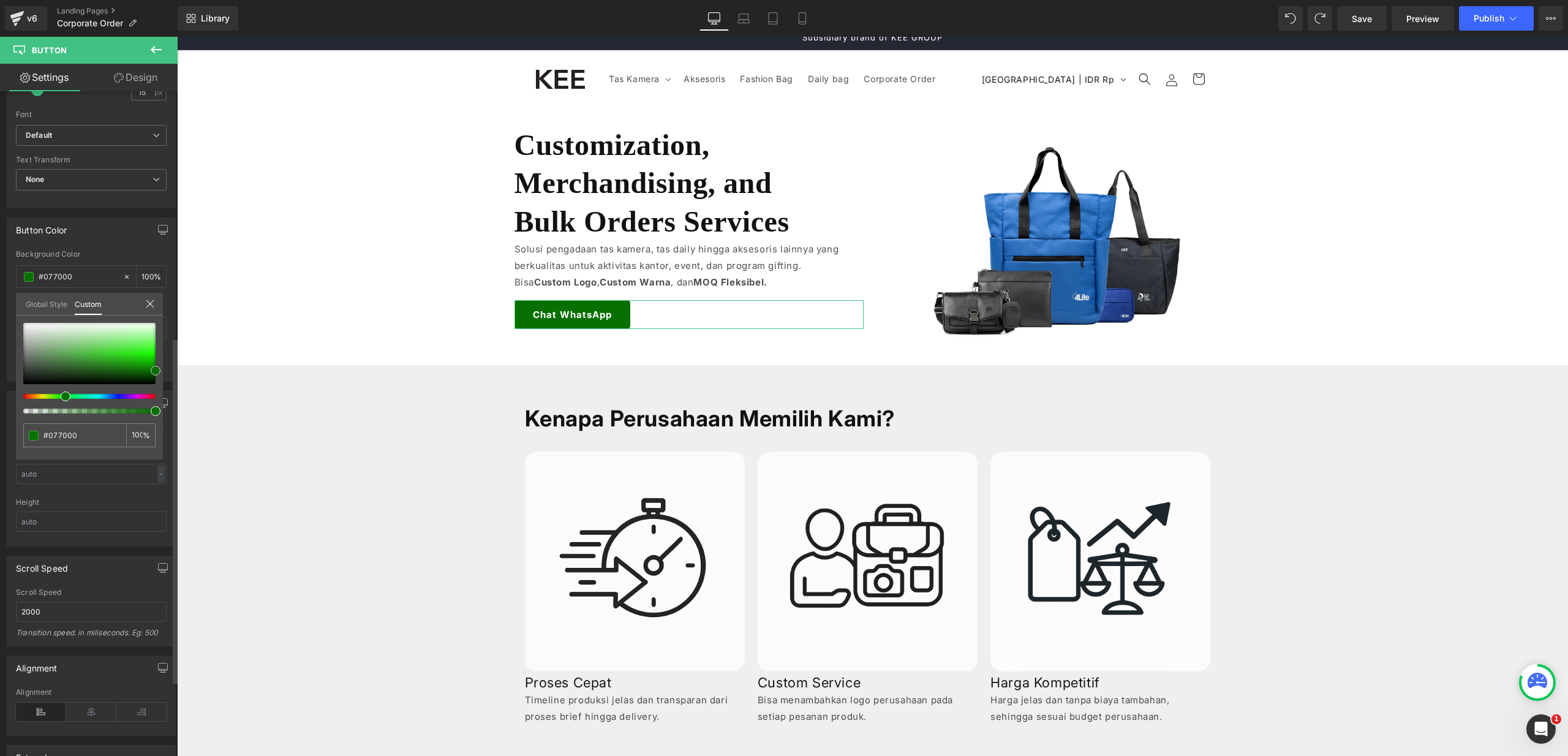
type input "#076b00"
type input "#066000"
type input "#034700"
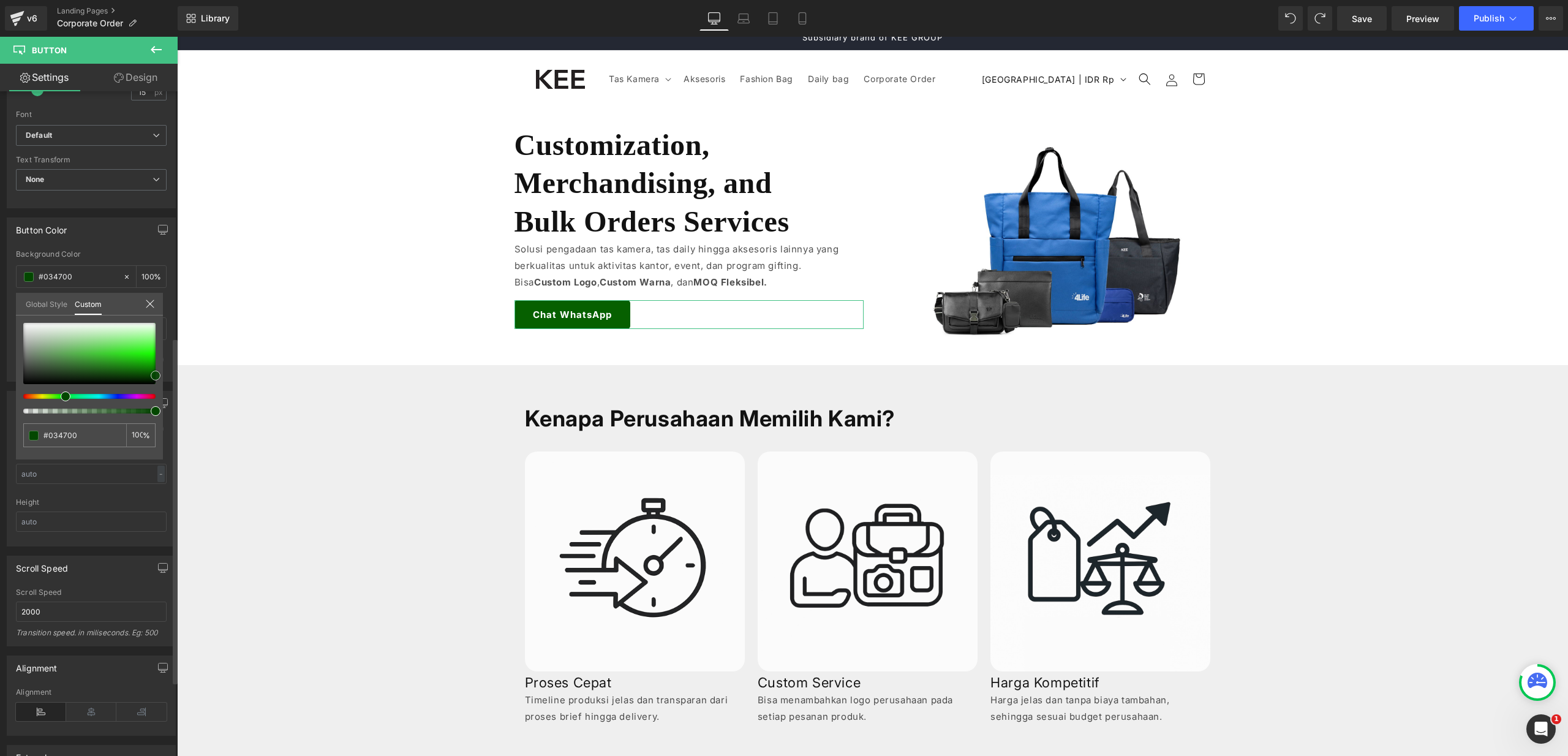
type input "#034200"
type input "#033d00"
type input "#034700"
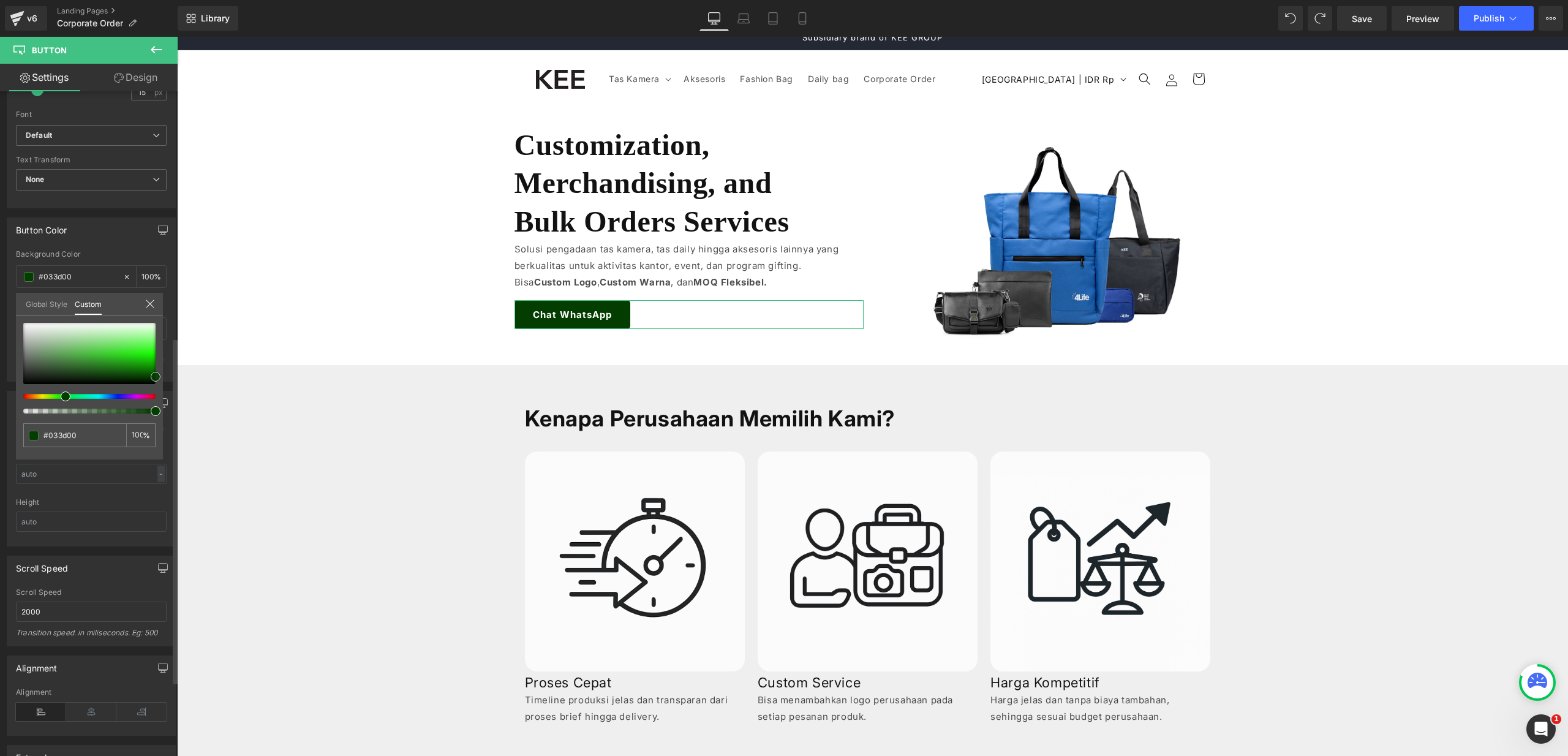
type input "#034700"
type input "#035b00"
drag, startPoint x: 119, startPoint y: 364, endPoint x: 171, endPoint y: 373, distance: 52.8
click at [171, 373] on div "Button Color rgba(3, 91, 0, 1) Background Color #035b00 100 % rgba(255, 255, 25…" at bounding box center [92, 295] width 183 height 173
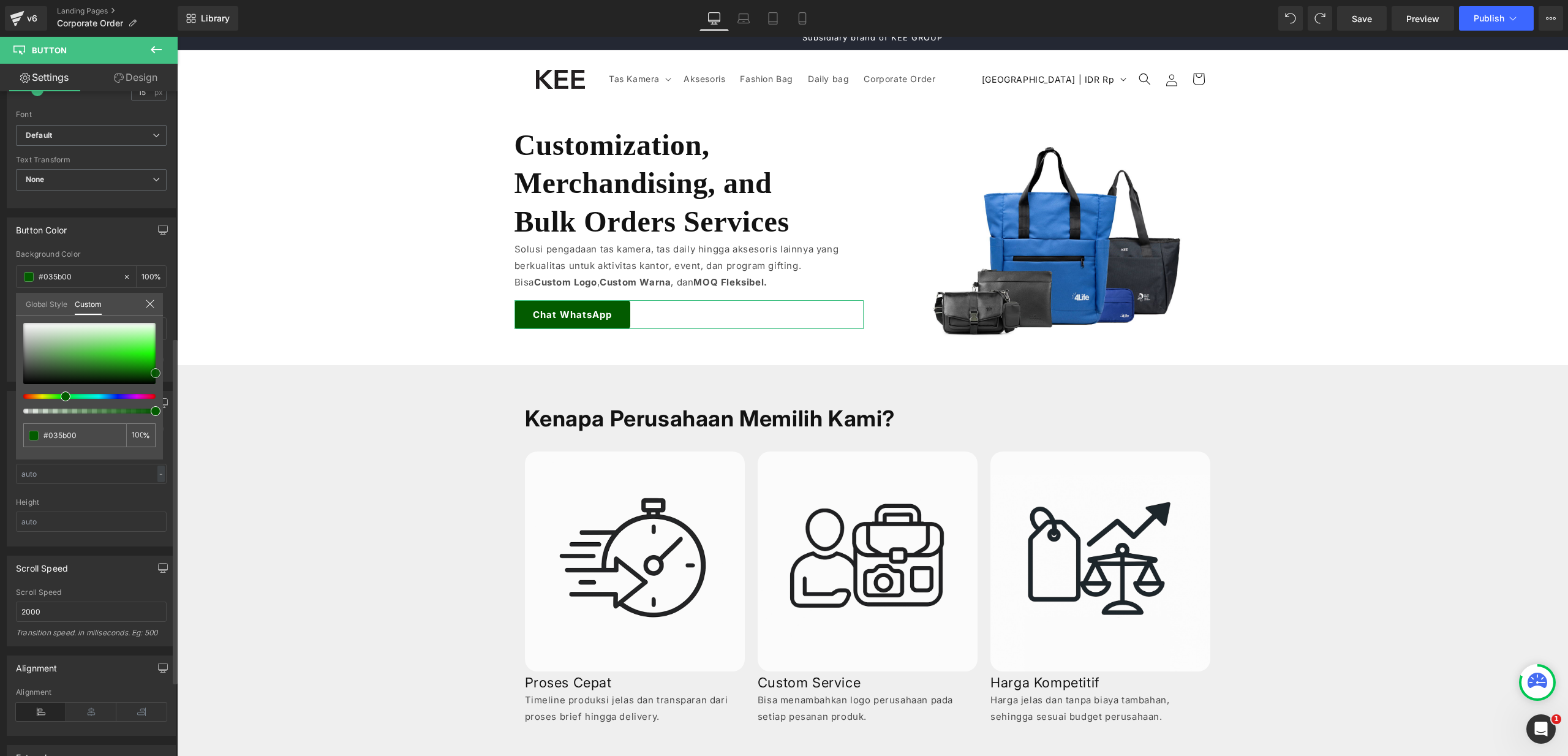
type input "#1c451b"
type input "#1c441c"
type input "#174917"
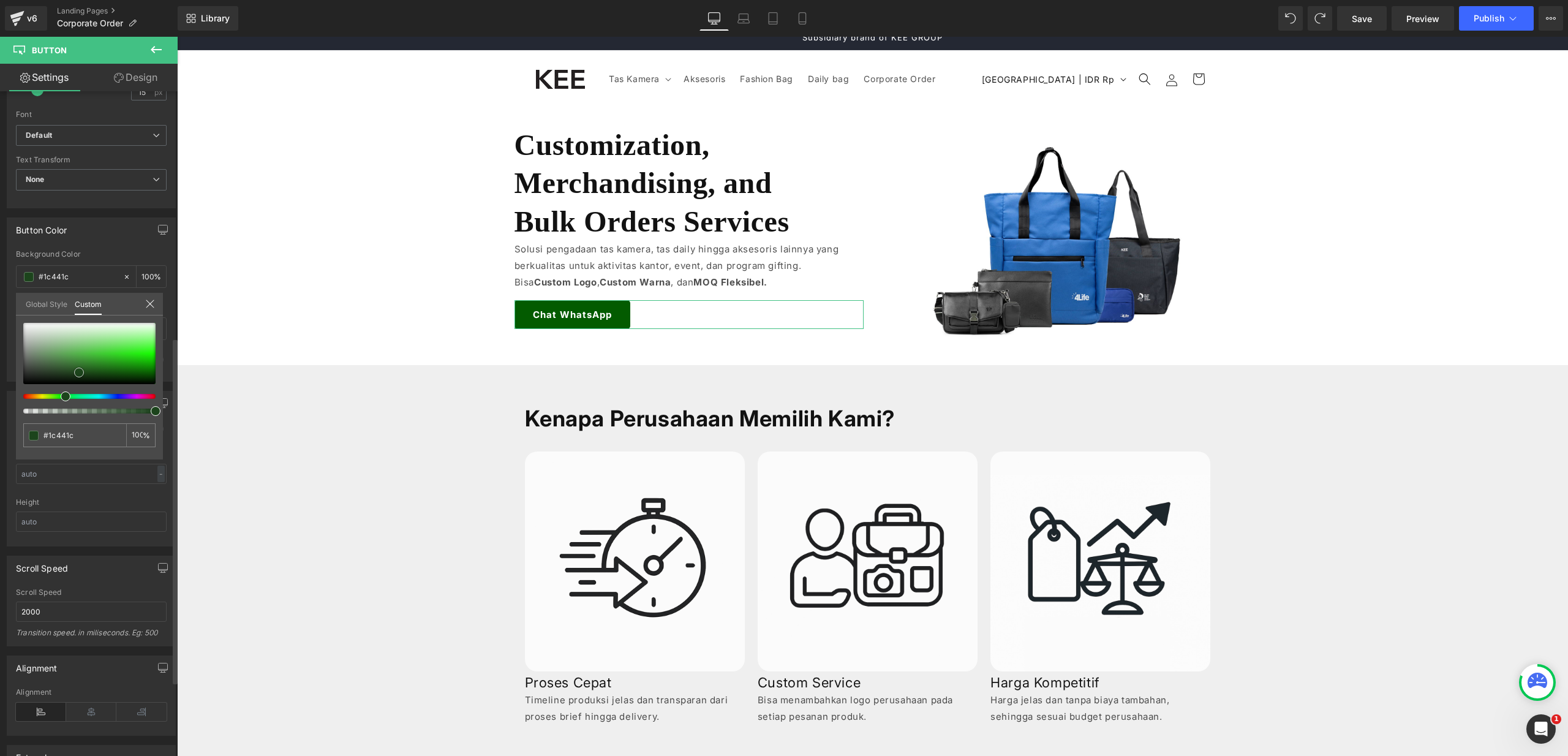
type input "#174917"
type input "#134d13"
type input "#104f10"
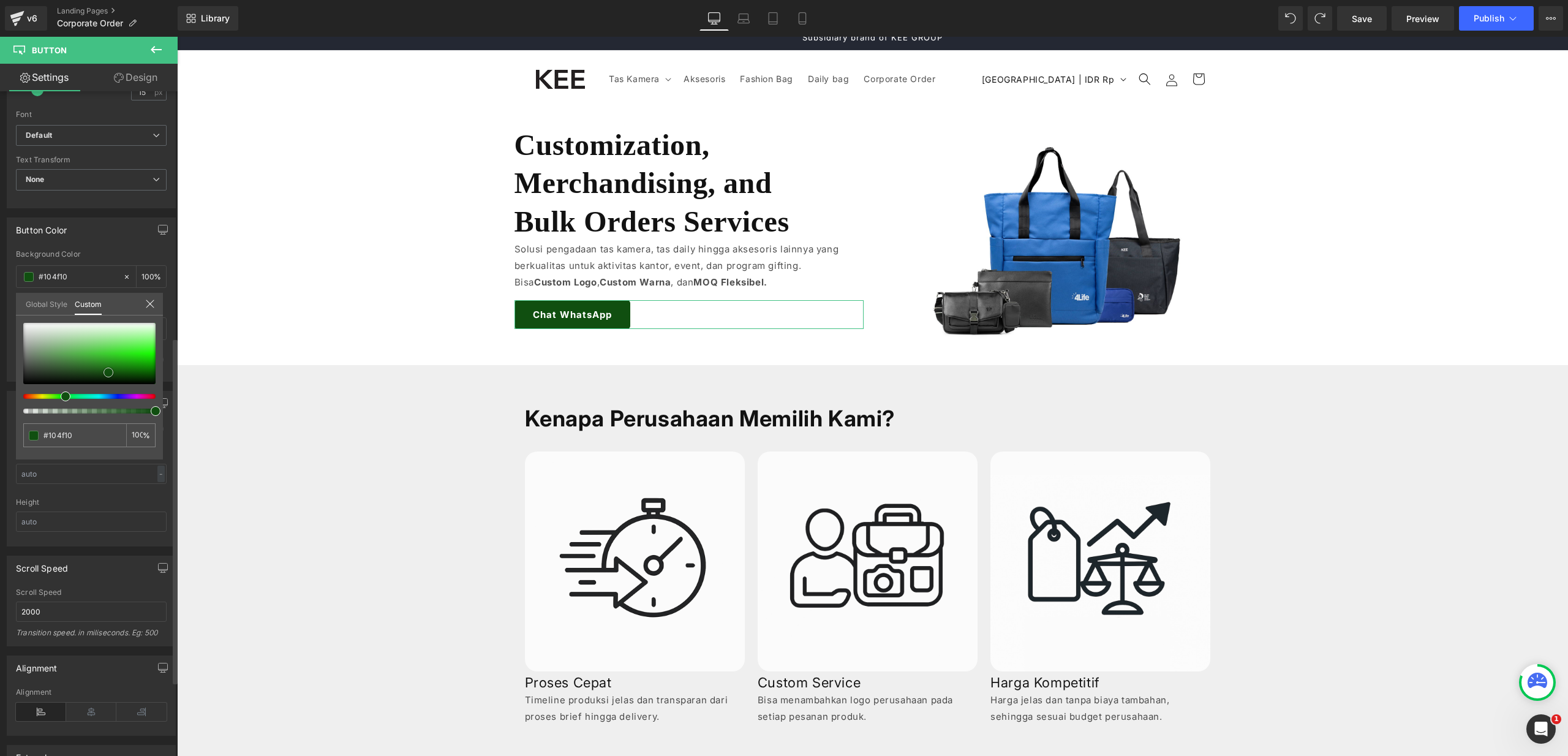
type input "#105510"
type input "#0f560f"
type input "#0e570e"
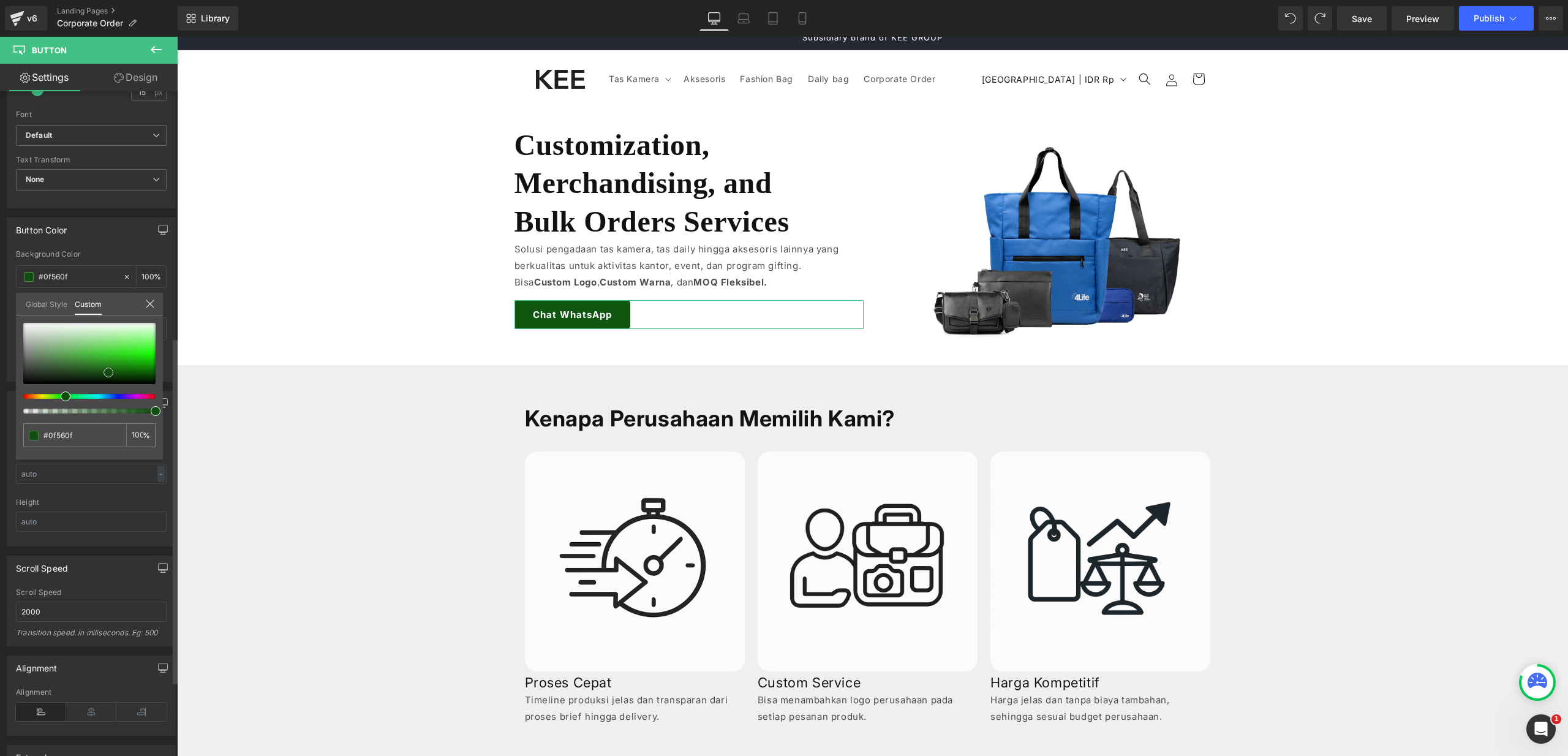
type input "#0e570e"
type input "#0d580d"
type input "#0c540c"
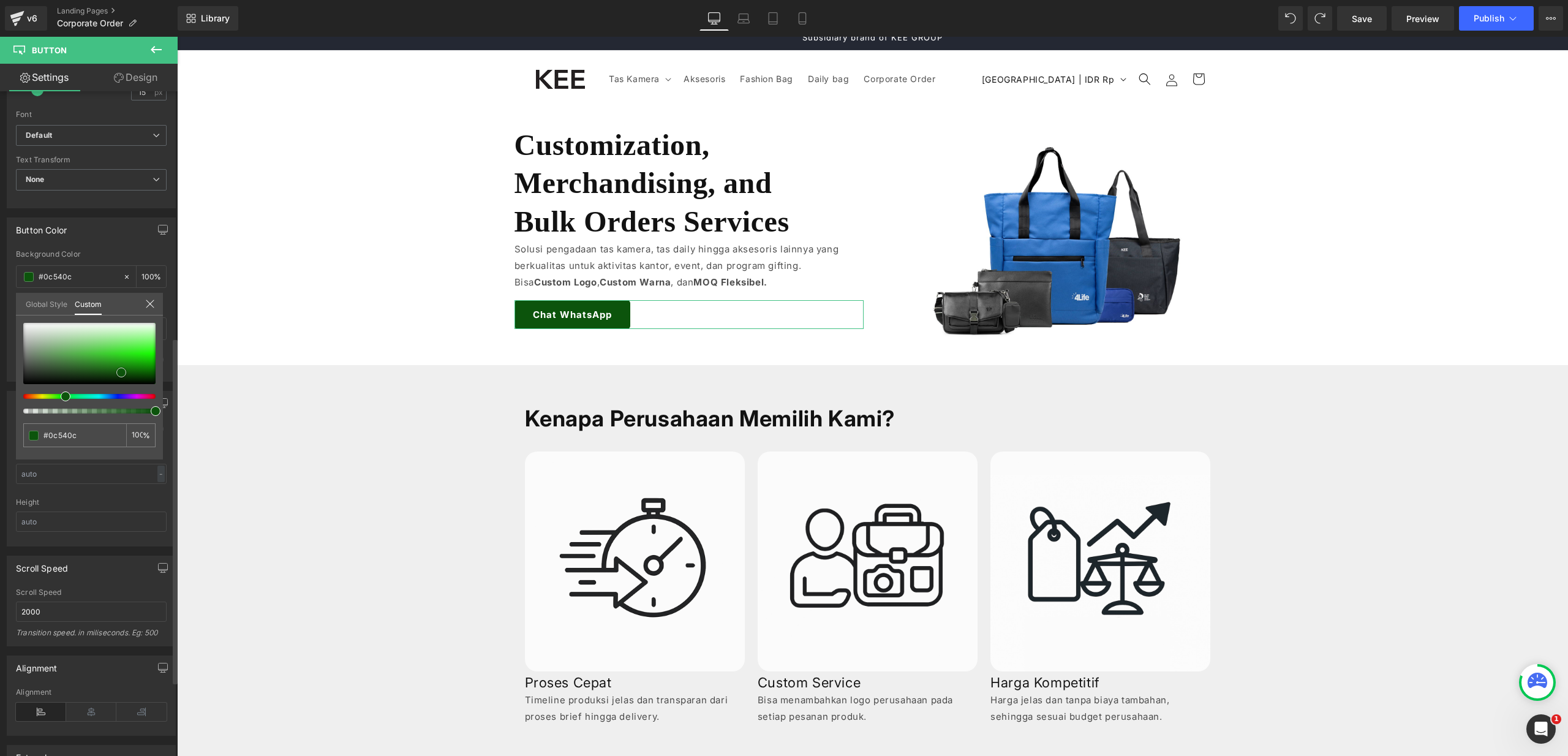
type input "#073a07"
type input "#073b07"
type input "#094d09"
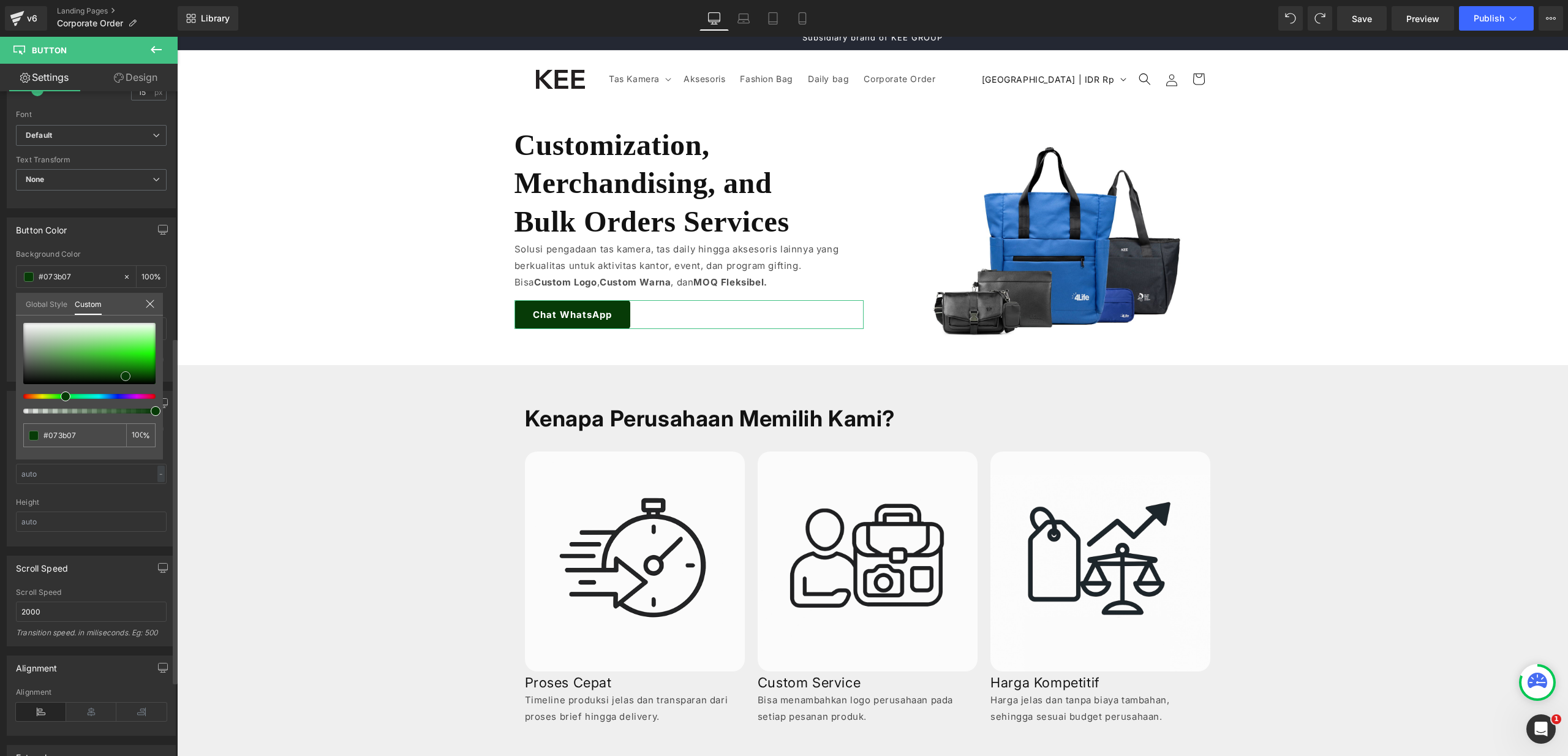
type input "#094d09"
type input "#095209"
type input "#0a510a"
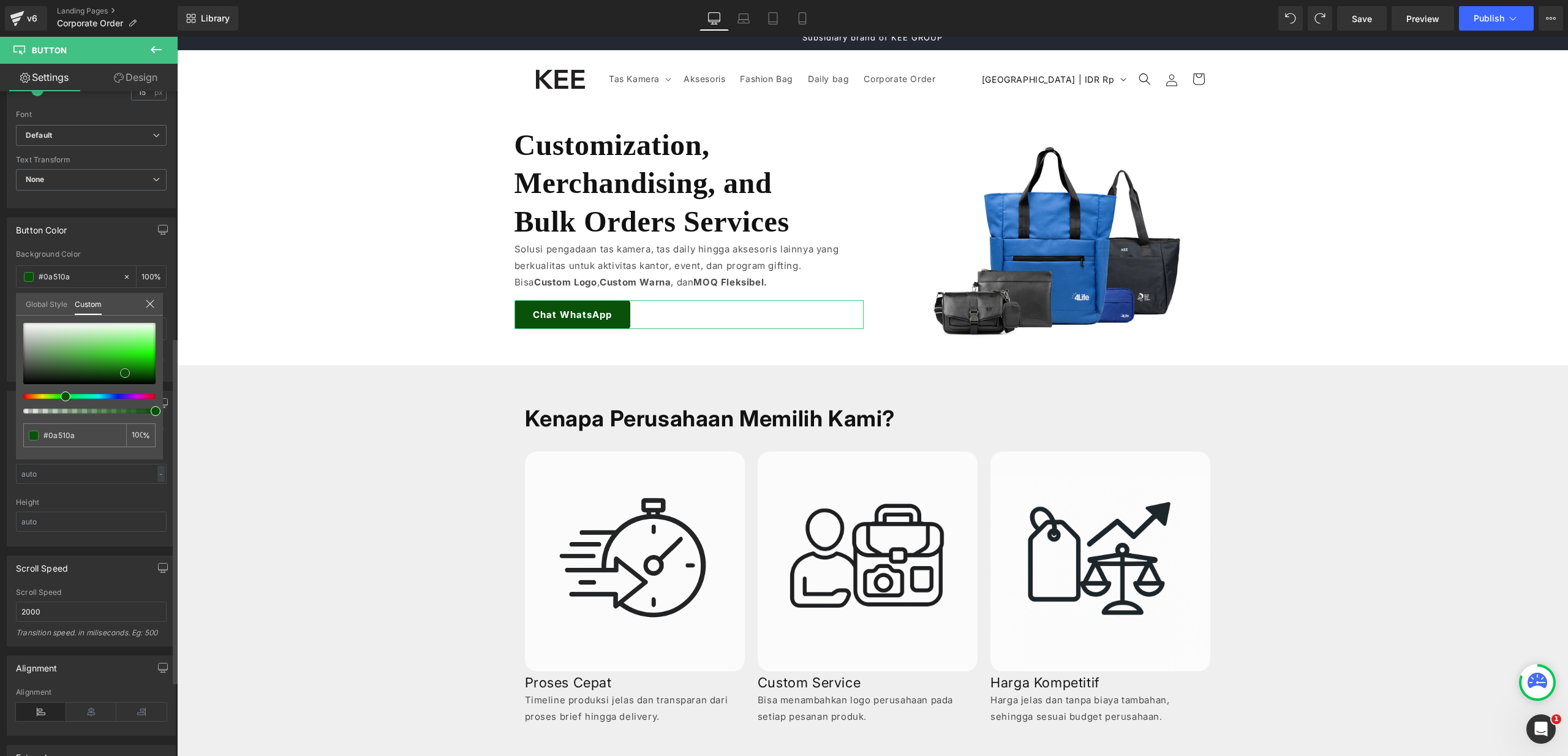
type input "#0a560a"
drag, startPoint x: 79, startPoint y: 372, endPoint x: 125, endPoint y: 372, distance: 46.0
click at [125, 372] on div at bounding box center [89, 353] width 132 height 61
type input "#103110"
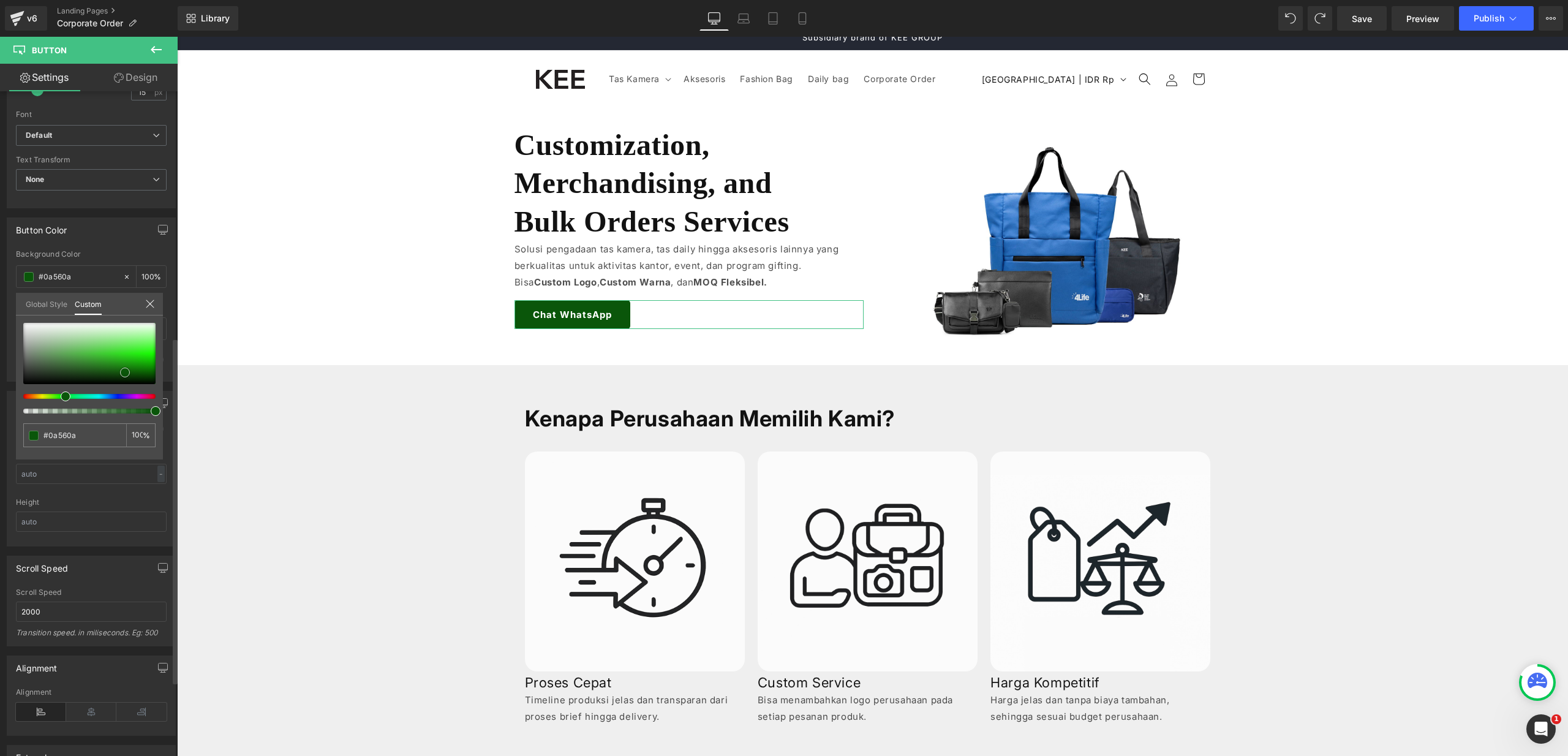
type input "#103110"
type input "#113511"
type input "#164516"
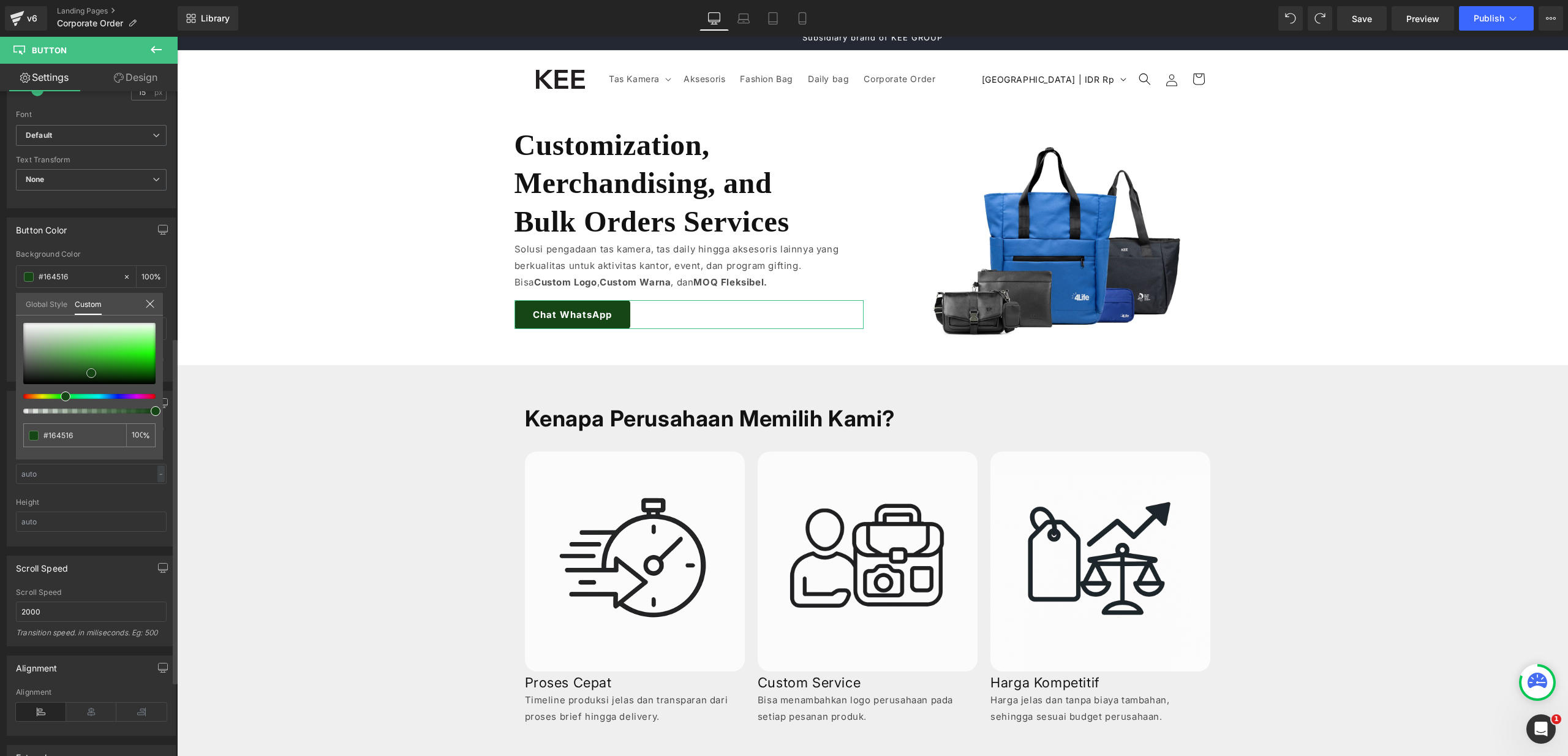
type input "#174917"
type input "#184d18"
type input "#185218"
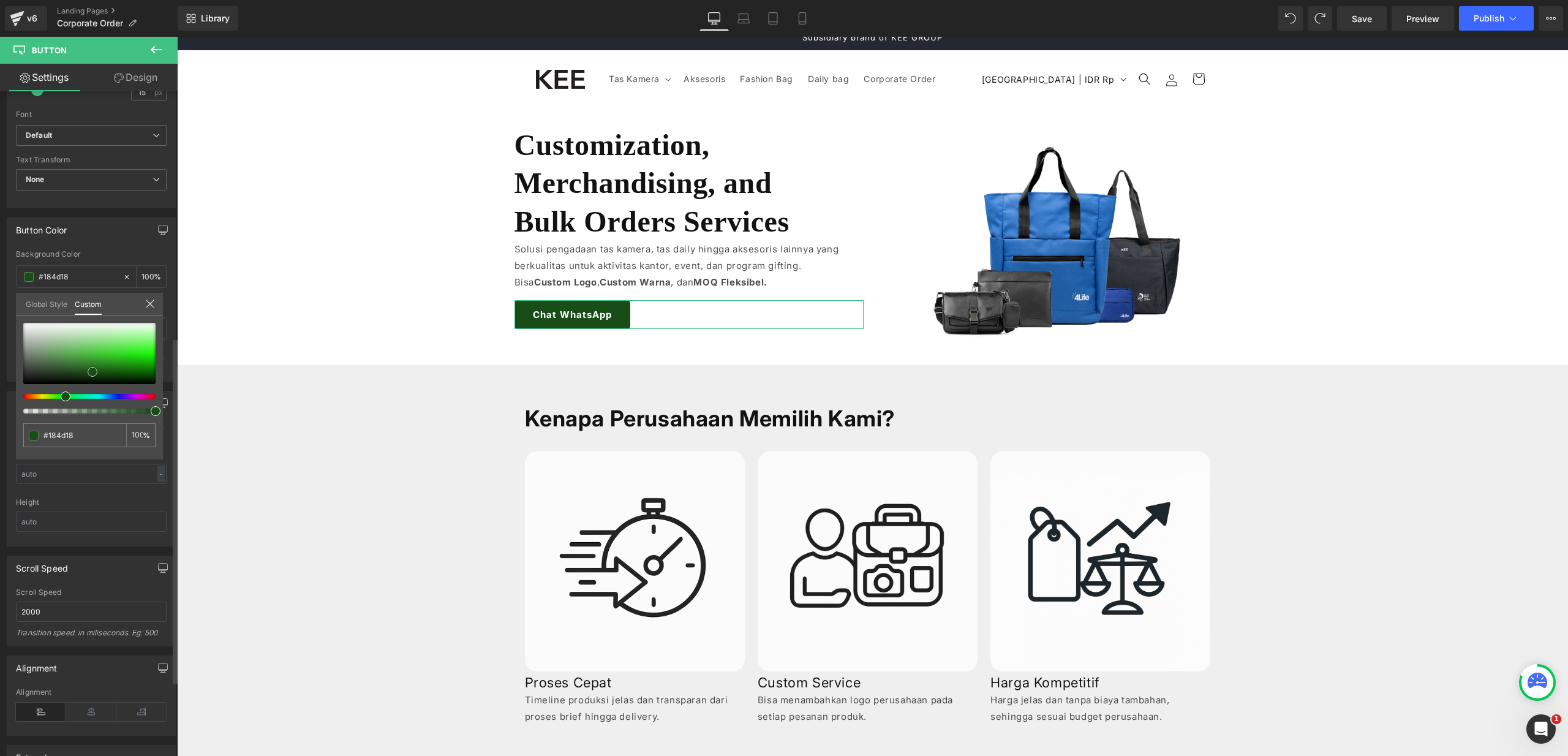
type input "#185218"
type input "#164f16"
type input "#144714"
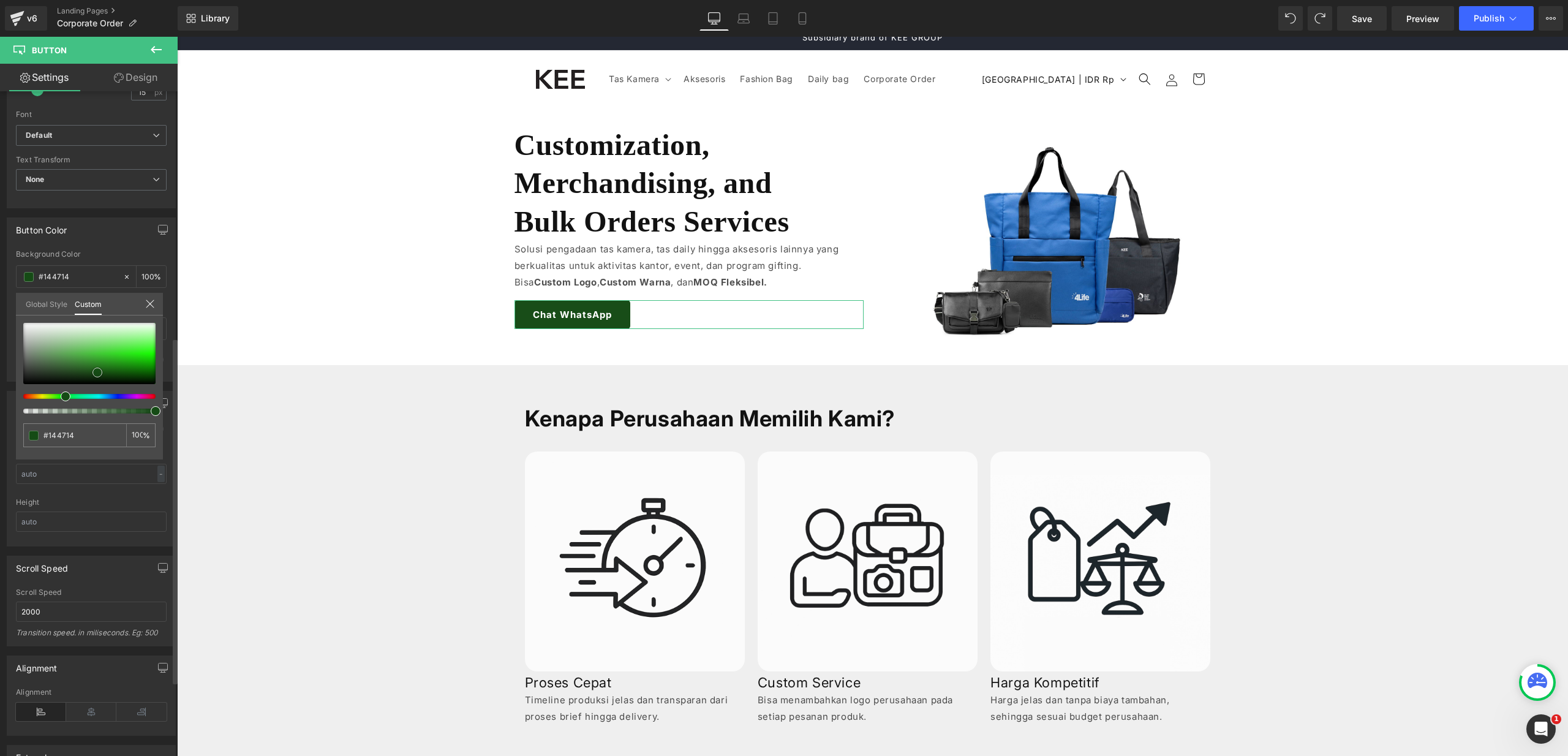
type input "#124412"
type input "#104110"
type input "#0f420f"
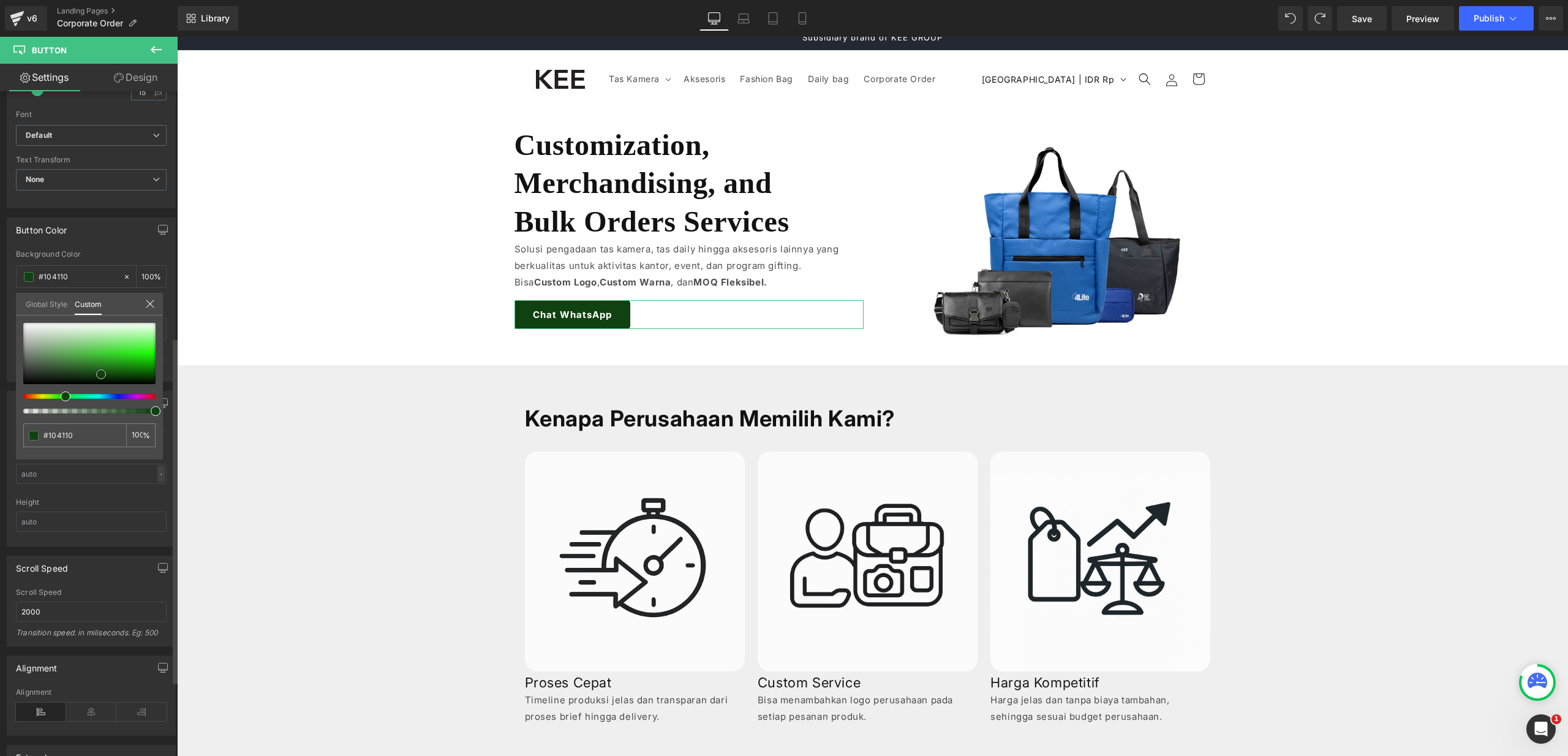
type input "#0f420f"
type input "#0d490d"
type input "#0c4a0c"
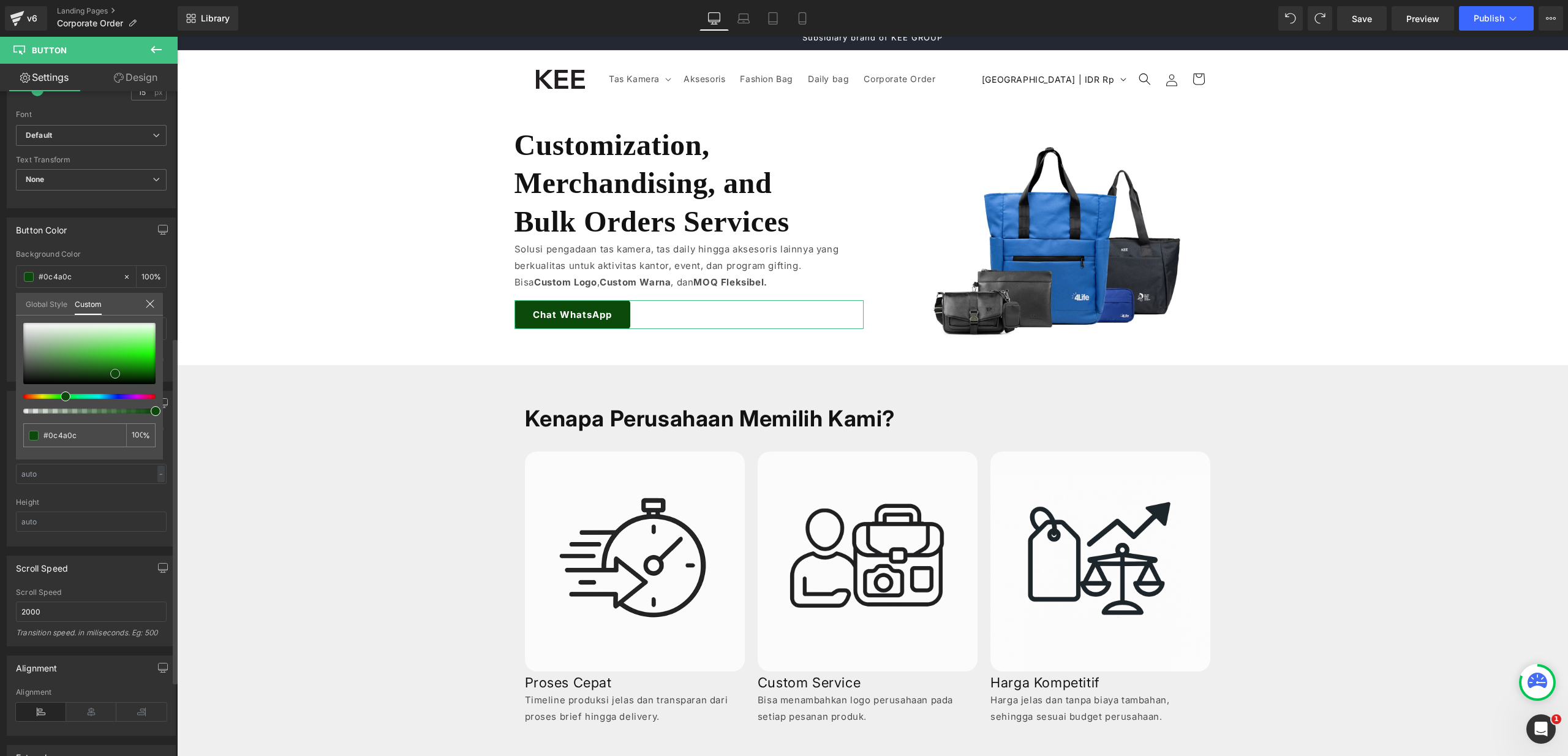
type input "#0c4e0c"
type input "#0d4e0d"
type input "#0e520e"
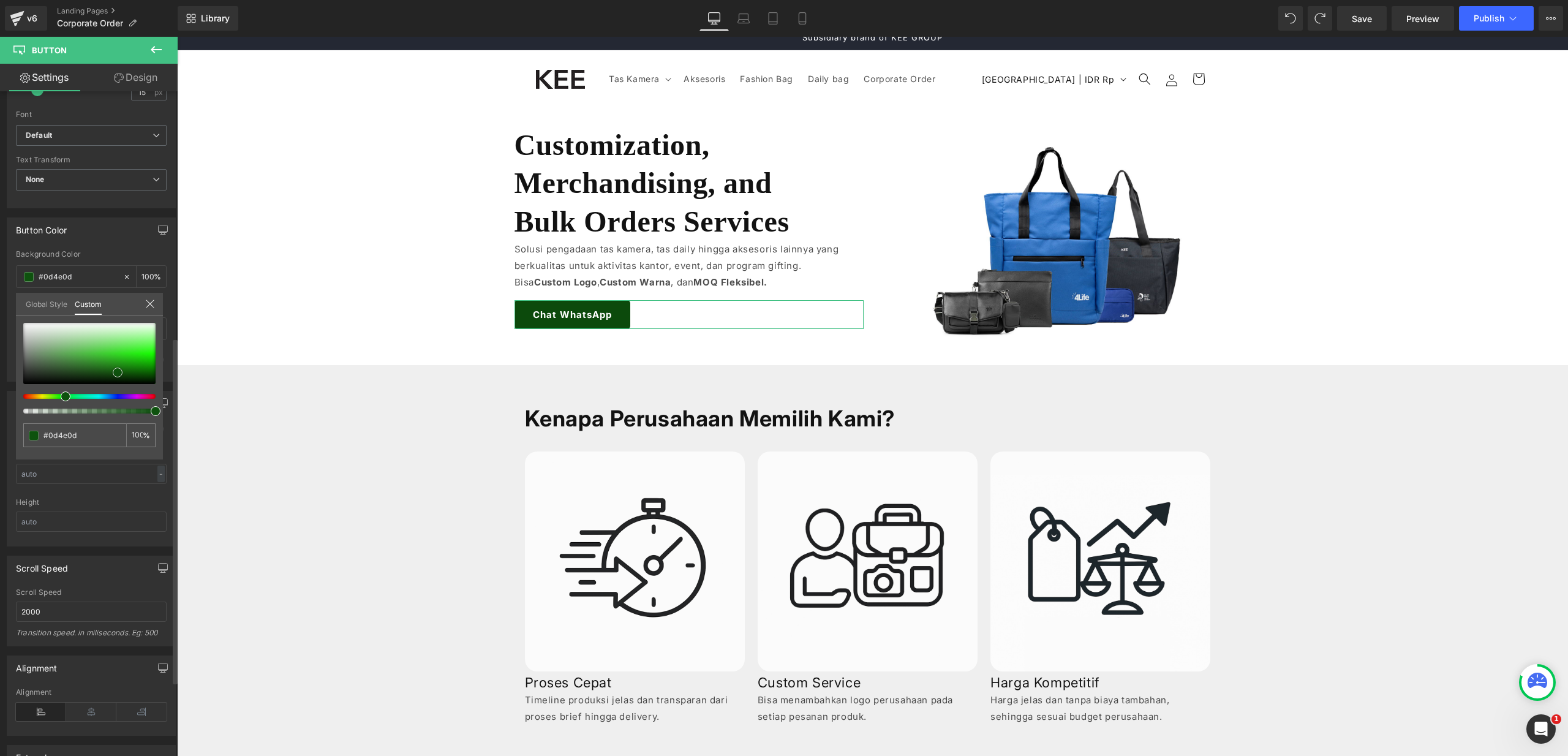
type input "#0e520e"
type input "#0f650f"
type input "#0f6a0f"
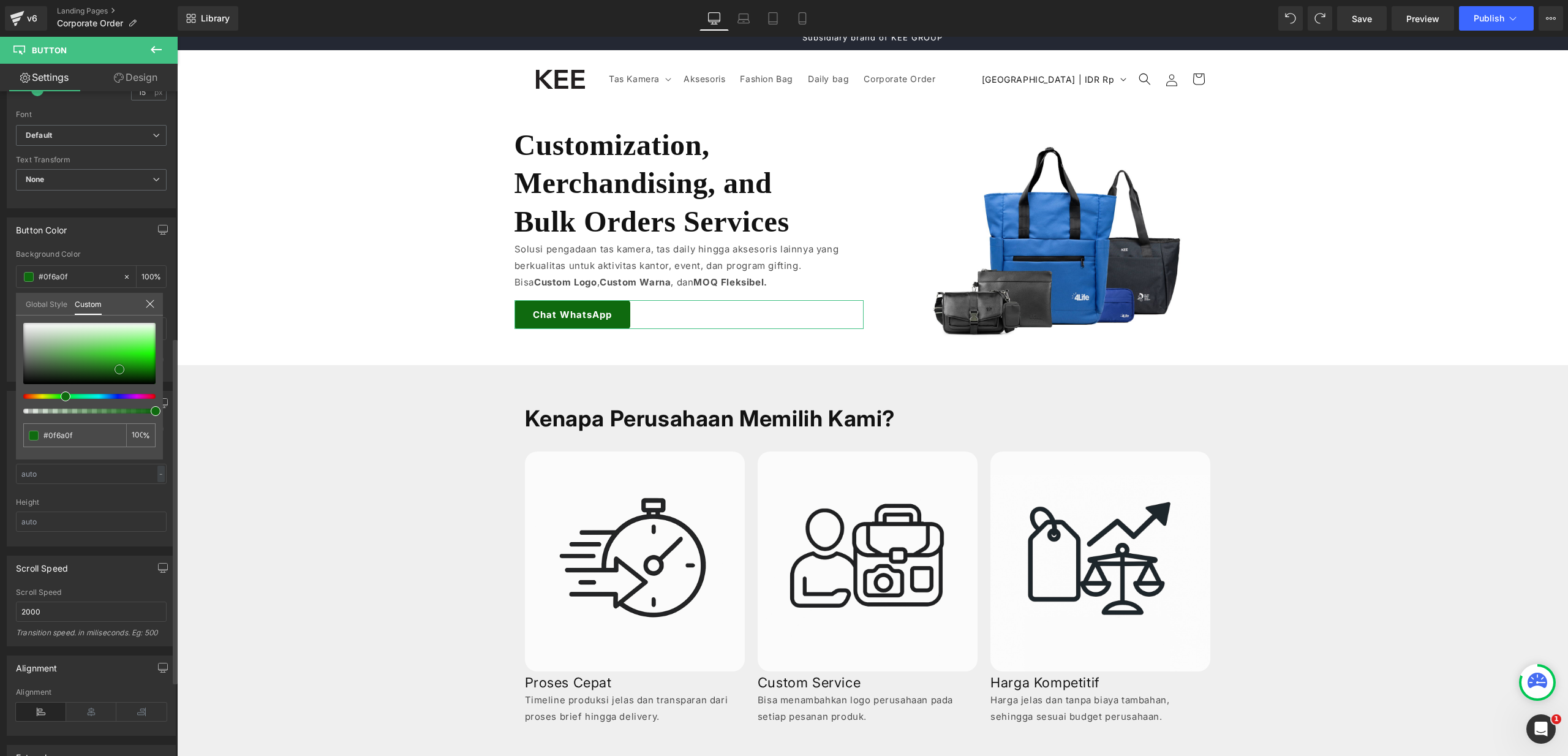
type input "#106e10"
type input "#107410"
type input "#117311"
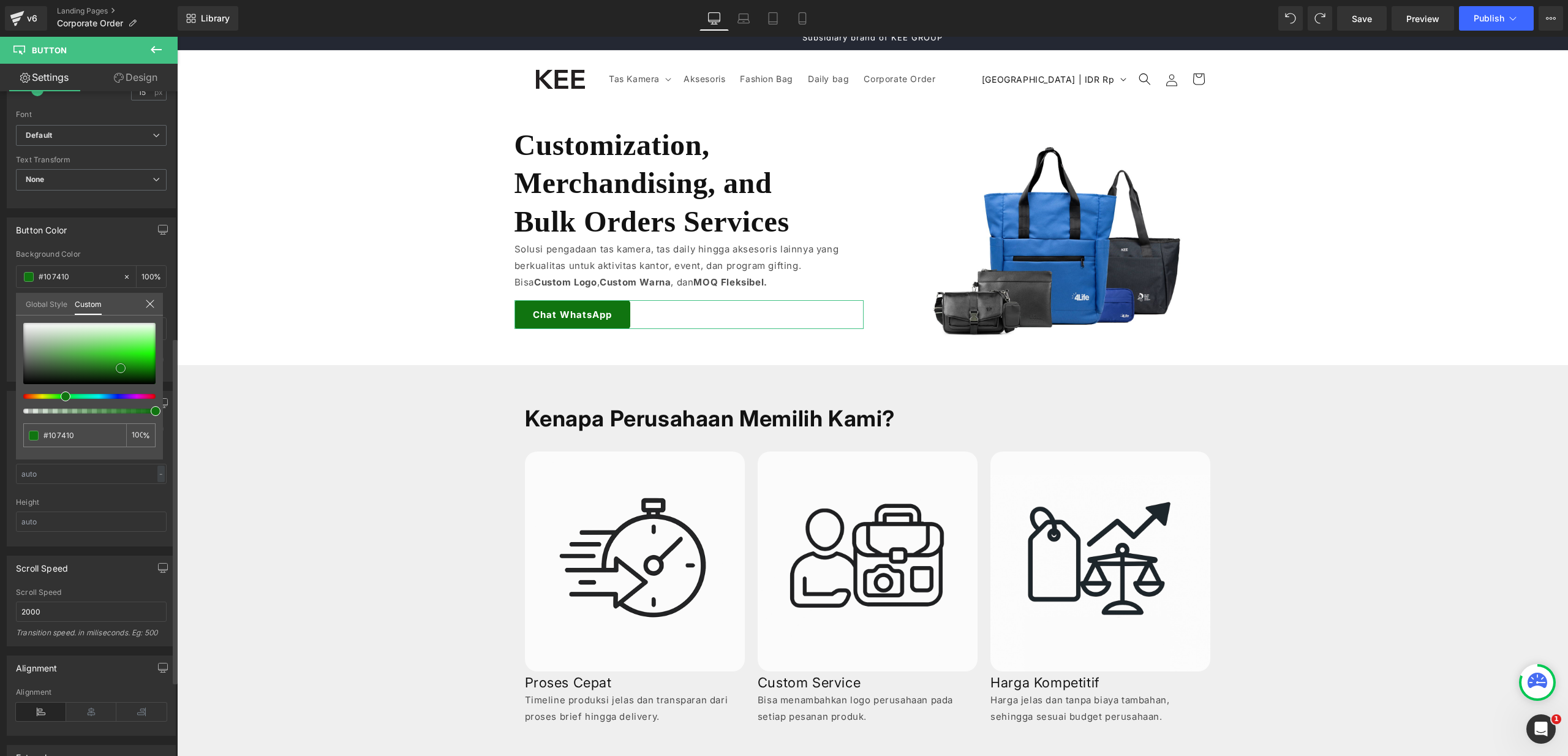
type input "#117311"
type input "#0e670e"
type input "#0c5e0c"
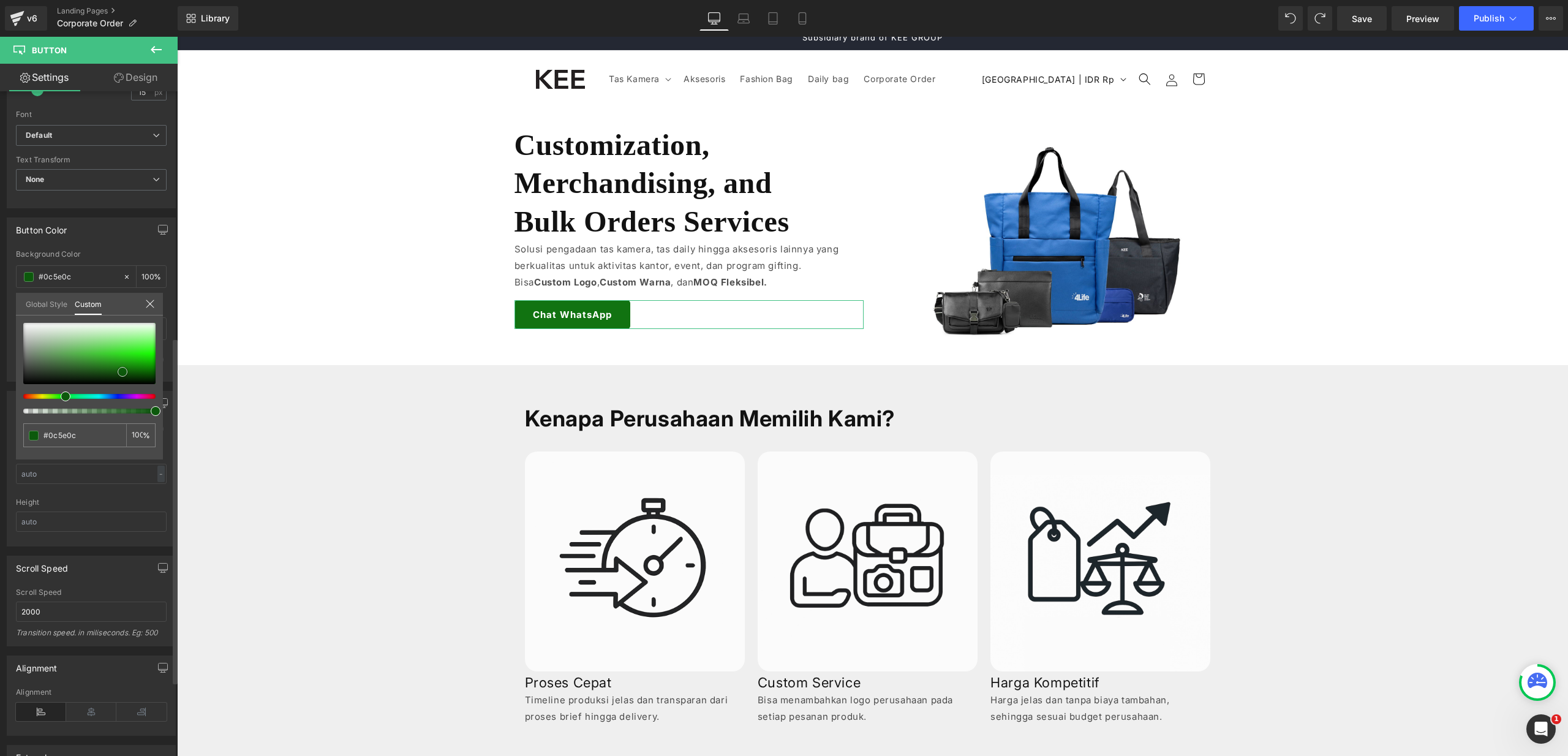
type input "#0c590c"
type input "#0c540c"
type input "#0a4c0a"
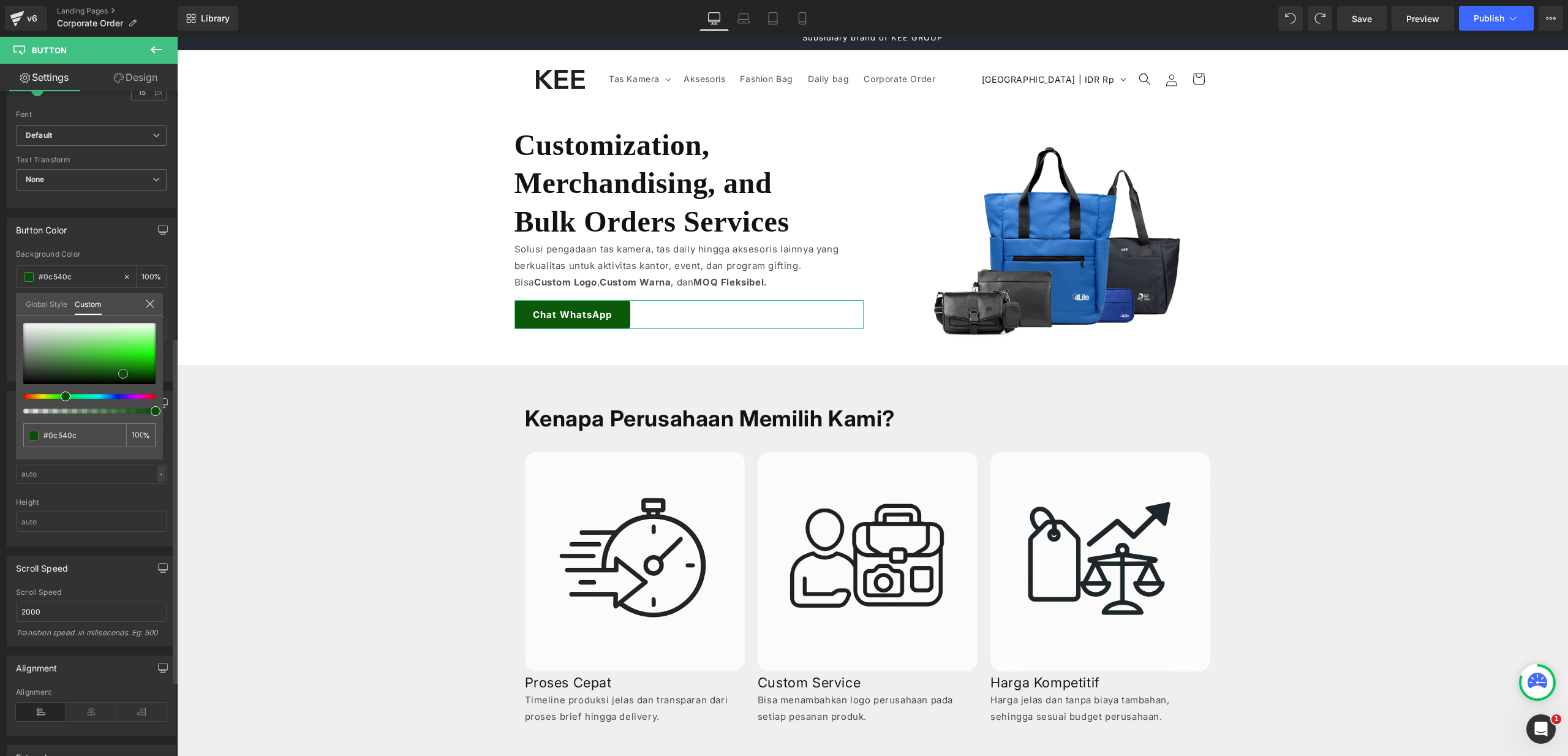
type input "#0a4c0a"
drag, startPoint x: 89, startPoint y: 376, endPoint x: 123, endPoint y: 373, distance: 34.1
click at [123, 373] on div at bounding box center [89, 353] width 132 height 61
click at [82, 437] on input "#0a4c0a" at bounding box center [76, 435] width 65 height 13
type input "#064b06"
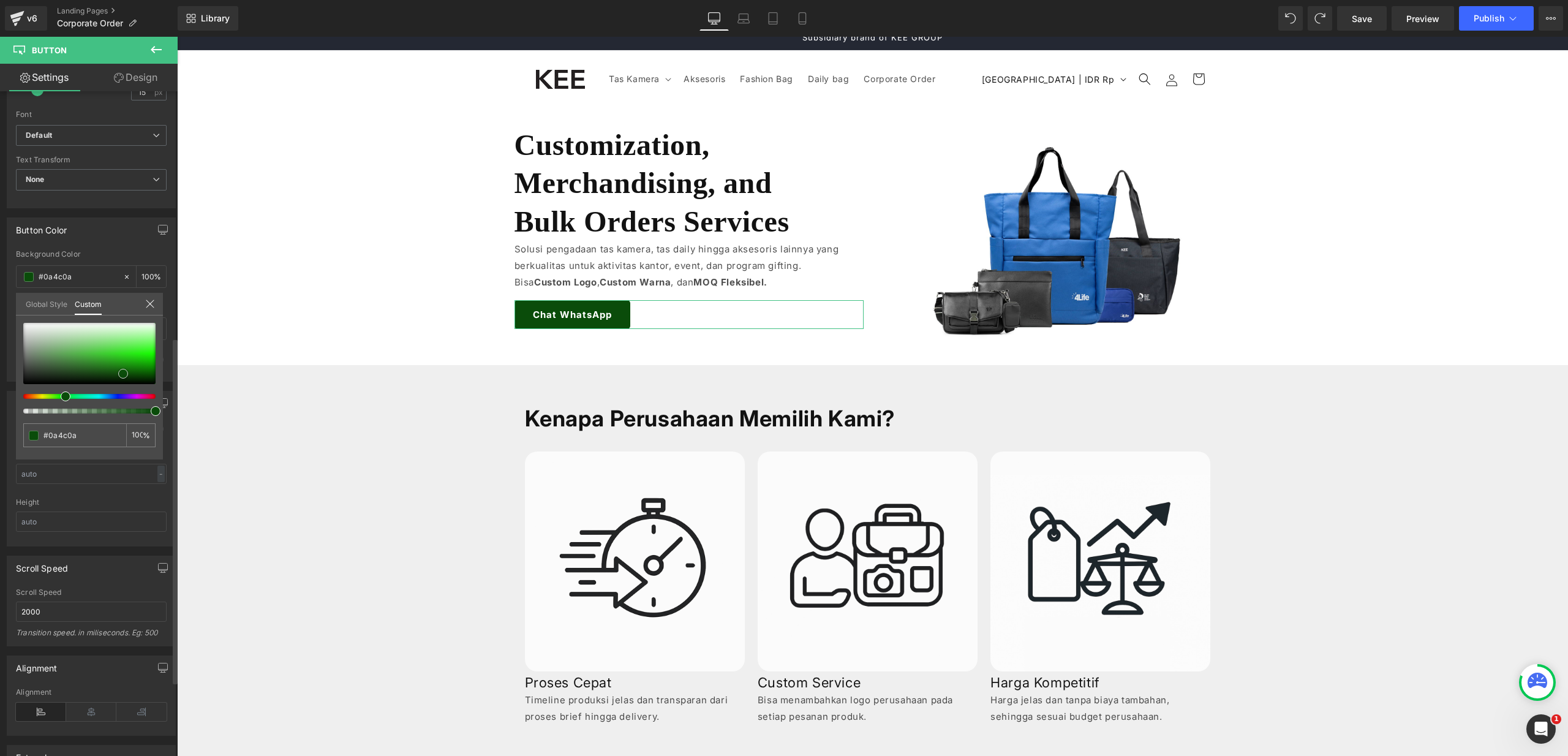
type input "#064b06"
type input "#055505"
type input "#055605"
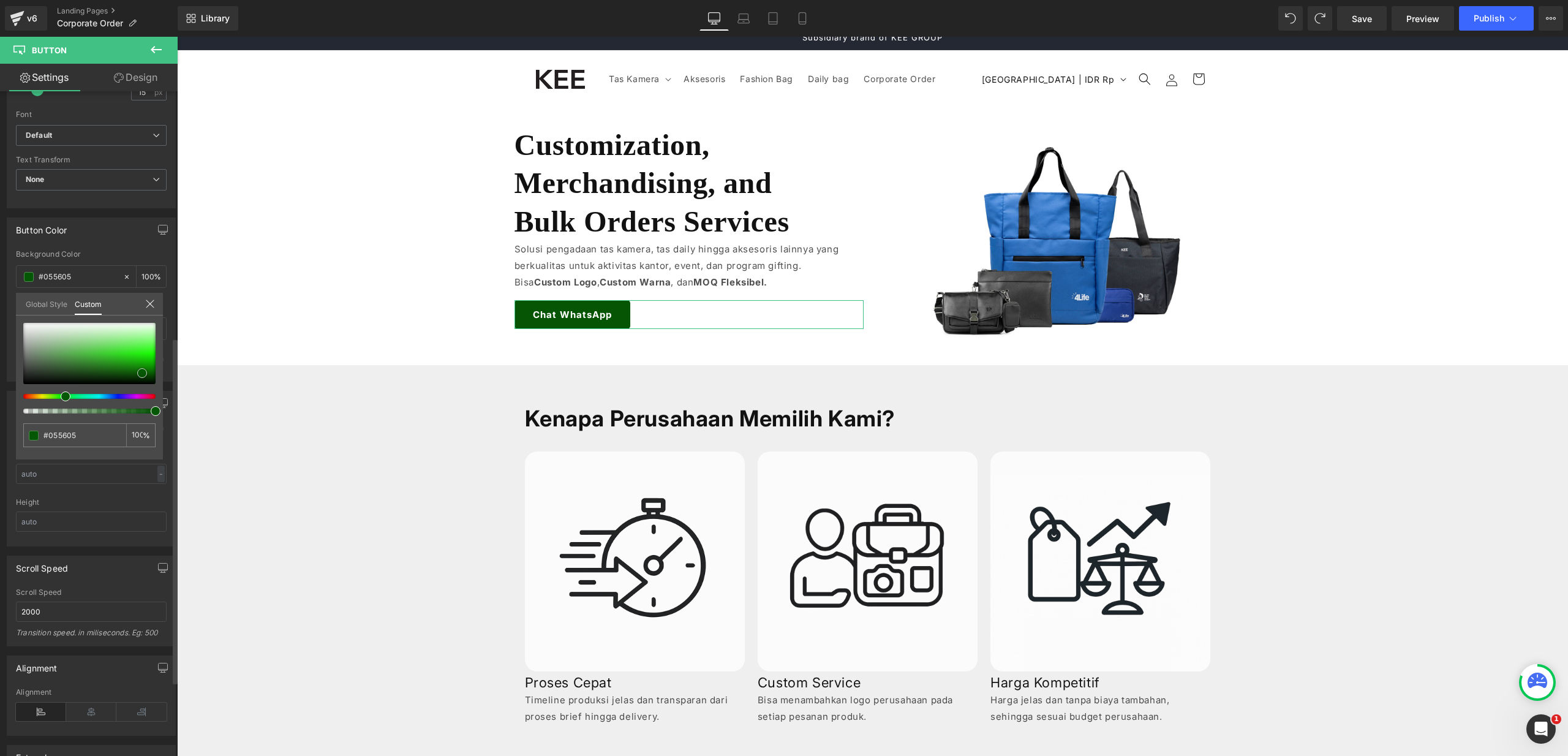
type input "#045704"
type input "#035303"
type input "#024e02"
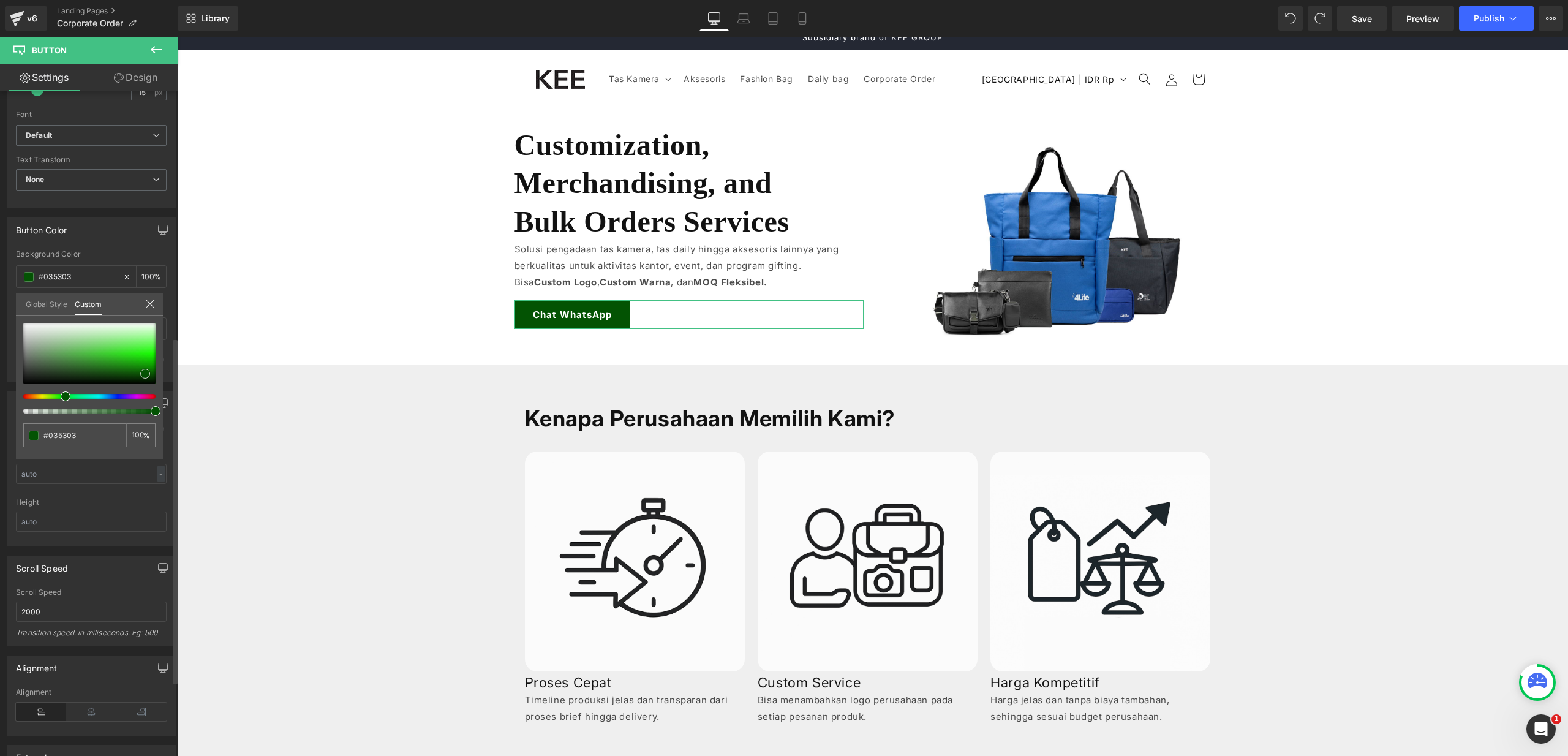
type input "#024e02"
type input "#024f02"
type input "#004b00"
drag, startPoint x: 137, startPoint y: 373, endPoint x: 157, endPoint y: 373, distance: 20.0
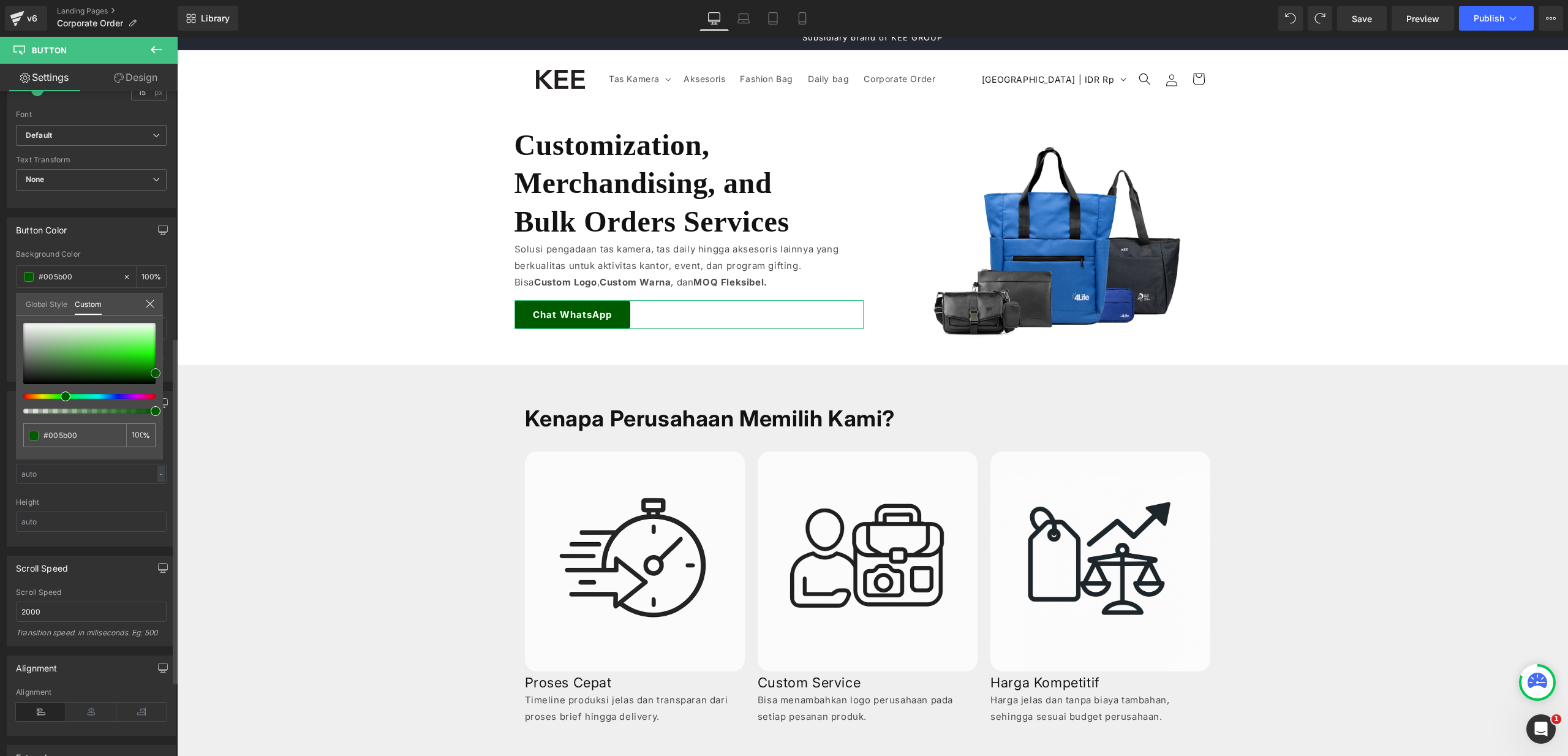
click at [156, 373] on div at bounding box center [89, 353] width 132 height 61
click at [101, 430] on input "#005b00" at bounding box center [76, 435] width 65 height 13
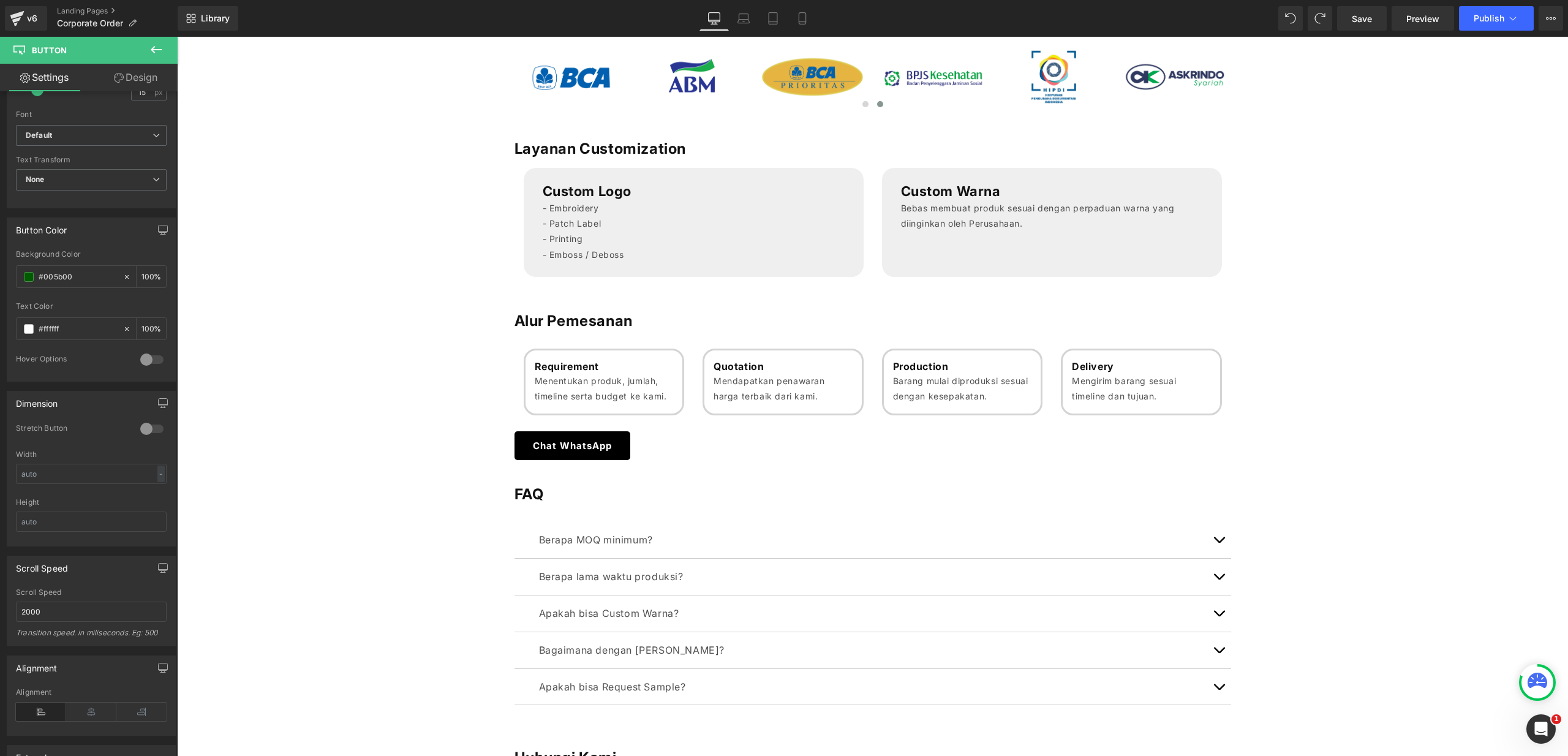
scroll to position [1084, 0]
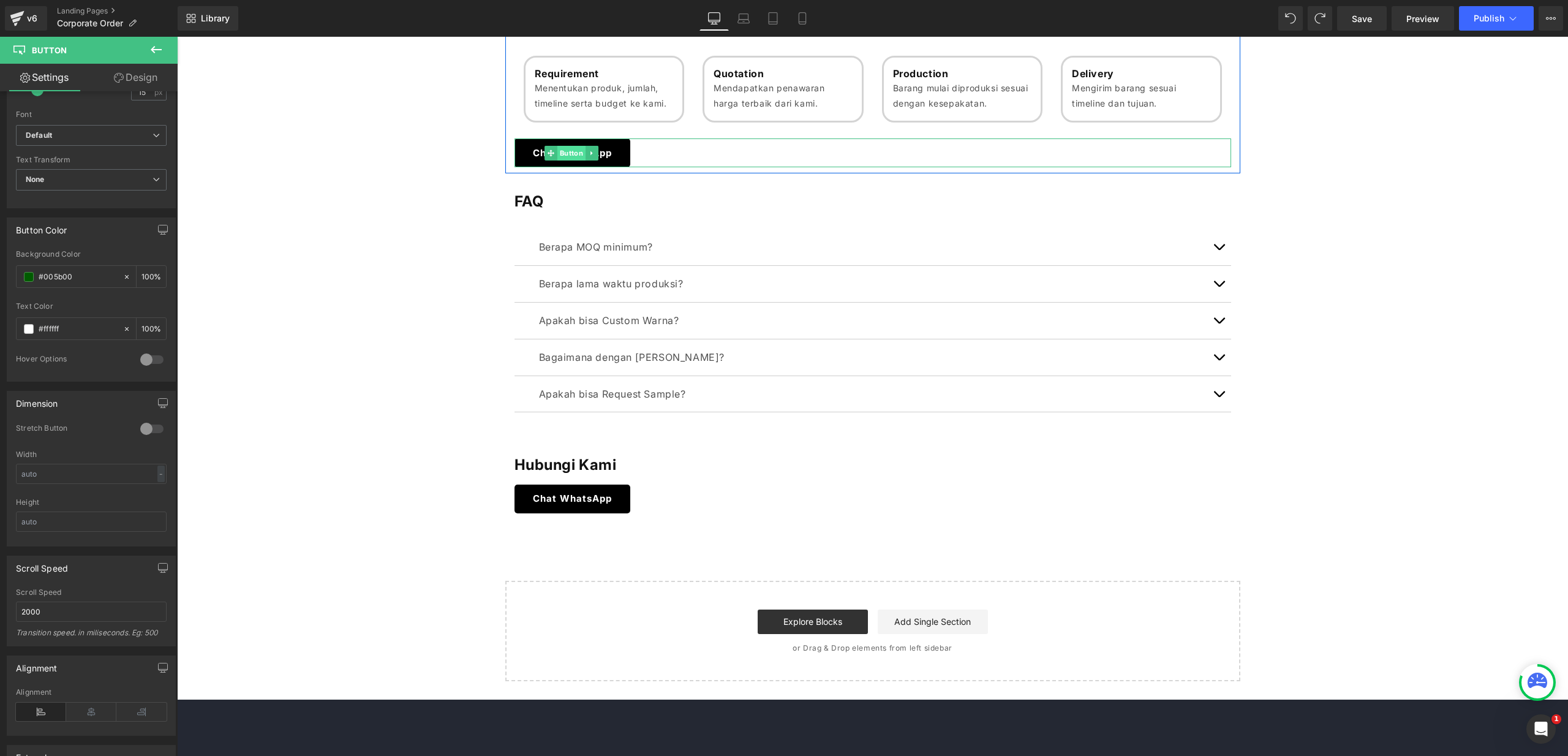
click at [569, 151] on span "Button" at bounding box center [572, 153] width 28 height 15
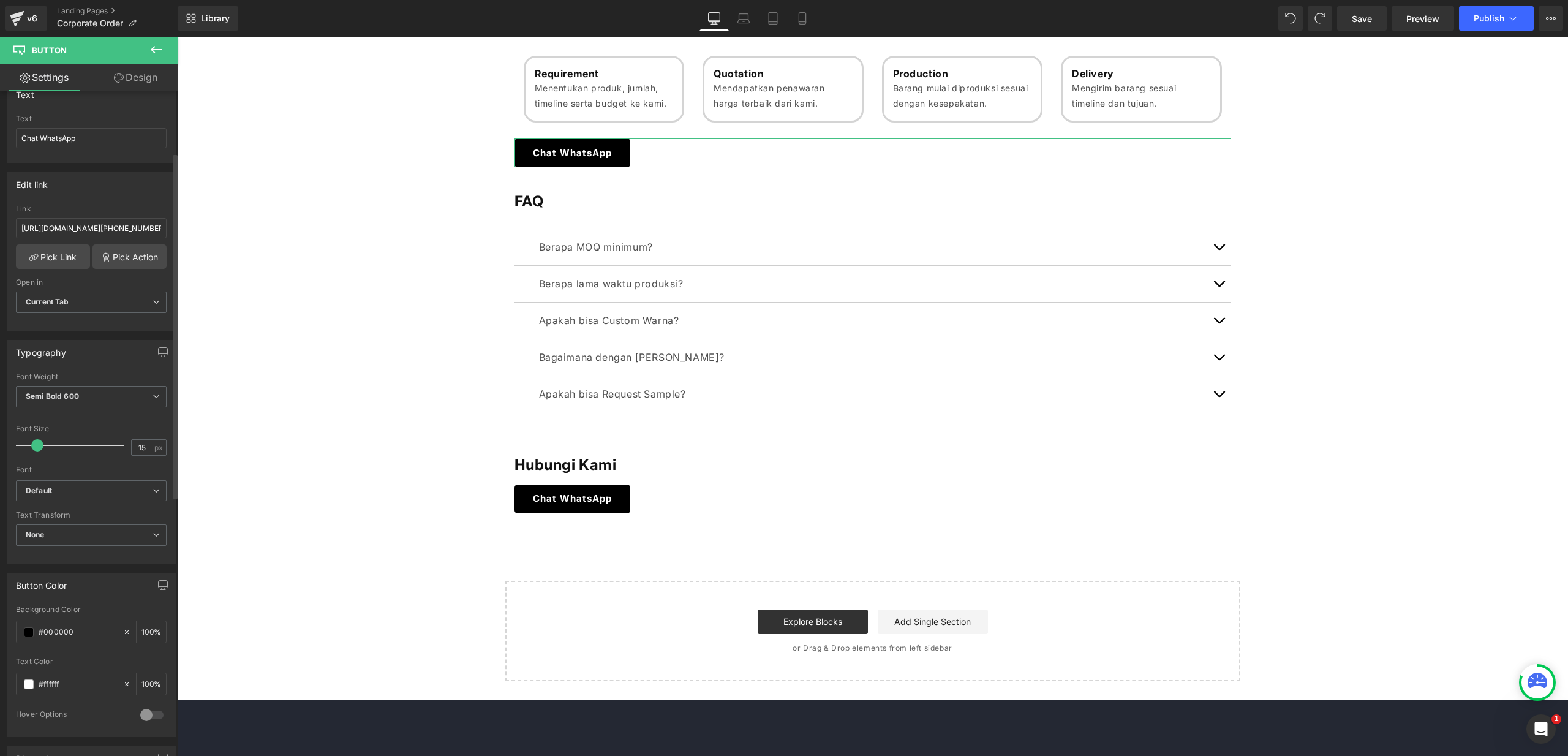
scroll to position [119, 0]
click at [101, 625] on input "#000000" at bounding box center [78, 631] width 78 height 13
paste input "5b"
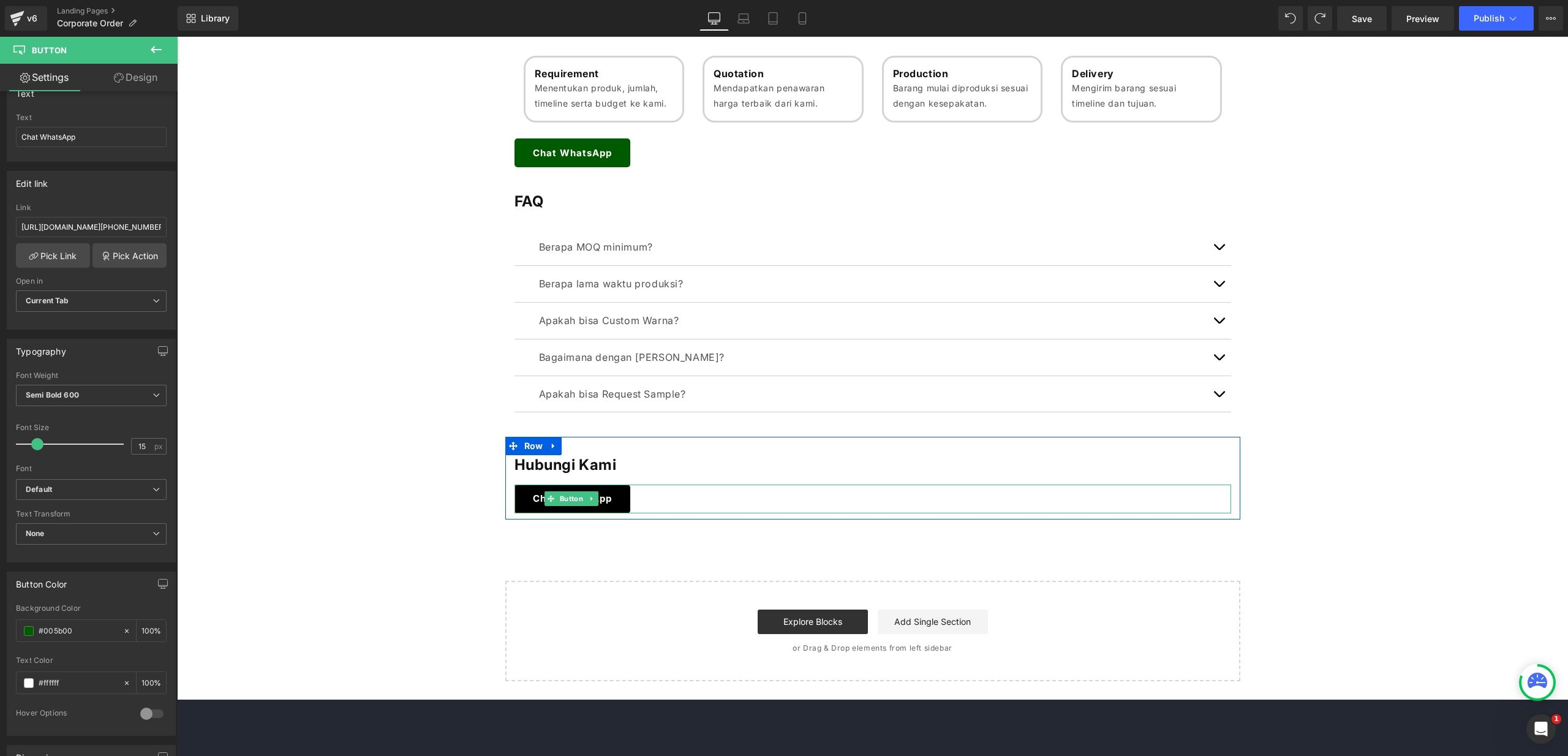
click at [576, 498] on span "Button" at bounding box center [572, 498] width 28 height 15
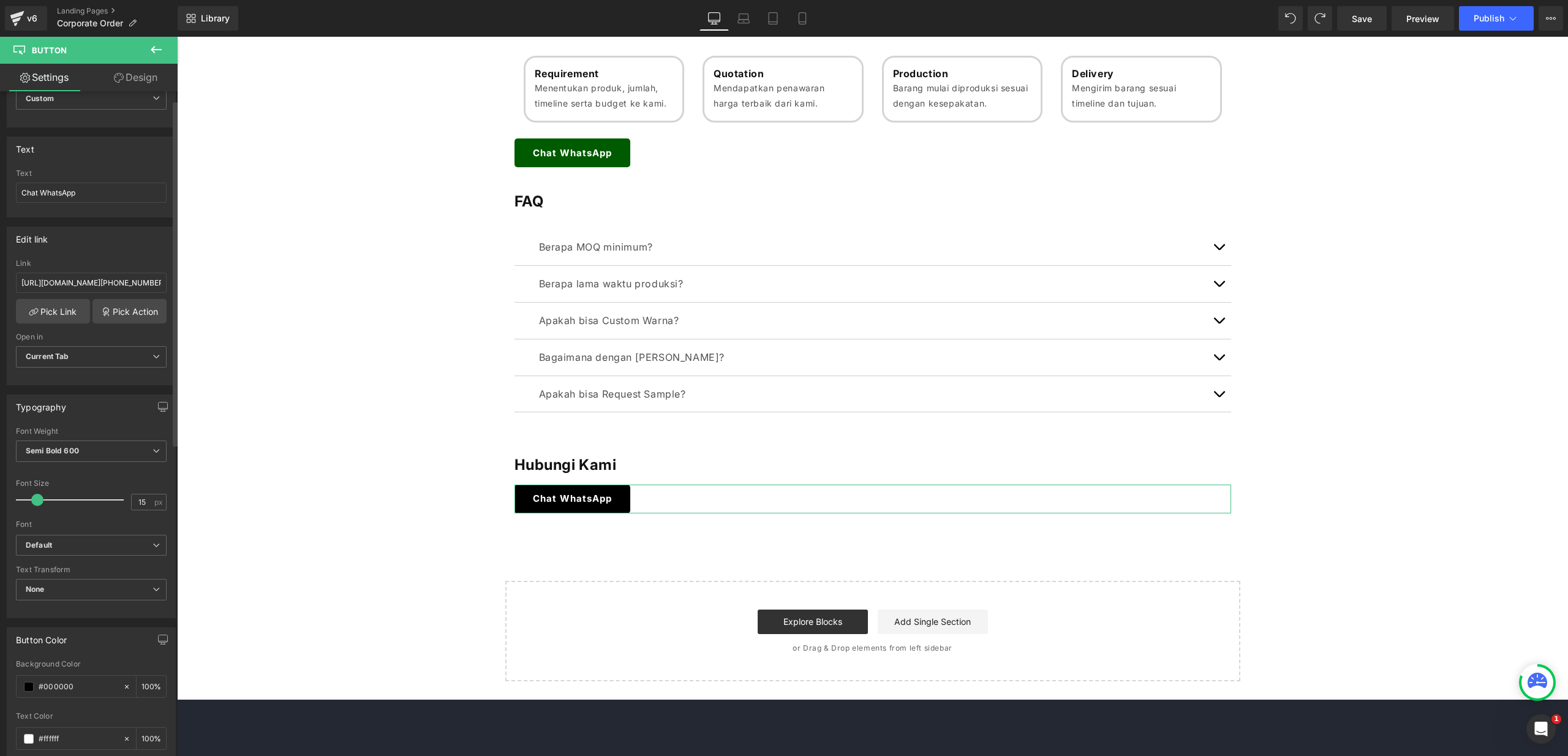
scroll to position [69, 0]
click at [73, 688] on div "#000000" at bounding box center [69, 680] width 106 height 21
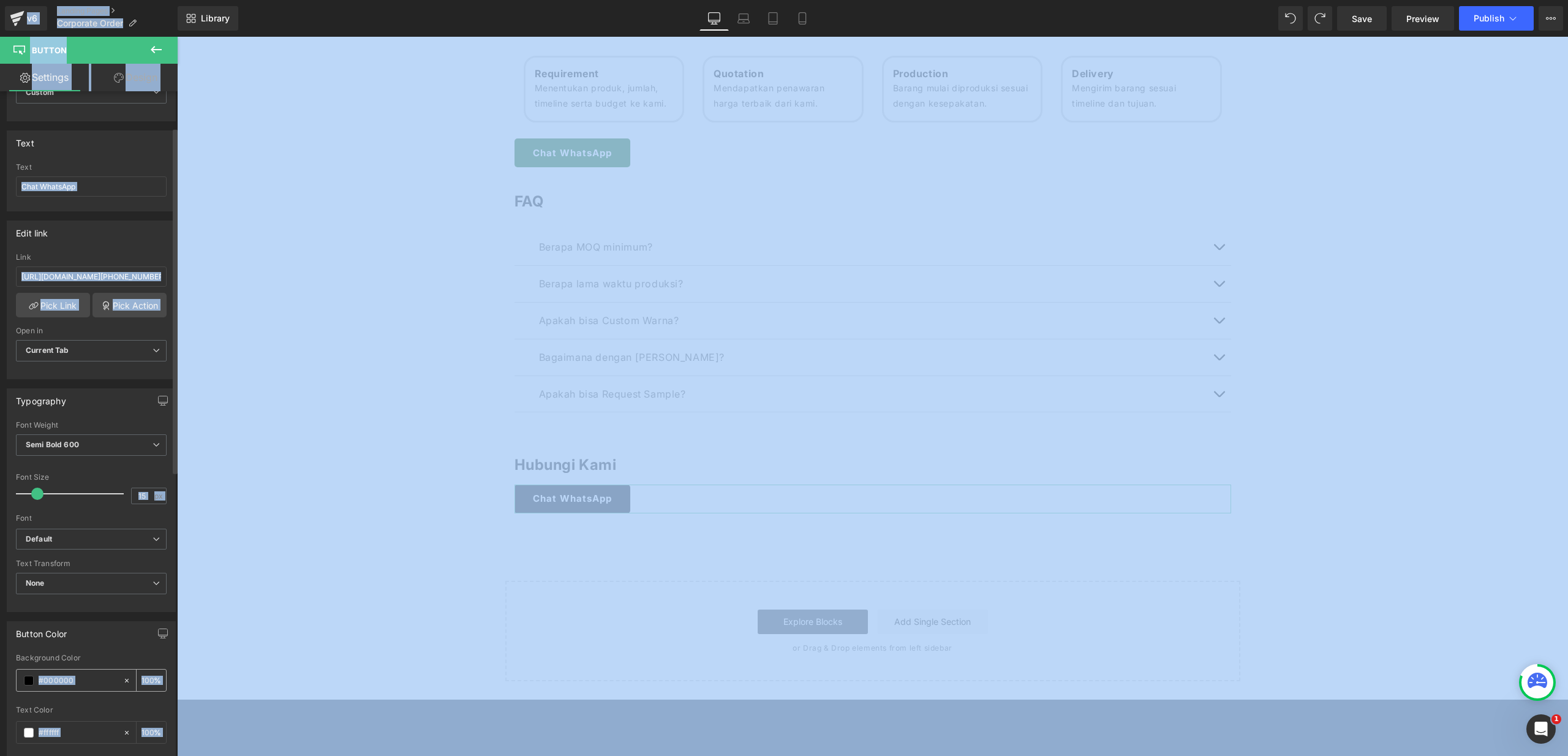
click at [78, 683] on input "#000000" at bounding box center [78, 680] width 78 height 13
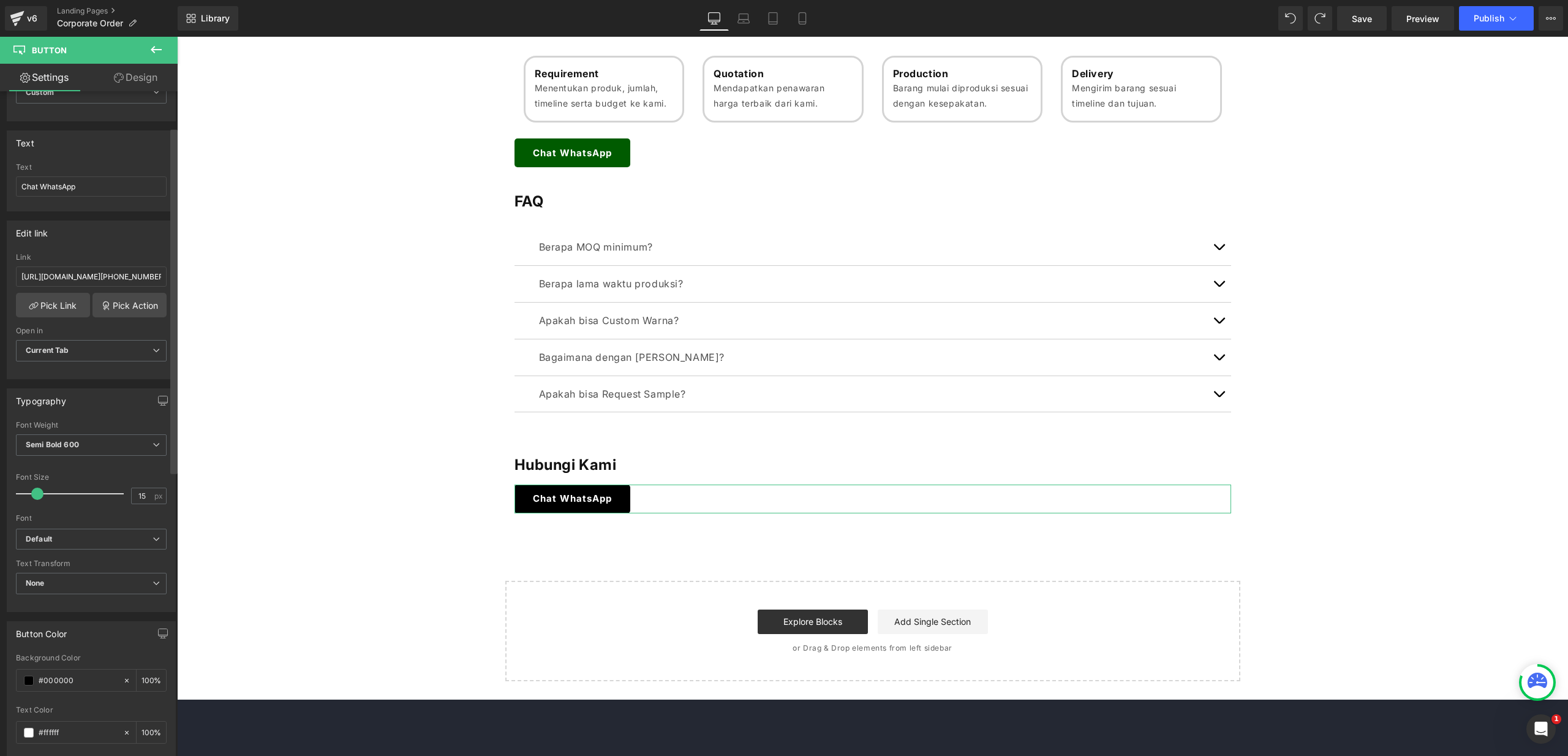
paste input "5b"
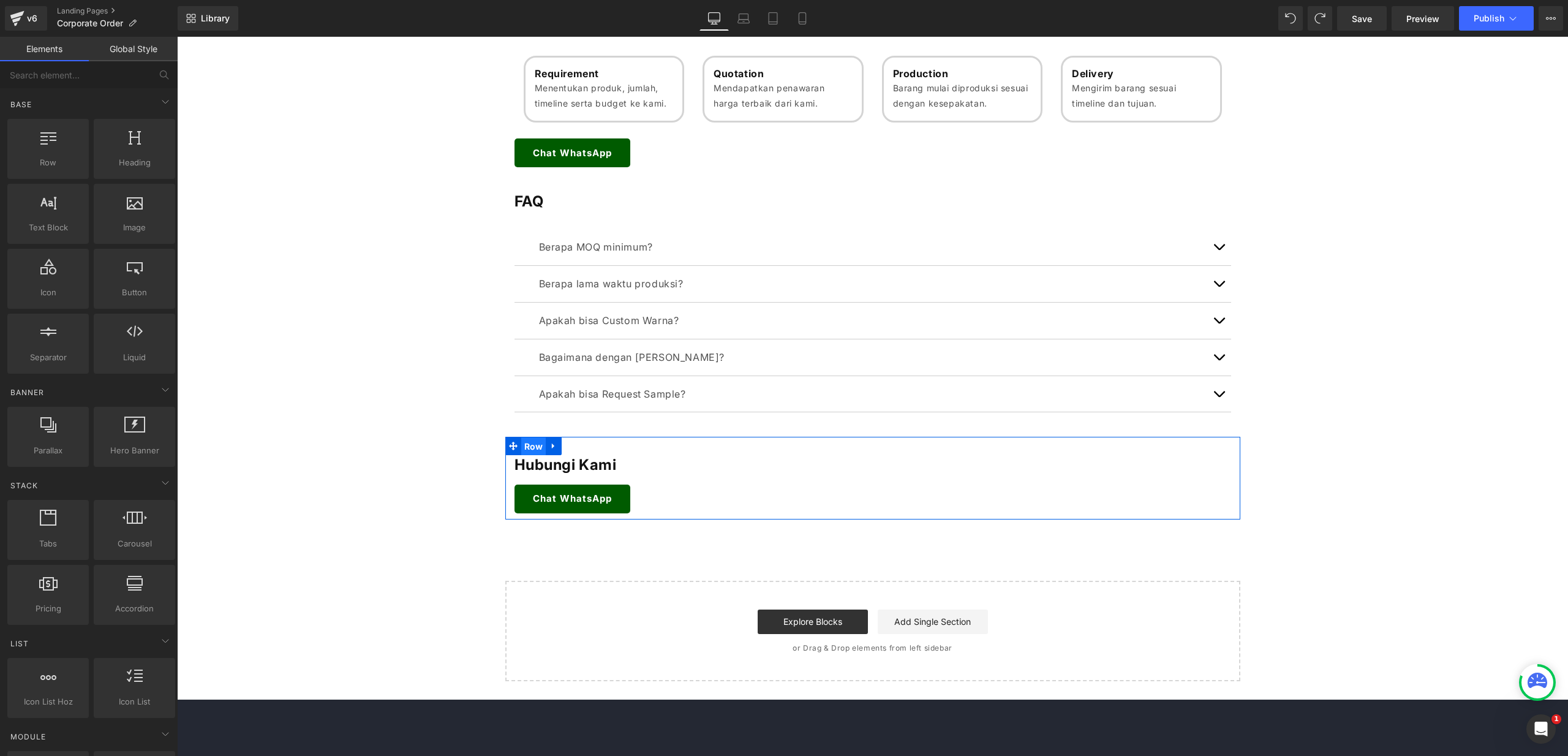
click at [522, 446] on span "Row" at bounding box center [534, 447] width 25 height 18
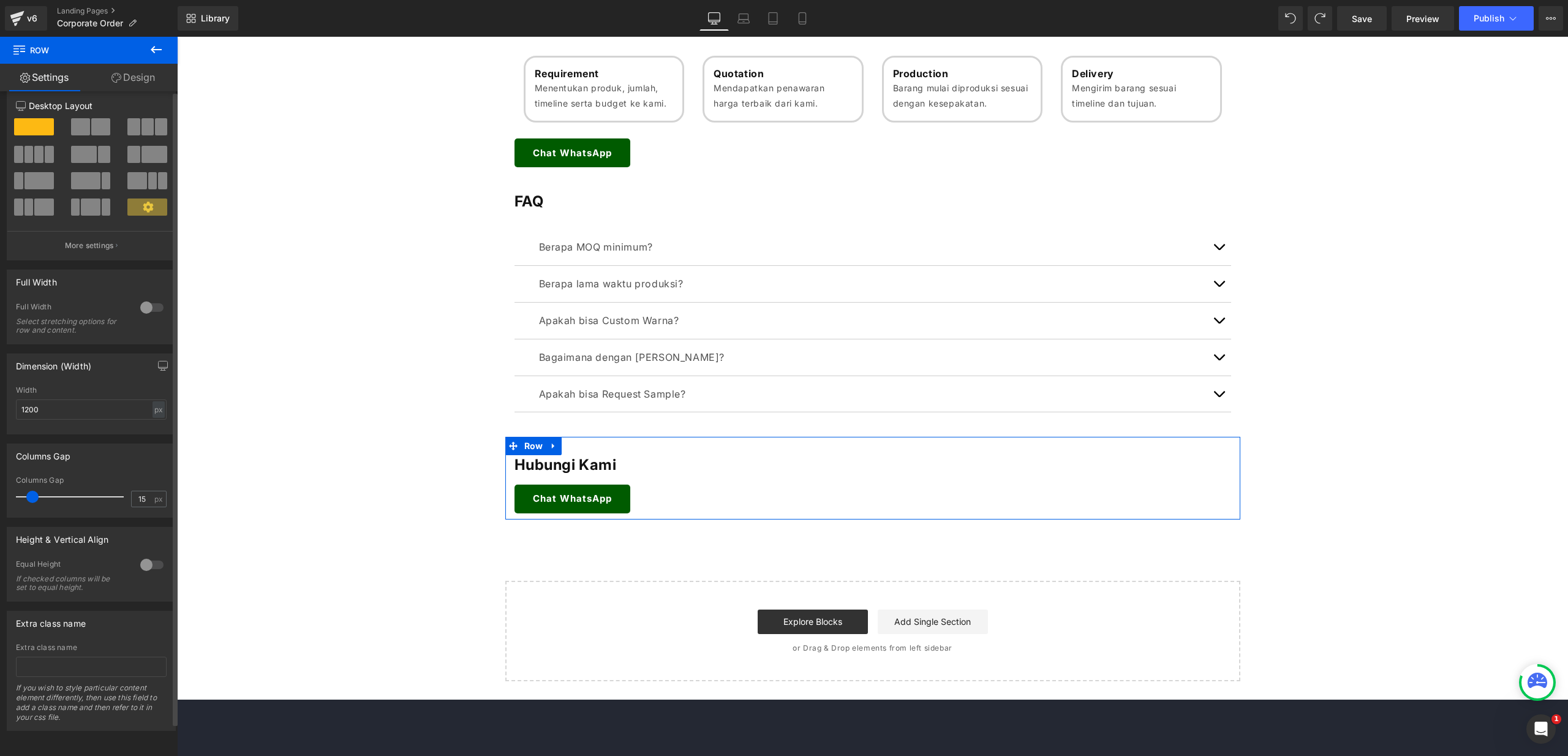
scroll to position [23, 0]
click at [576, 469] on h1 "Hubungi Kami" at bounding box center [872, 464] width 717 height 19
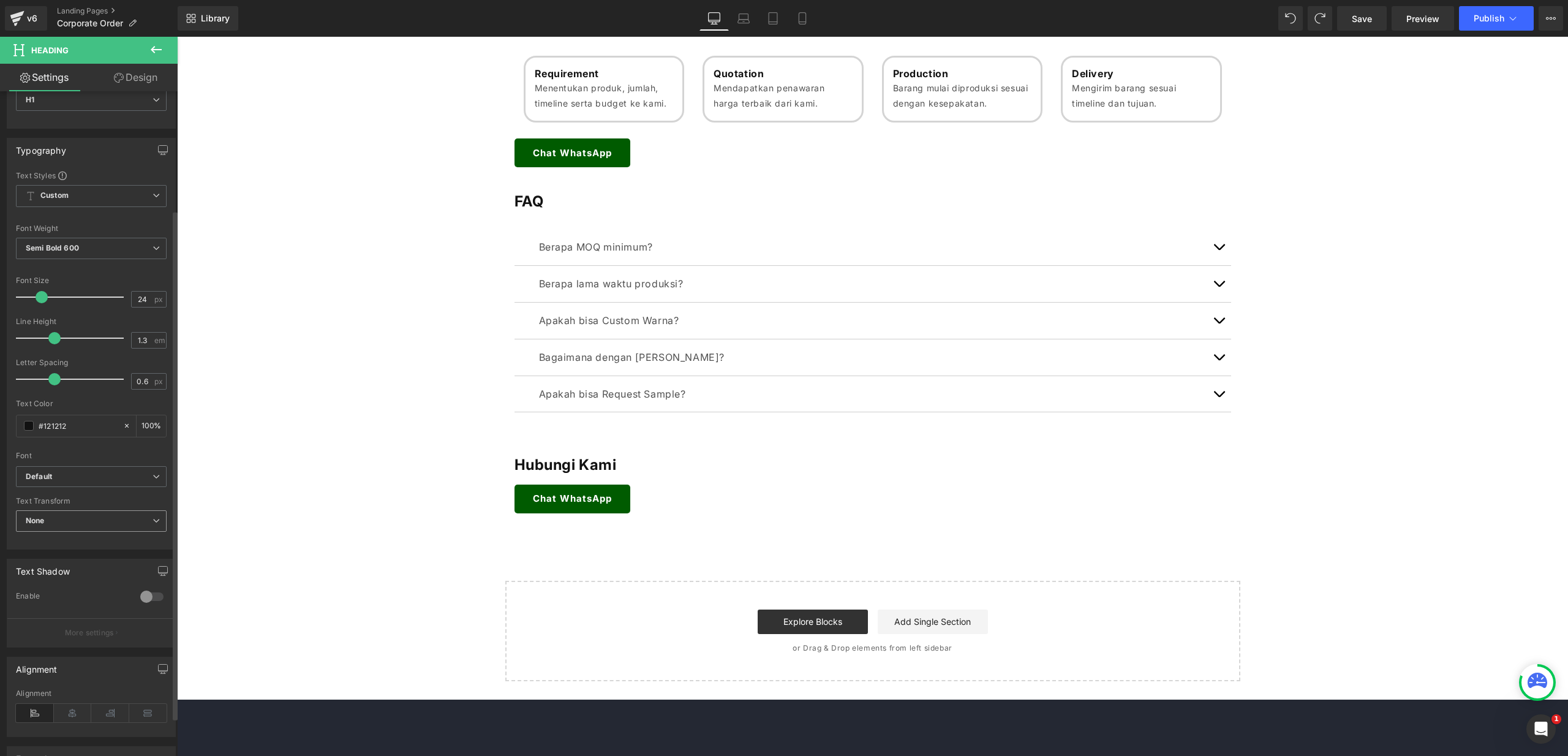
scroll to position [204, 0]
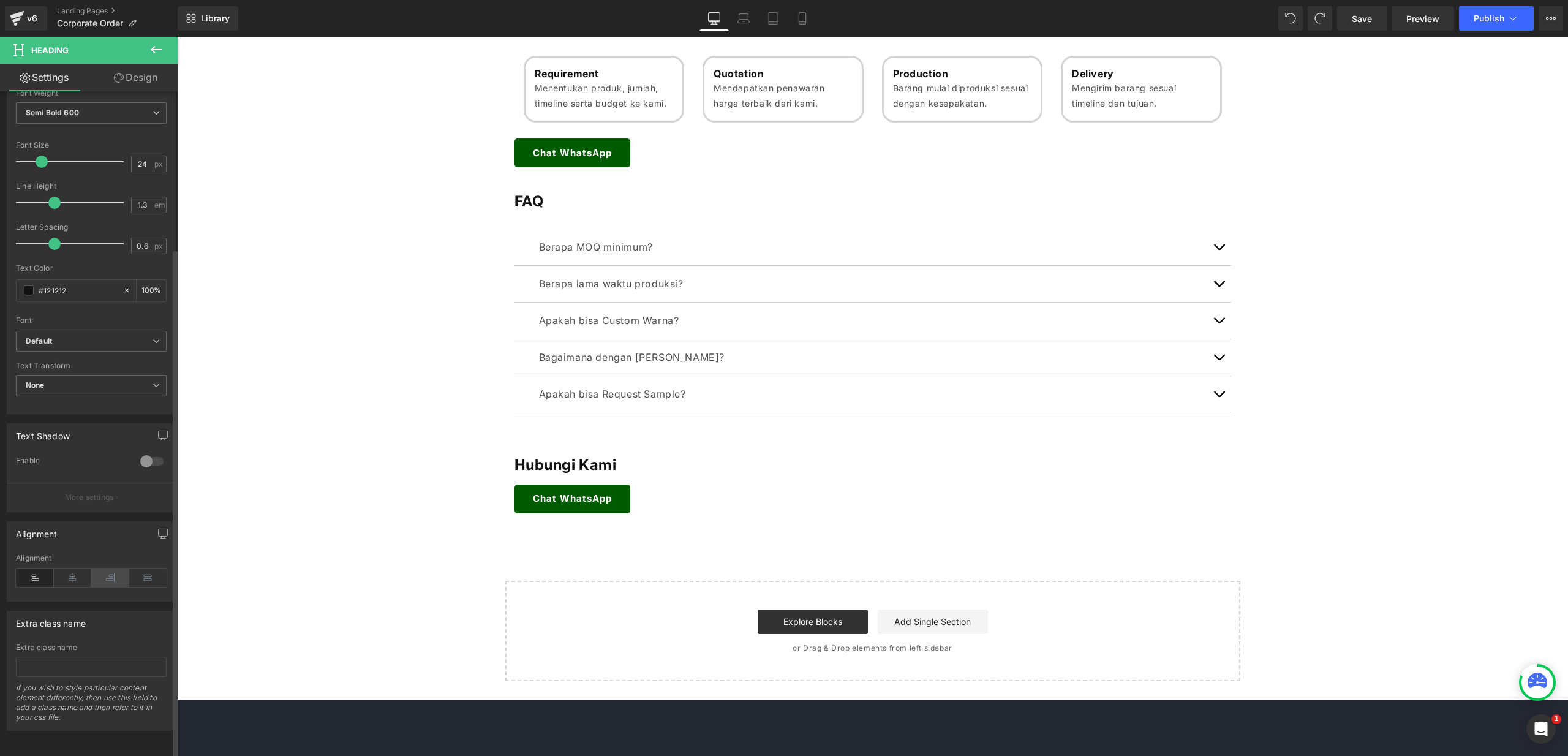
click at [78, 571] on icon at bounding box center [73, 578] width 38 height 18
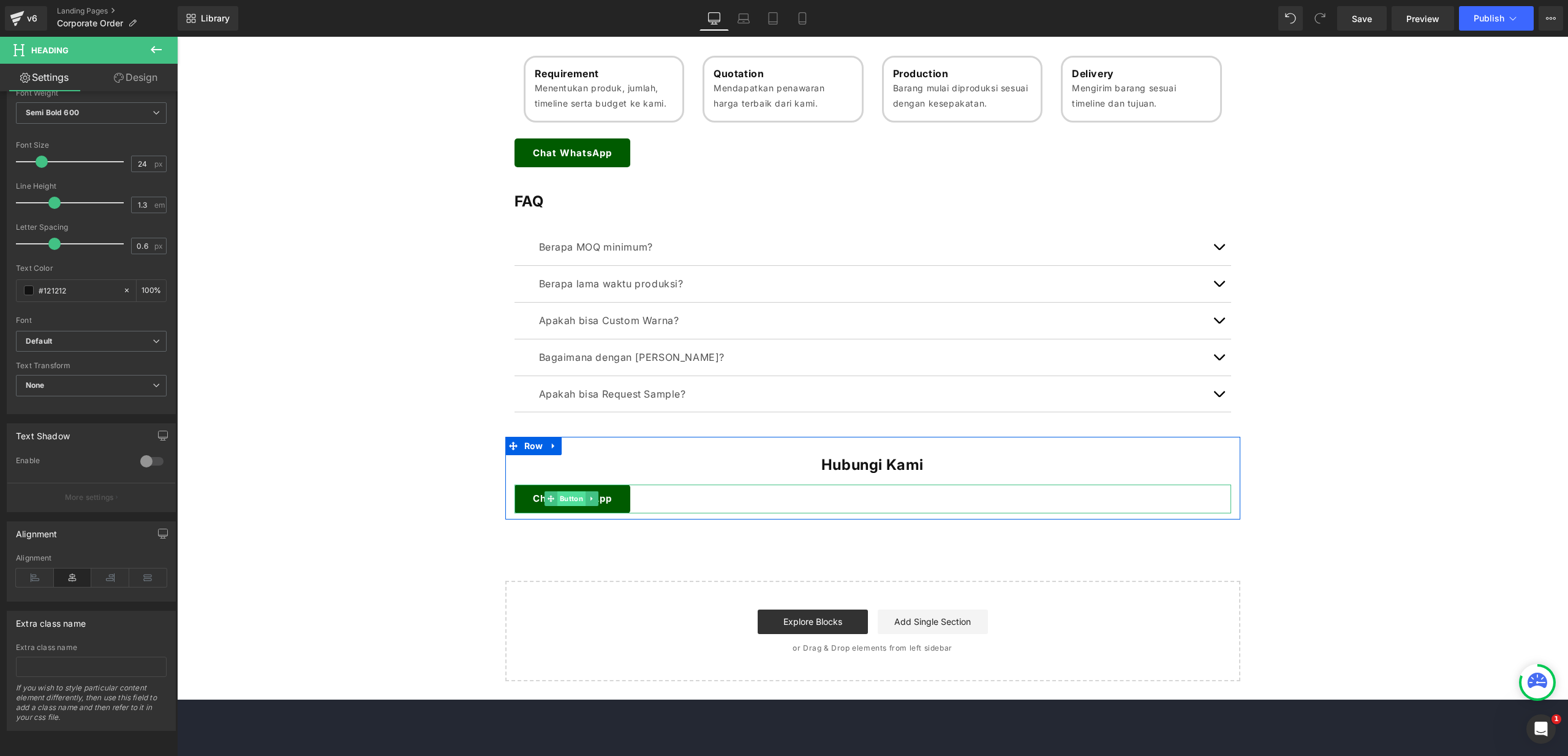
click at [561, 503] on span "Button" at bounding box center [572, 498] width 28 height 15
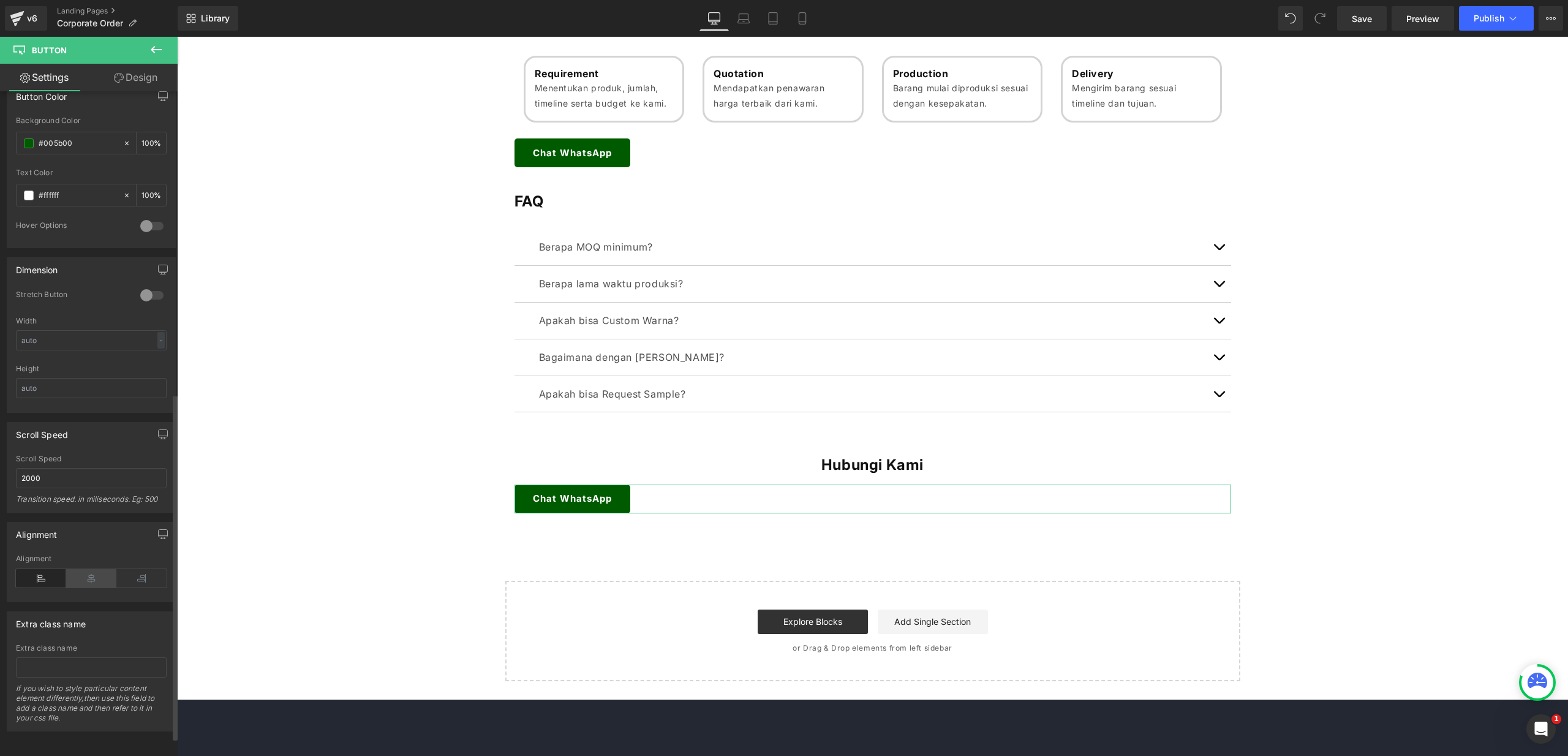
scroll to position [616, 0]
click at [93, 573] on icon at bounding box center [91, 578] width 50 height 18
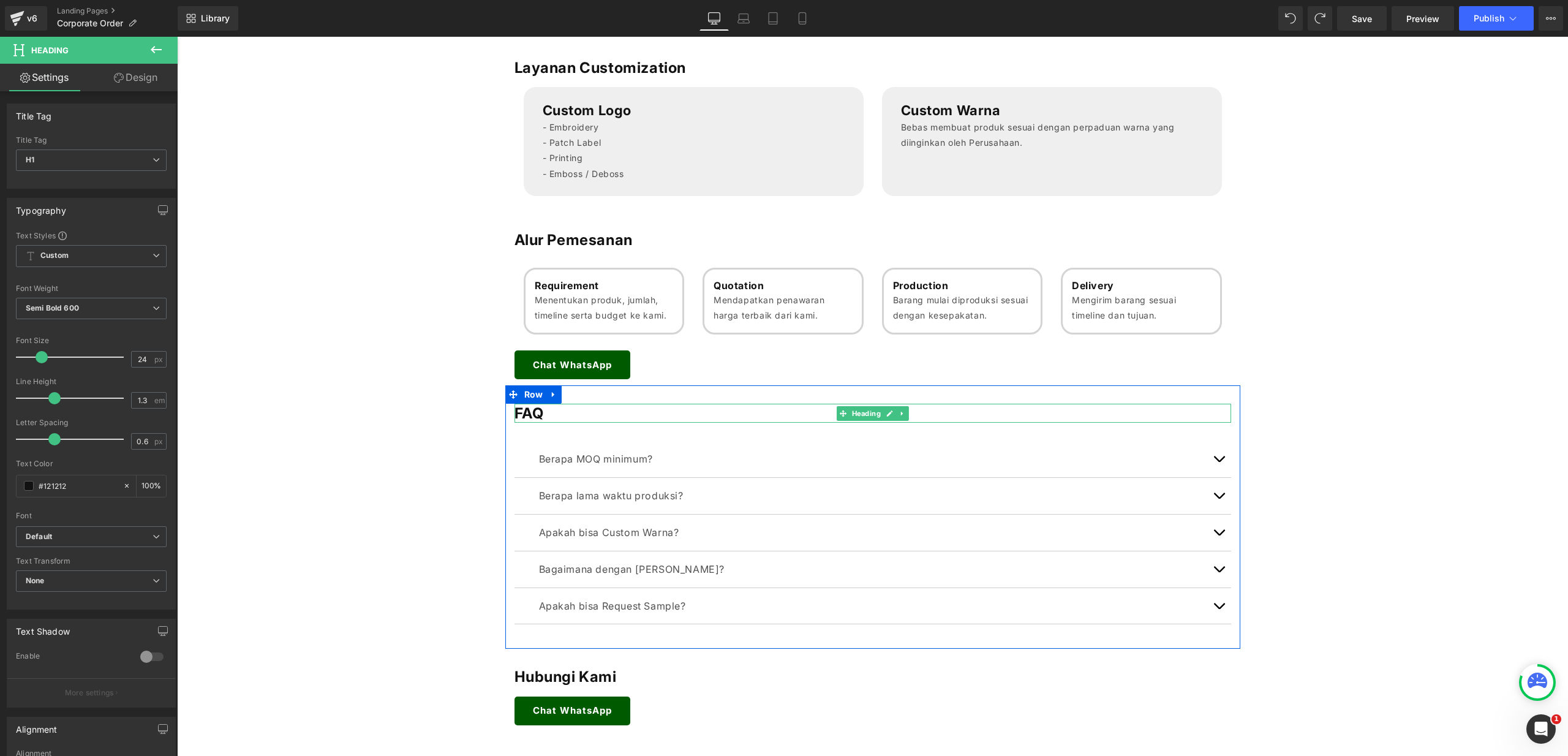
scroll to position [867, 0]
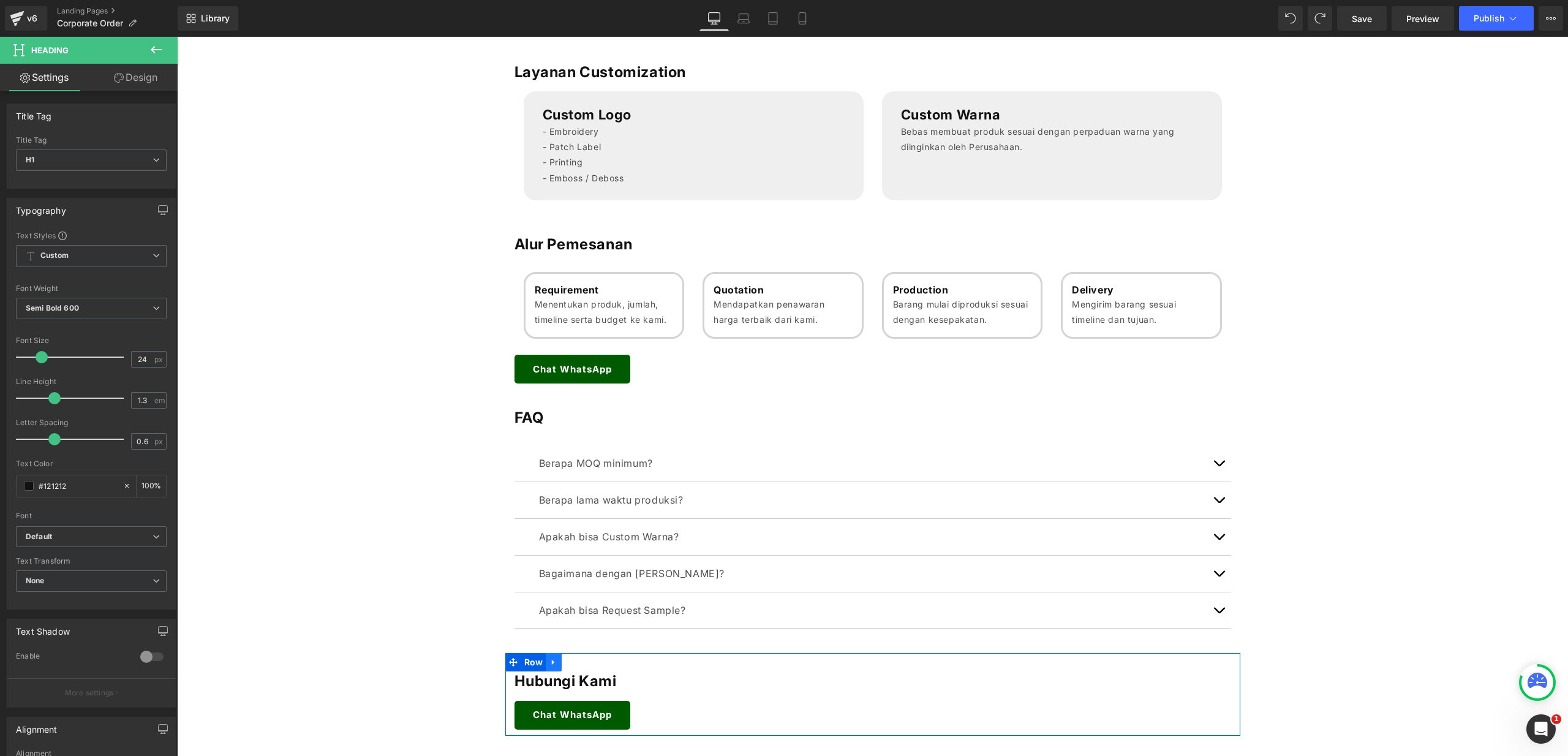
click at [550, 667] on icon at bounding box center [554, 662] width 8 height 9
click at [581, 662] on icon at bounding box center [586, 662] width 8 height 8
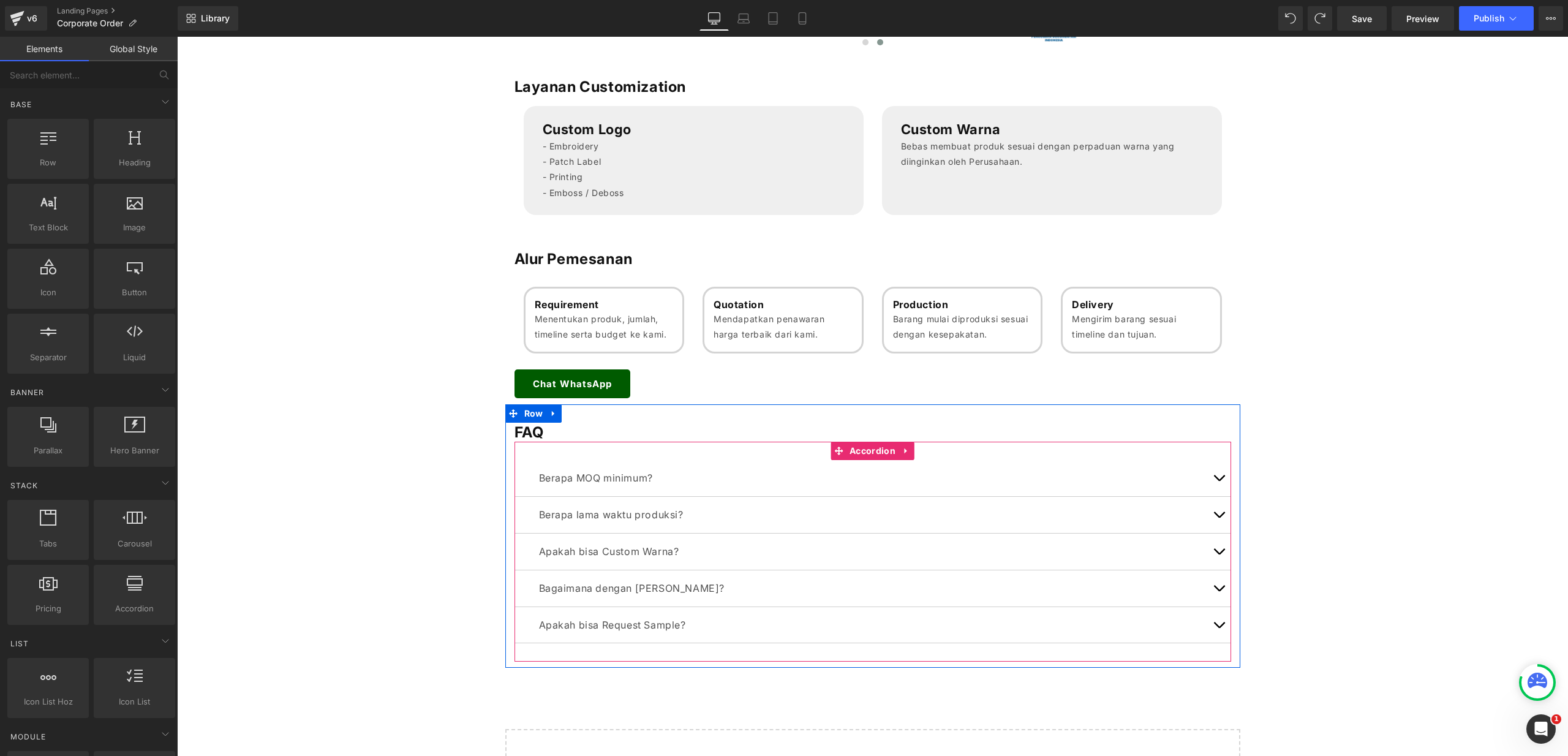
scroll to position [1070, 0]
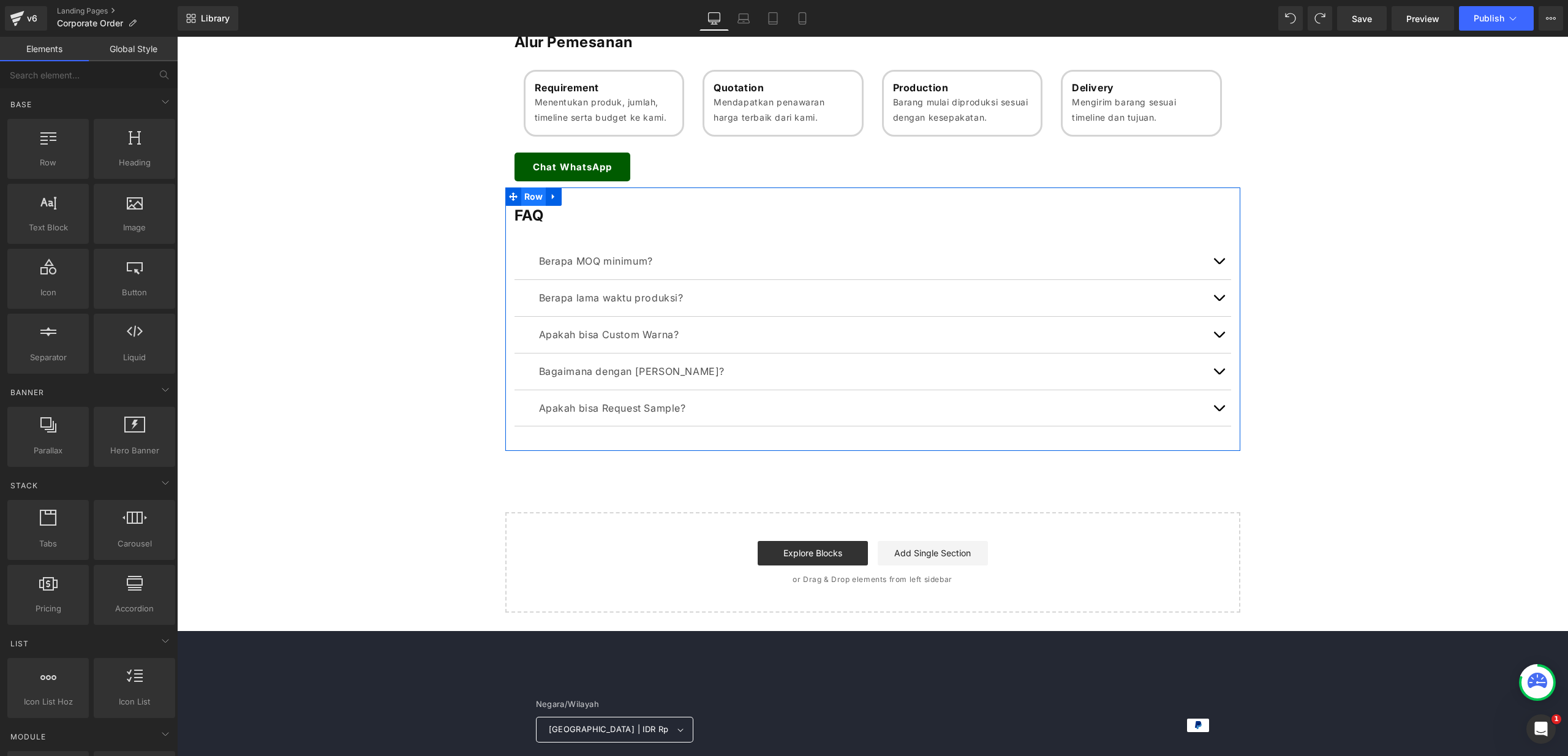
click at [531, 199] on span "Row" at bounding box center [534, 197] width 25 height 18
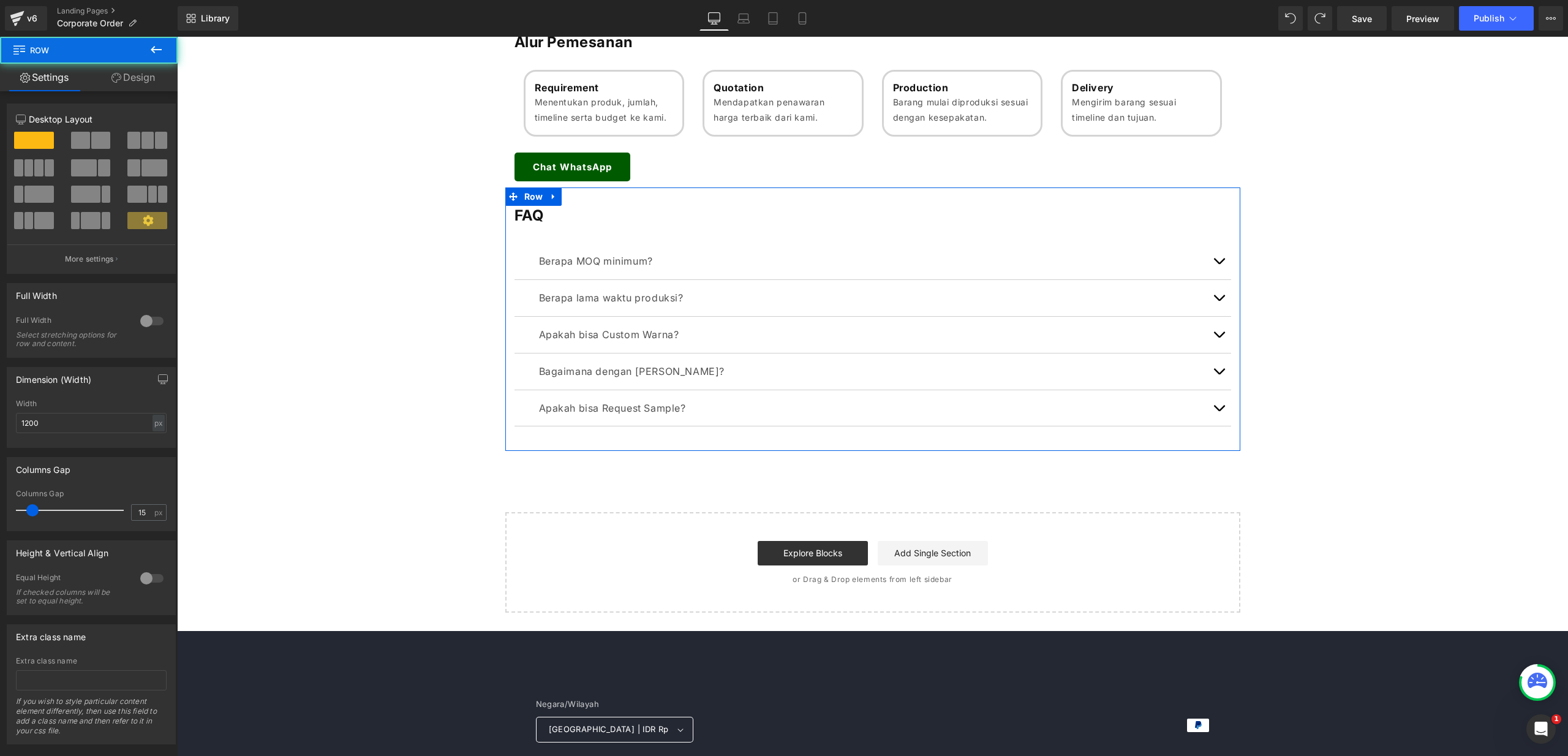
click at [98, 70] on link "Design" at bounding box center [133, 77] width 89 height 27
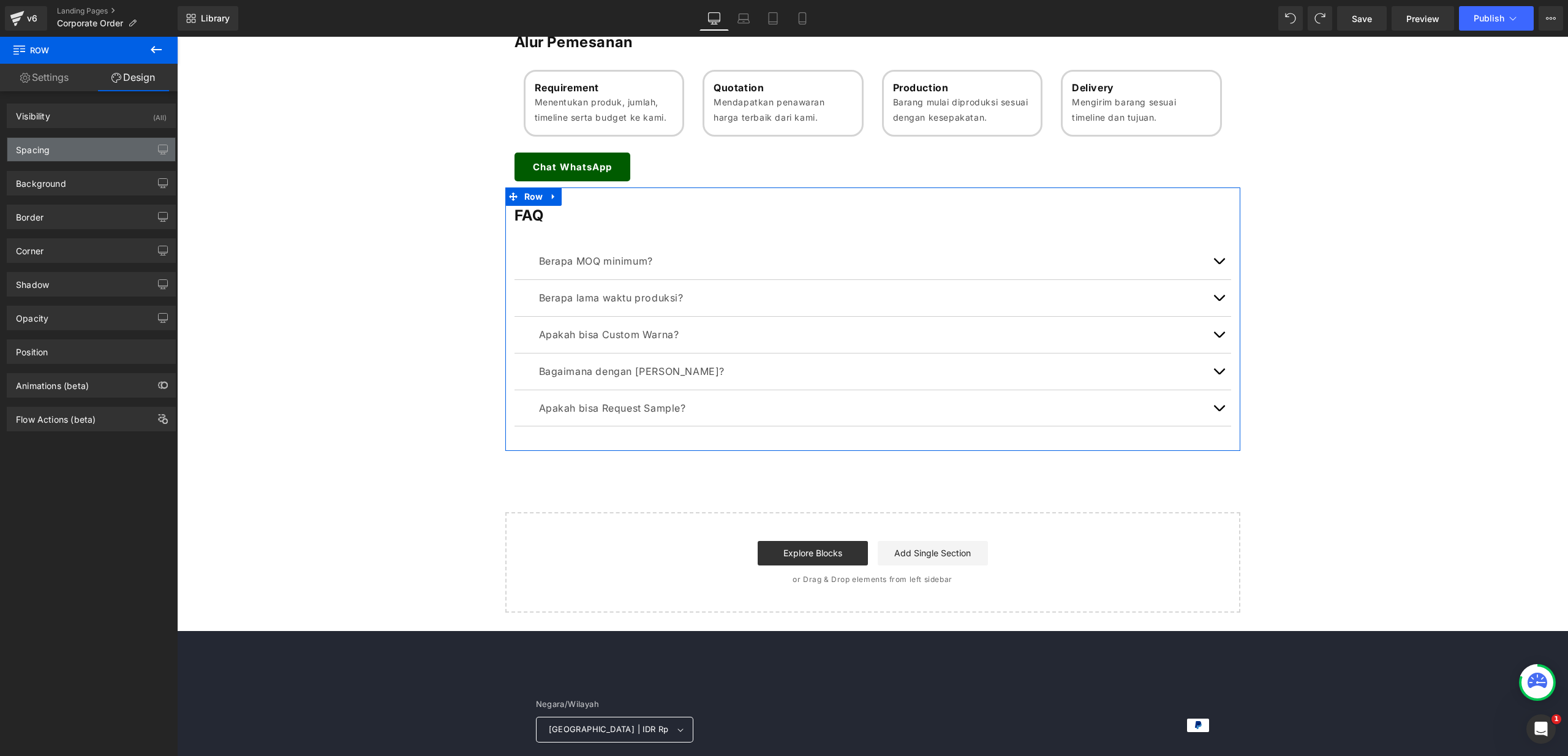
click at [103, 144] on div "Spacing" at bounding box center [91, 149] width 168 height 23
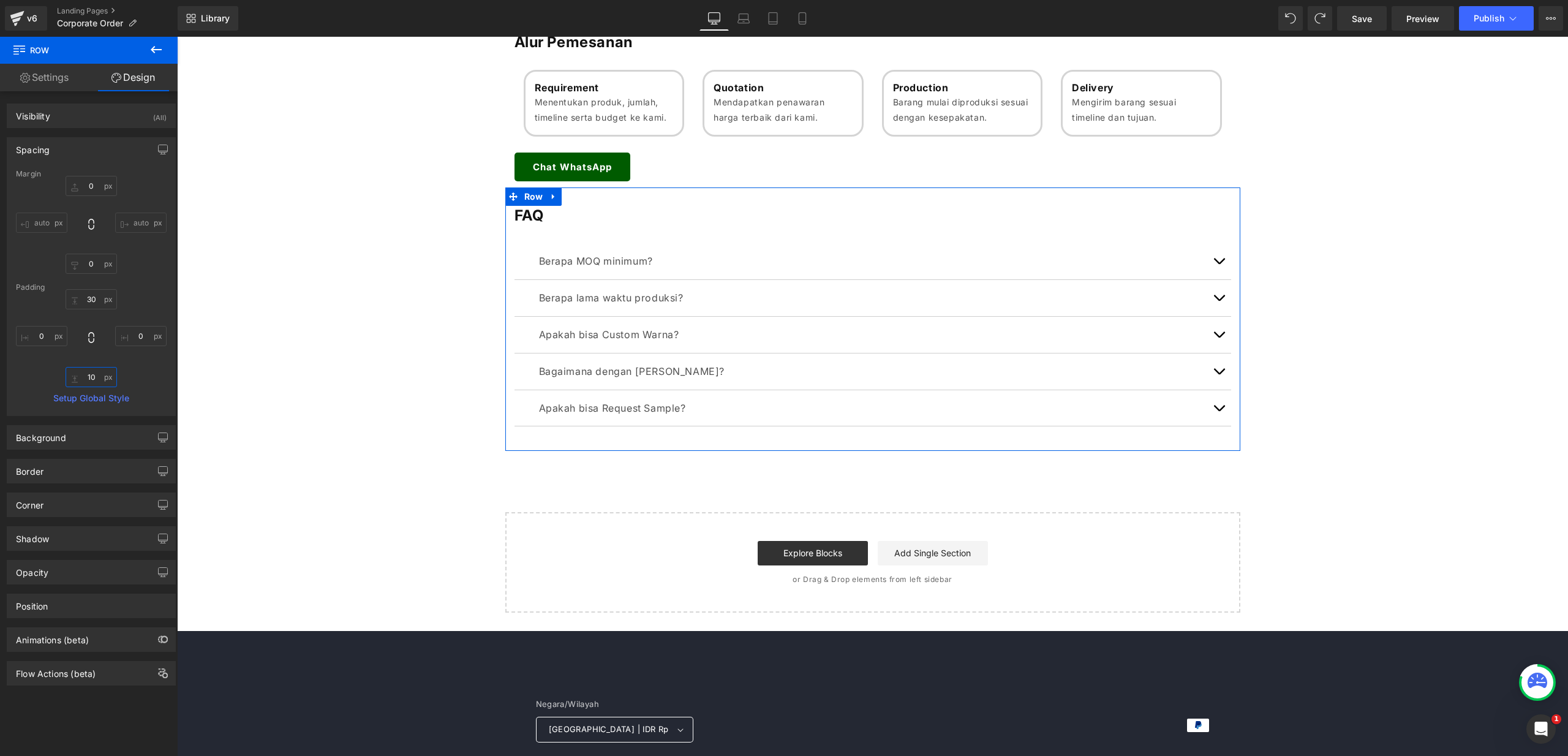
click at [92, 372] on input "10" at bounding box center [91, 377] width 51 height 20
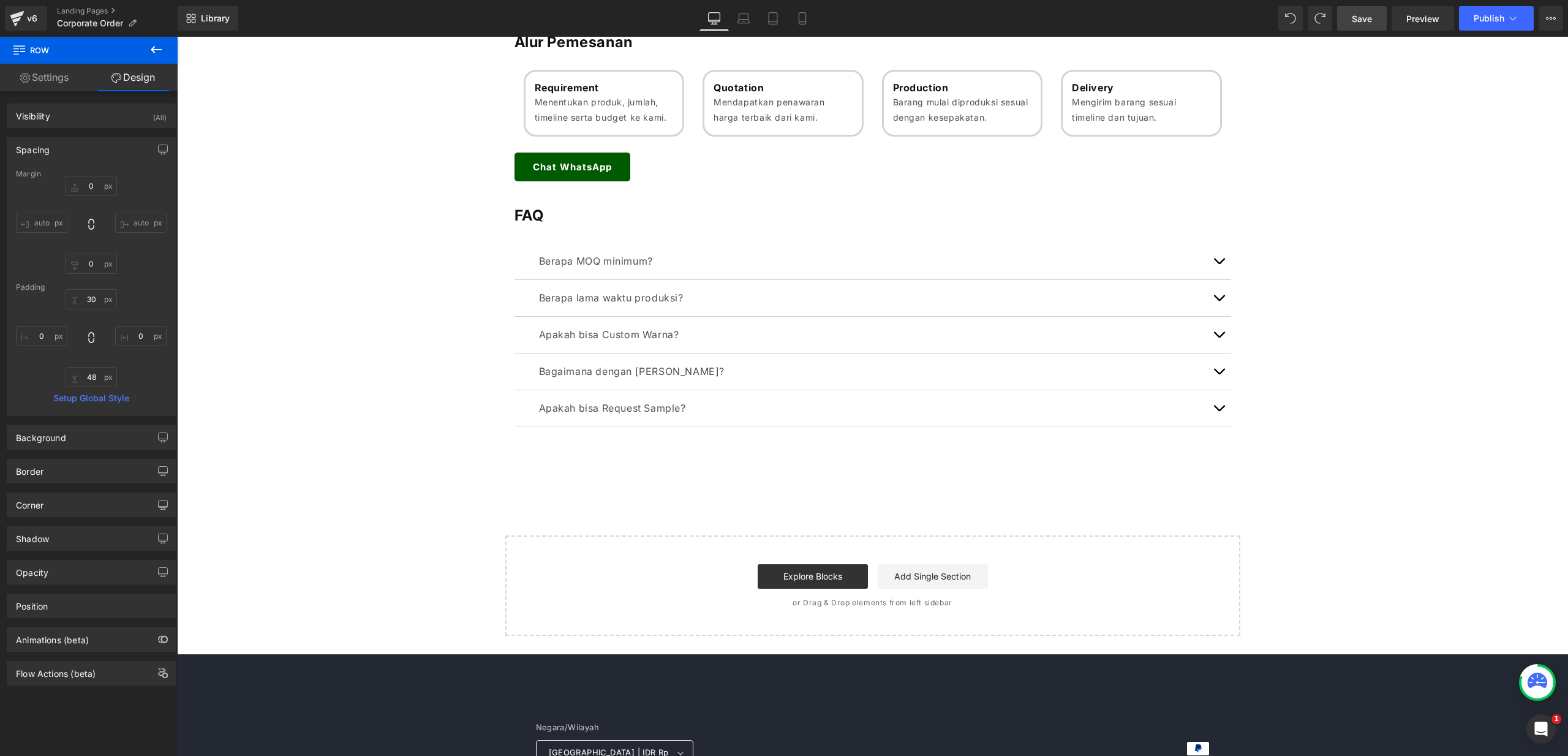
click at [1369, 16] on span "Save" at bounding box center [1362, 18] width 20 height 13
click at [1481, 16] on span "Publish" at bounding box center [1488, 18] width 30 height 10
click at [1479, 16] on span "Publish" at bounding box center [1488, 18] width 30 height 10
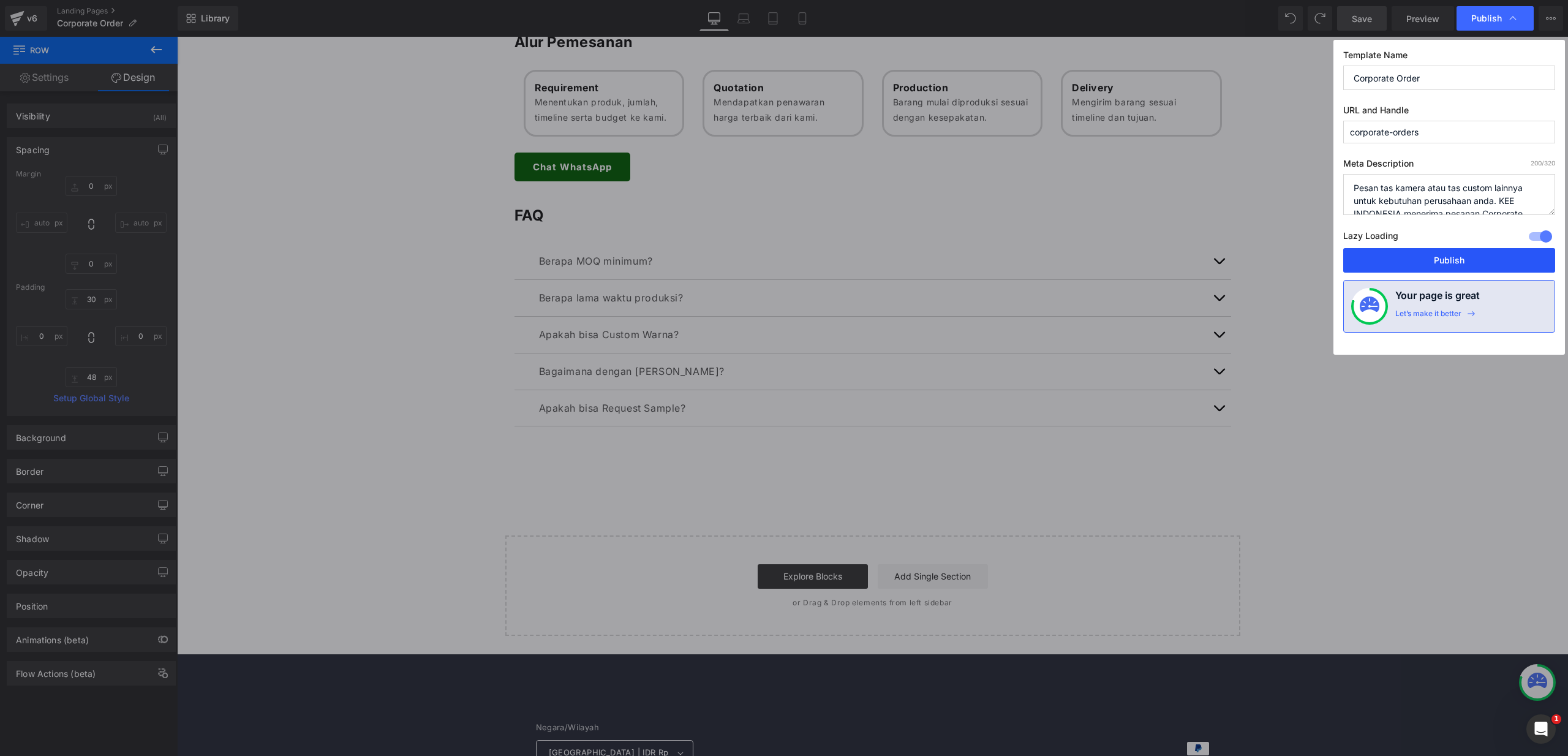
click at [1446, 255] on button "Publish" at bounding box center [1449, 260] width 212 height 25
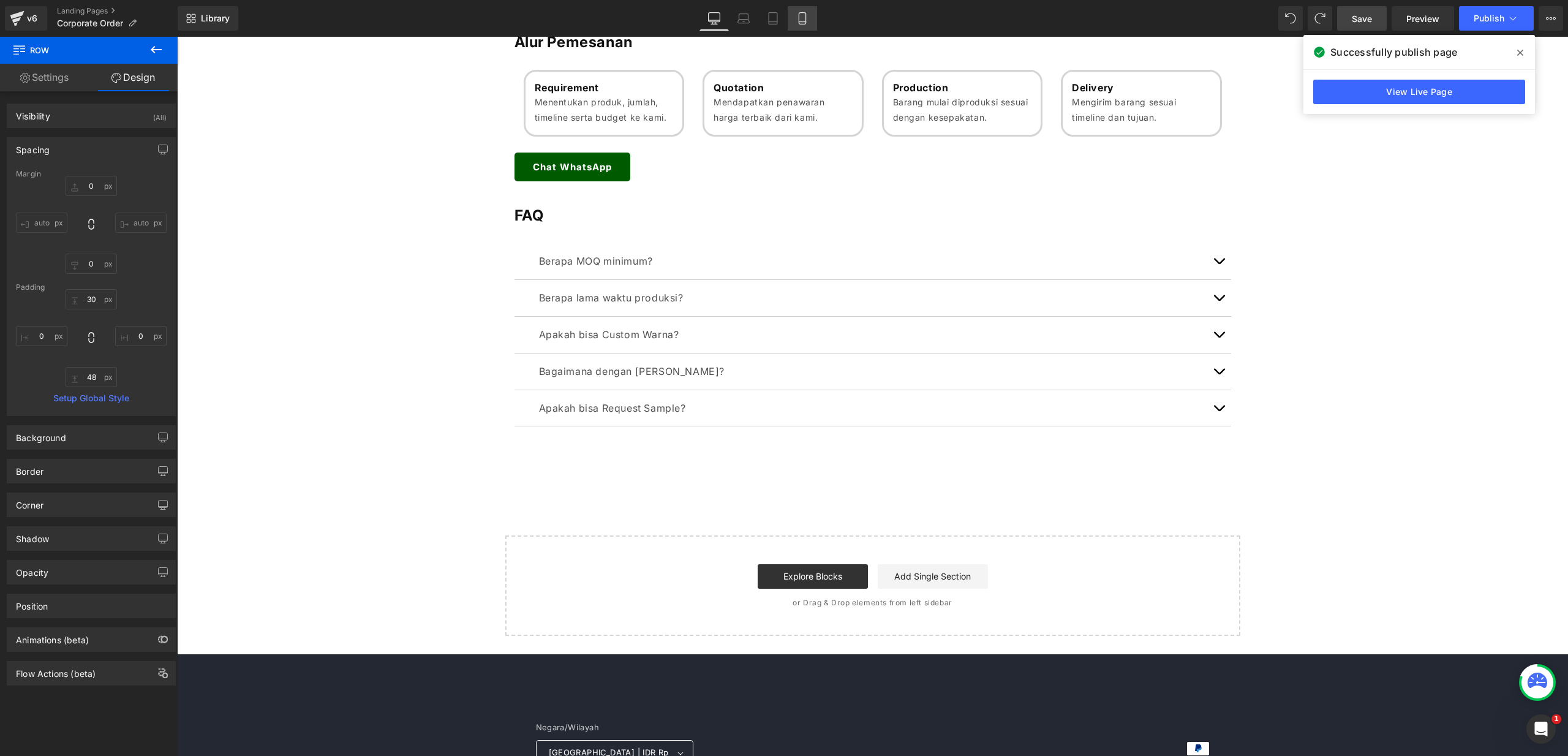
click at [801, 17] on icon at bounding box center [802, 18] width 12 height 12
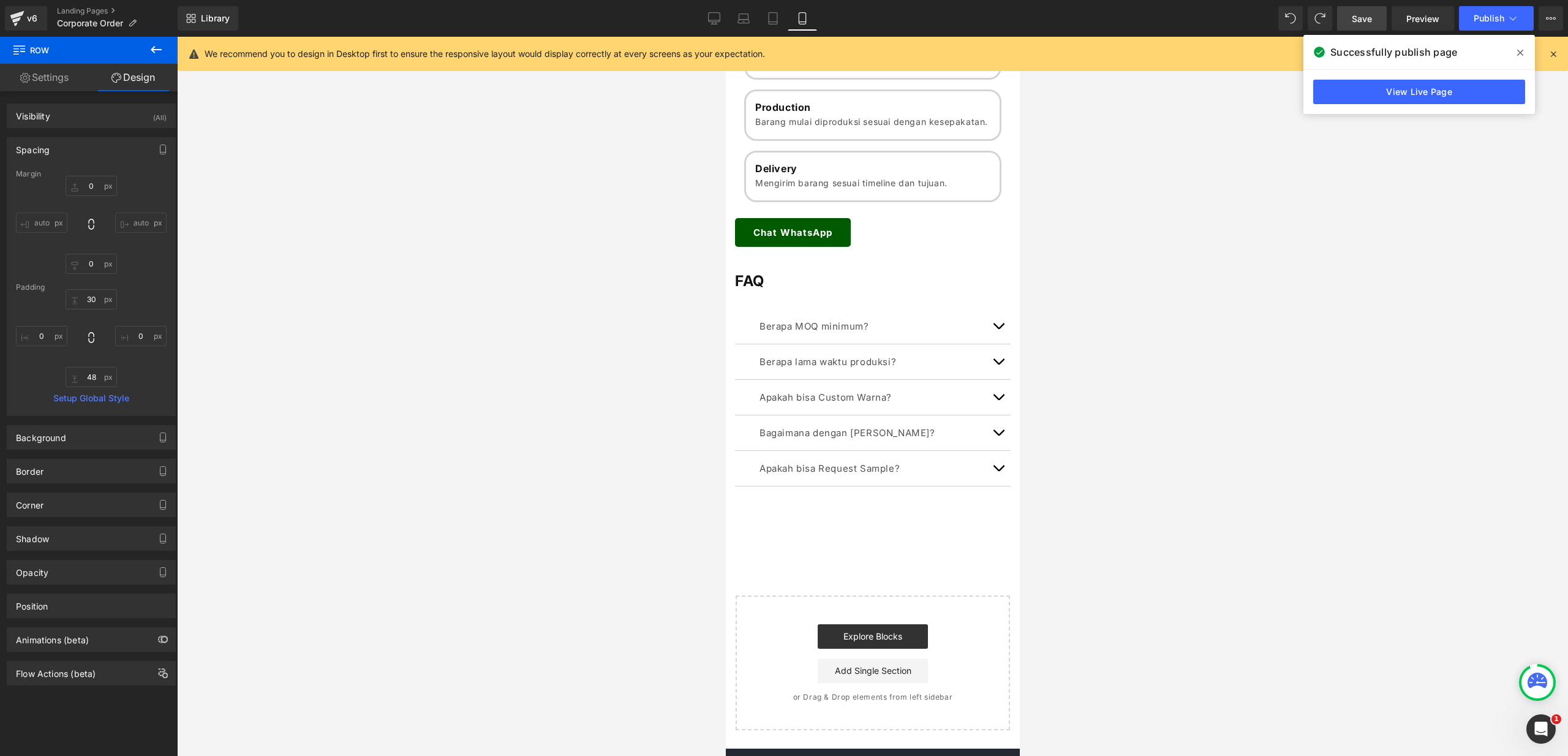
scroll to position [1041, 0]
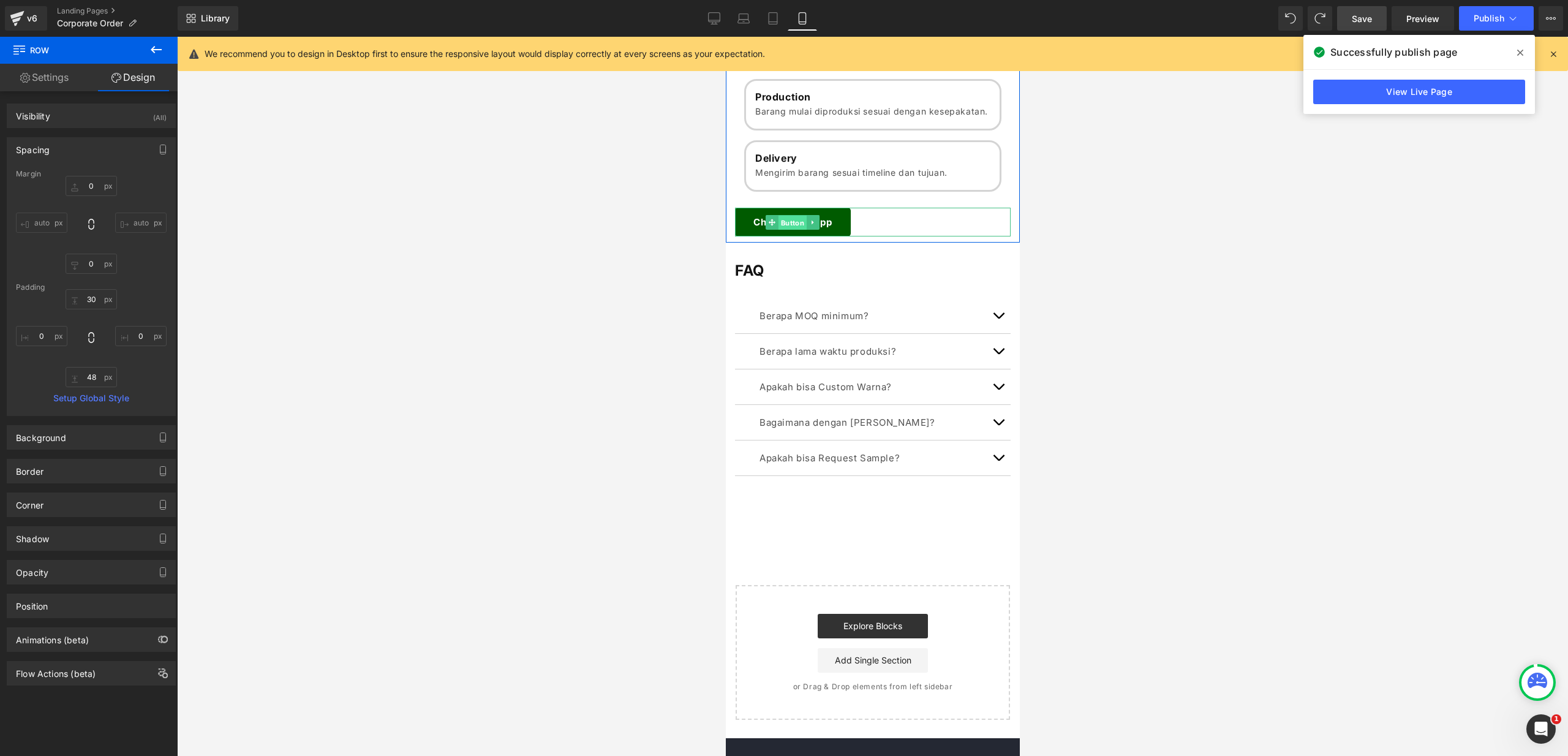
click at [798, 230] on span "Button" at bounding box center [792, 222] width 28 height 15
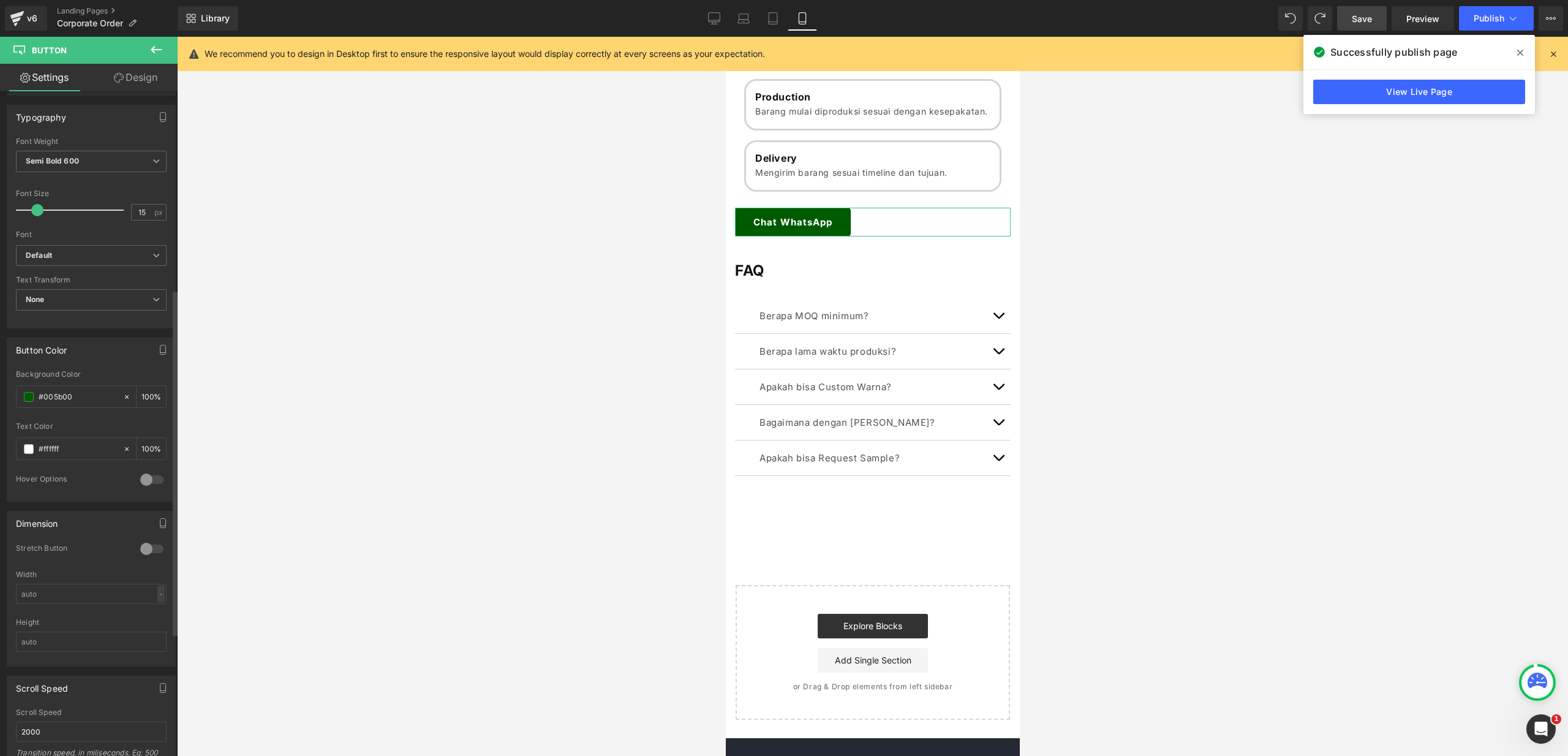
scroll to position [616, 0]
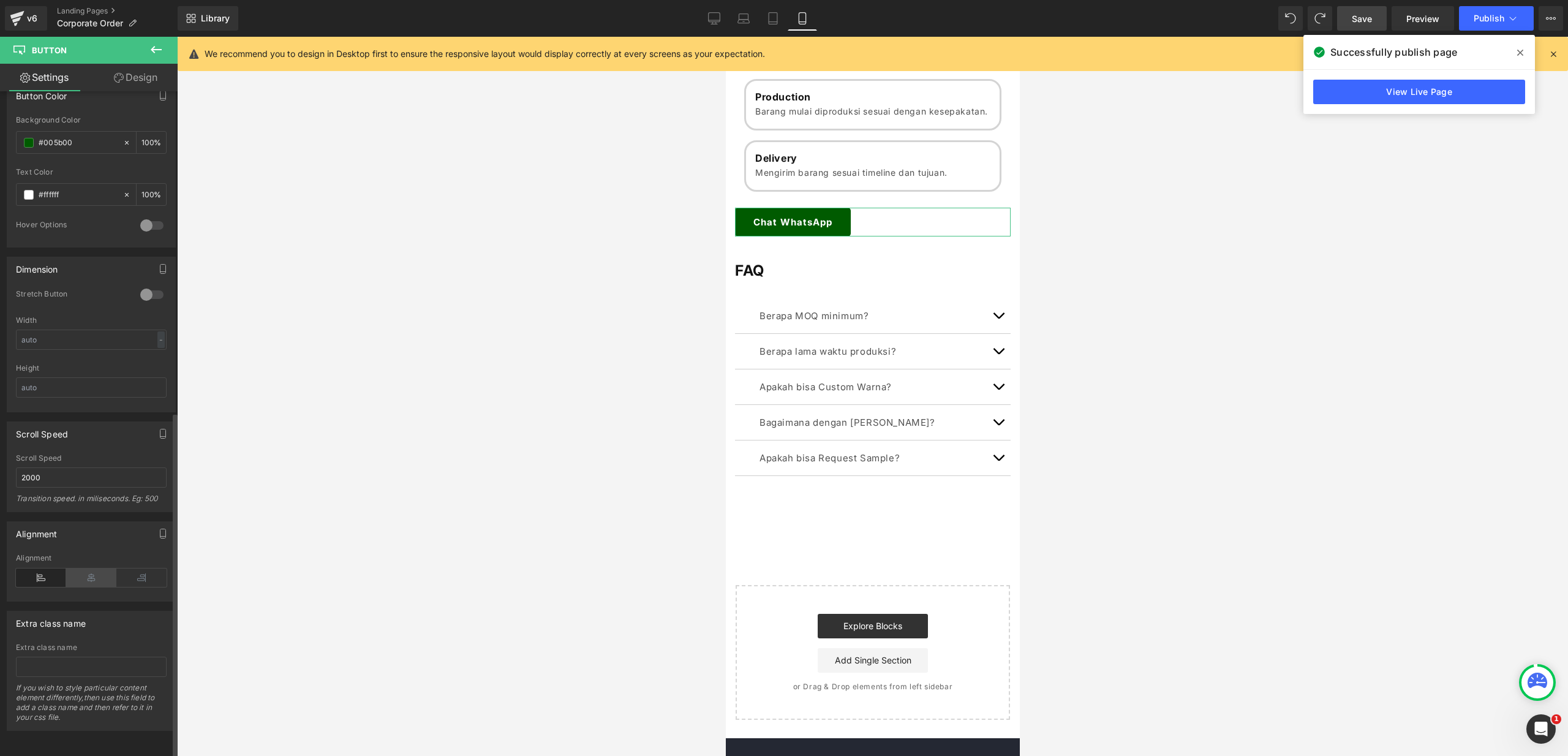
click at [81, 569] on icon at bounding box center [91, 578] width 50 height 18
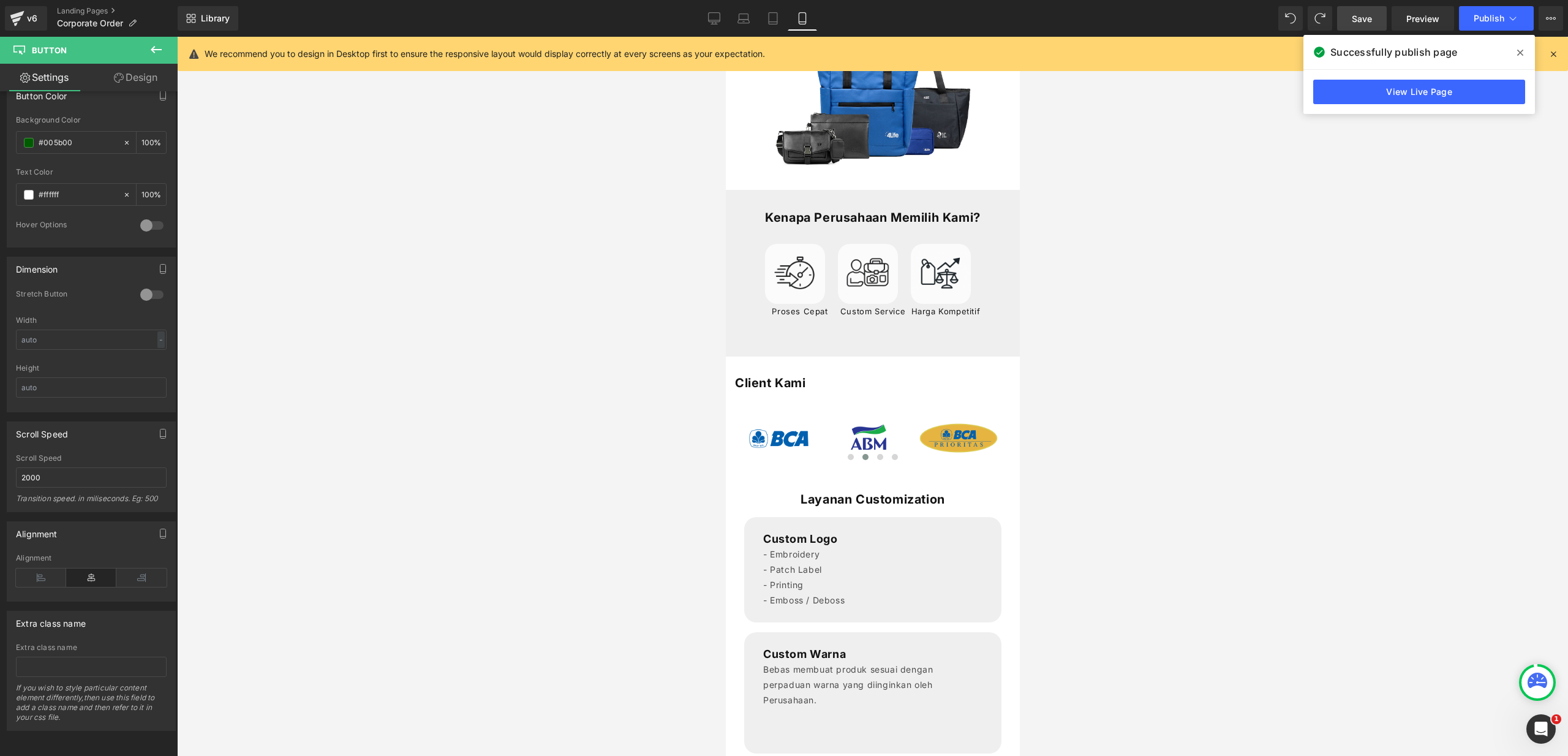
scroll to position [199, 0]
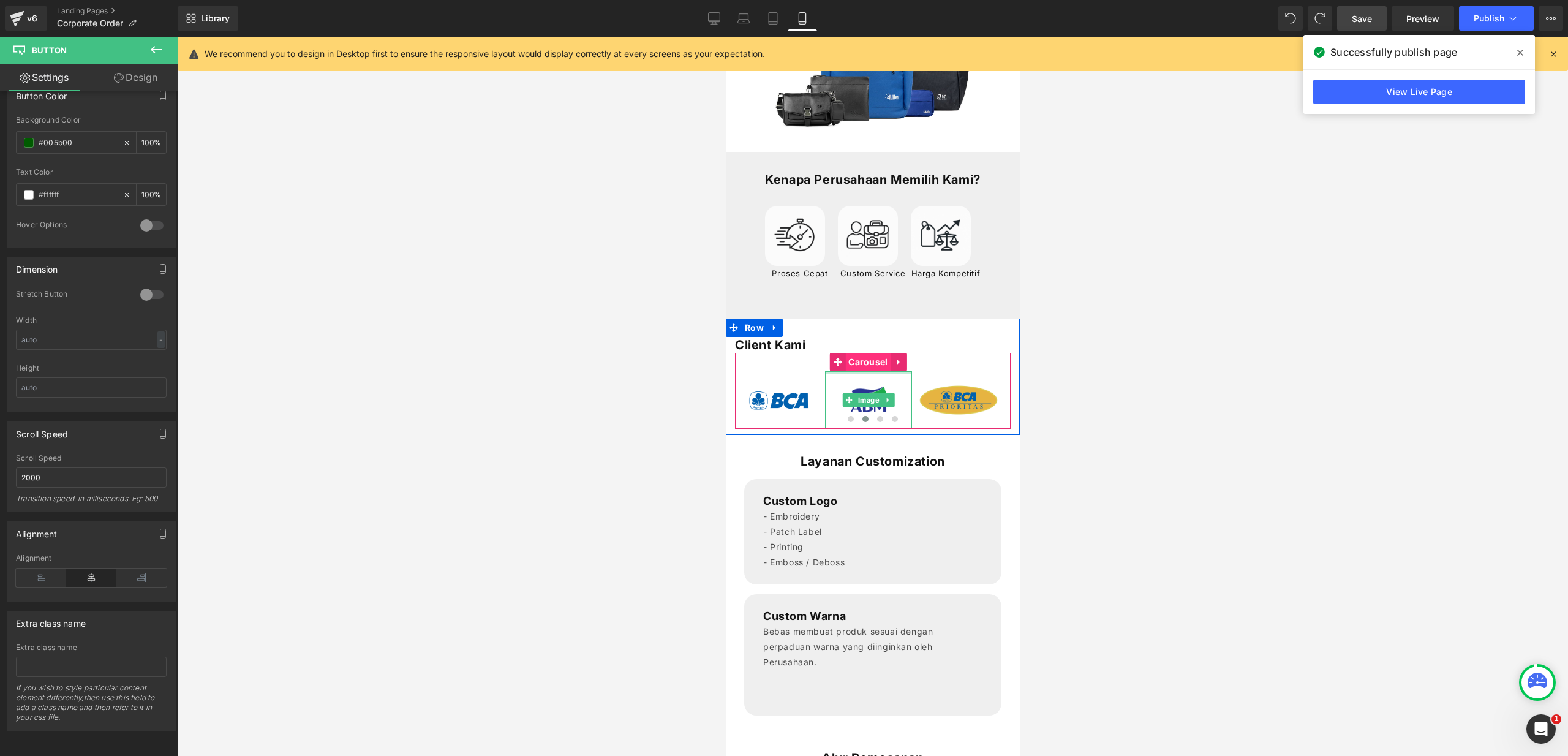
click at [875, 371] on span "Carousel" at bounding box center [868, 362] width 45 height 18
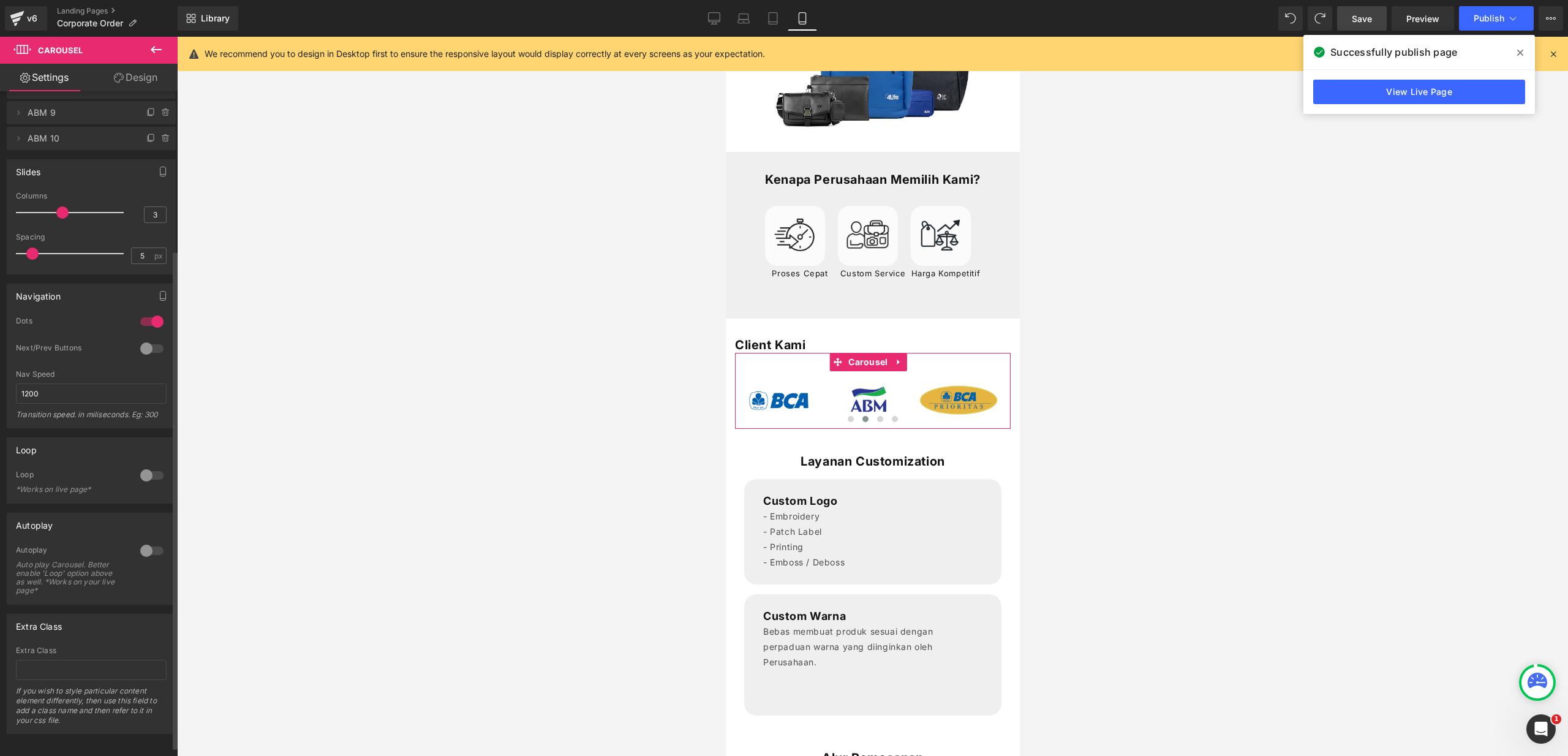
scroll to position [223, 0]
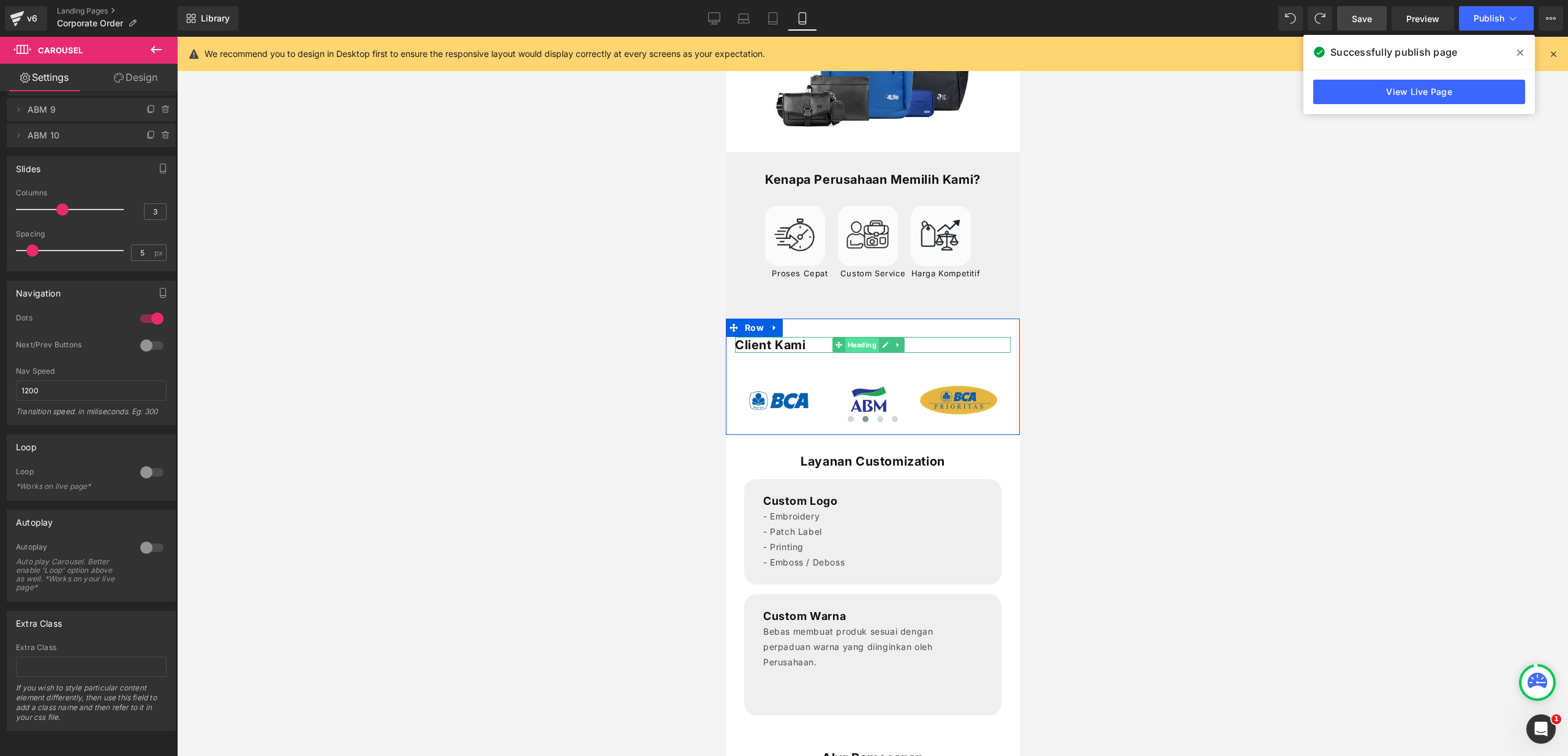
click at [851, 352] on span "Heading" at bounding box center [861, 345] width 34 height 15
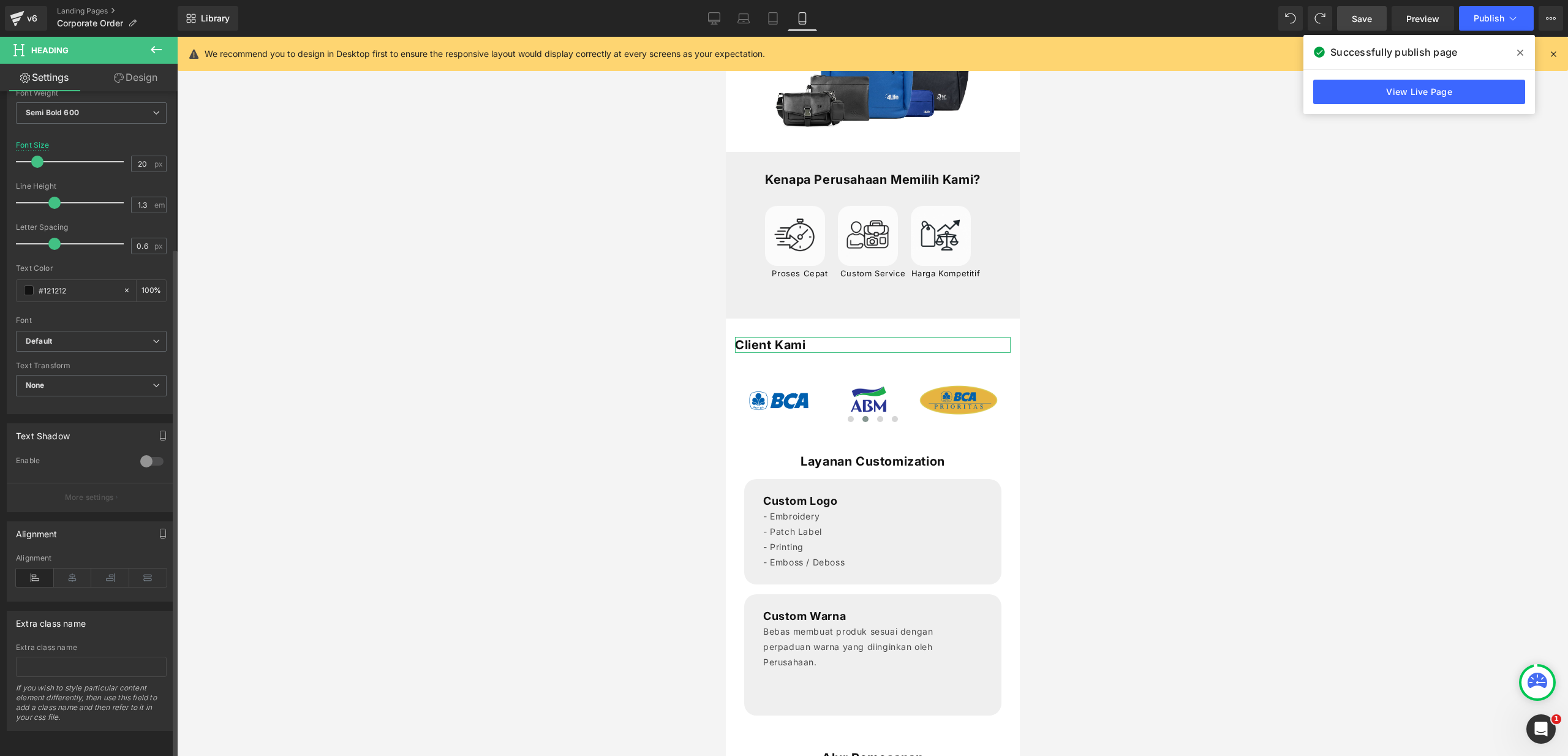
scroll to position [204, 0]
click at [77, 569] on icon at bounding box center [73, 578] width 38 height 18
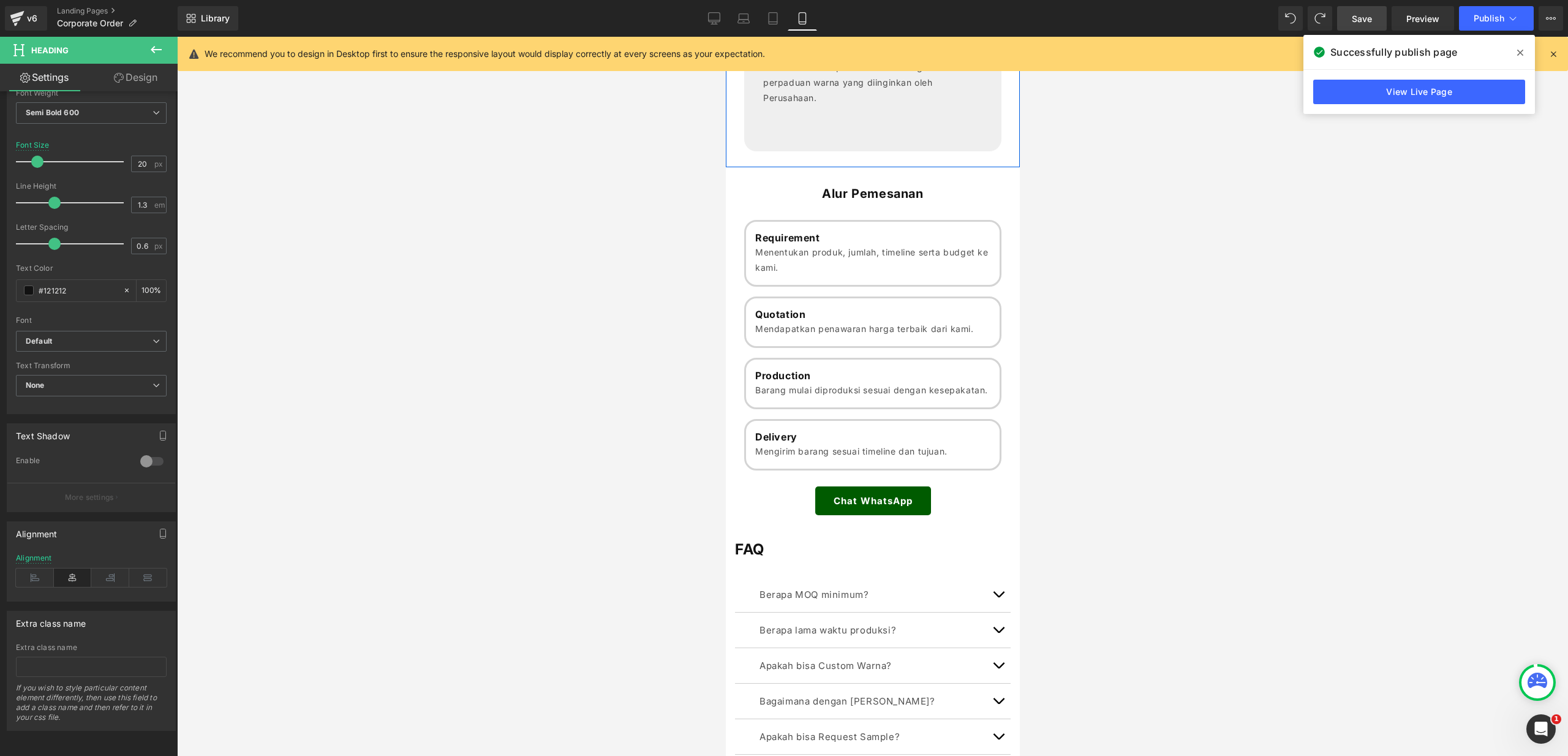
scroll to position [786, 0]
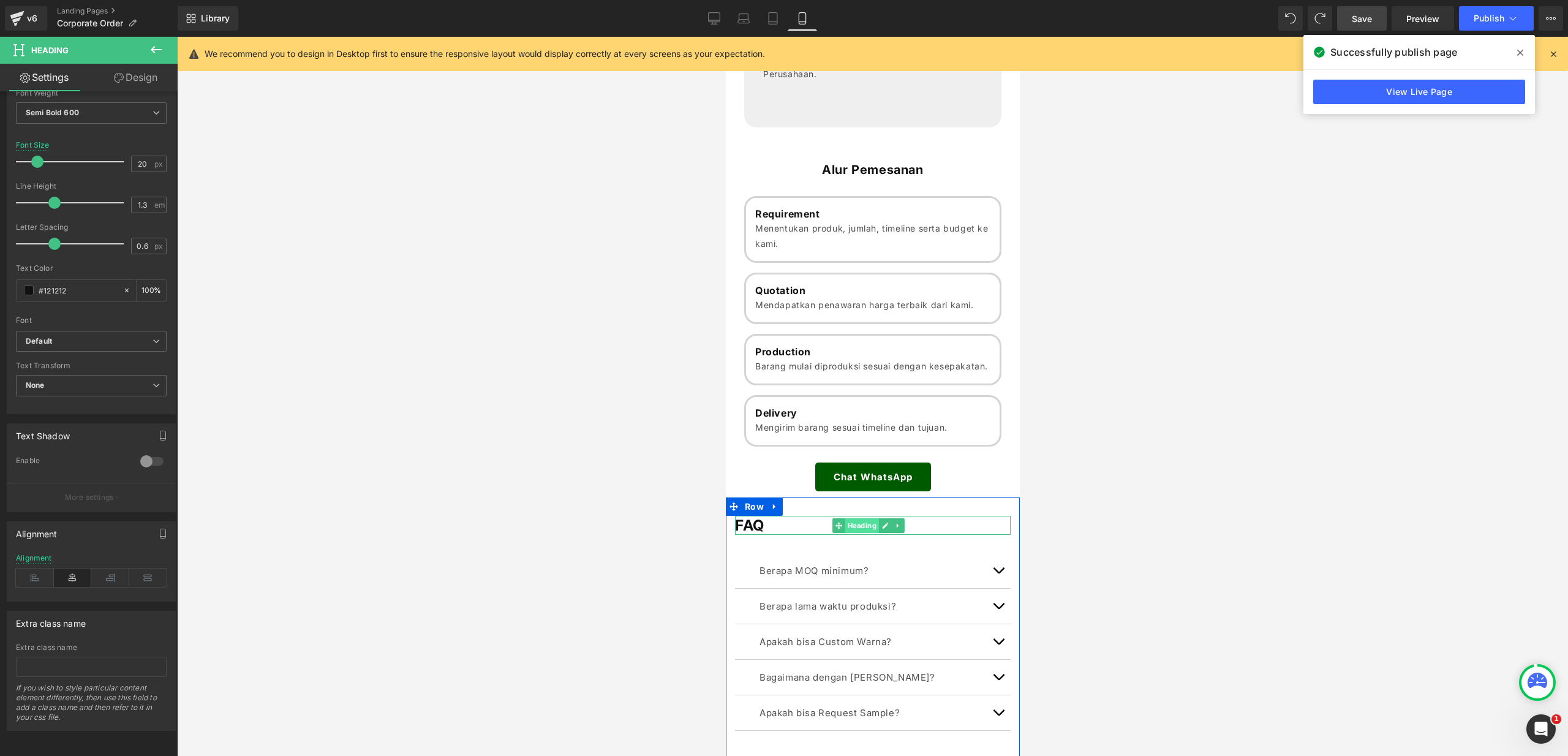
click at [871, 533] on span "Heading" at bounding box center [861, 525] width 34 height 15
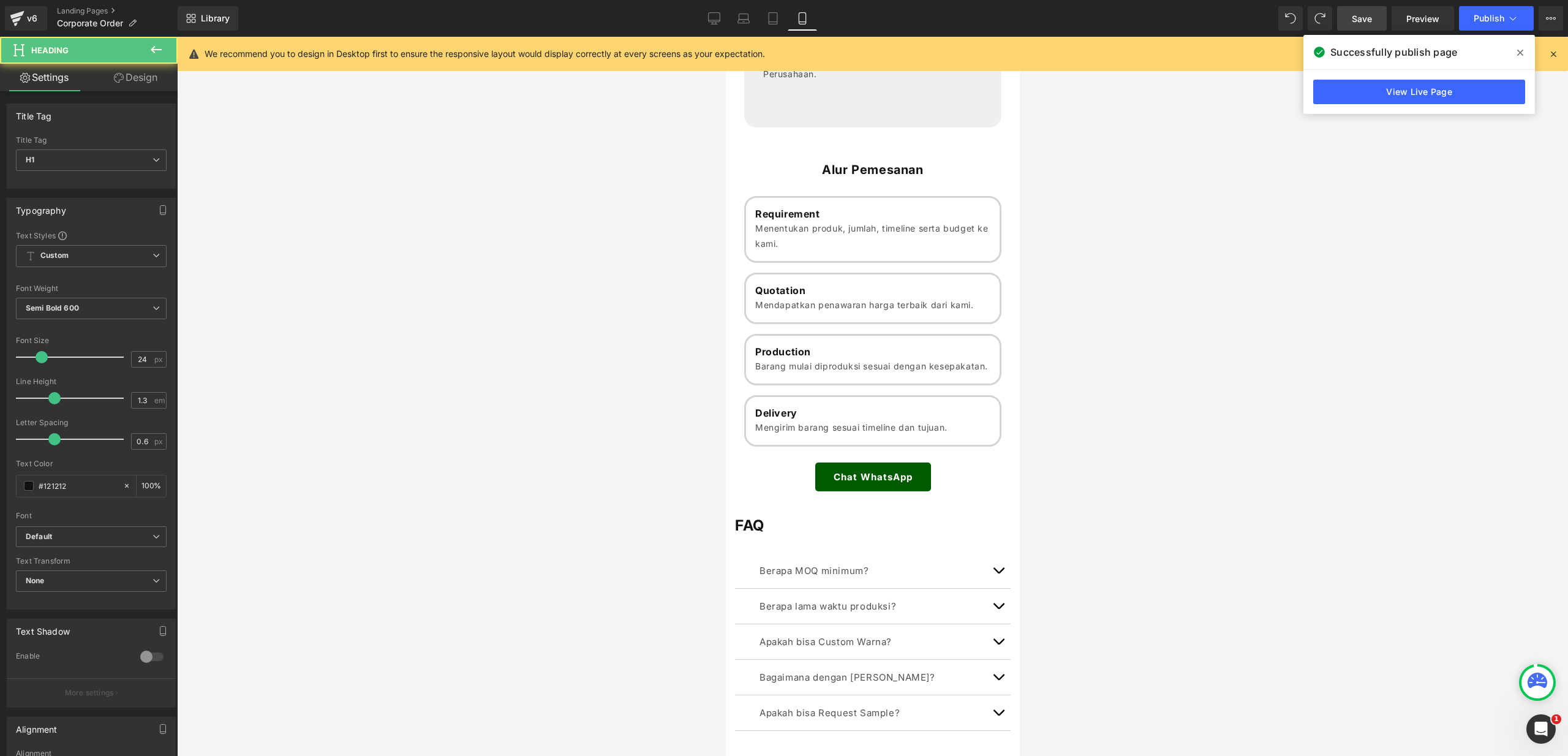
click at [1113, 459] on div at bounding box center [872, 396] width 1391 height 719
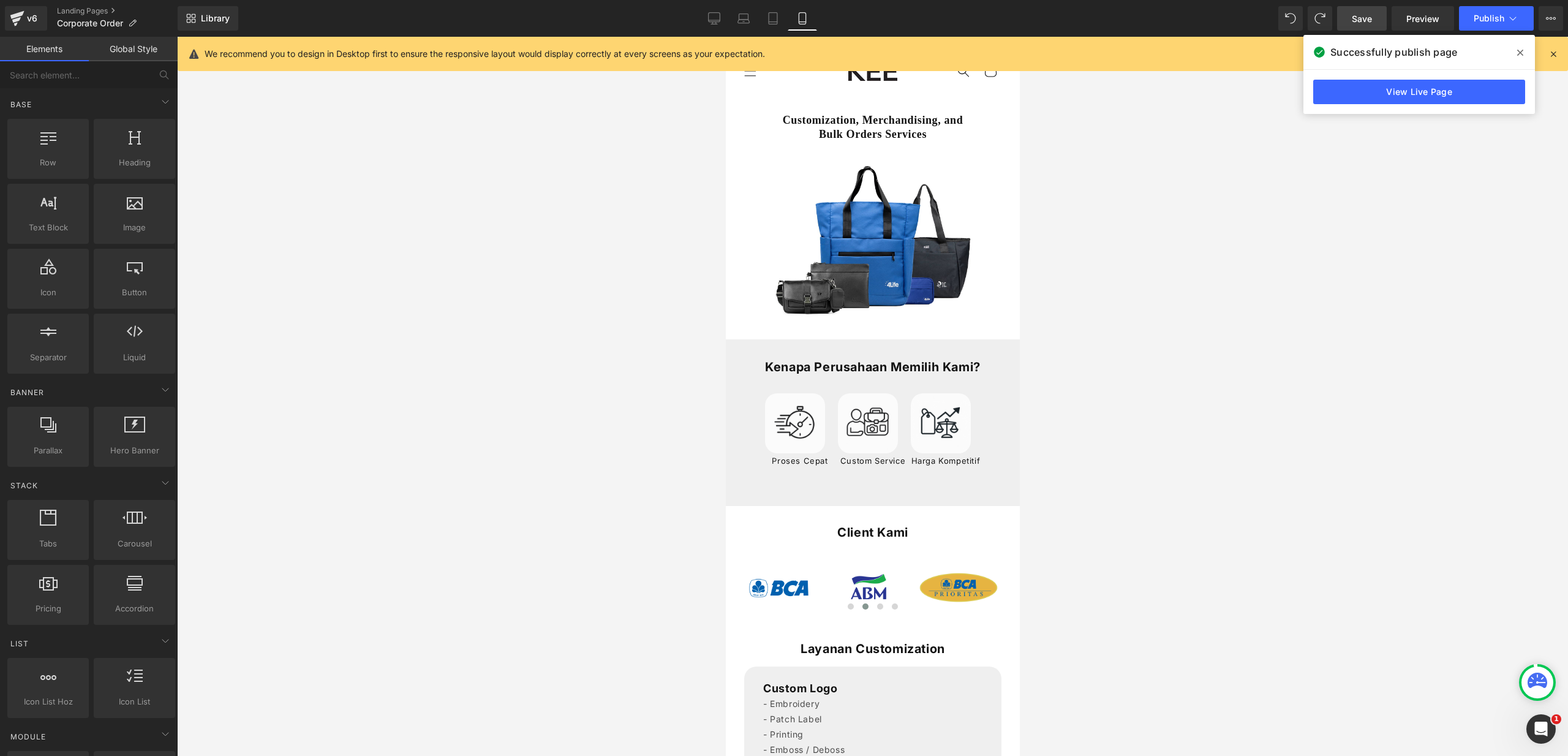
scroll to position [0, 0]
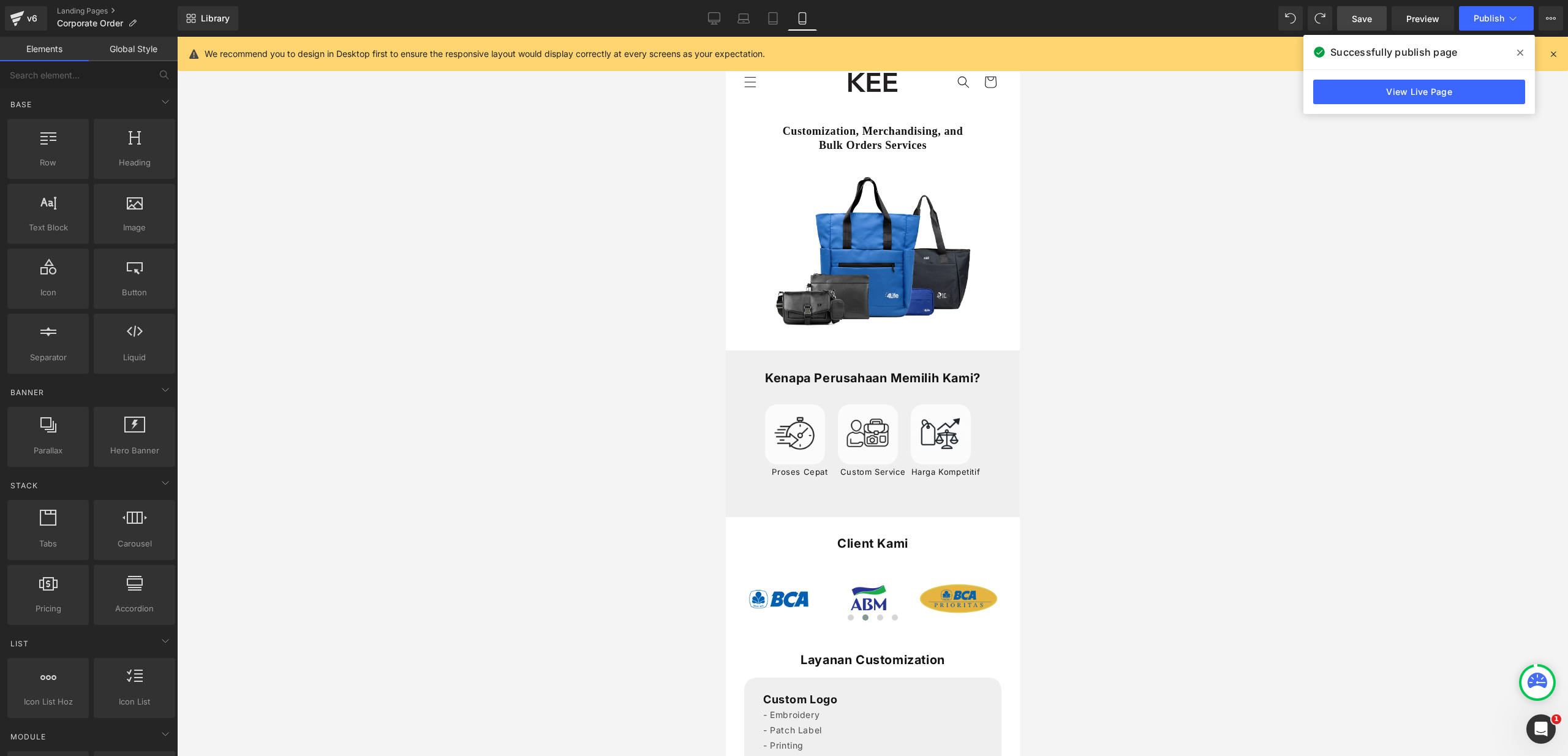
click at [1354, 21] on span "Save" at bounding box center [1362, 18] width 20 height 13
click at [1479, 20] on span "Publish" at bounding box center [1488, 18] width 30 height 10
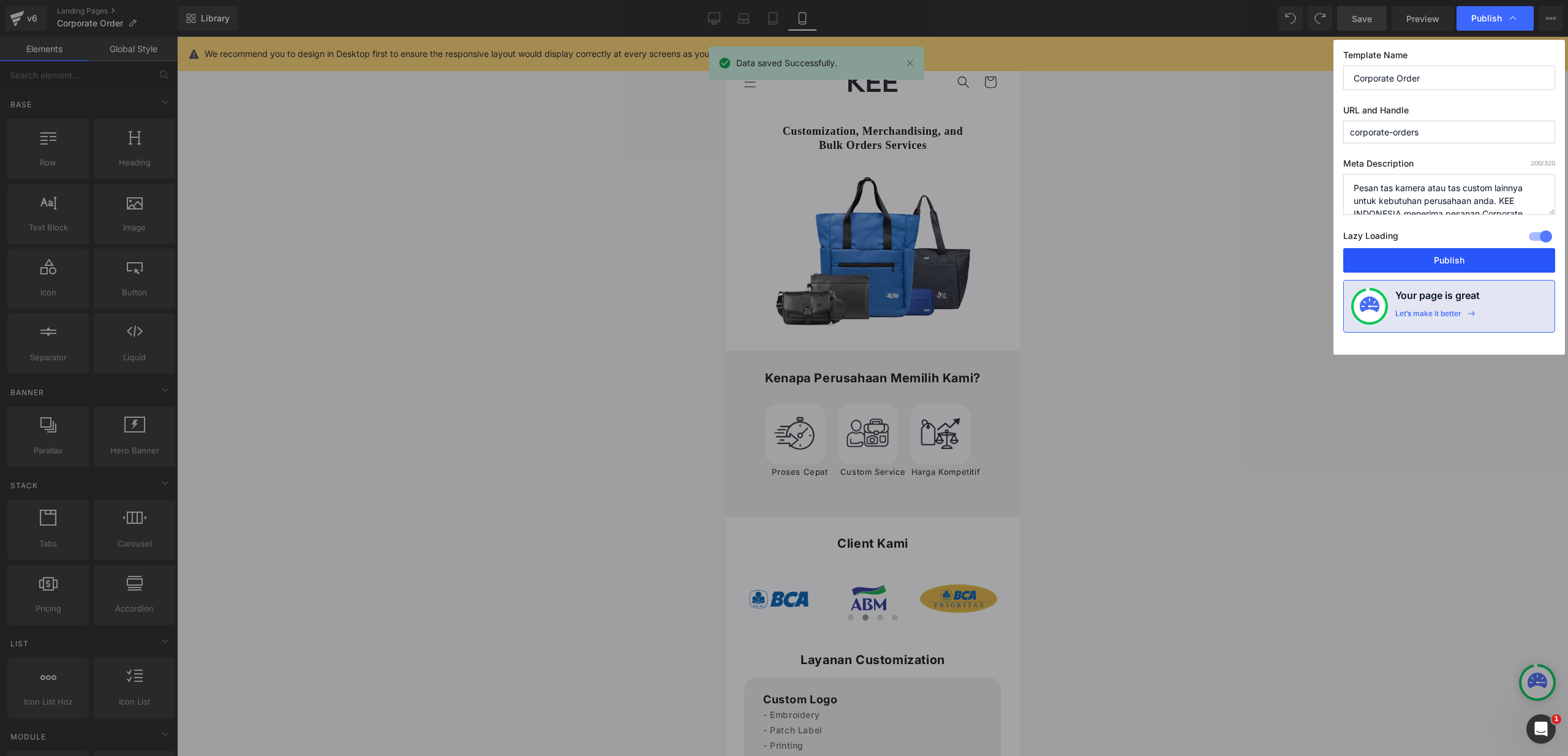
click at [1510, 253] on button "Publish" at bounding box center [1449, 260] width 212 height 25
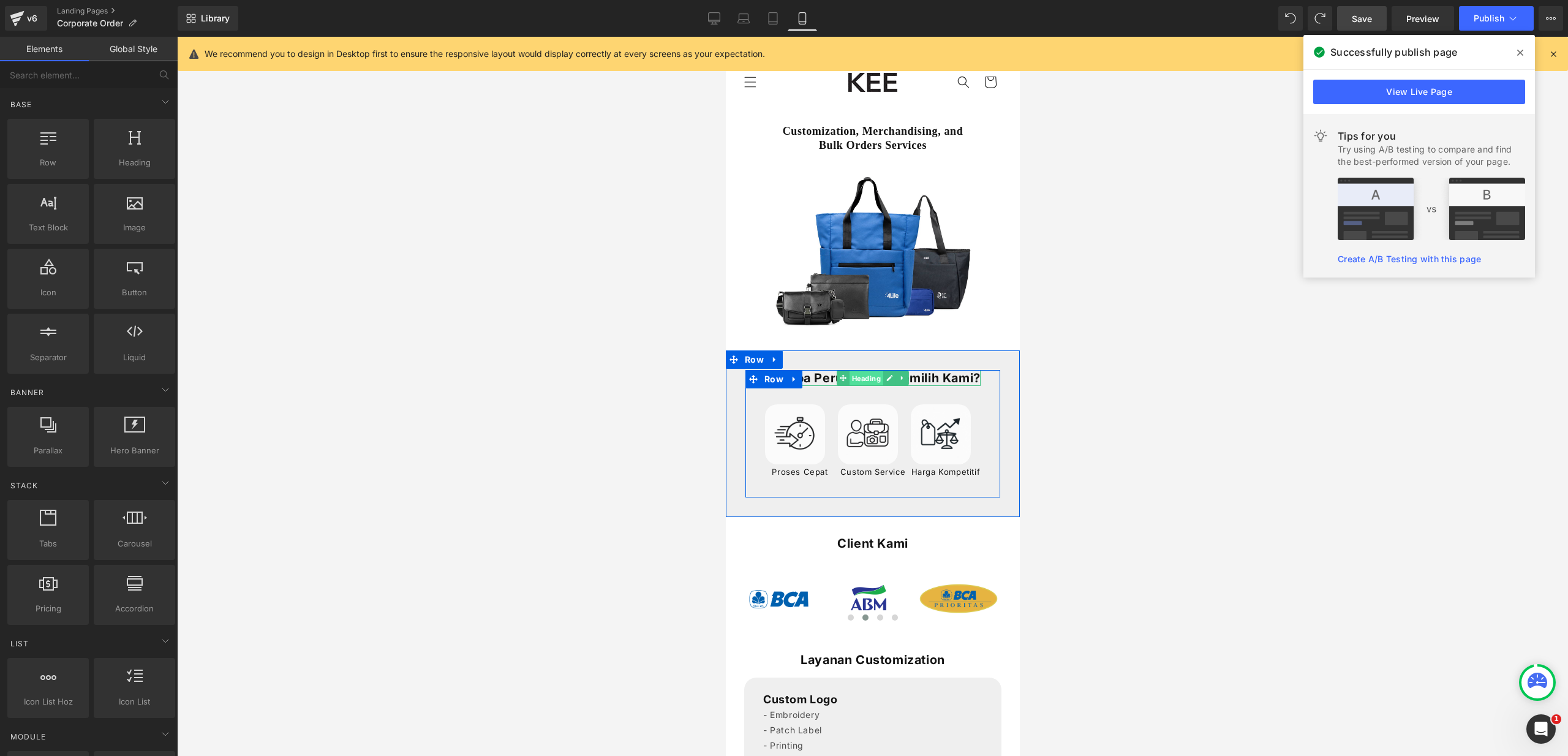
click at [872, 379] on span "Heading" at bounding box center [866, 378] width 34 height 15
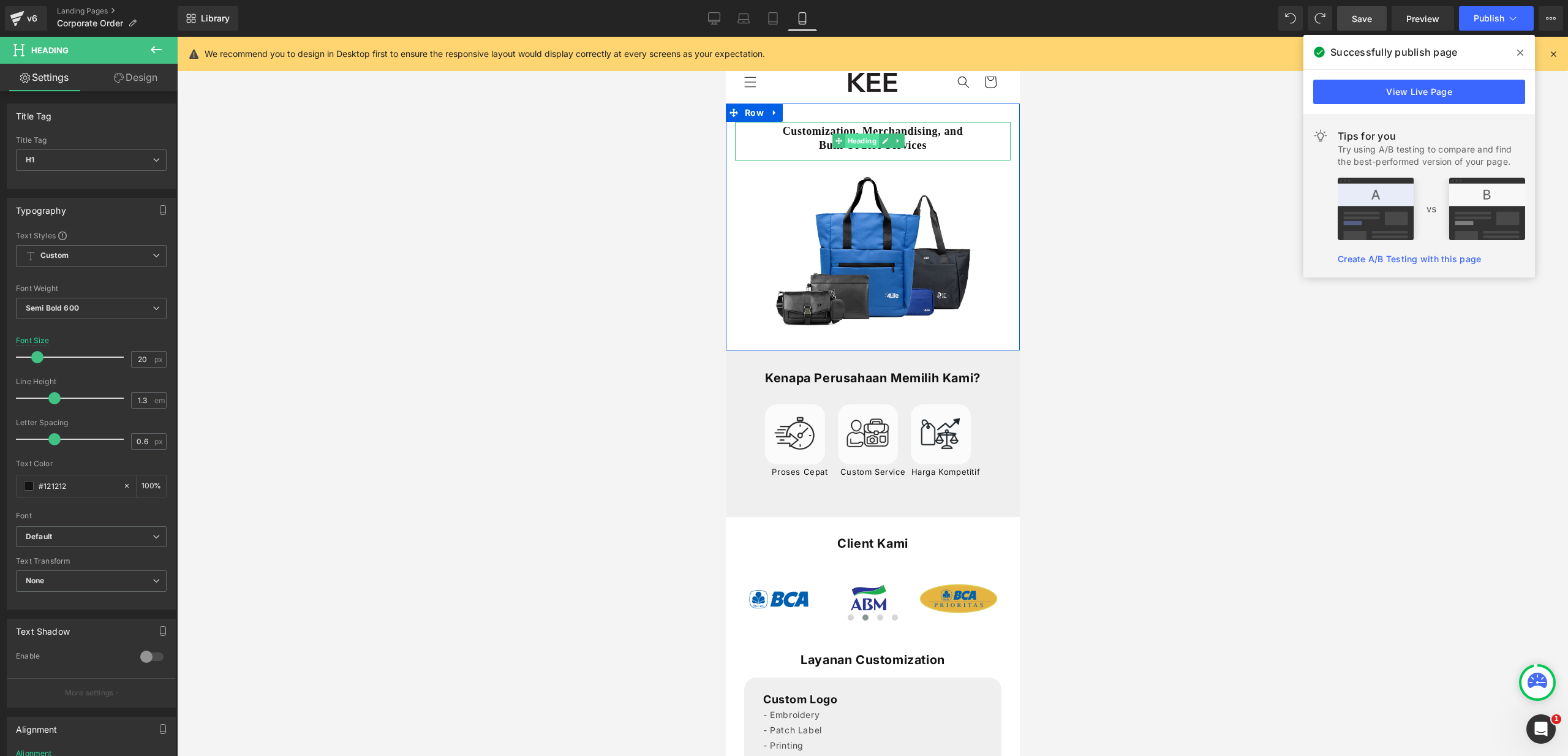
click at [871, 139] on span "Heading" at bounding box center [861, 140] width 34 height 15
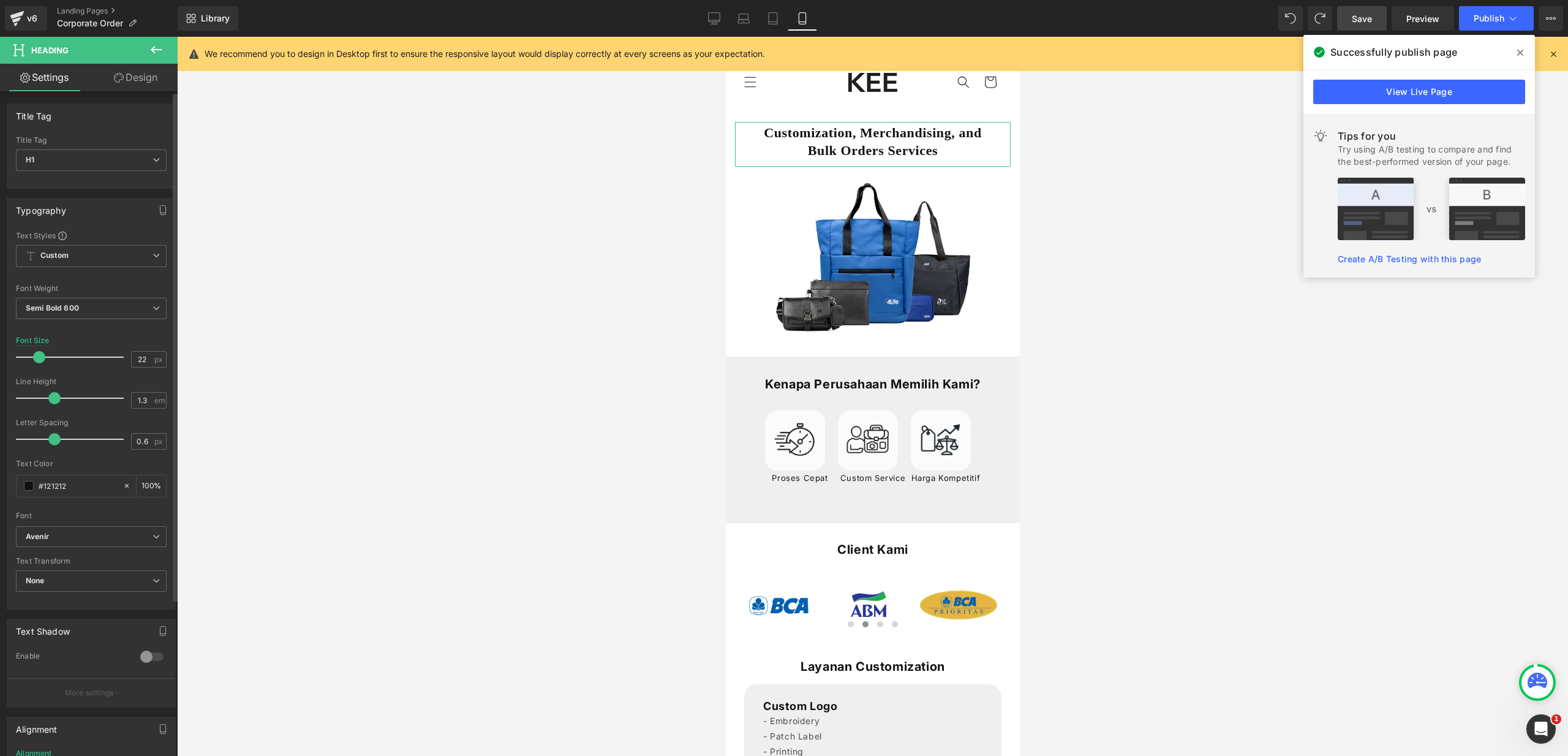
click at [36, 355] on span at bounding box center [39, 357] width 12 height 12
click at [1375, 20] on link "Save" at bounding box center [1362, 18] width 49 height 25
click at [1488, 23] on button "Publish" at bounding box center [1496, 18] width 75 height 25
click at [1489, 21] on span "Publish" at bounding box center [1488, 18] width 30 height 10
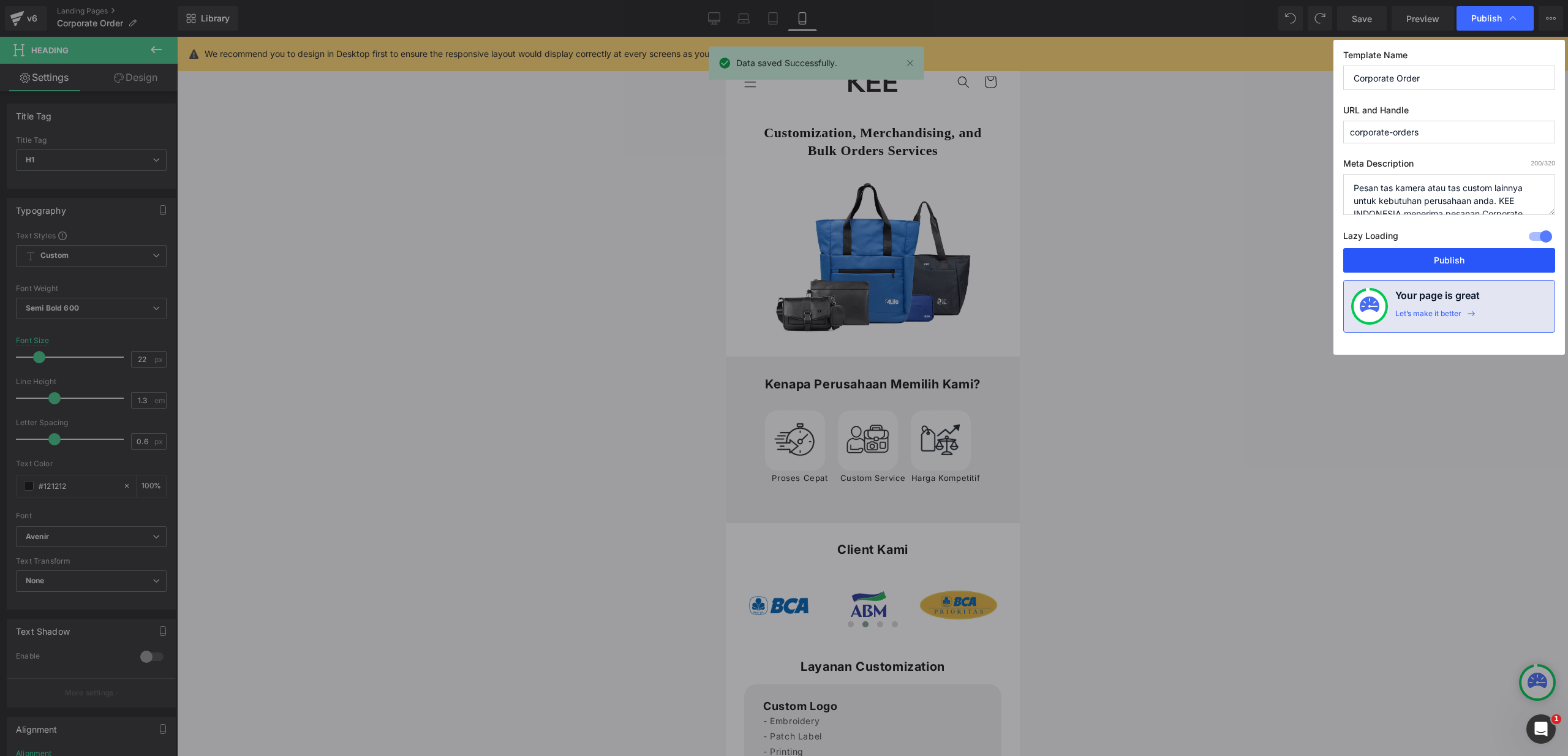
click at [1451, 252] on button "Publish" at bounding box center [1449, 260] width 212 height 25
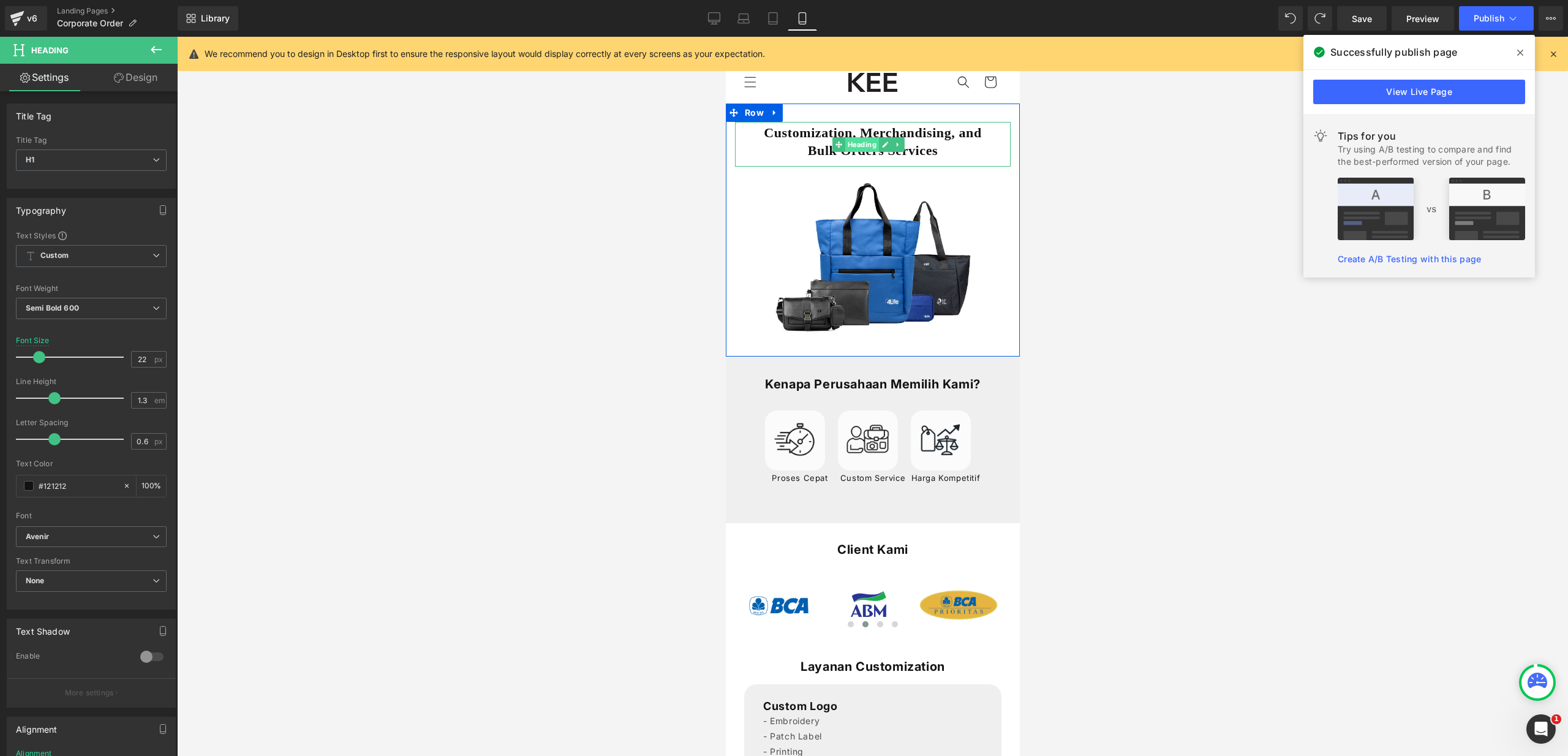
click at [868, 148] on span "Heading" at bounding box center [861, 144] width 34 height 15
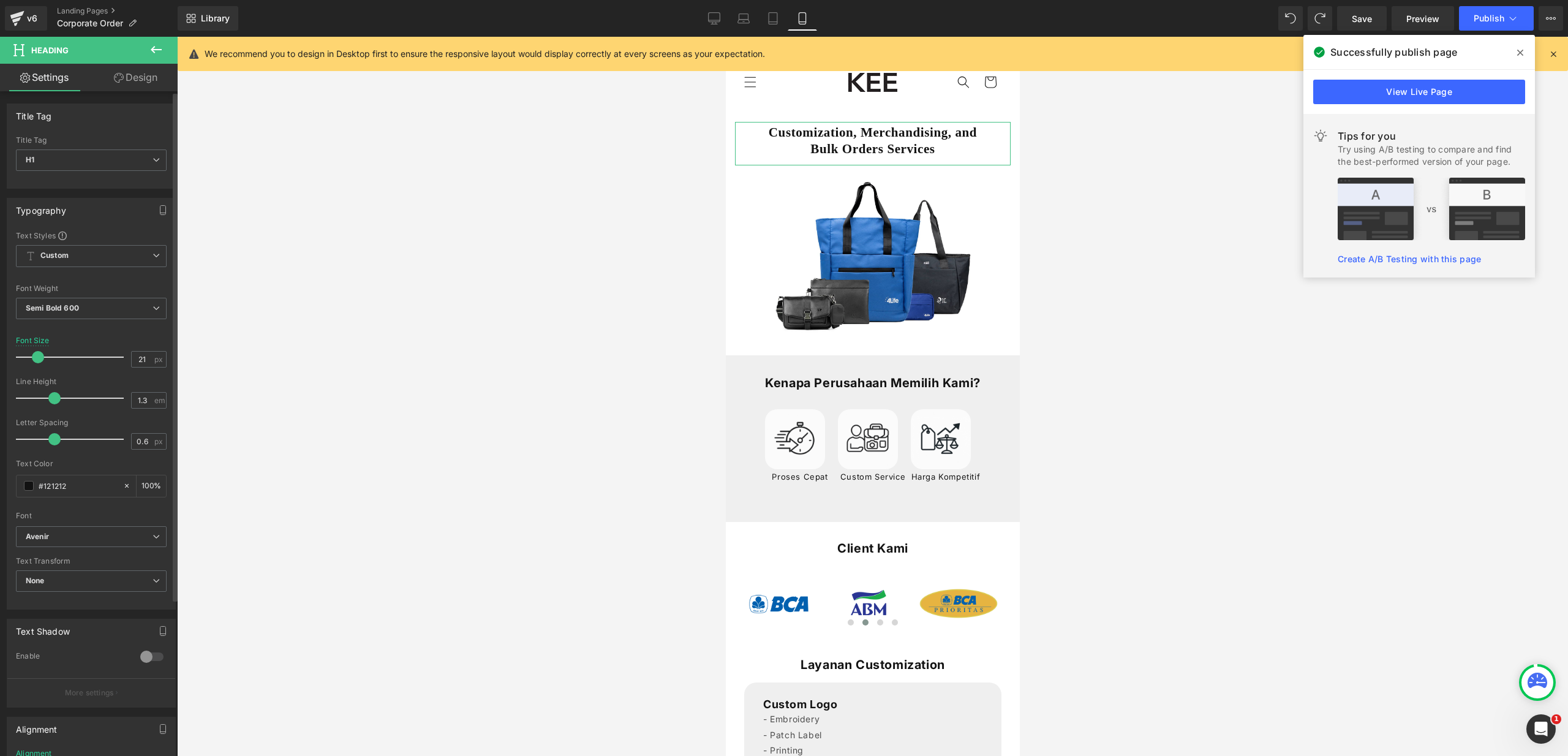
click at [42, 357] on span at bounding box center [37, 357] width 12 height 12
click at [39, 357] on span at bounding box center [37, 357] width 12 height 12
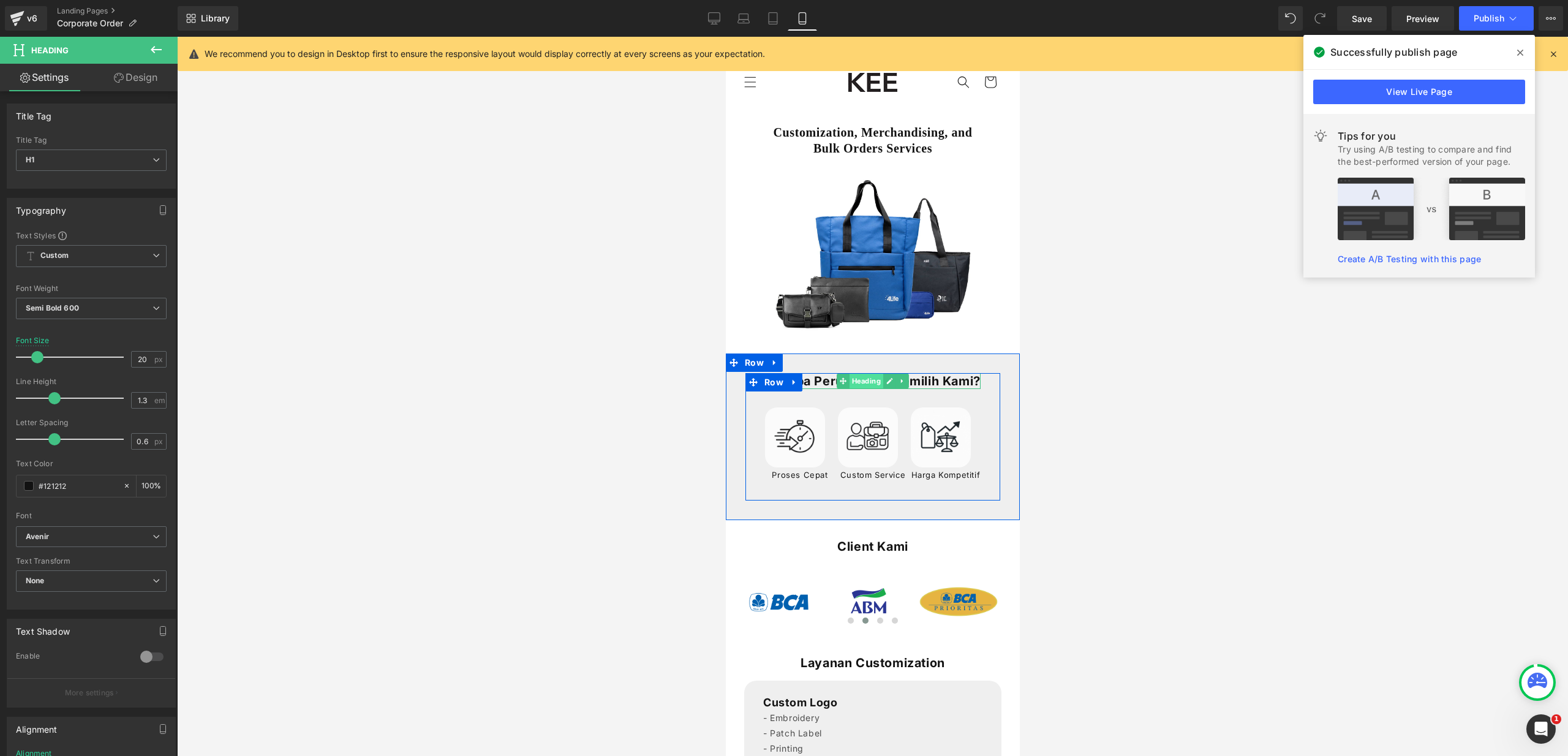
click at [849, 385] on span "Heading" at bounding box center [866, 380] width 34 height 15
click at [35, 362] on span at bounding box center [35, 357] width 12 height 12
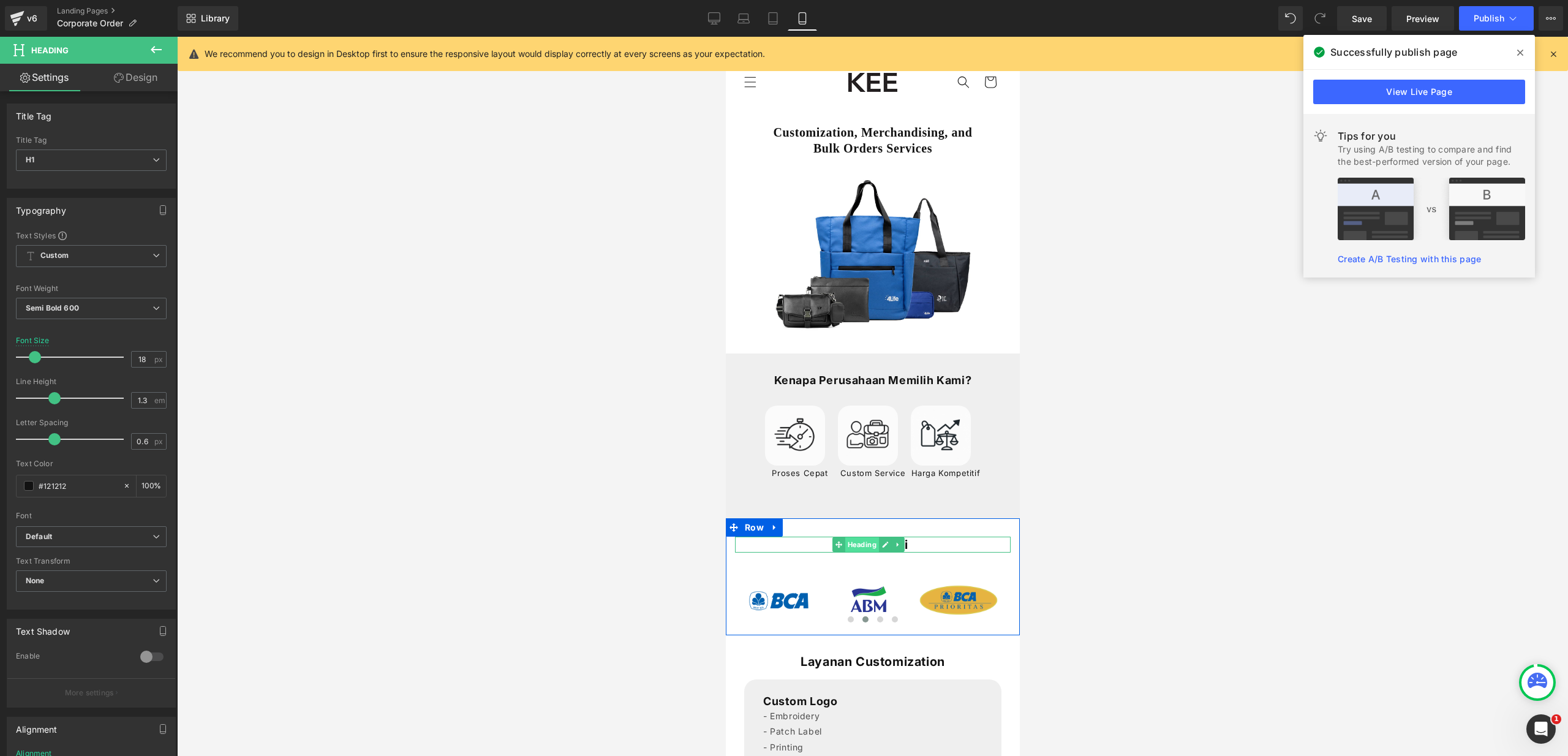
click at [849, 547] on span "Heading" at bounding box center [861, 544] width 34 height 15
drag, startPoint x: 42, startPoint y: 359, endPoint x: 68, endPoint y: 361, distance: 26.1
click at [35, 357] on div at bounding box center [73, 357] width 101 height 25
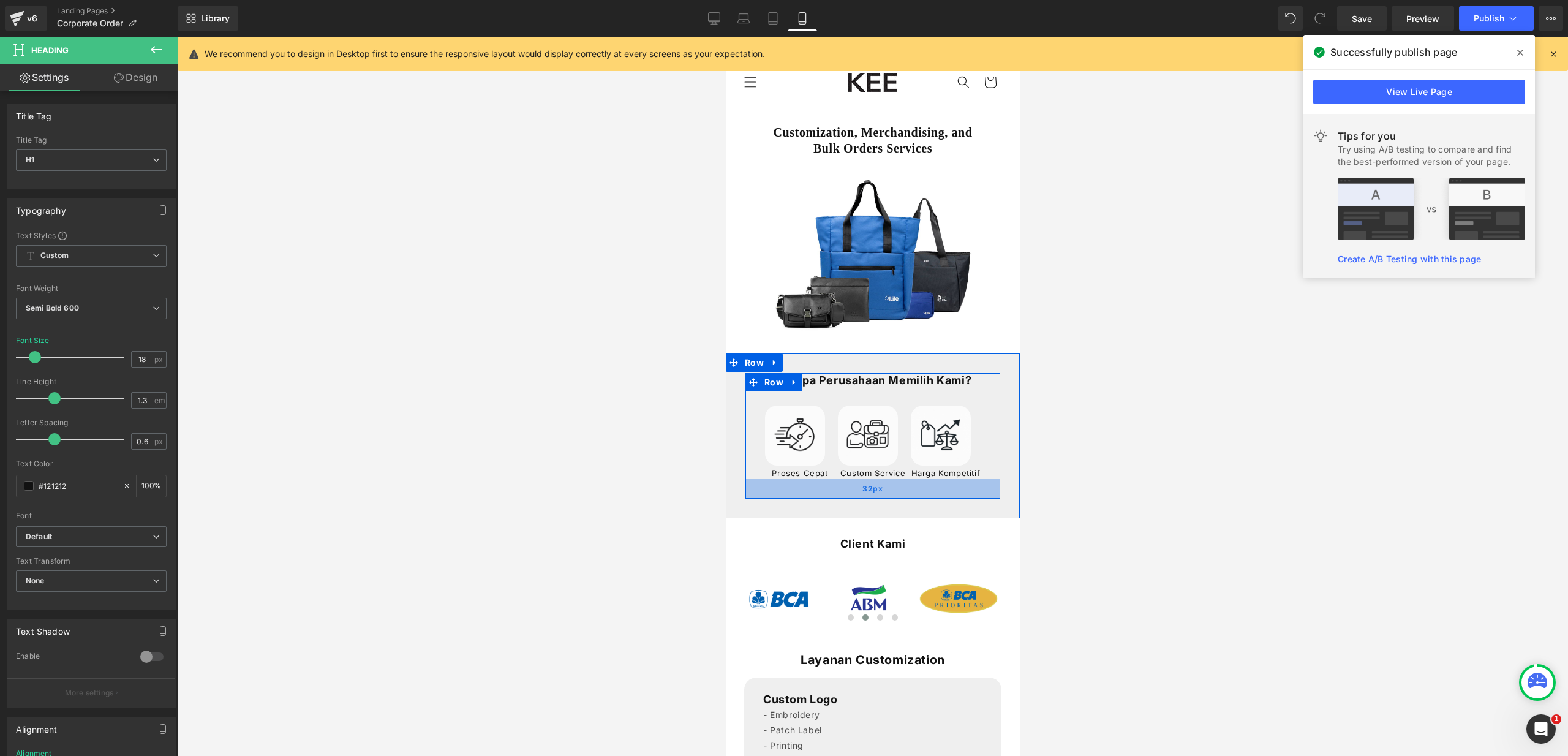
scroll to position [342, 0]
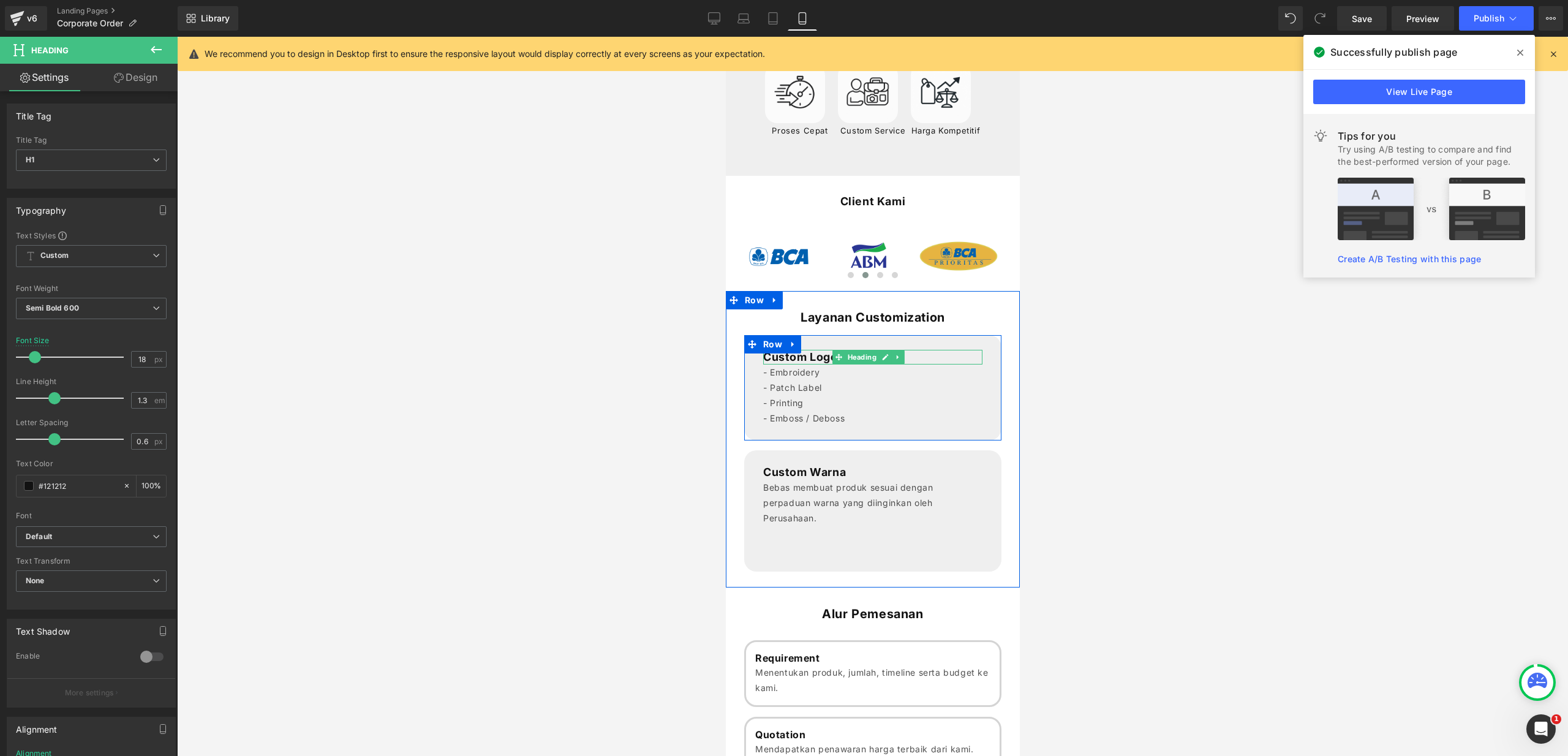
click at [805, 363] on strong "Custom Logo" at bounding box center [800, 357] width 75 height 13
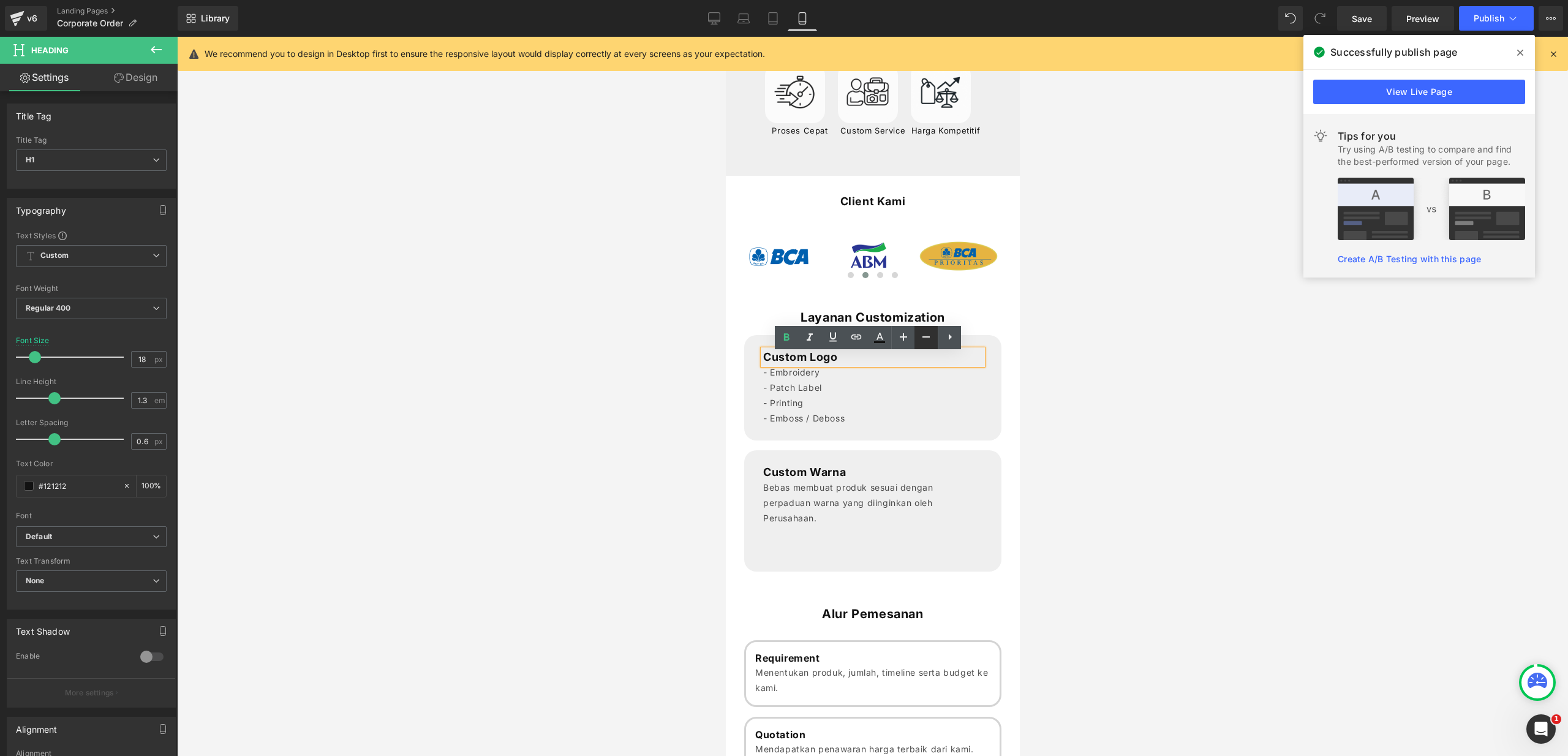
click at [920, 339] on icon at bounding box center [926, 337] width 15 height 15
click at [794, 406] on p "- Printing" at bounding box center [872, 401] width 219 height 16
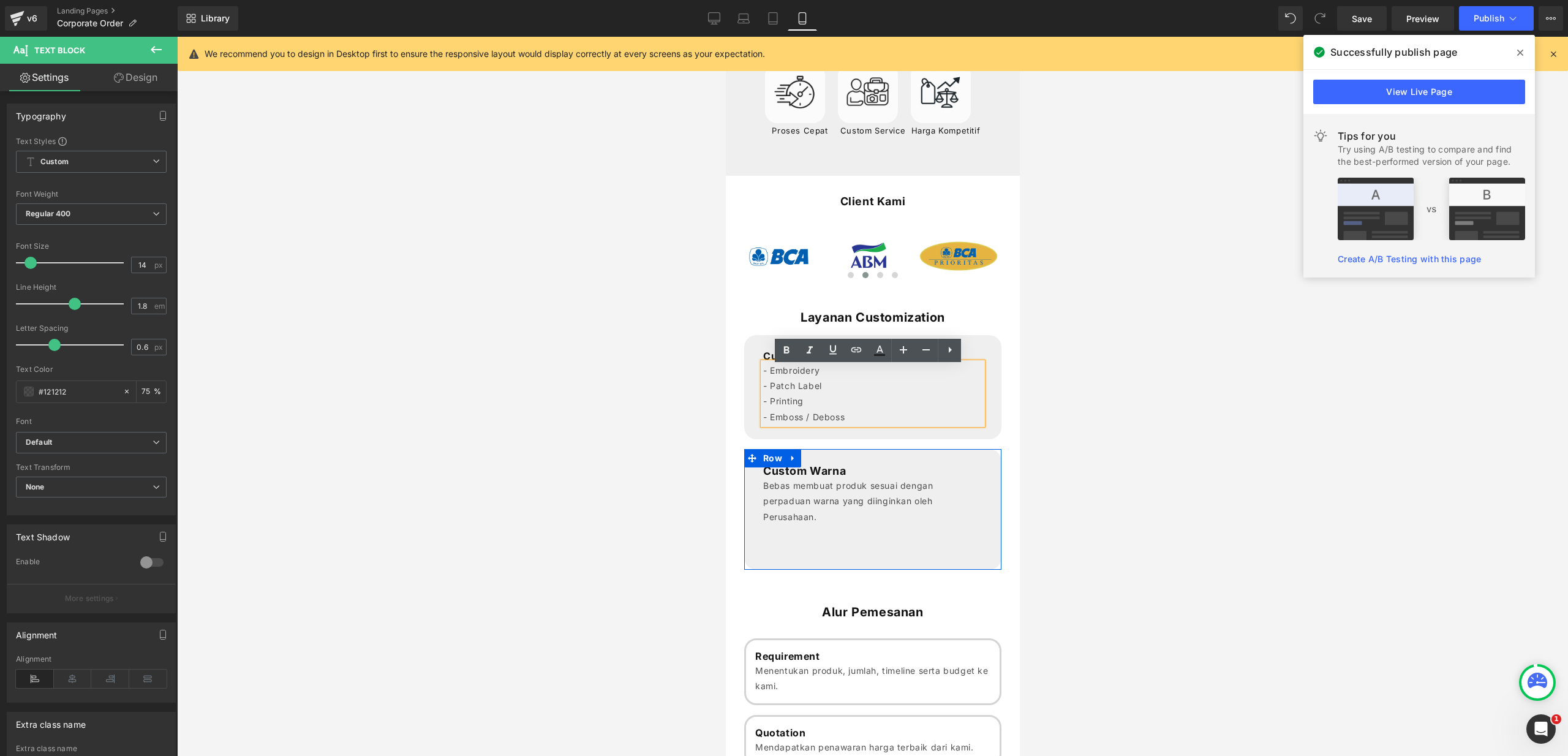
click at [805, 475] on strong "Custom Warna" at bounding box center [803, 471] width 82 height 13
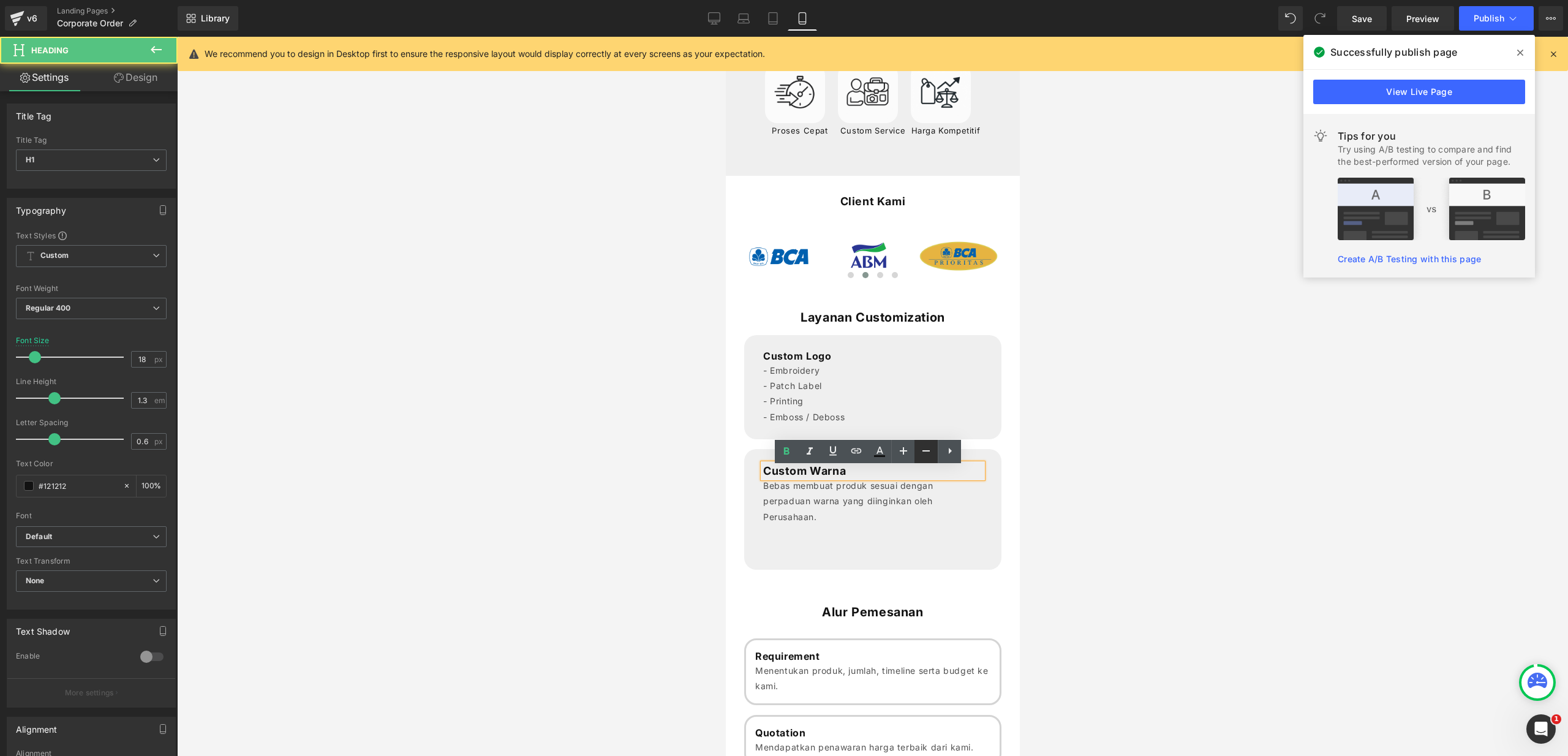
click at [922, 452] on icon at bounding box center [926, 450] width 15 height 15
click at [835, 497] on p "Bebas membuat produk sesuai dengan perpaduan warna yang diinginkan oleh Perusah…" at bounding box center [872, 500] width 219 height 47
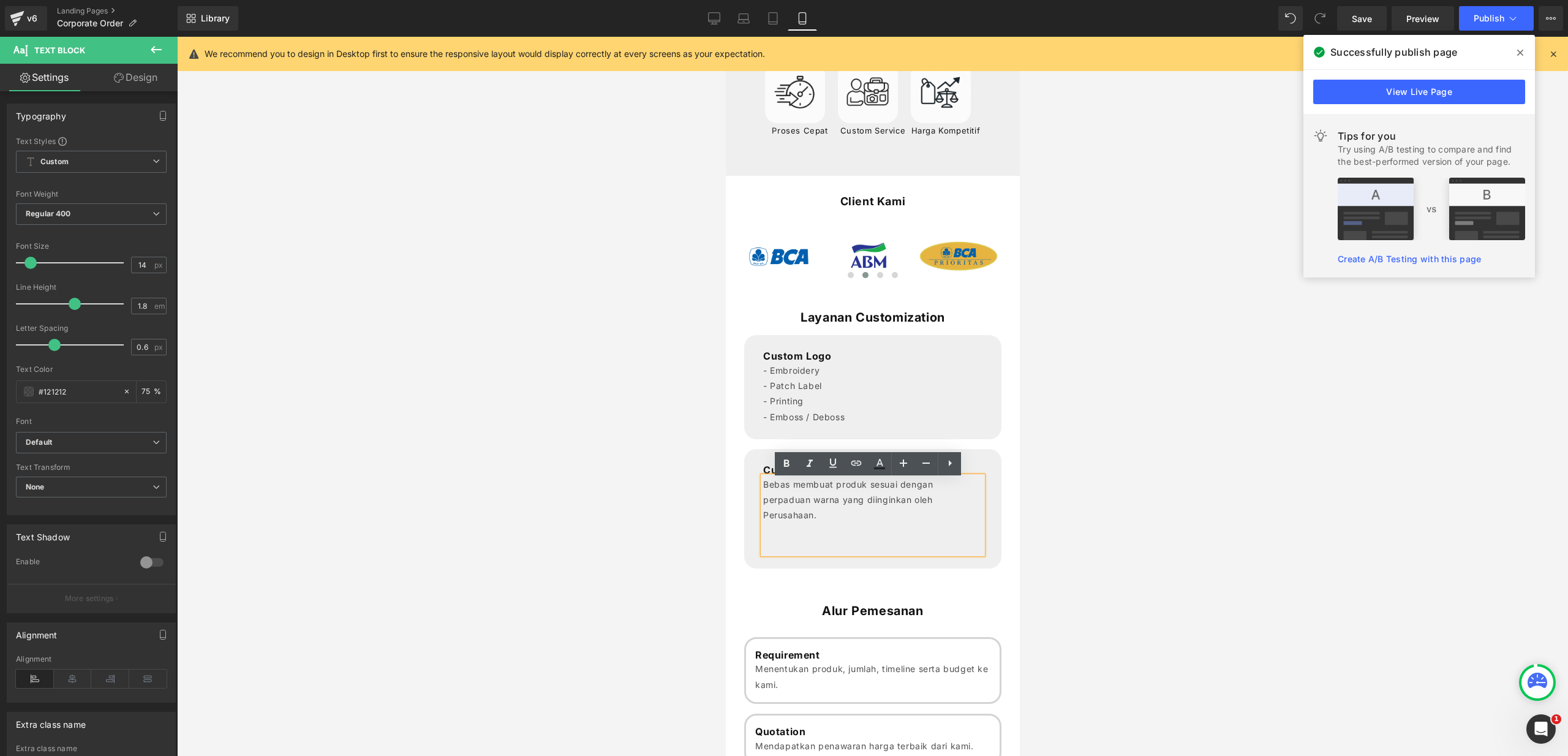
click at [1070, 615] on span "Heading" at bounding box center [1087, 610] width 34 height 15
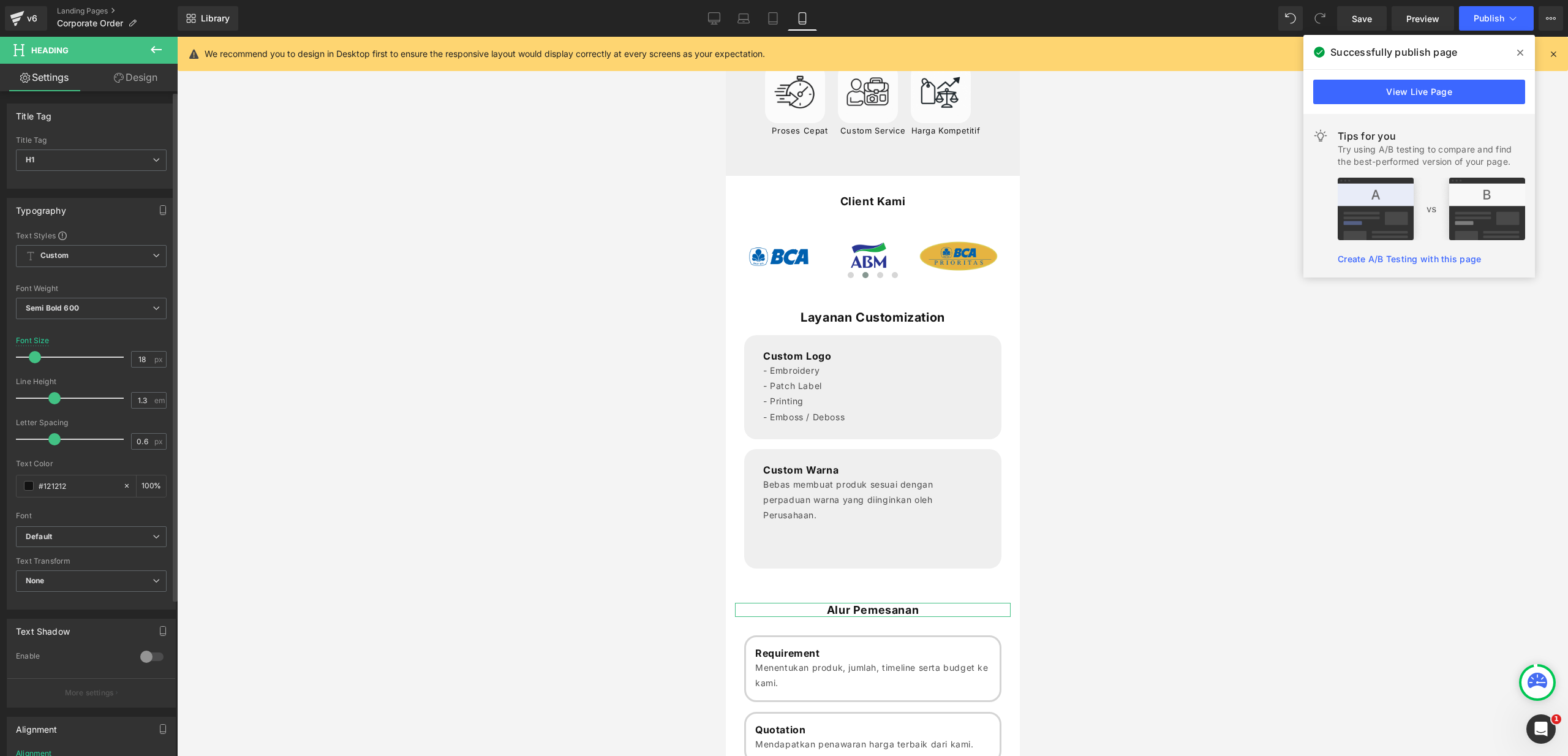
click at [36, 359] on span at bounding box center [35, 357] width 12 height 12
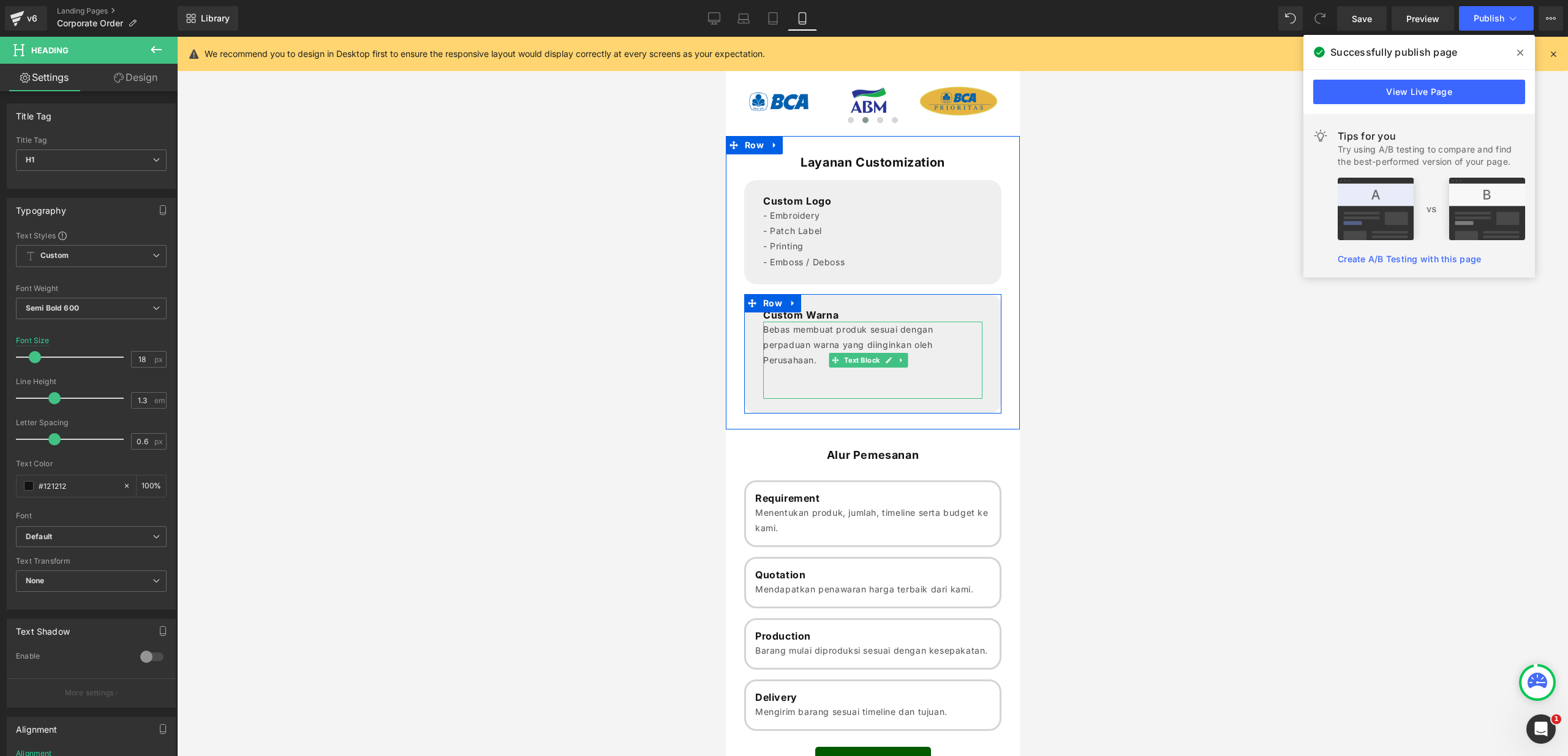
scroll to position [509, 0]
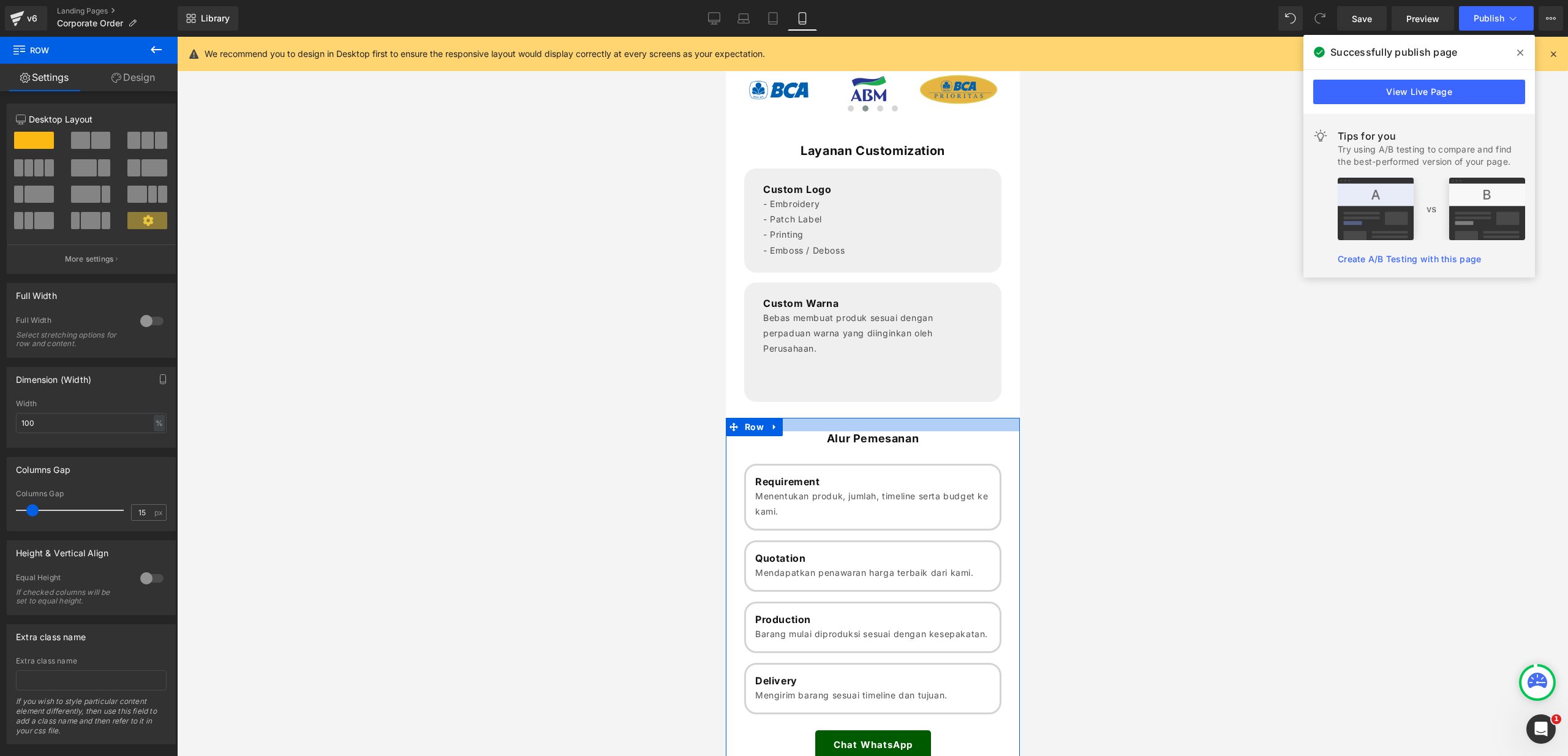
click at [885, 423] on div at bounding box center [872, 424] width 294 height 13
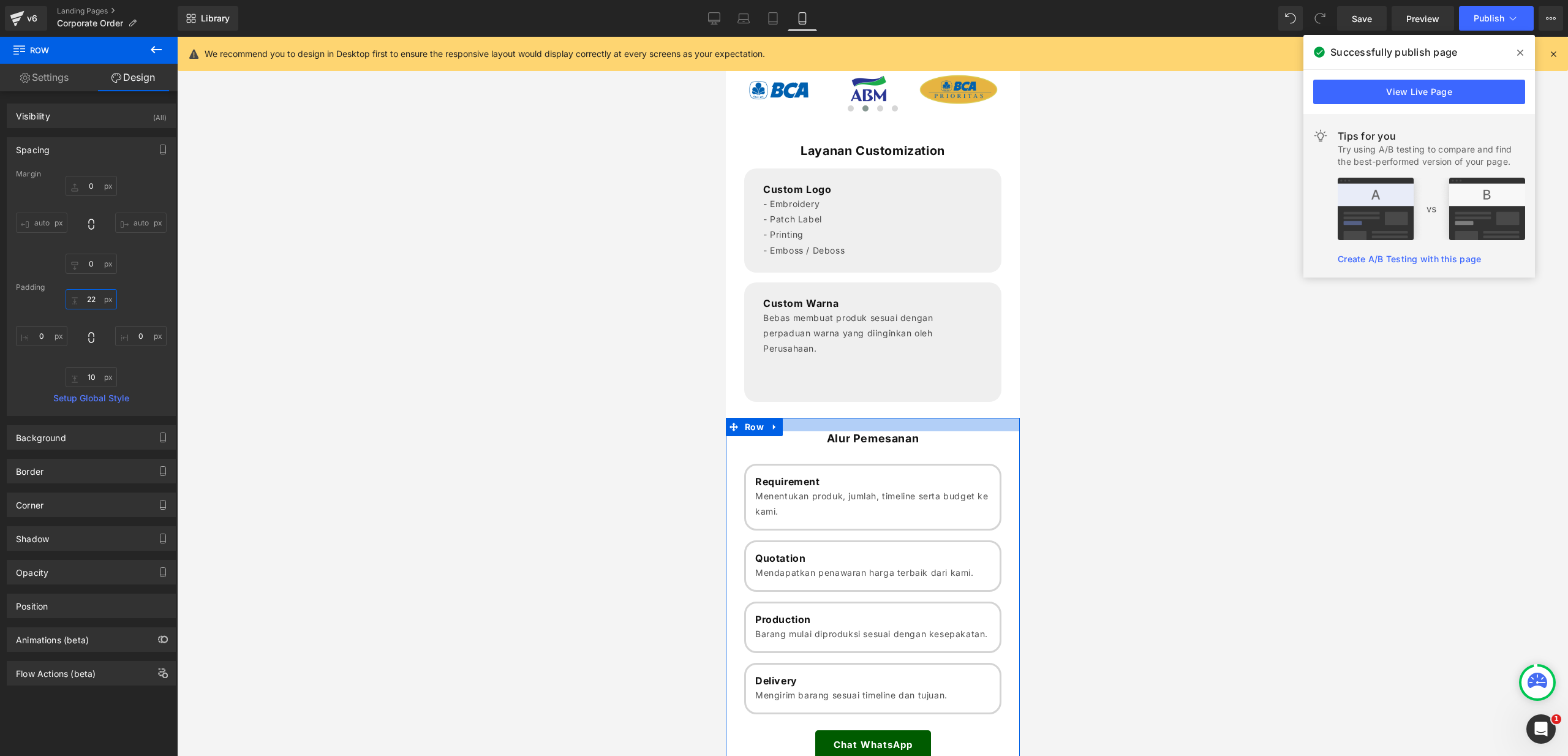
click at [100, 302] on input "22" at bounding box center [91, 299] width 51 height 20
click at [100, 302] on input "22" at bounding box center [91, 299] width 51 height 20
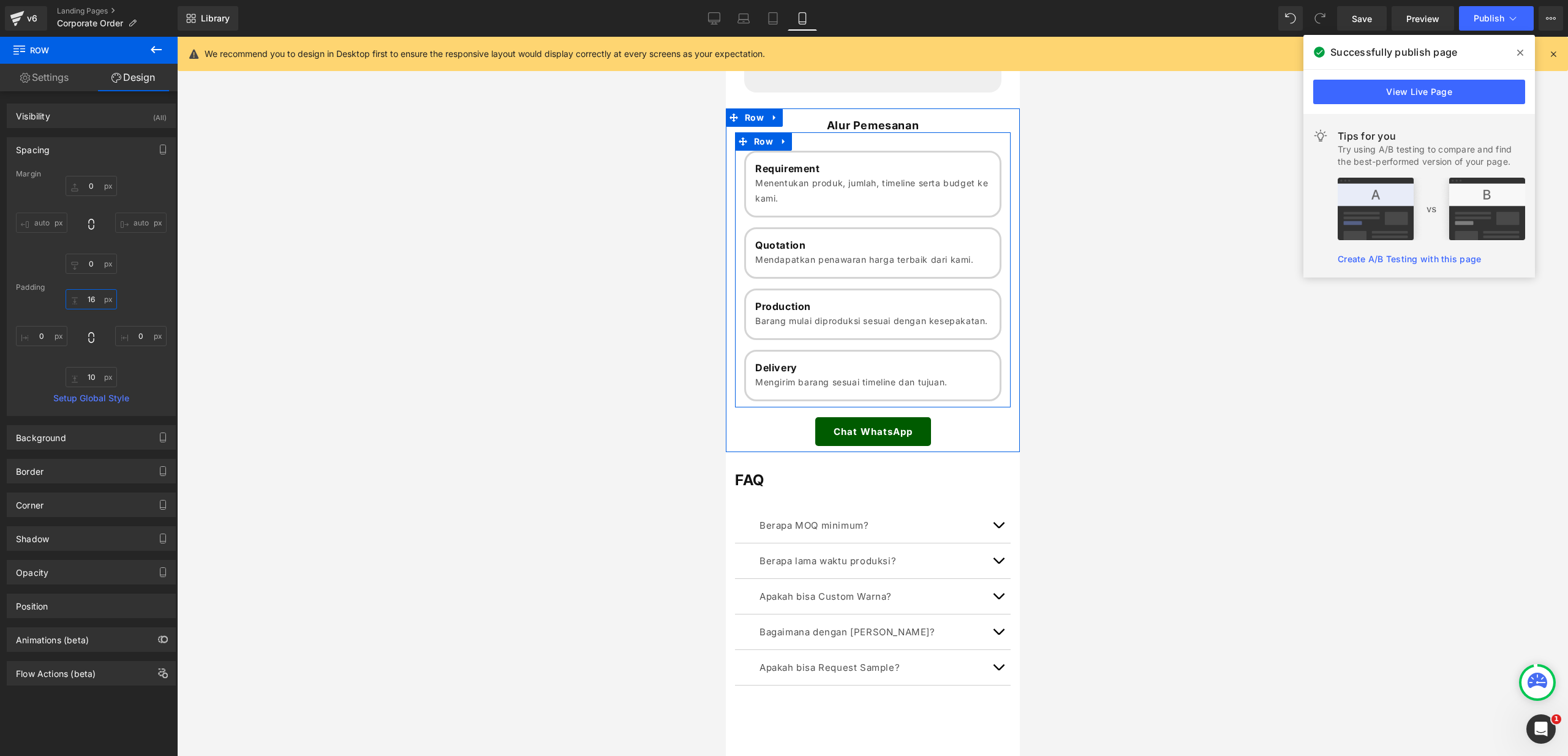
scroll to position [1011, 0]
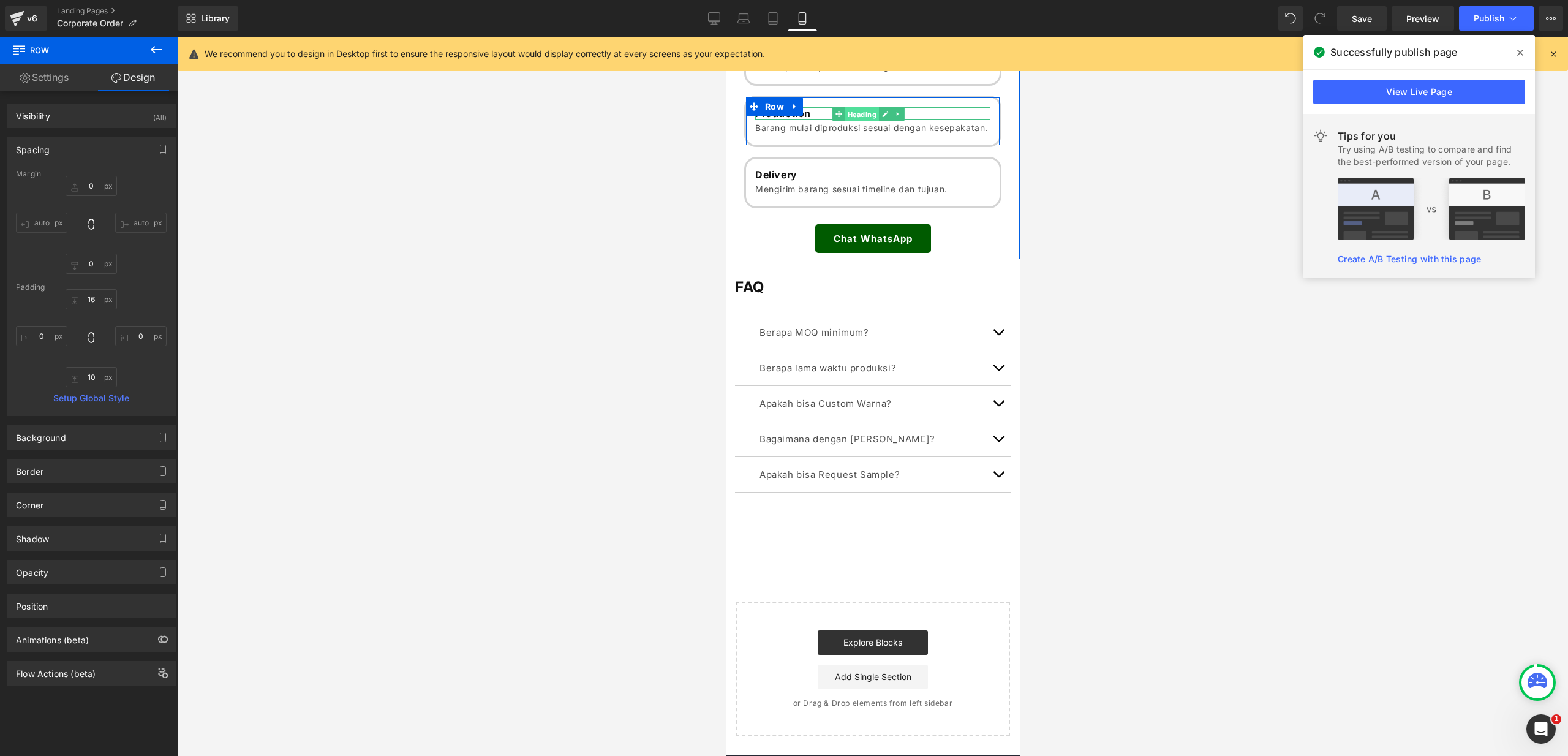
click at [858, 117] on span "Heading" at bounding box center [861, 113] width 34 height 15
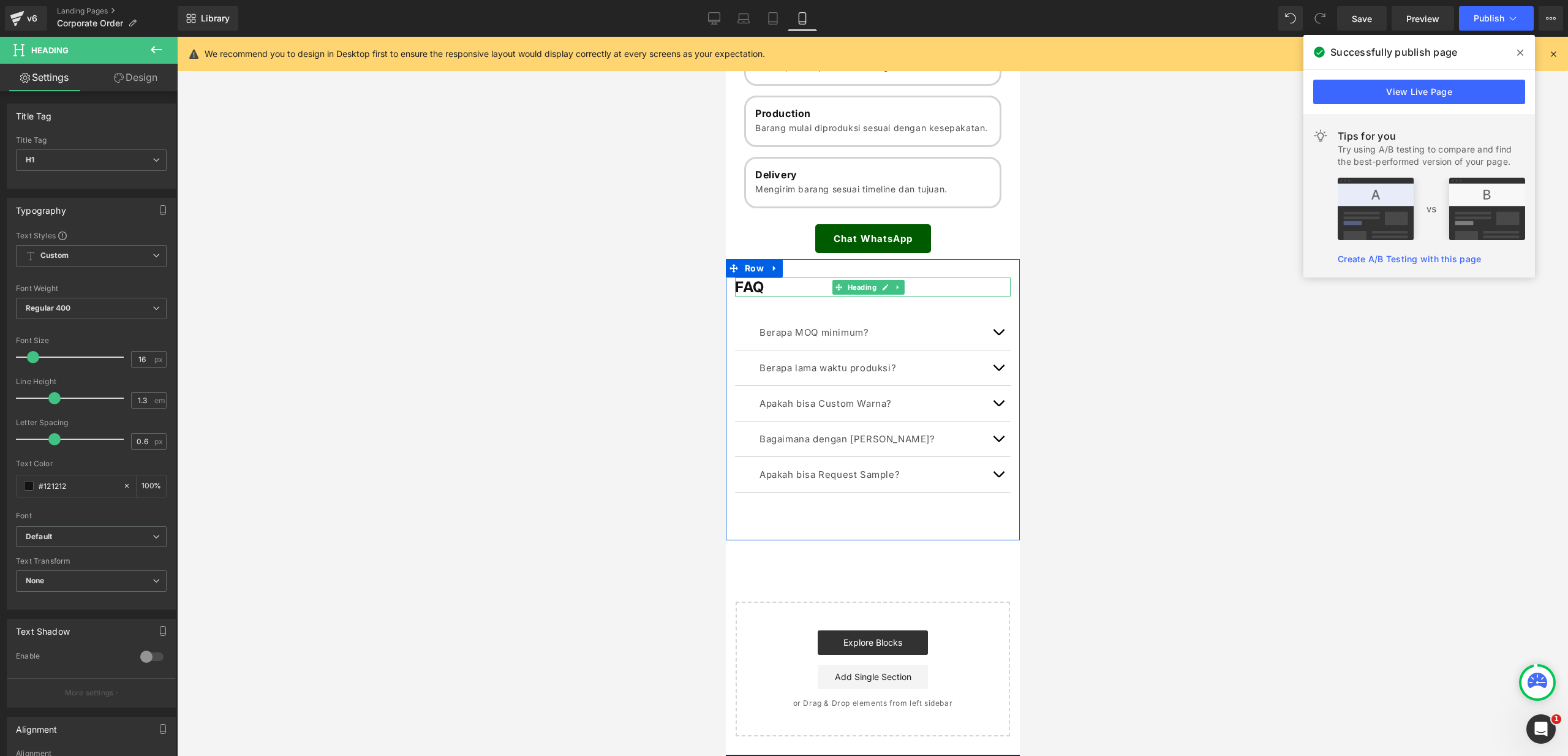
click at [800, 297] on h1 "FAQ" at bounding box center [872, 287] width 276 height 19
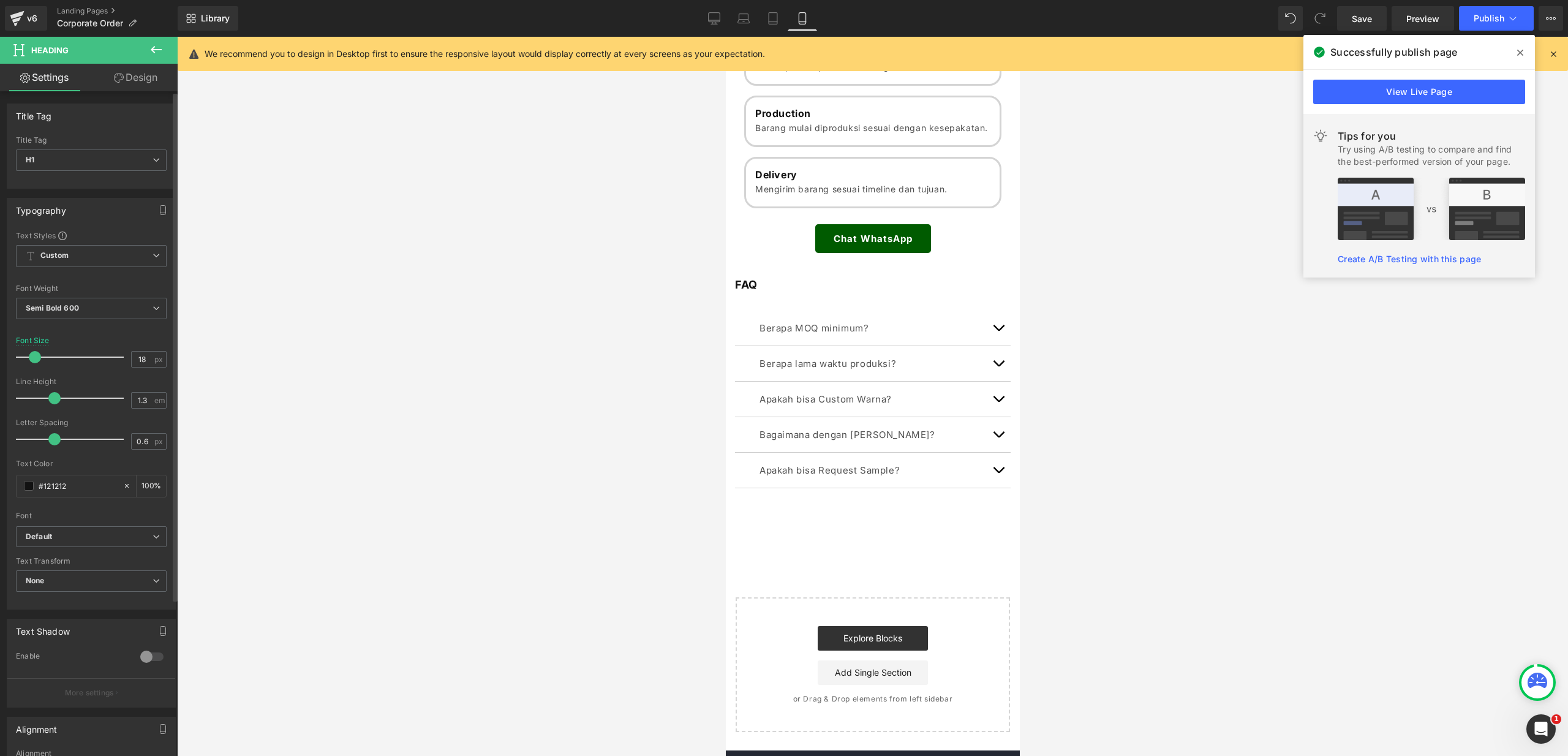
drag, startPoint x: 39, startPoint y: 356, endPoint x: 32, endPoint y: 353, distance: 7.6
click at [32, 353] on span at bounding box center [35, 357] width 12 height 12
click at [1353, 23] on span "Save" at bounding box center [1362, 18] width 20 height 13
click at [1476, 26] on button "Publish" at bounding box center [1496, 18] width 75 height 25
click at [1479, 23] on button "Publish" at bounding box center [1496, 18] width 75 height 25
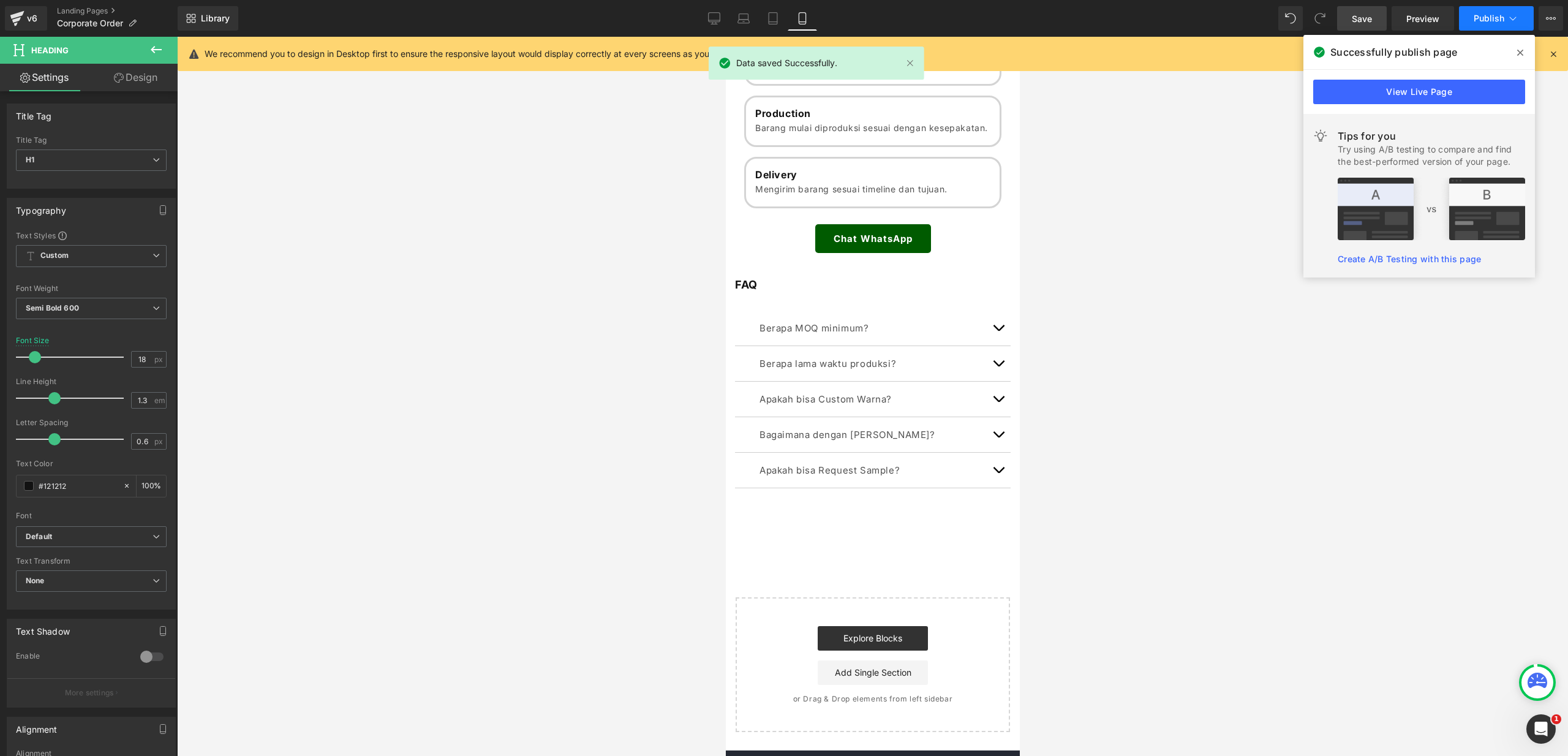
click at [1479, 23] on button "Publish" at bounding box center [1496, 18] width 75 height 25
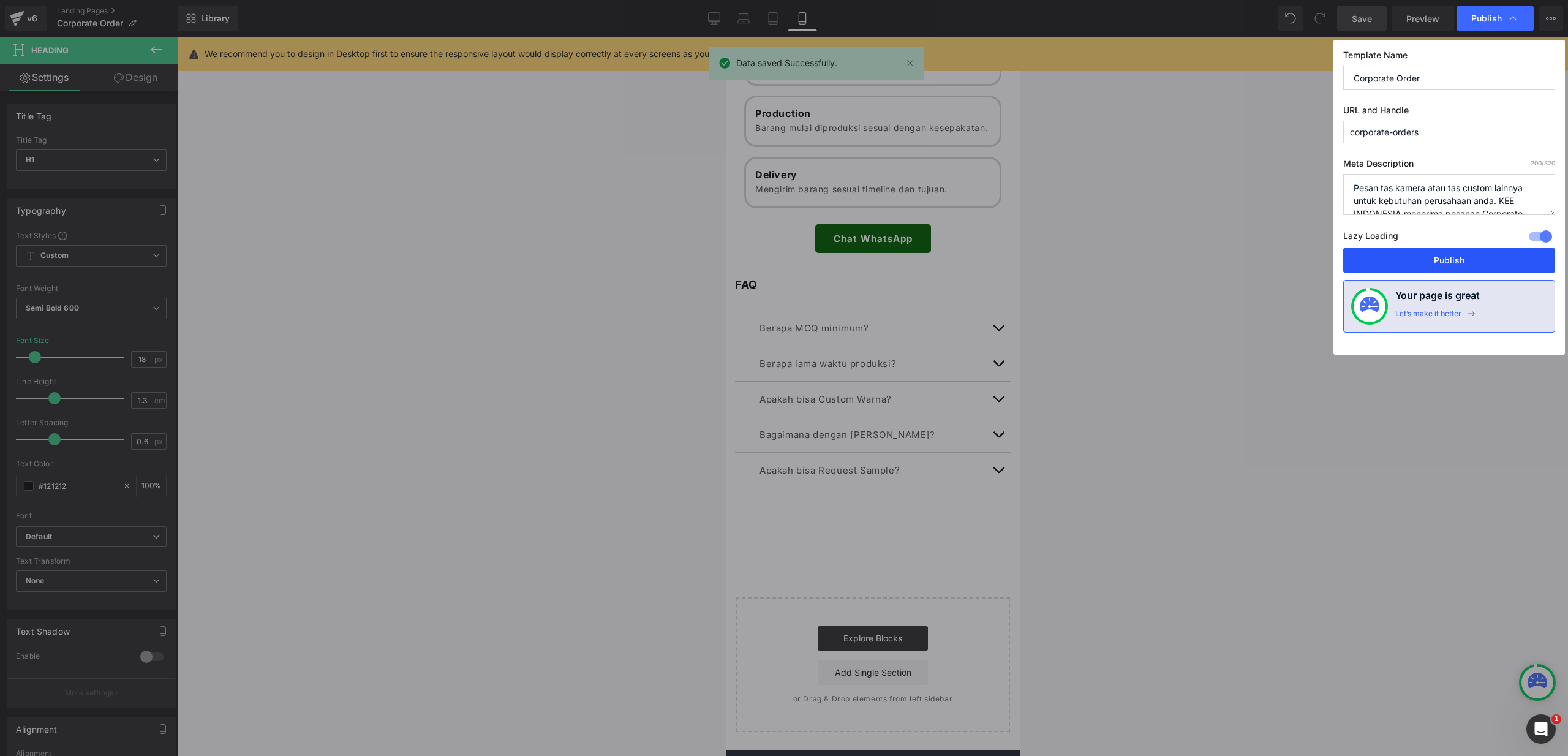
click at [1463, 255] on button "Publish" at bounding box center [1449, 260] width 212 height 25
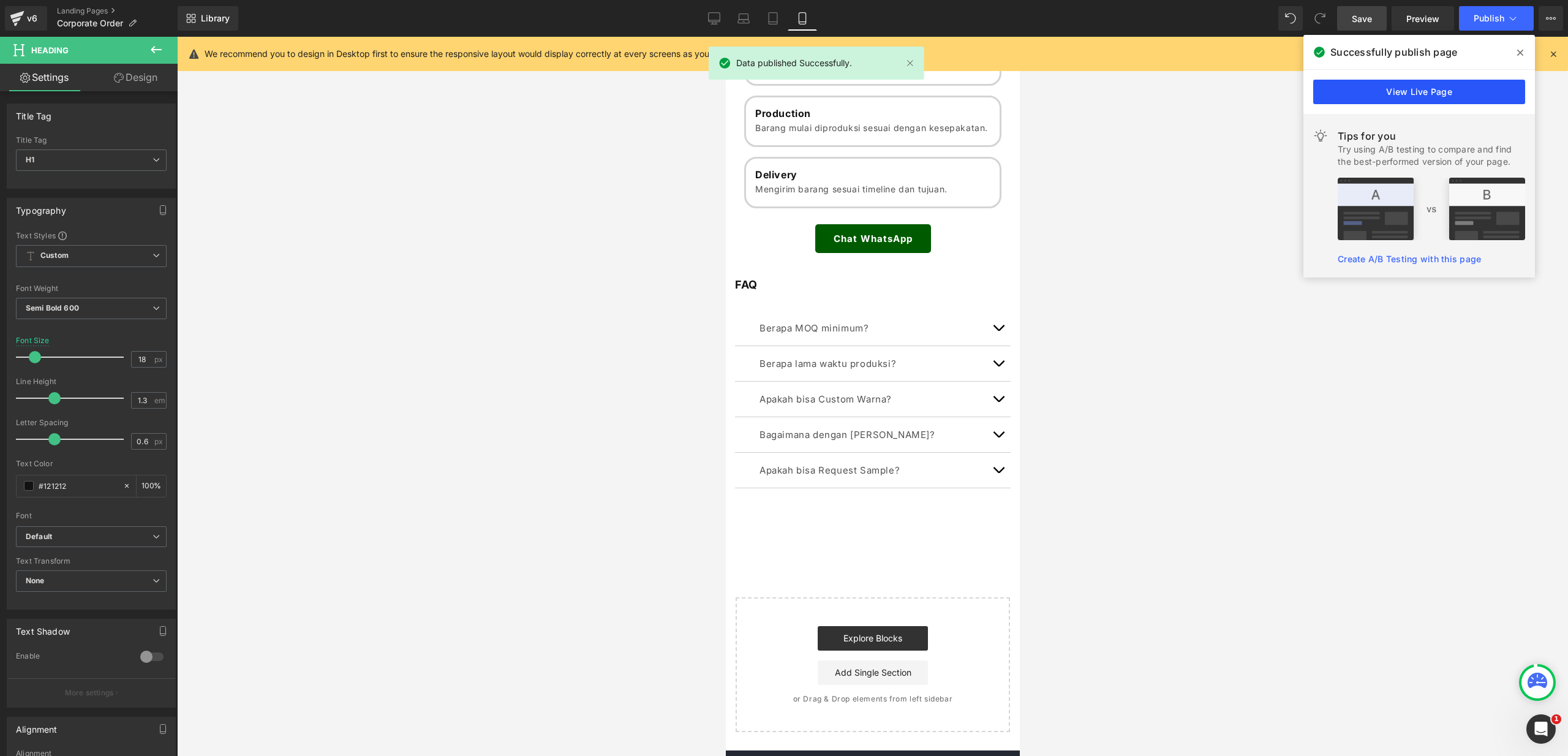
click at [1451, 89] on link "View Live Page" at bounding box center [1419, 92] width 212 height 25
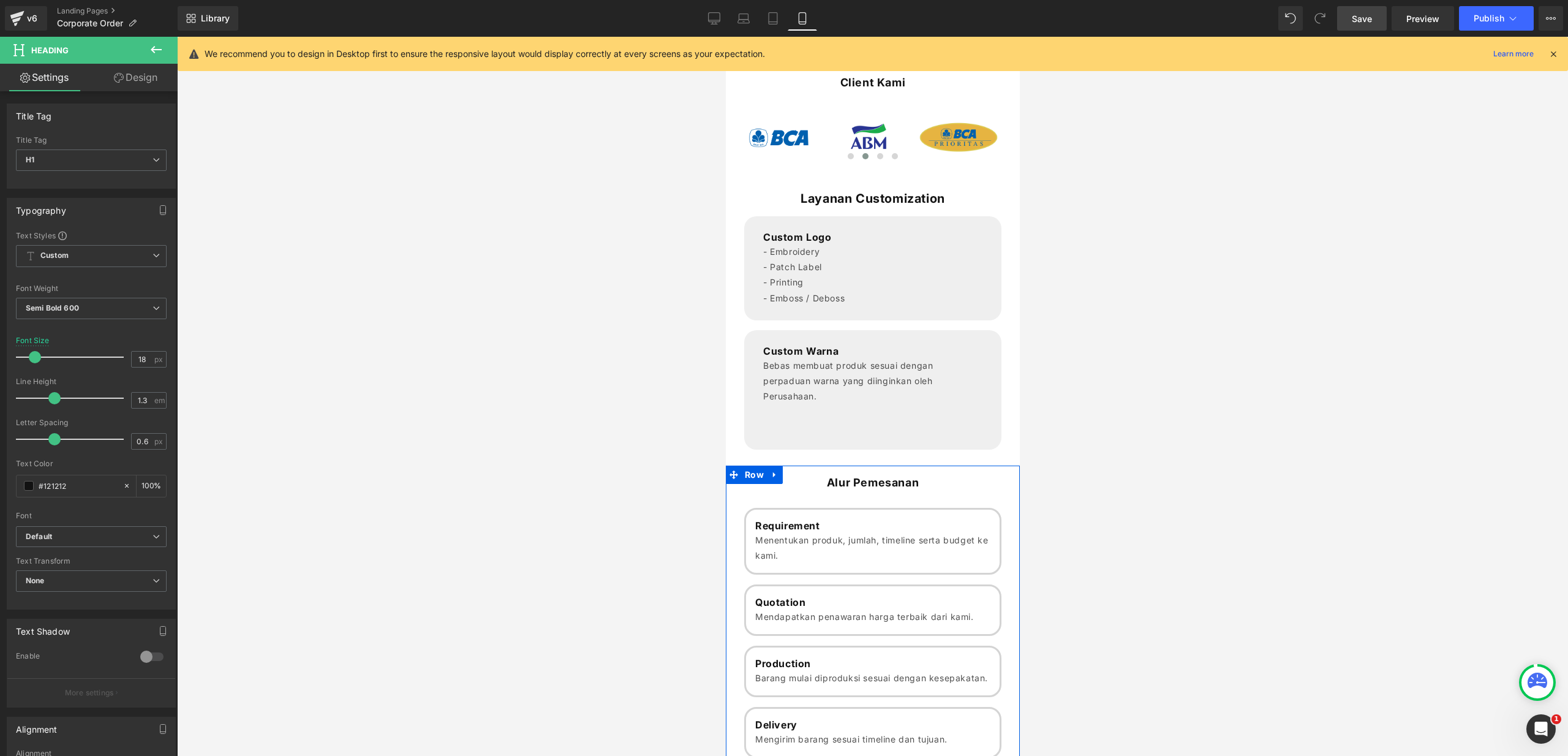
scroll to position [0, 0]
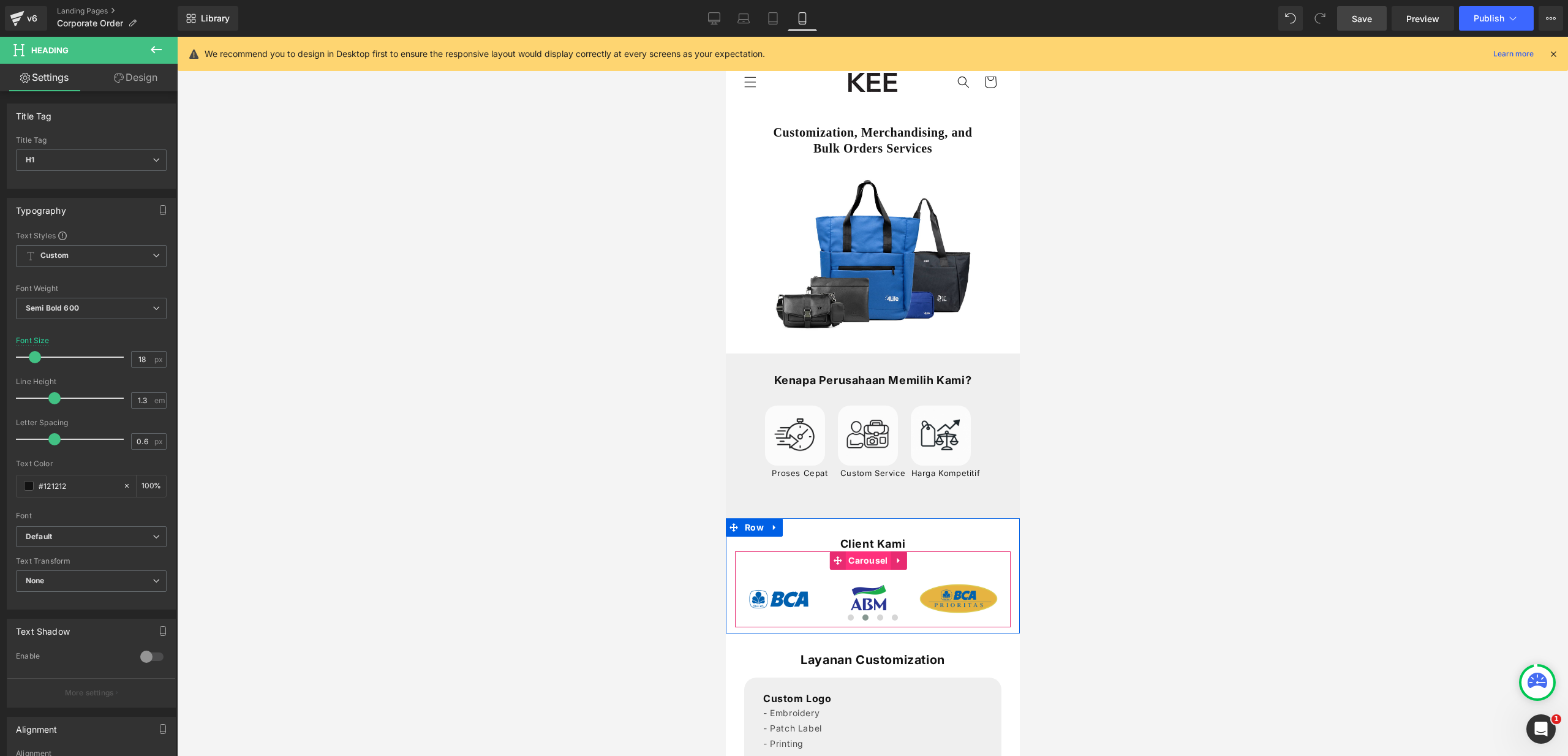
click at [859, 564] on span "Carousel" at bounding box center [868, 560] width 45 height 18
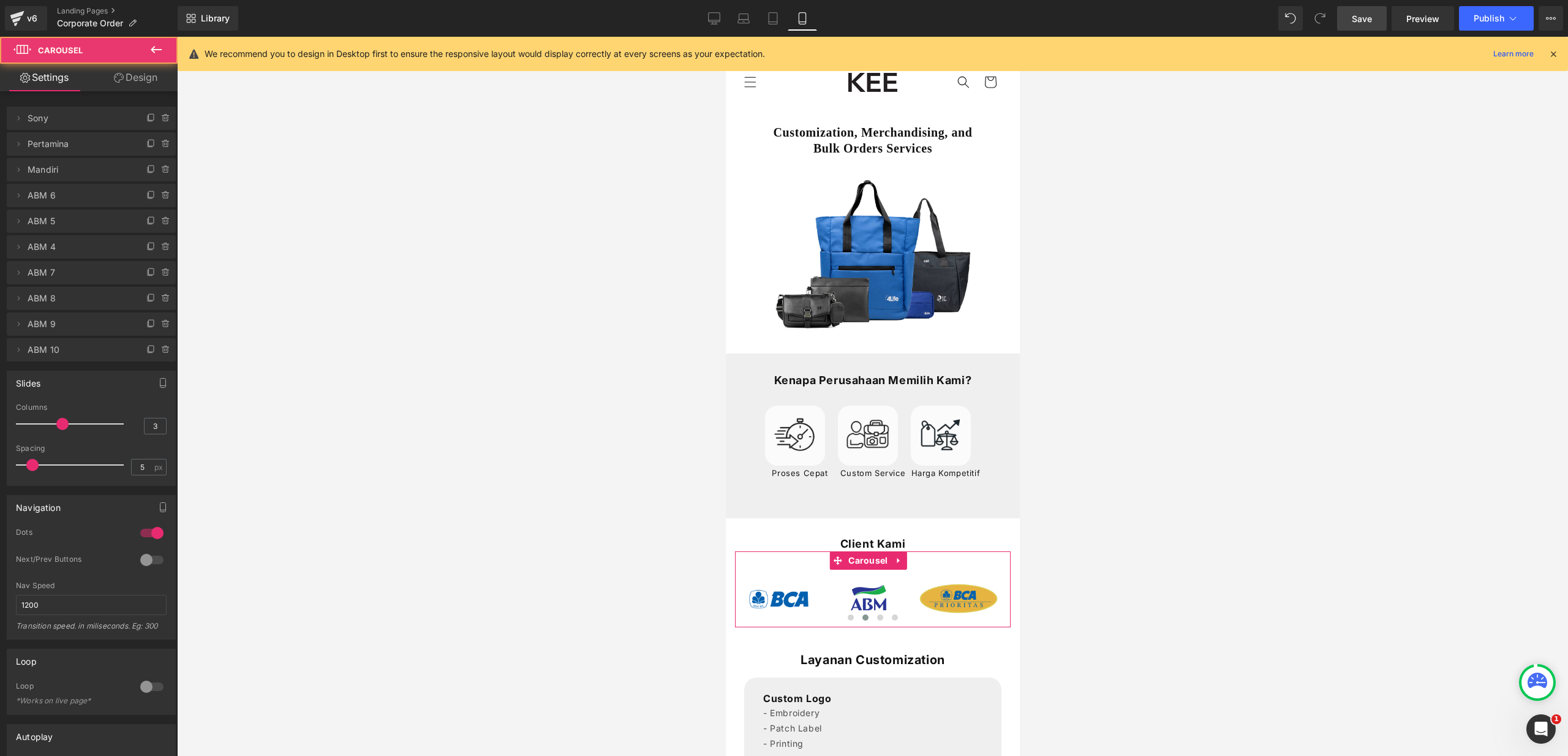
click at [121, 78] on icon at bounding box center [119, 78] width 10 height 10
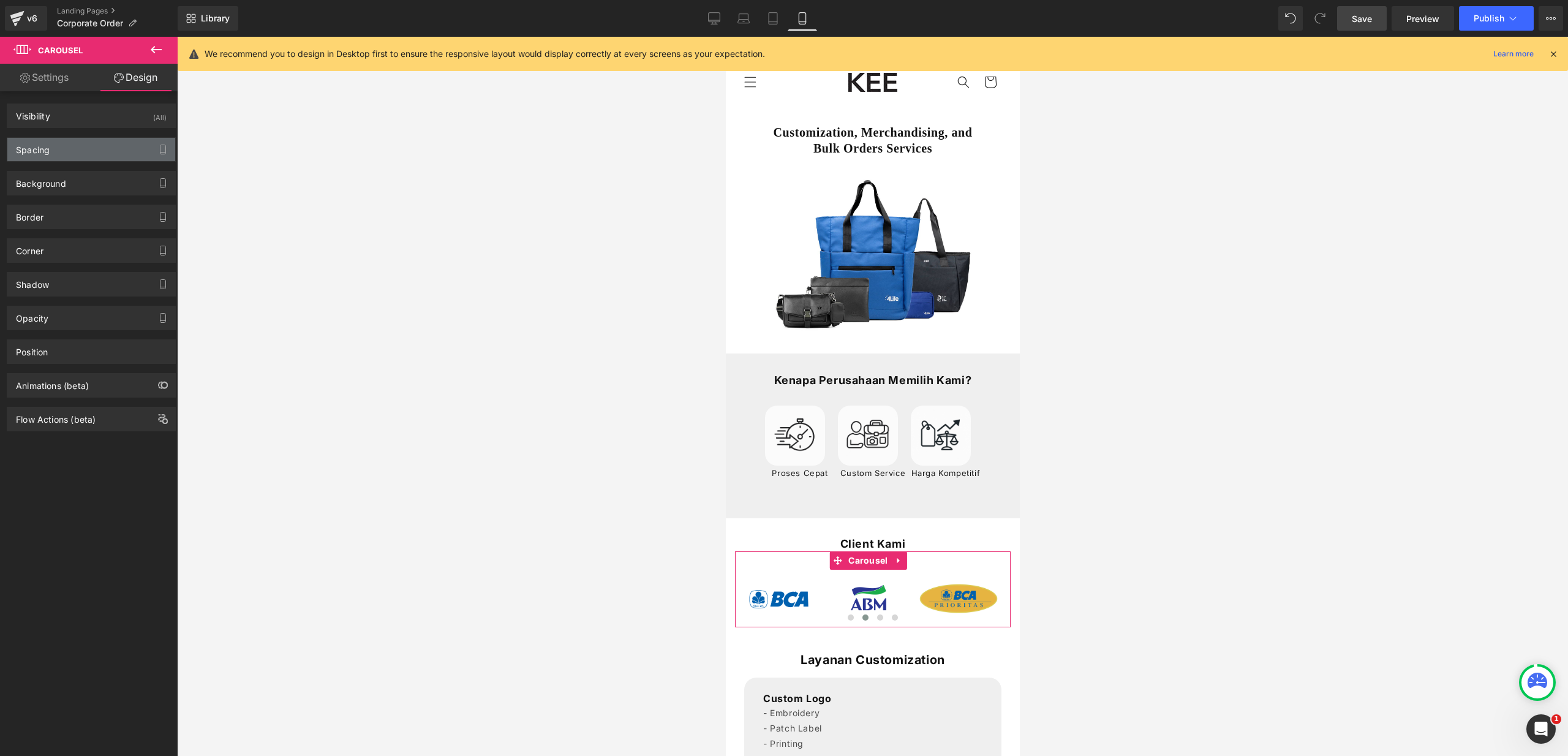
click at [93, 144] on div "Spacing" at bounding box center [91, 149] width 168 height 23
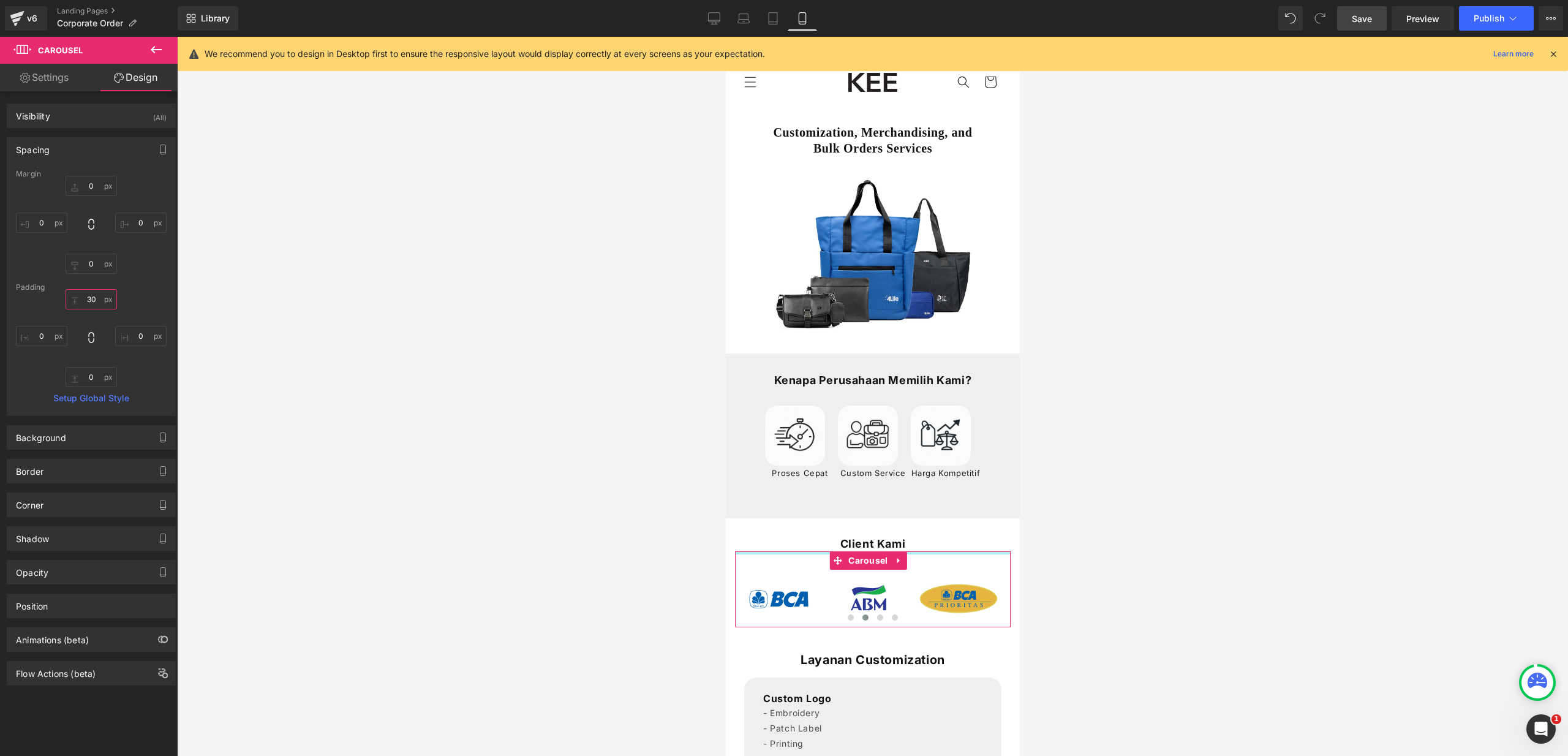
click at [92, 297] on input "30" at bounding box center [91, 299] width 51 height 20
click at [92, 297] on input "30" at bounding box center [91, 299] width 51 height 20
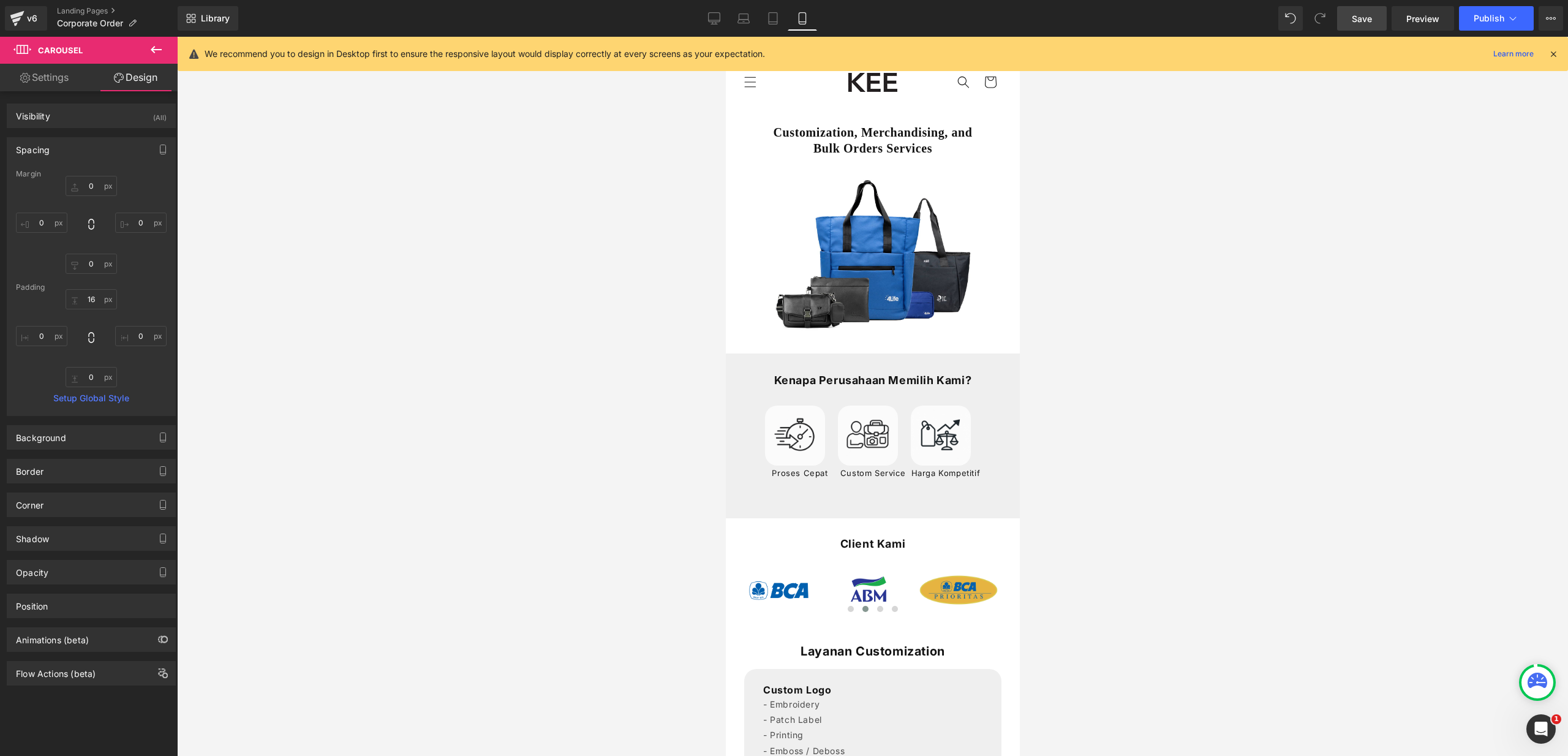
click at [1366, 25] on span "Save" at bounding box center [1362, 18] width 20 height 13
click at [92, 380] on input "0" at bounding box center [91, 377] width 51 height 20
click at [94, 296] on input "16" at bounding box center [91, 299] width 51 height 20
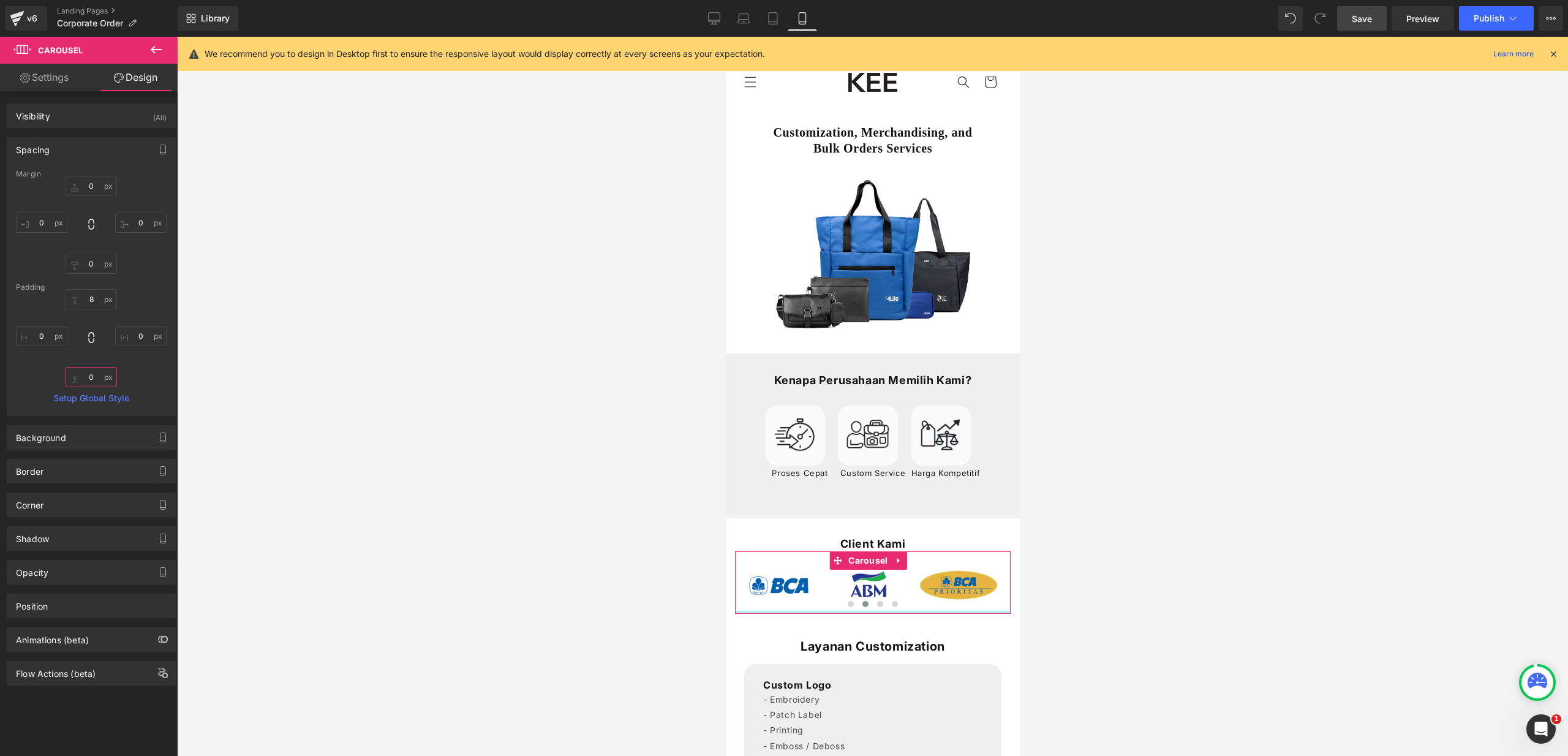
click at [89, 375] on input "0" at bounding box center [91, 377] width 51 height 20
paste input "#005b0"
click at [115, 375] on div "8 8 0px 0 0px 0" at bounding box center [92, 337] width 151 height 98
click at [92, 373] on input "text" at bounding box center [91, 377] width 51 height 20
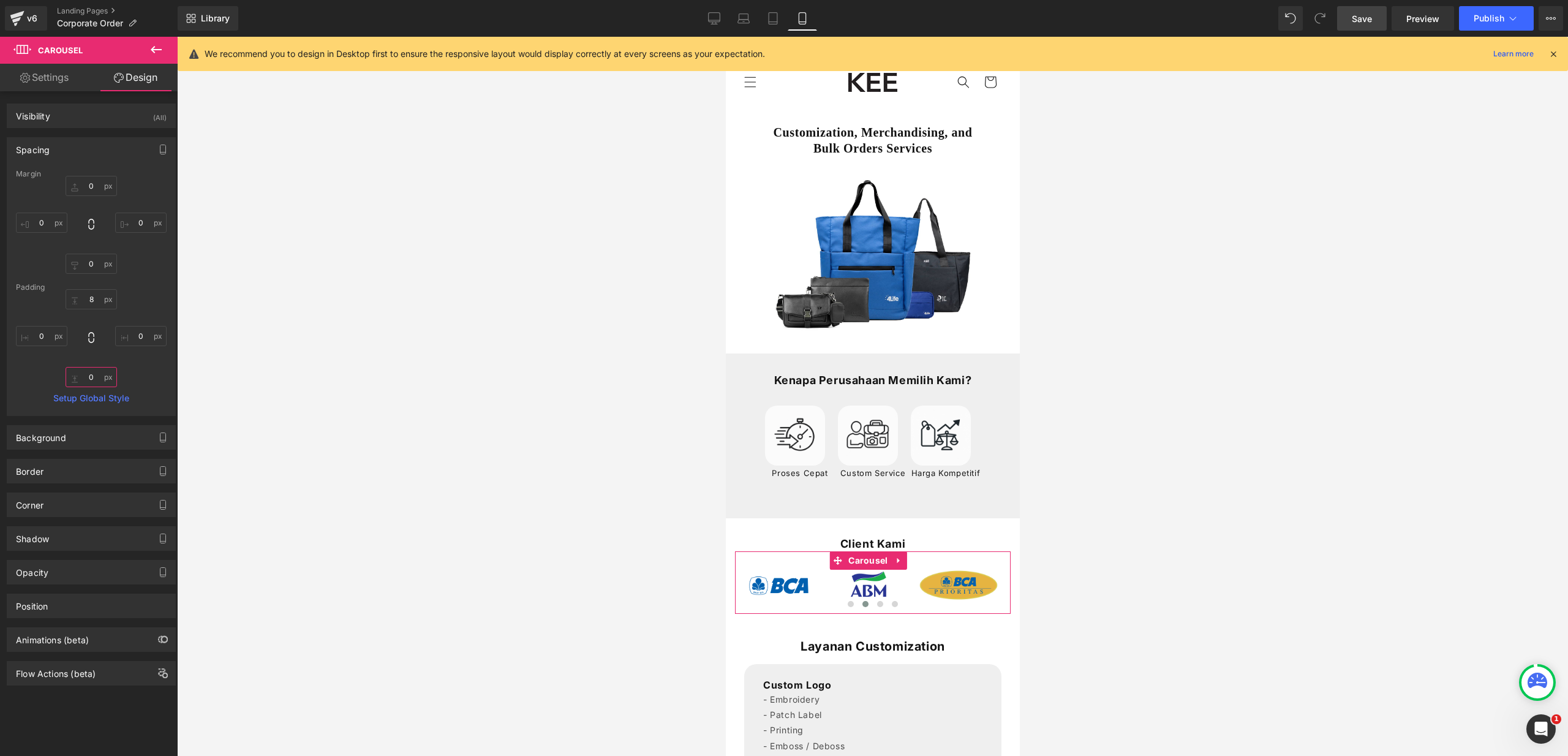
click at [92, 373] on input "text" at bounding box center [91, 377] width 51 height 20
click at [101, 377] on input "17" at bounding box center [91, 377] width 51 height 20
click at [95, 376] on input "17" at bounding box center [91, 377] width 51 height 20
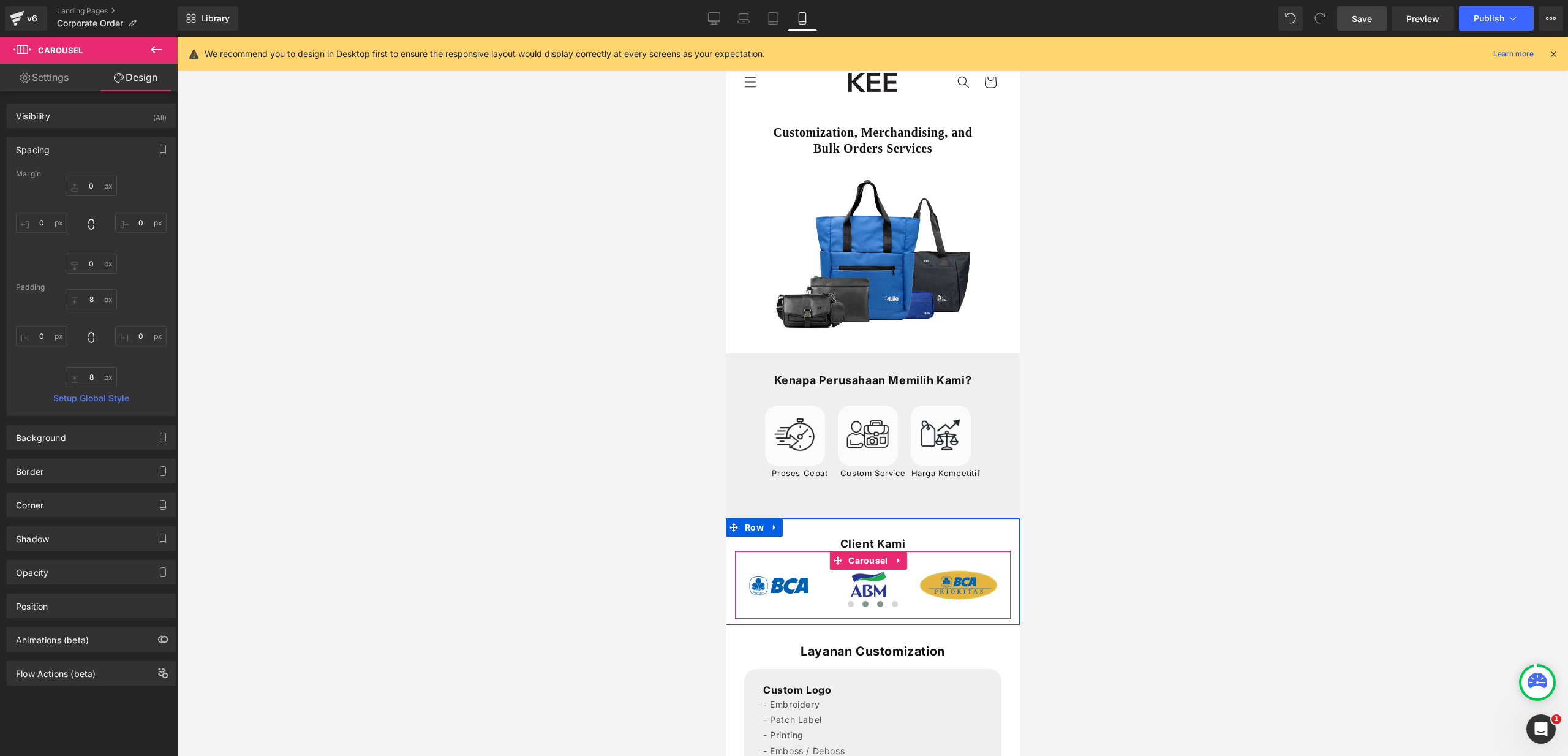
click at [872, 610] on button at bounding box center [879, 603] width 15 height 12
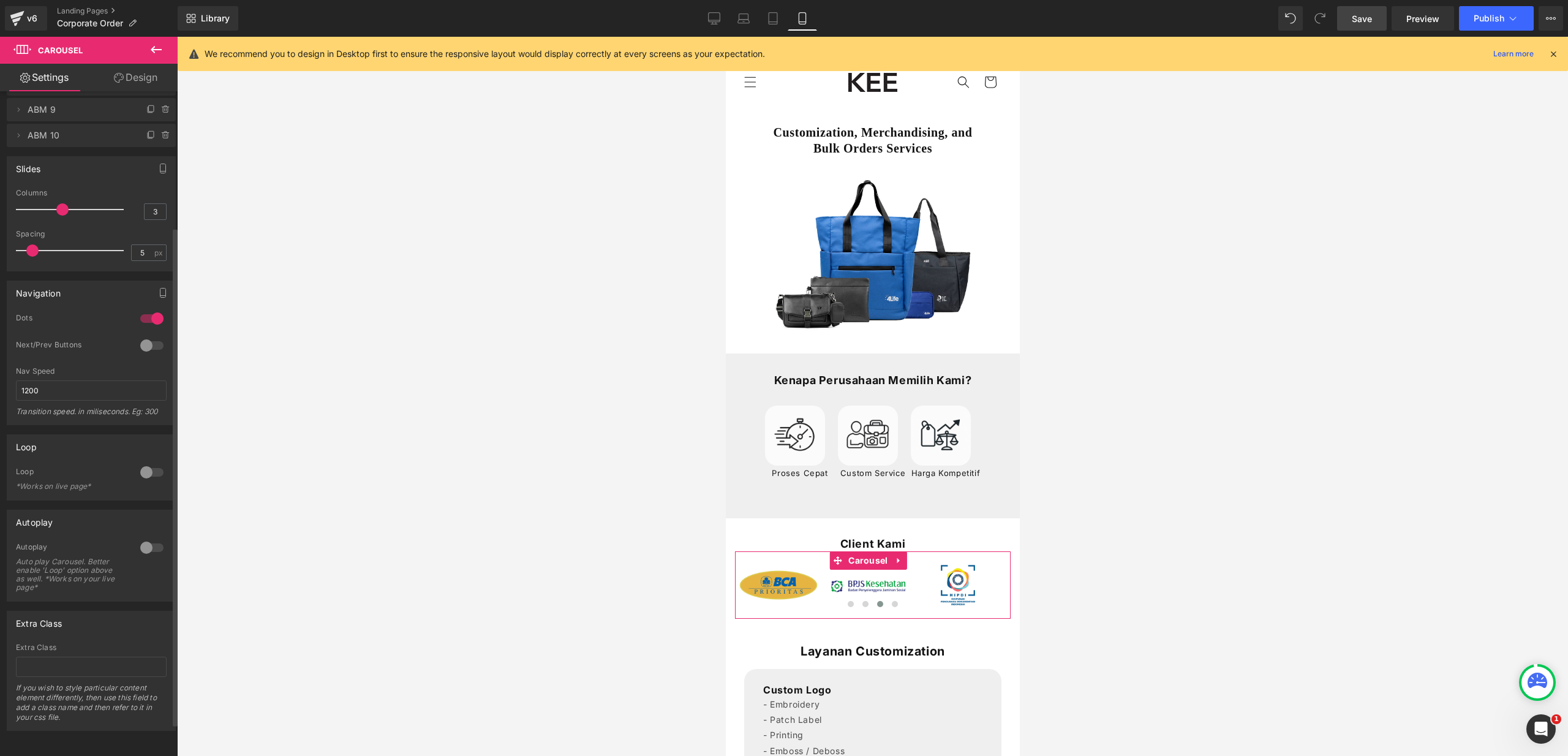
scroll to position [223, 0]
click at [877, 607] on span at bounding box center [879, 604] width 6 height 6
click at [1362, 18] on span "Save" at bounding box center [1362, 18] width 20 height 13
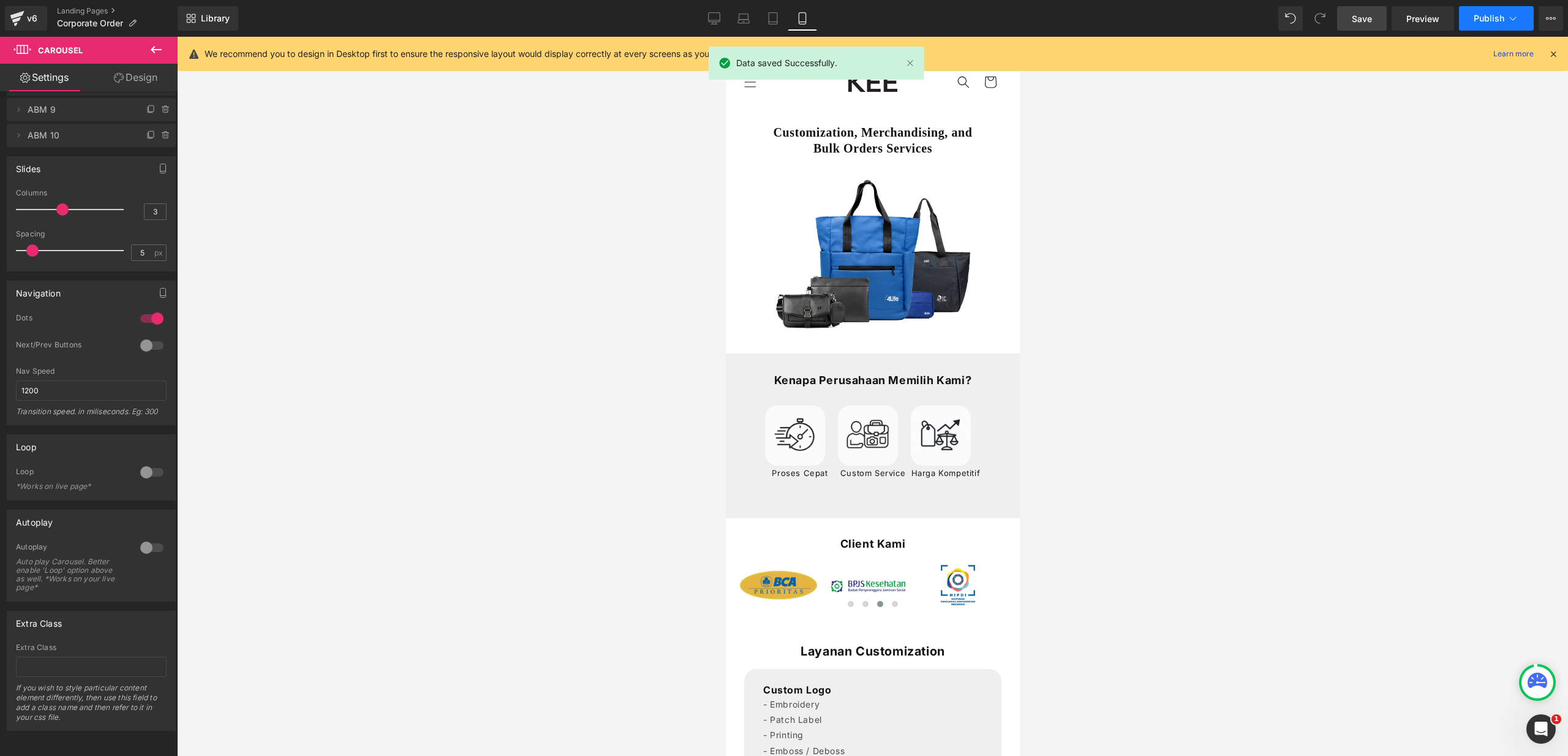
click at [1493, 24] on button "Publish" at bounding box center [1496, 18] width 75 height 25
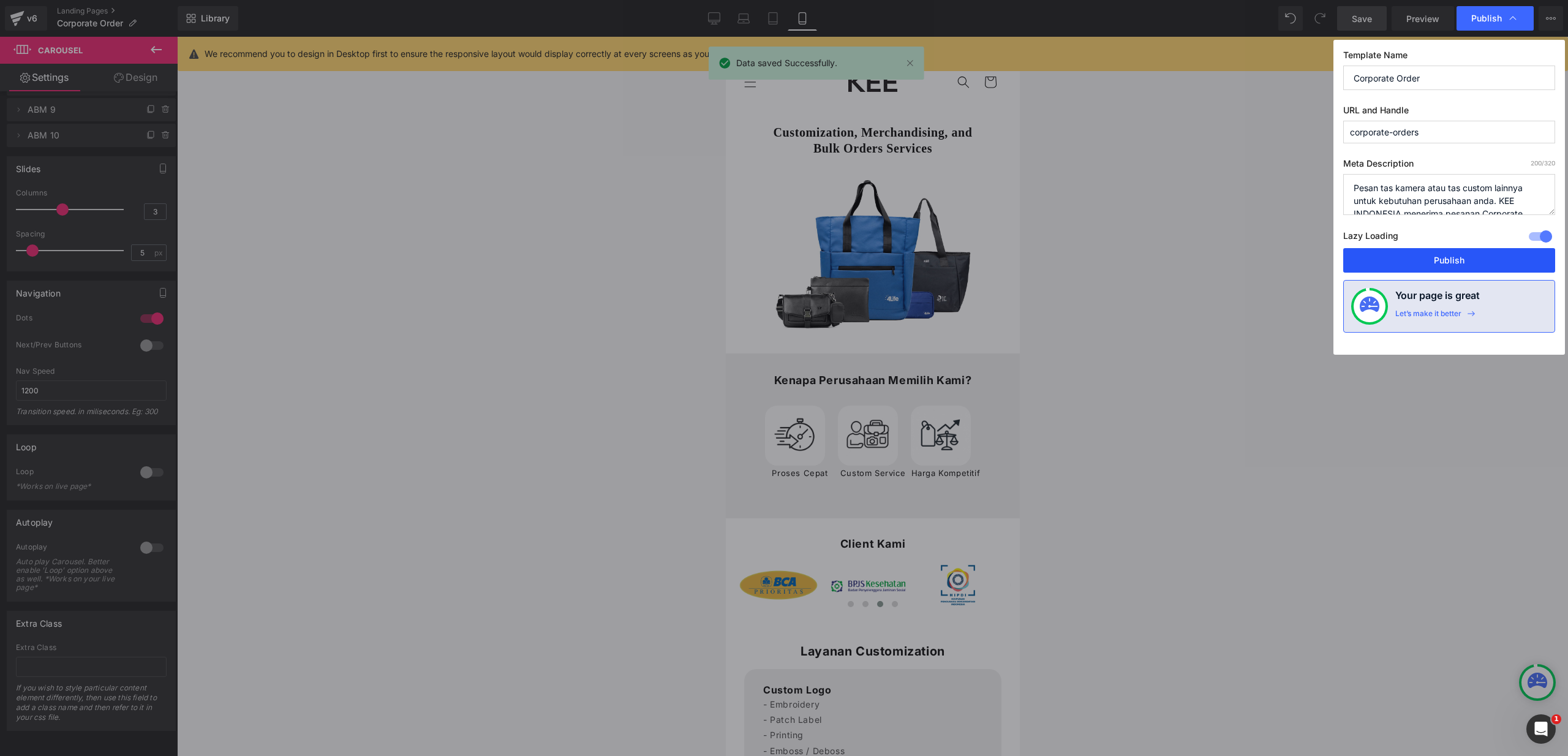
click at [1476, 257] on button "Publish" at bounding box center [1449, 260] width 212 height 25
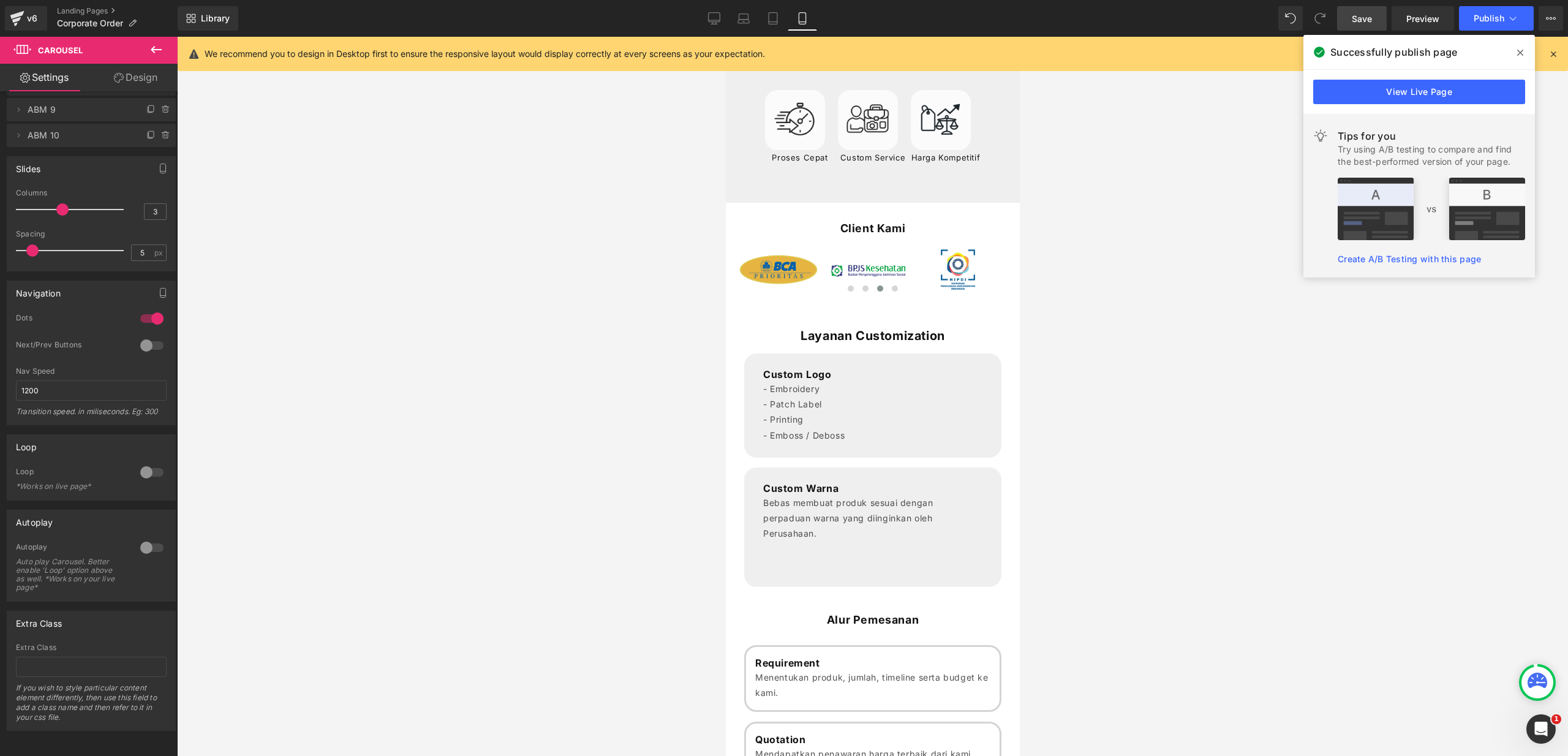
scroll to position [0, 0]
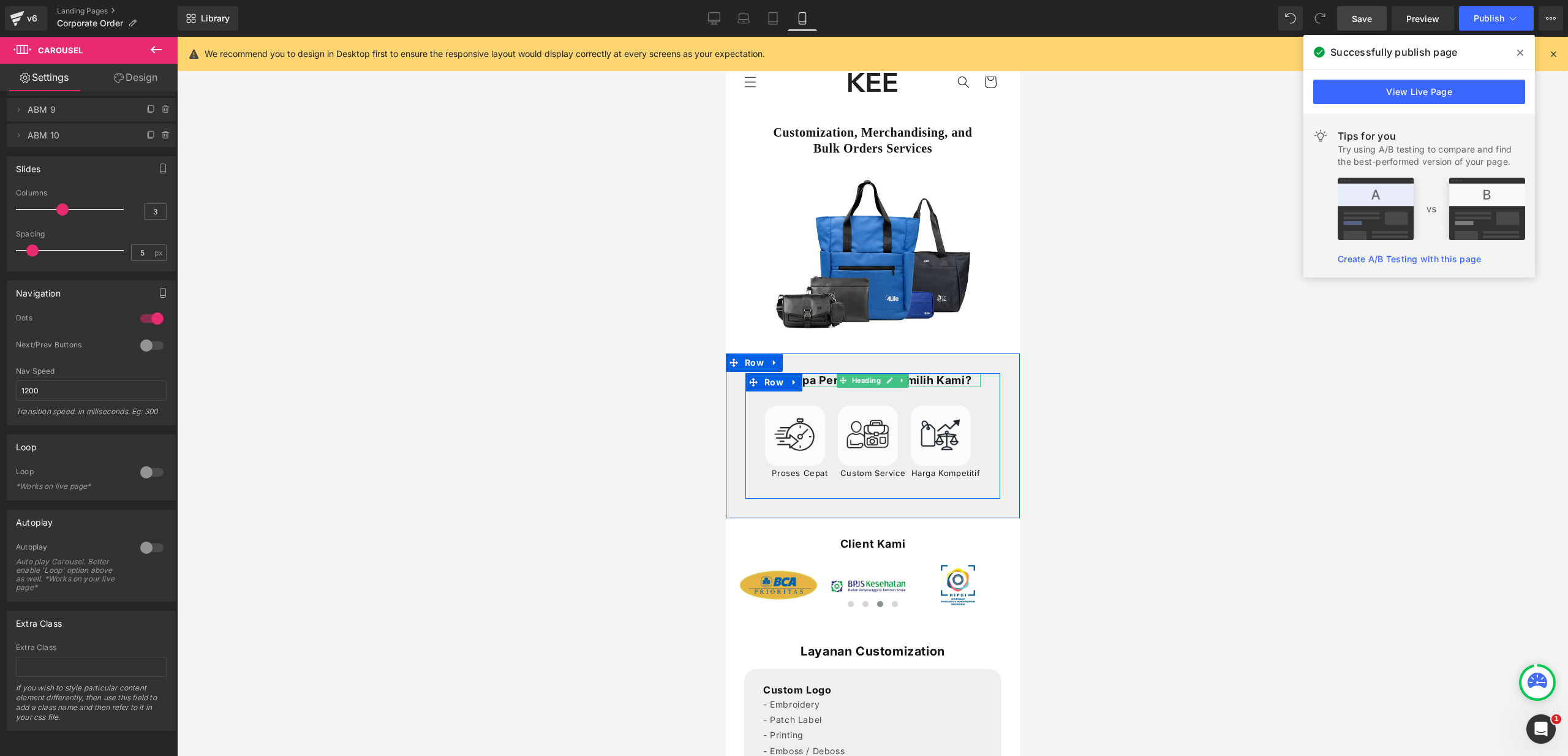
click at [818, 373] on h1 "Kenapa Perusahaan Memilih Kami?" at bounding box center [872, 380] width 216 height 14
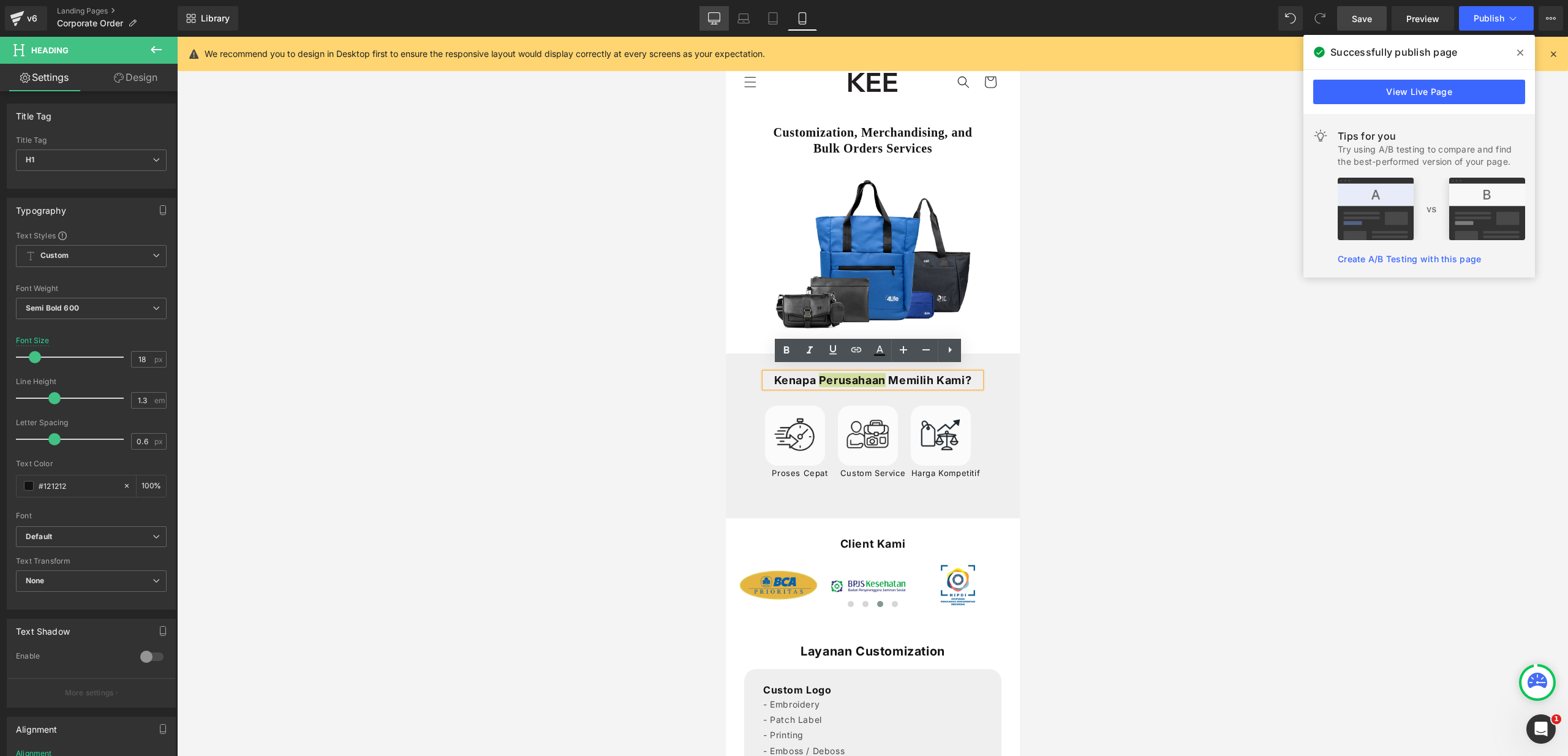
click at [719, 16] on icon at bounding box center [714, 18] width 12 height 12
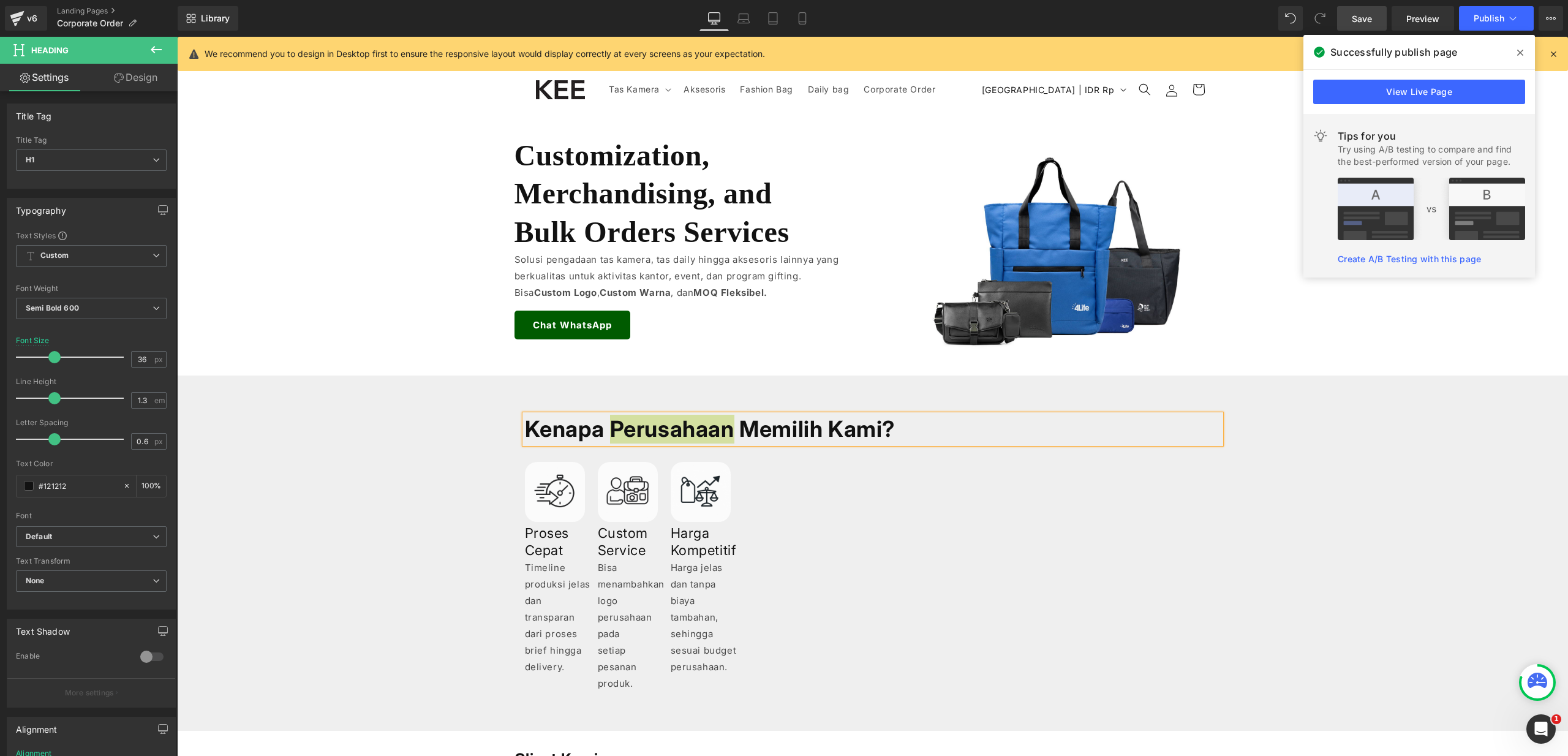
scroll to position [48, 0]
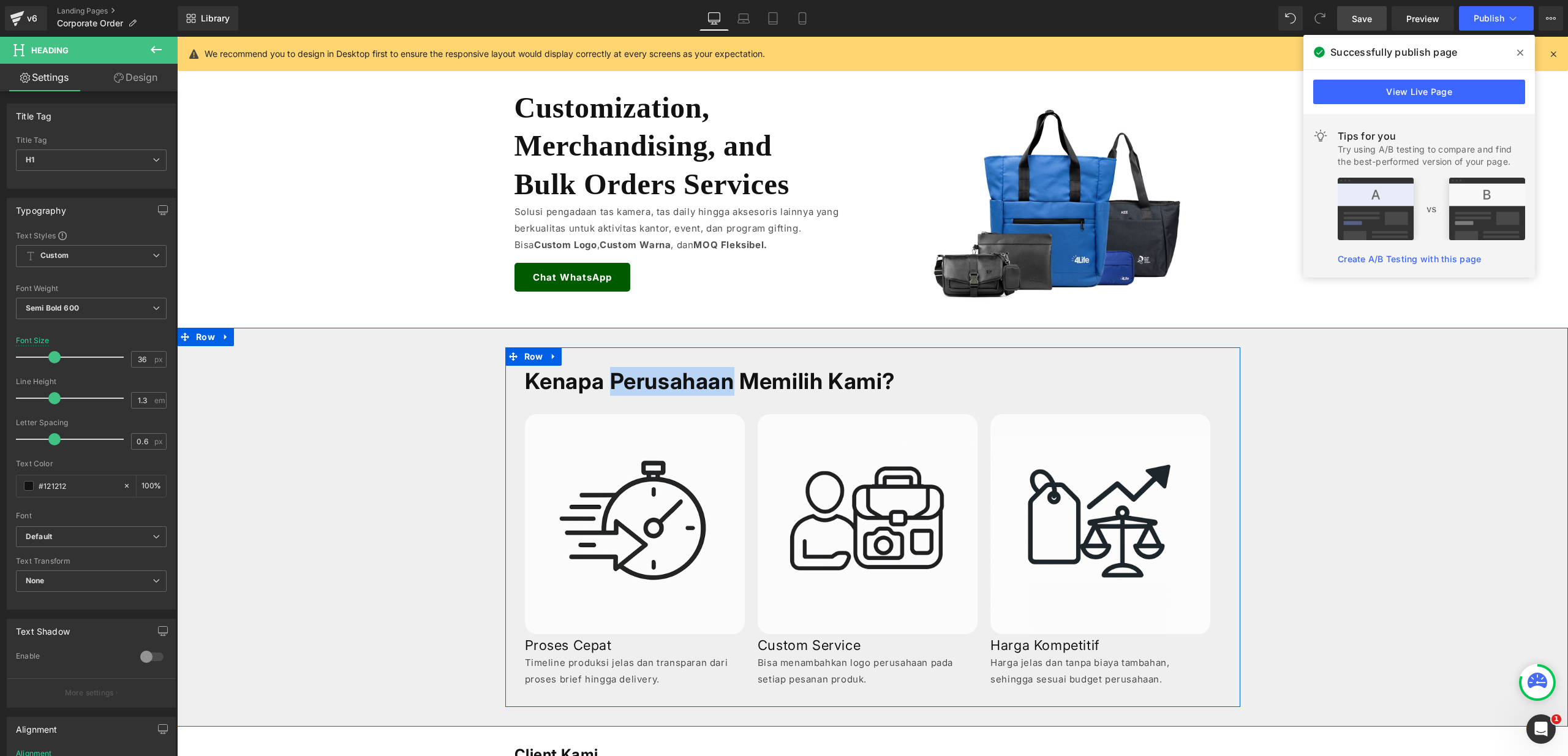
click at [686, 390] on h1 "Kenapa Perusahaan Memilih Kami?" at bounding box center [872, 381] width 696 height 29
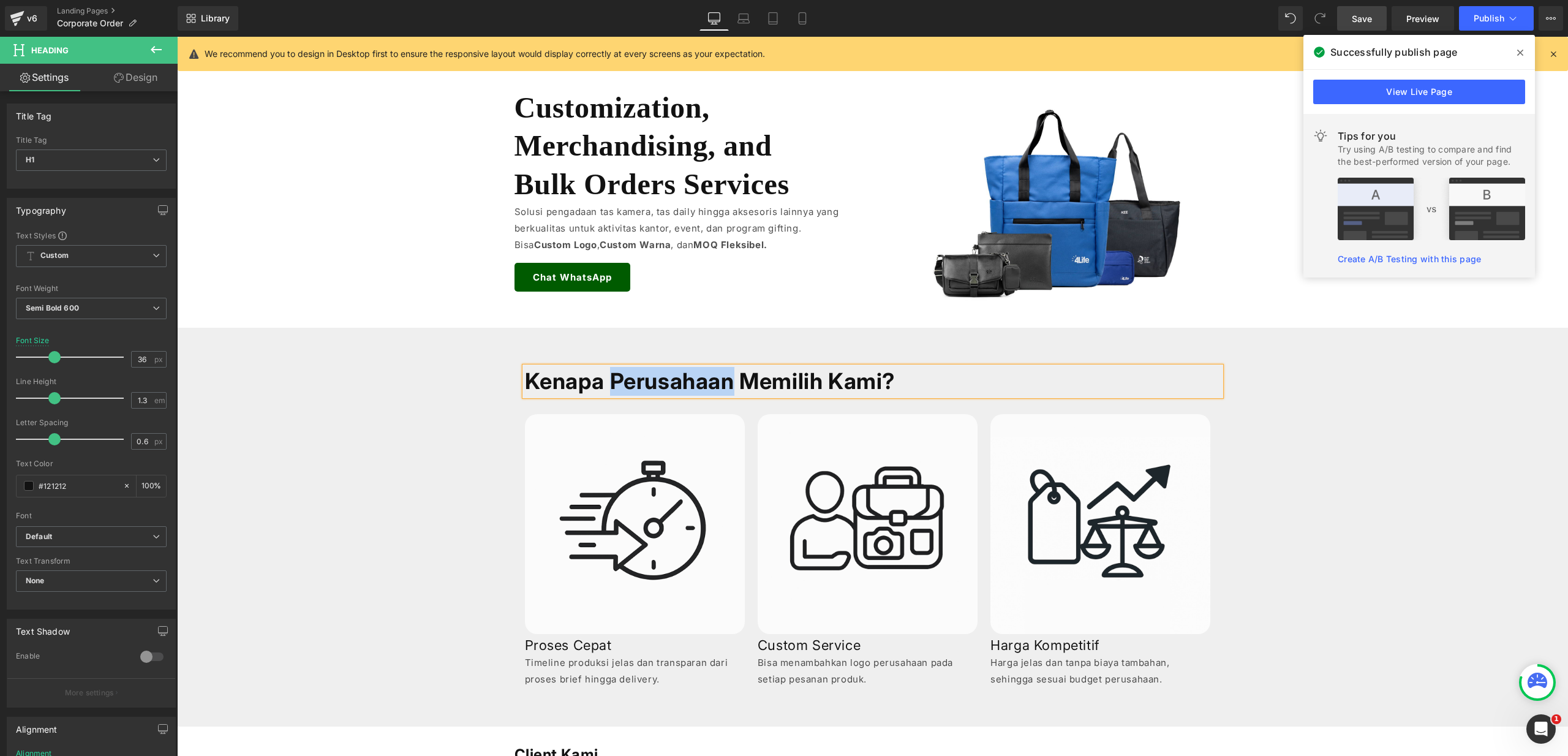
click at [686, 390] on h1 "Kenapa Perusahaan Memilih Kami?" at bounding box center [872, 381] width 696 height 29
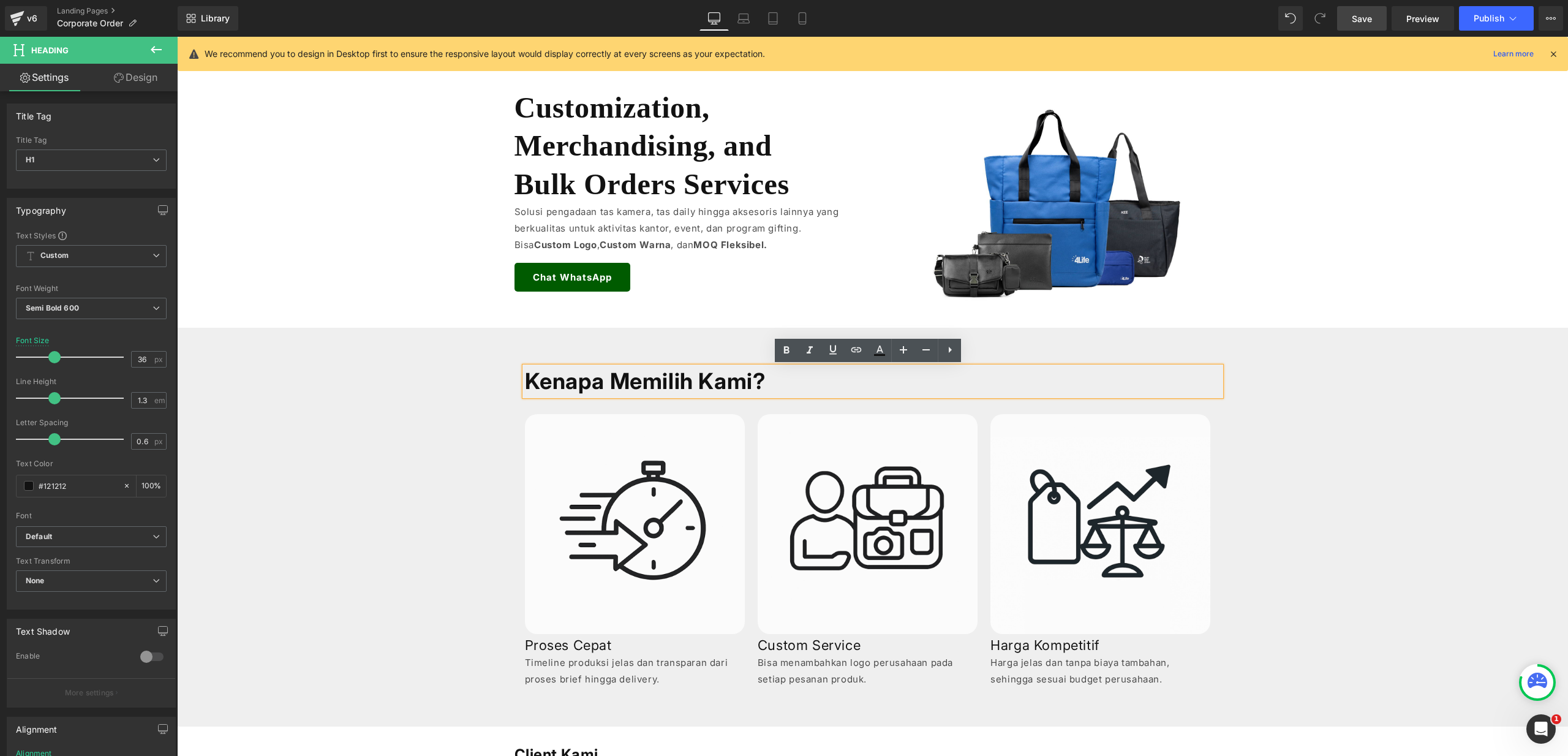
click at [1349, 28] on link "Save" at bounding box center [1362, 18] width 49 height 25
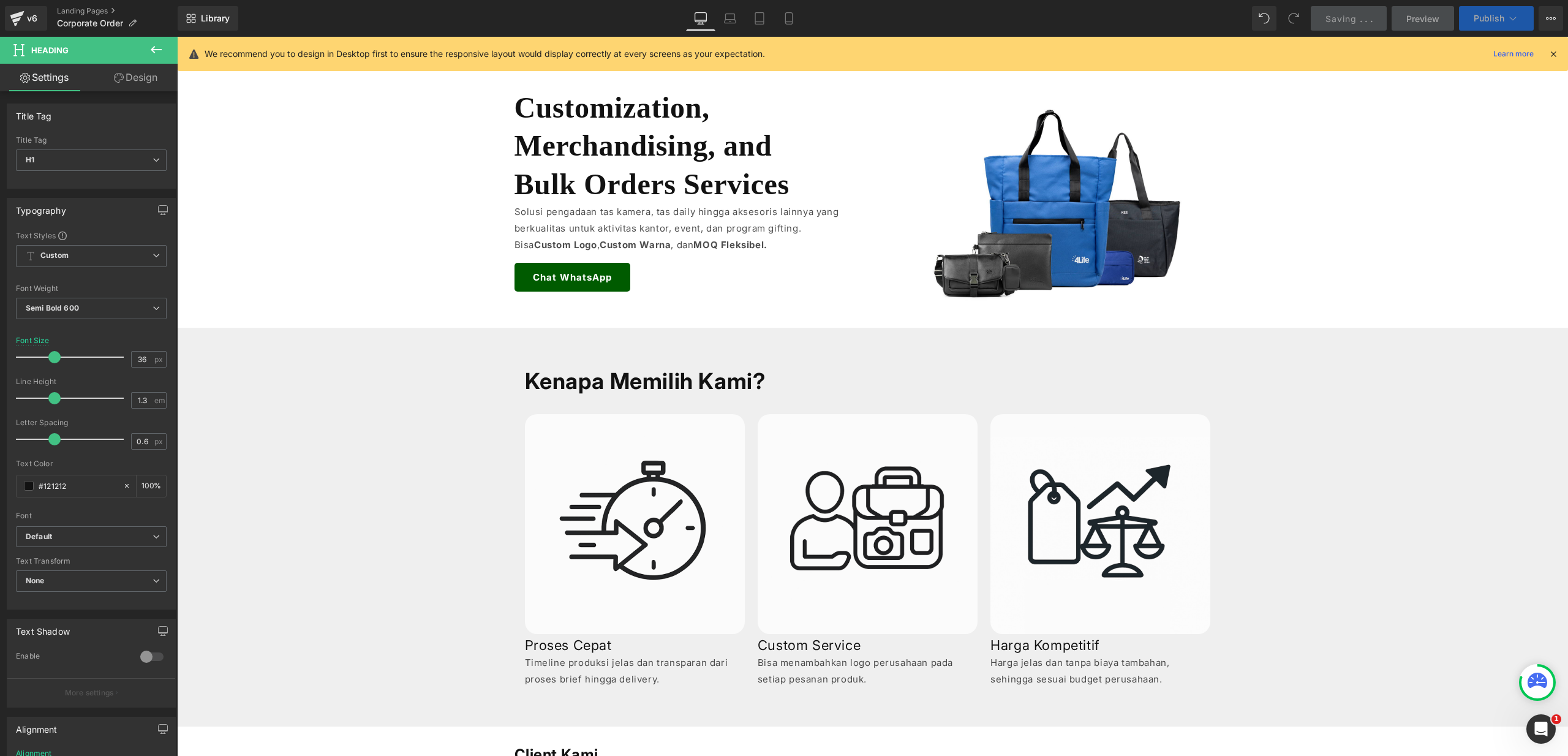
click at [1496, 21] on span "Publish" at bounding box center [1488, 18] width 30 height 10
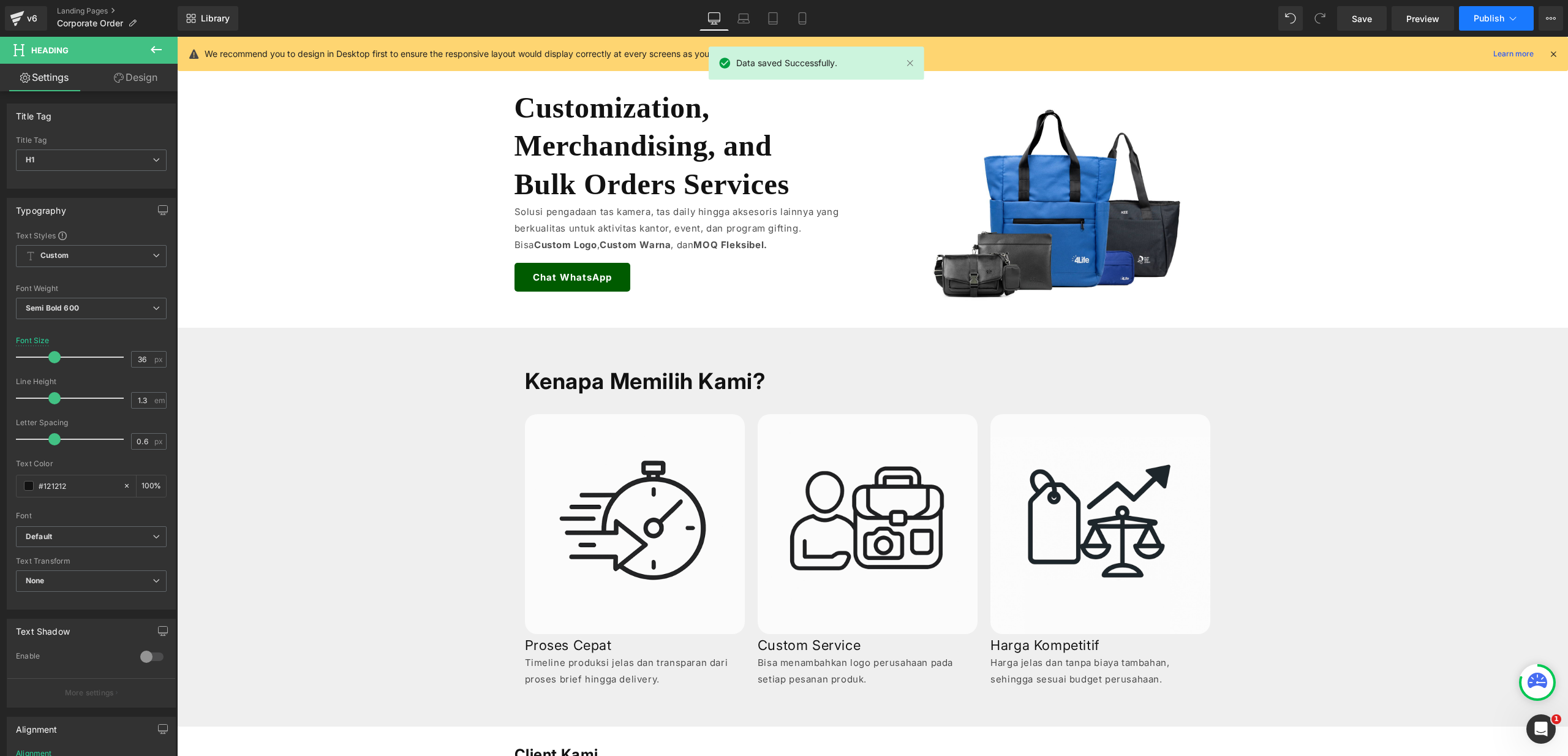
click at [1496, 21] on span "Publish" at bounding box center [1488, 18] width 30 height 10
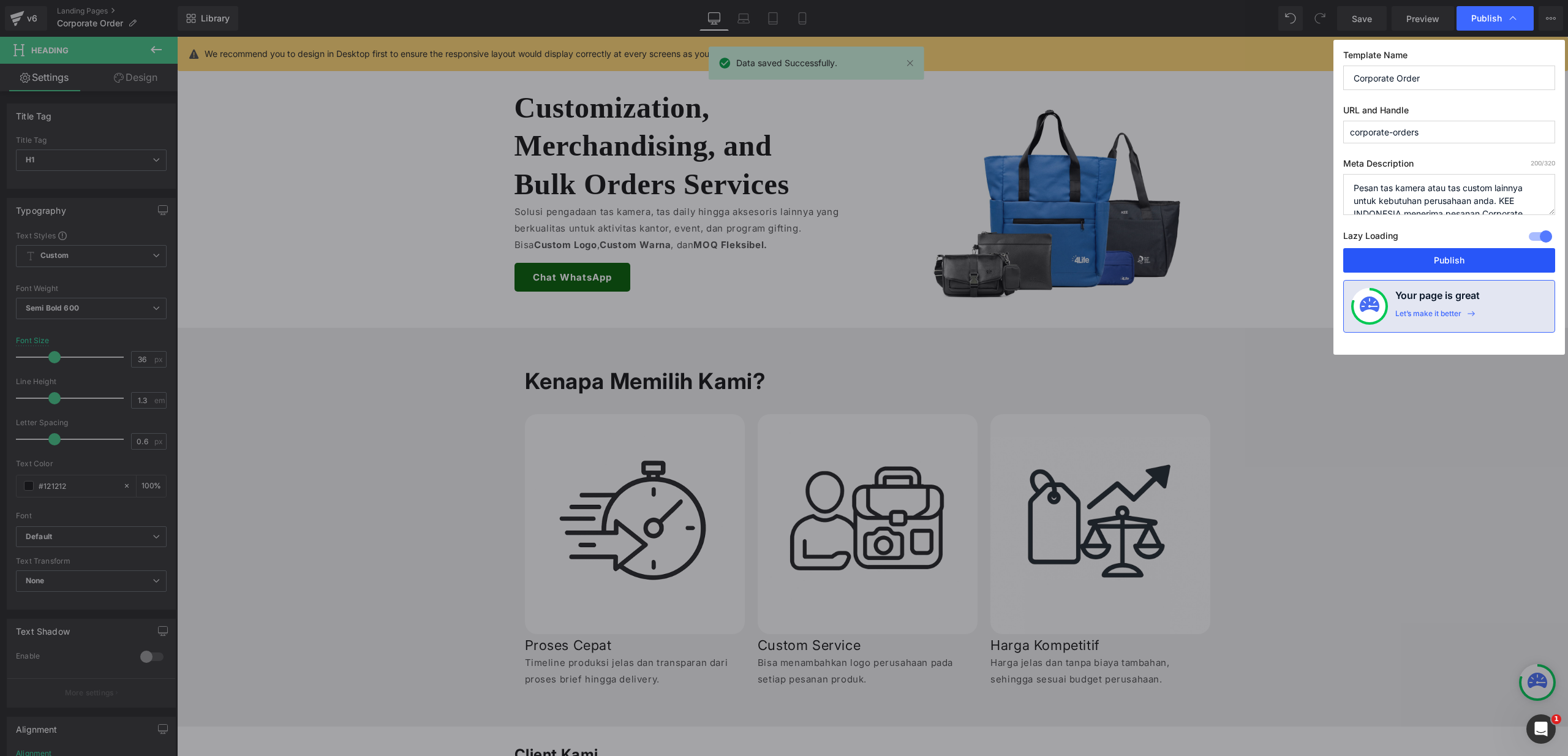
click at [1507, 259] on button "Publish" at bounding box center [1449, 260] width 212 height 25
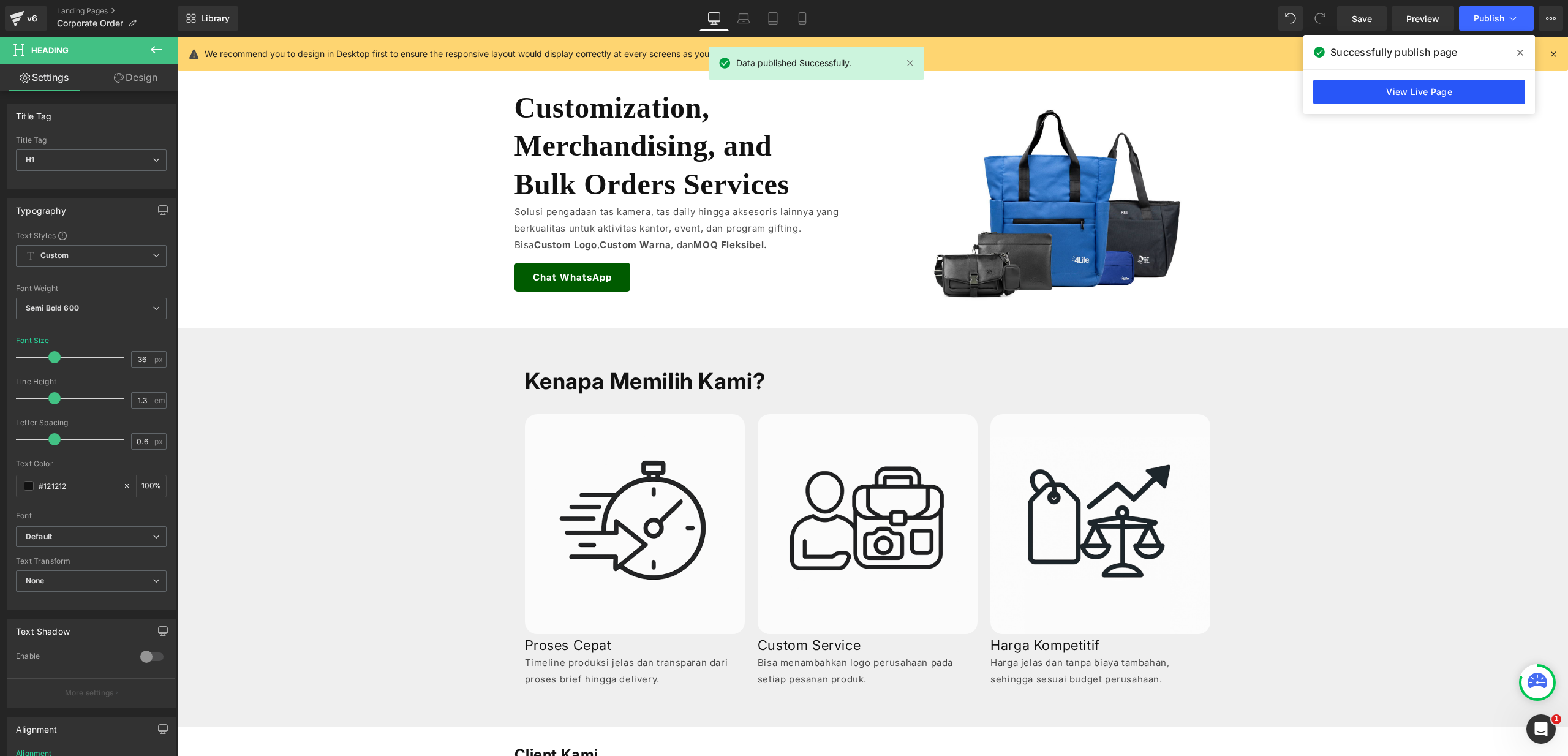
click at [1447, 81] on link "View Live Page" at bounding box center [1419, 92] width 212 height 25
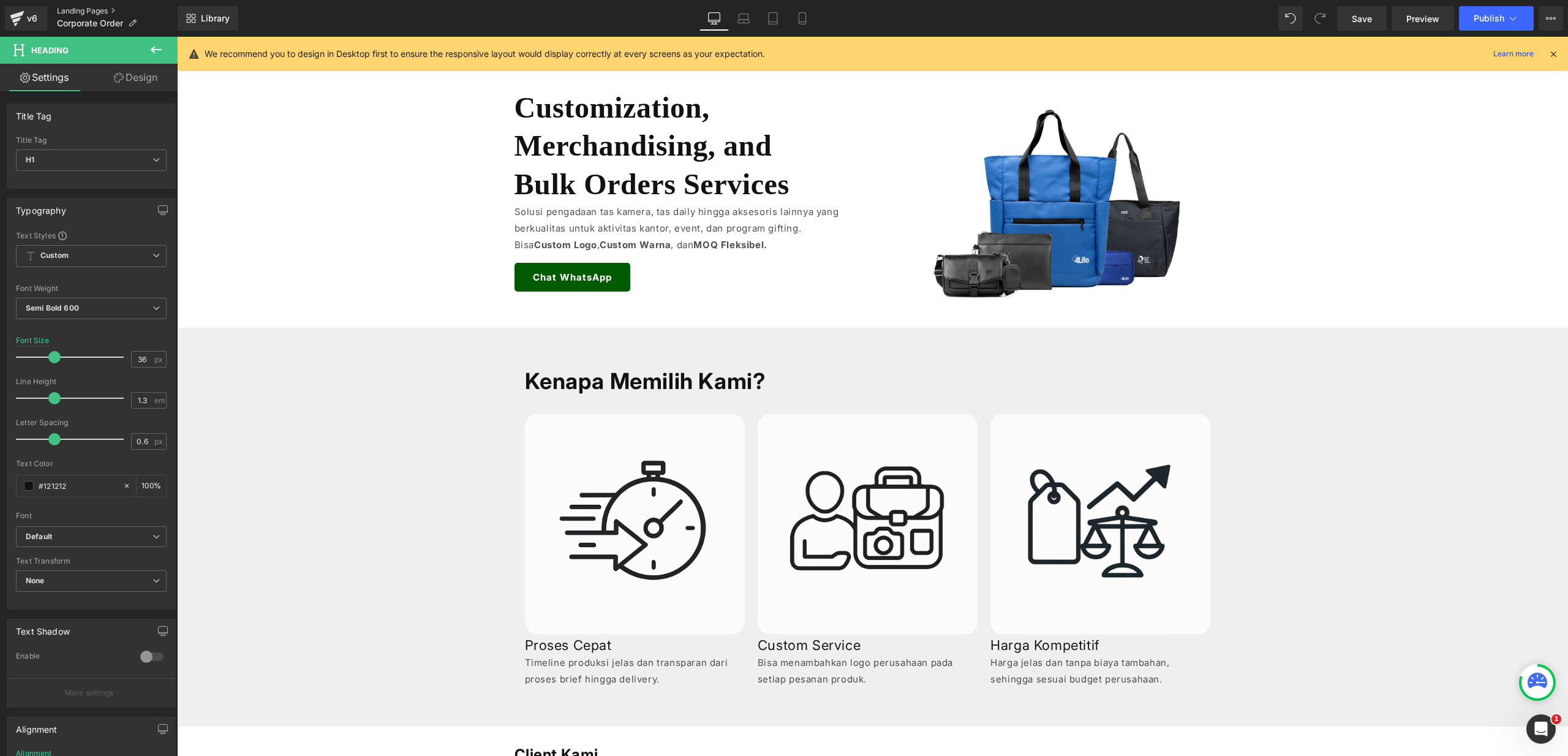
click at [73, 12] on link "Landing Pages" at bounding box center [117, 11] width 121 height 10
